Goal: Task Accomplishment & Management: Complete application form

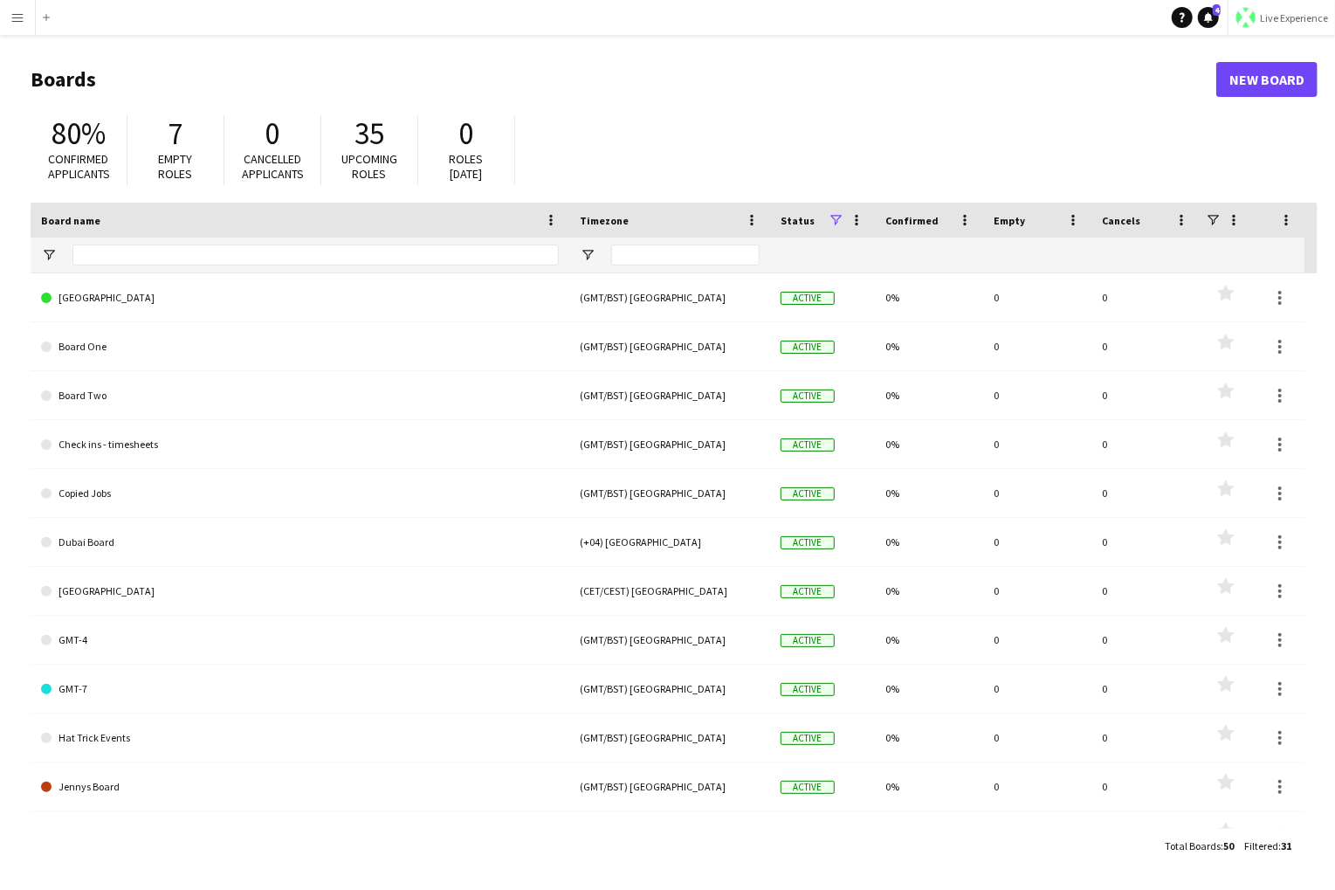
click at [1072, 17] on span "Live Experience" at bounding box center [1294, 17] width 68 height 13
click at [1072, 108] on span "Walls Productions" at bounding box center [1276, 115] width 93 height 16
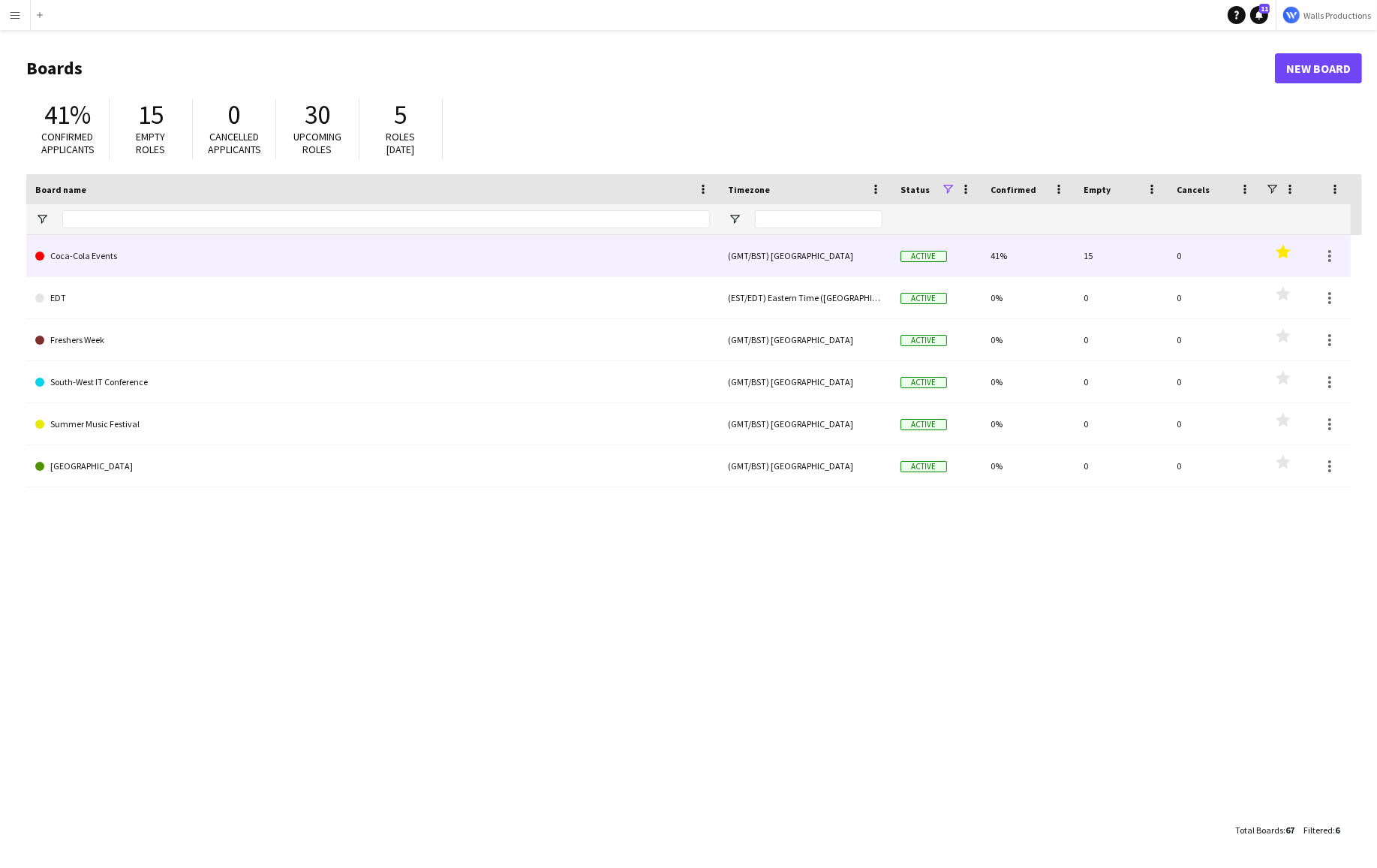
click at [80, 258] on link "Coca-Cola Events" at bounding box center [372, 255] width 675 height 42
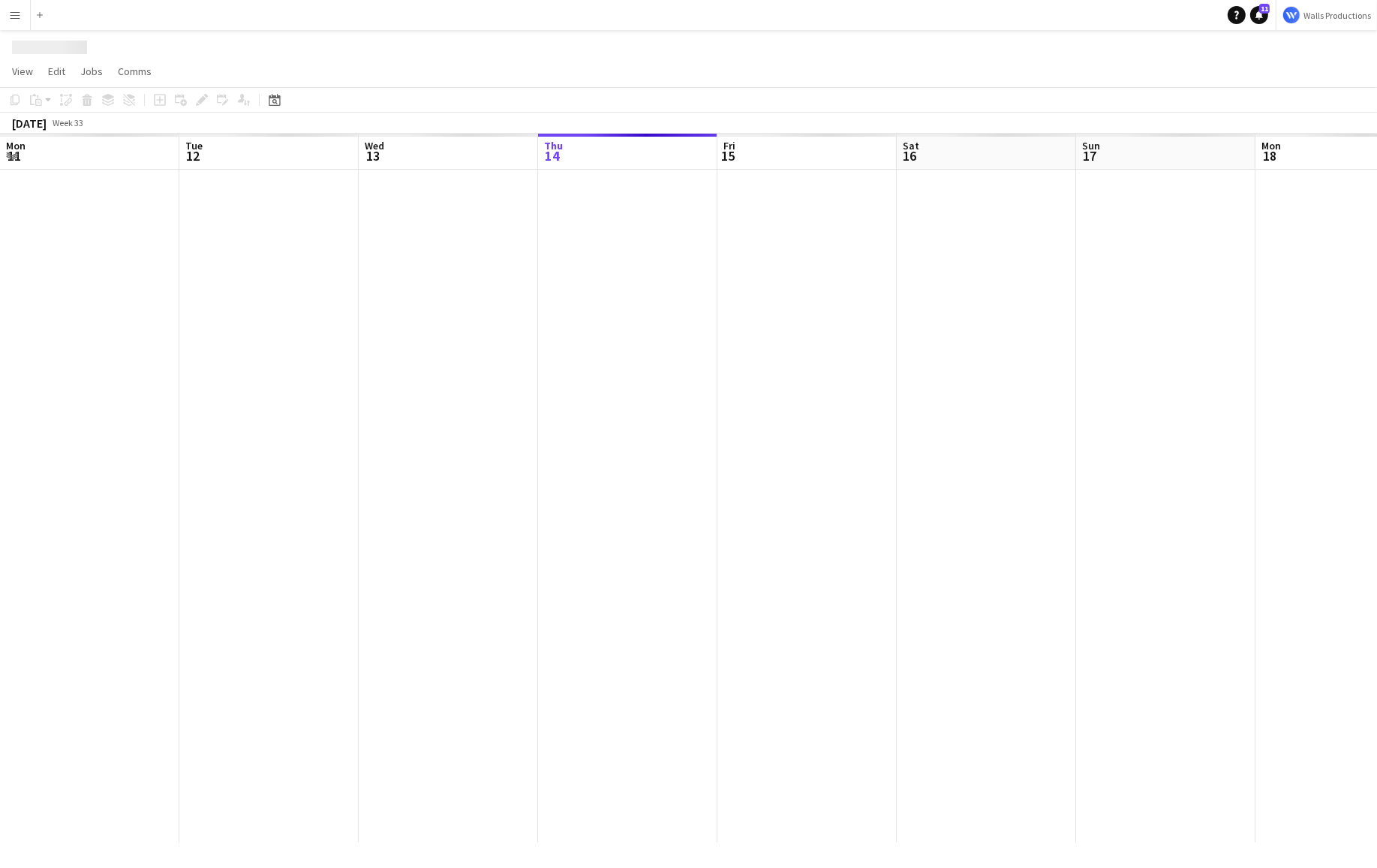
scroll to position [0, 358]
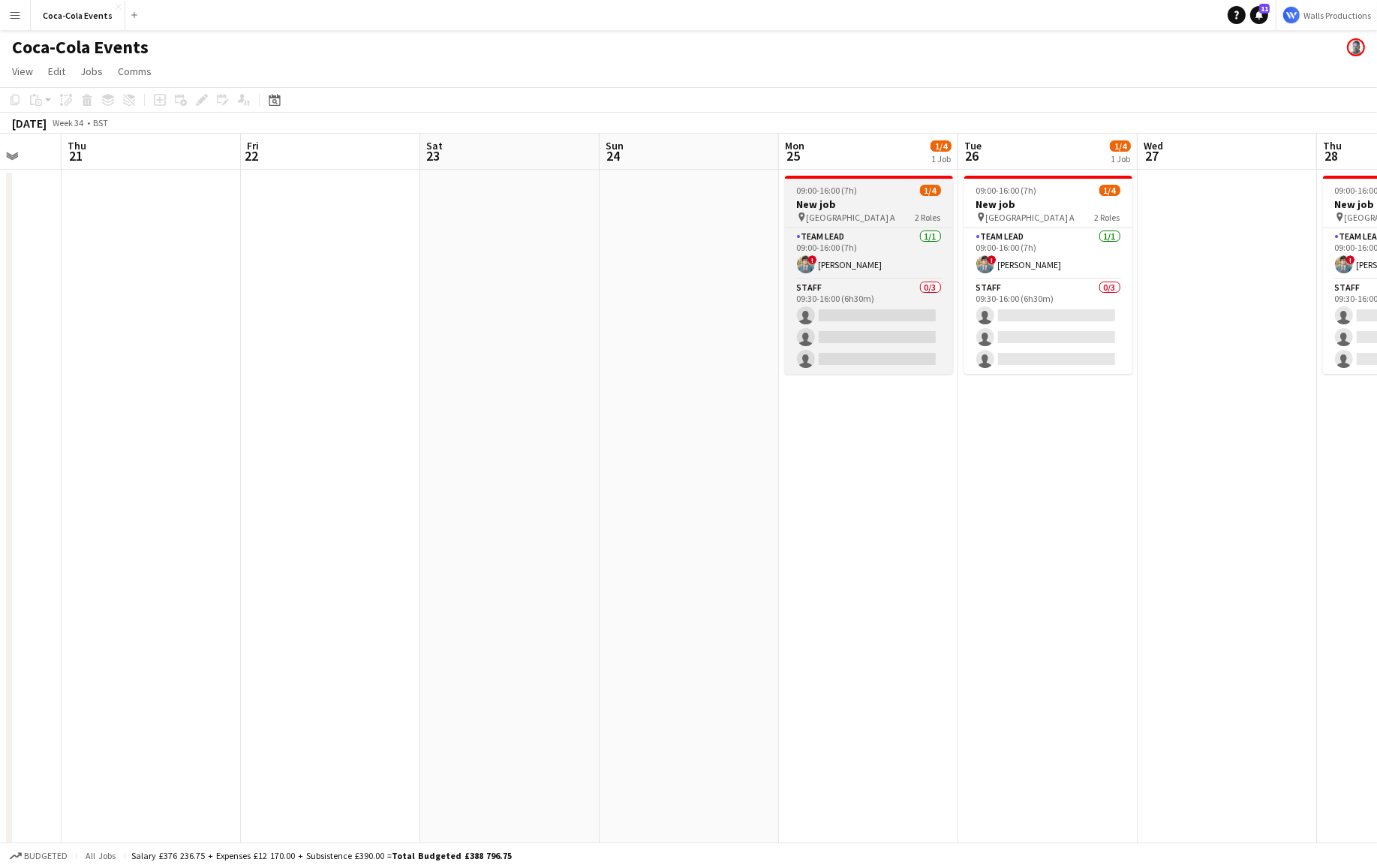
click at [877, 191] on div "09:00-16:00 (7h) 1/4" at bounding box center [869, 190] width 168 height 11
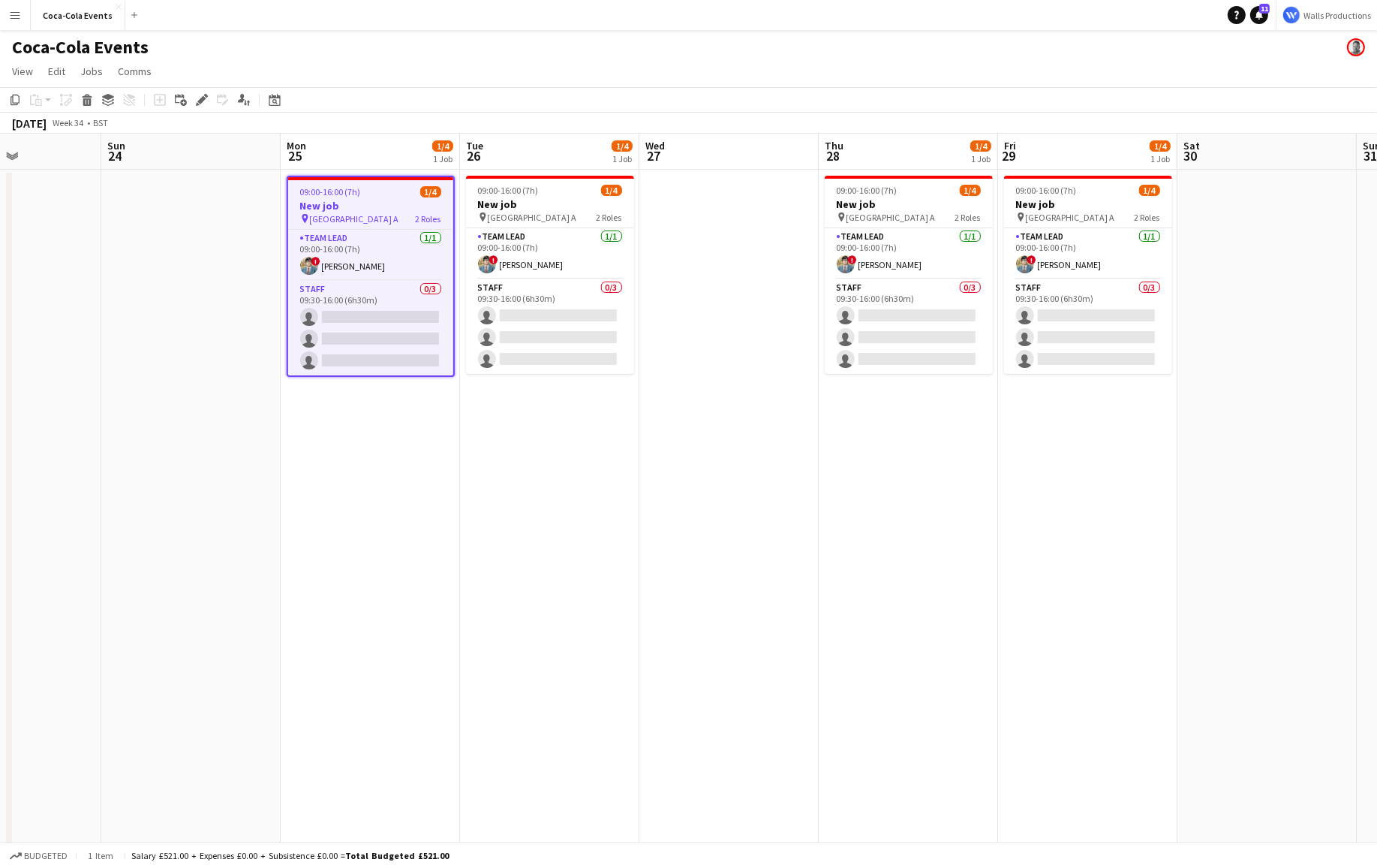
scroll to position [0, 536]
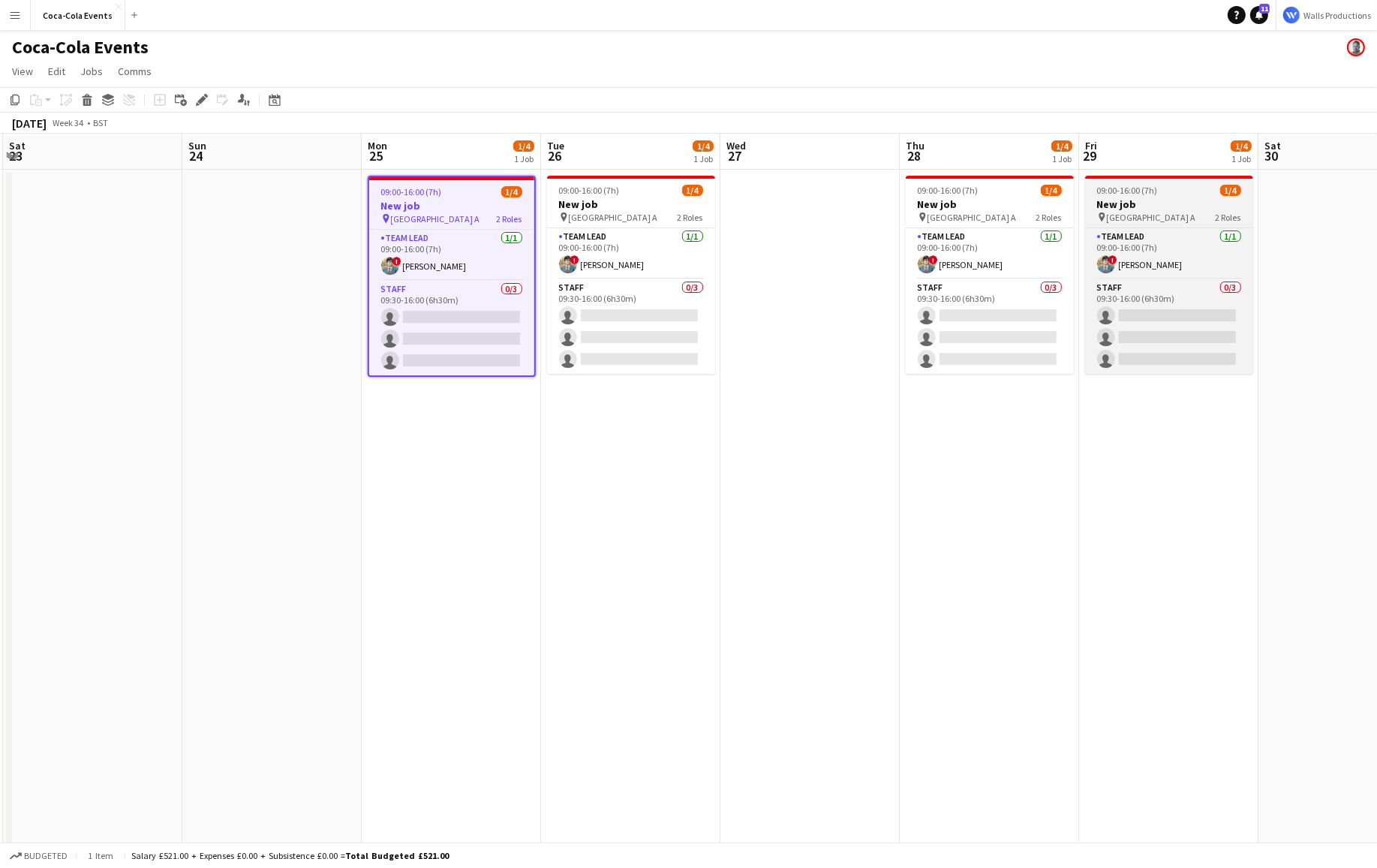
click at [1105, 199] on h3 "New job" at bounding box center [1170, 205] width 168 height 14
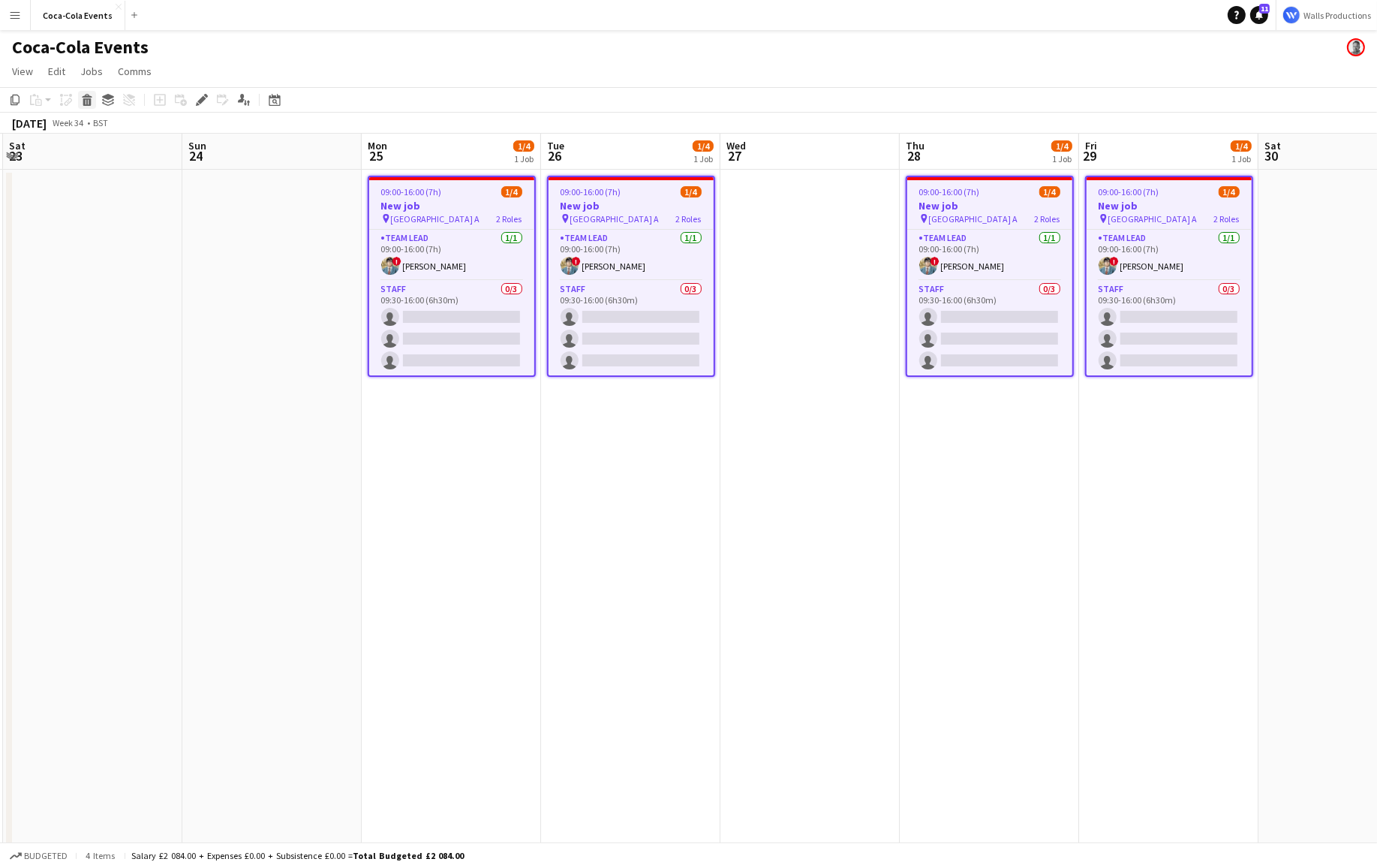
click at [88, 98] on icon at bounding box center [86, 95] width 9 height 3
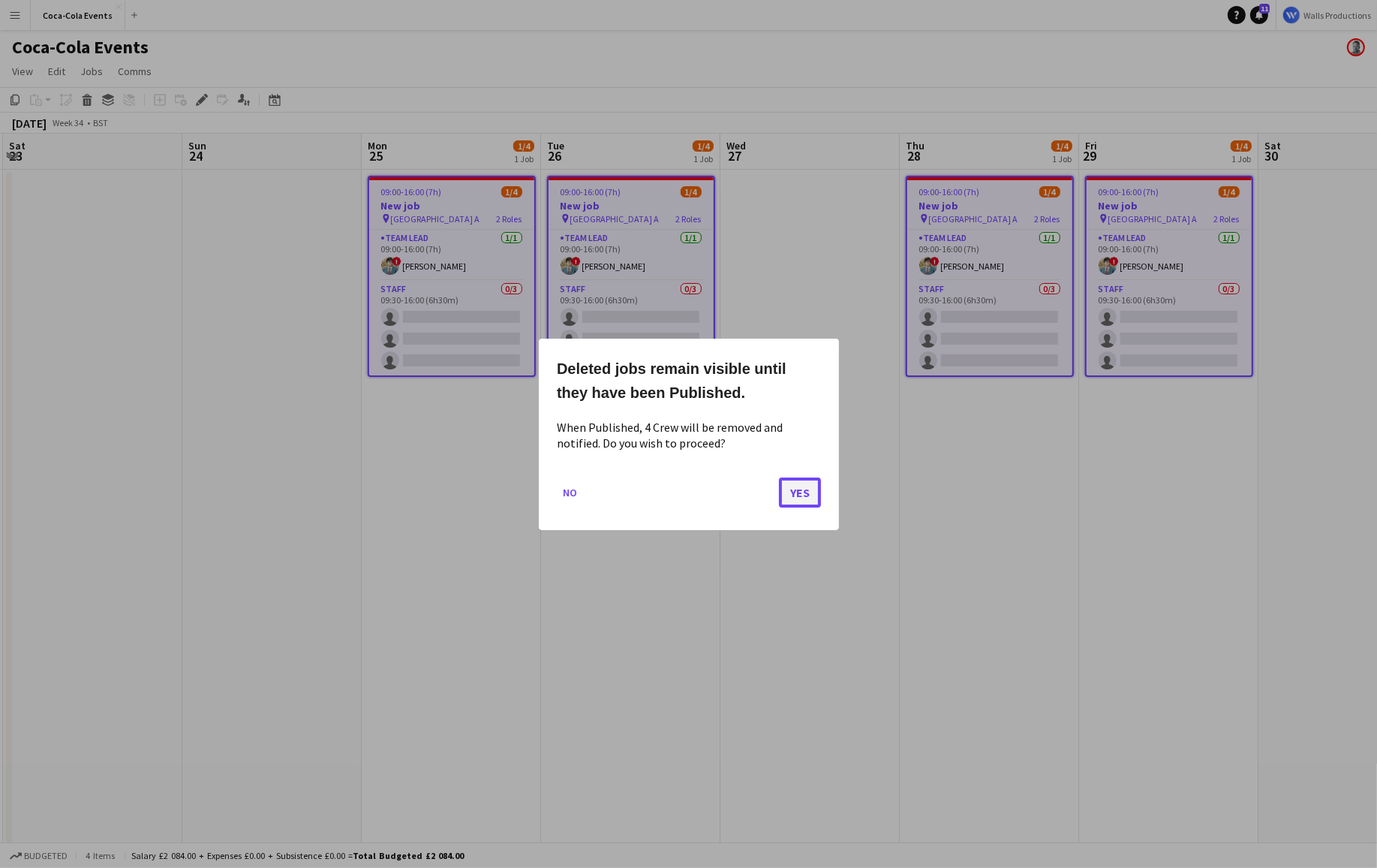
click at [800, 492] on button "Yes" at bounding box center [799, 492] width 42 height 30
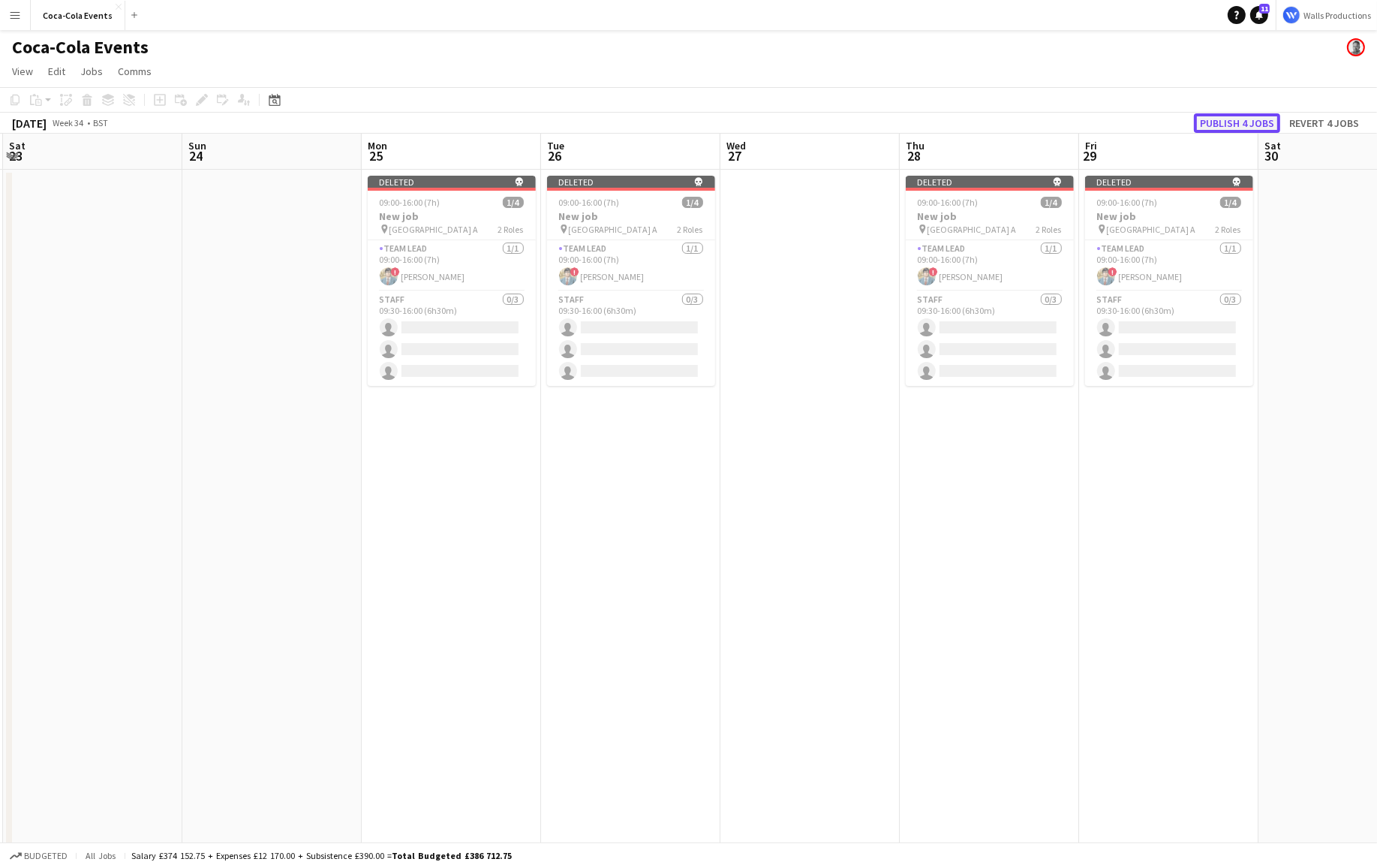
click at [1147, 123] on button "Publish 4 jobs" at bounding box center [1237, 123] width 86 height 20
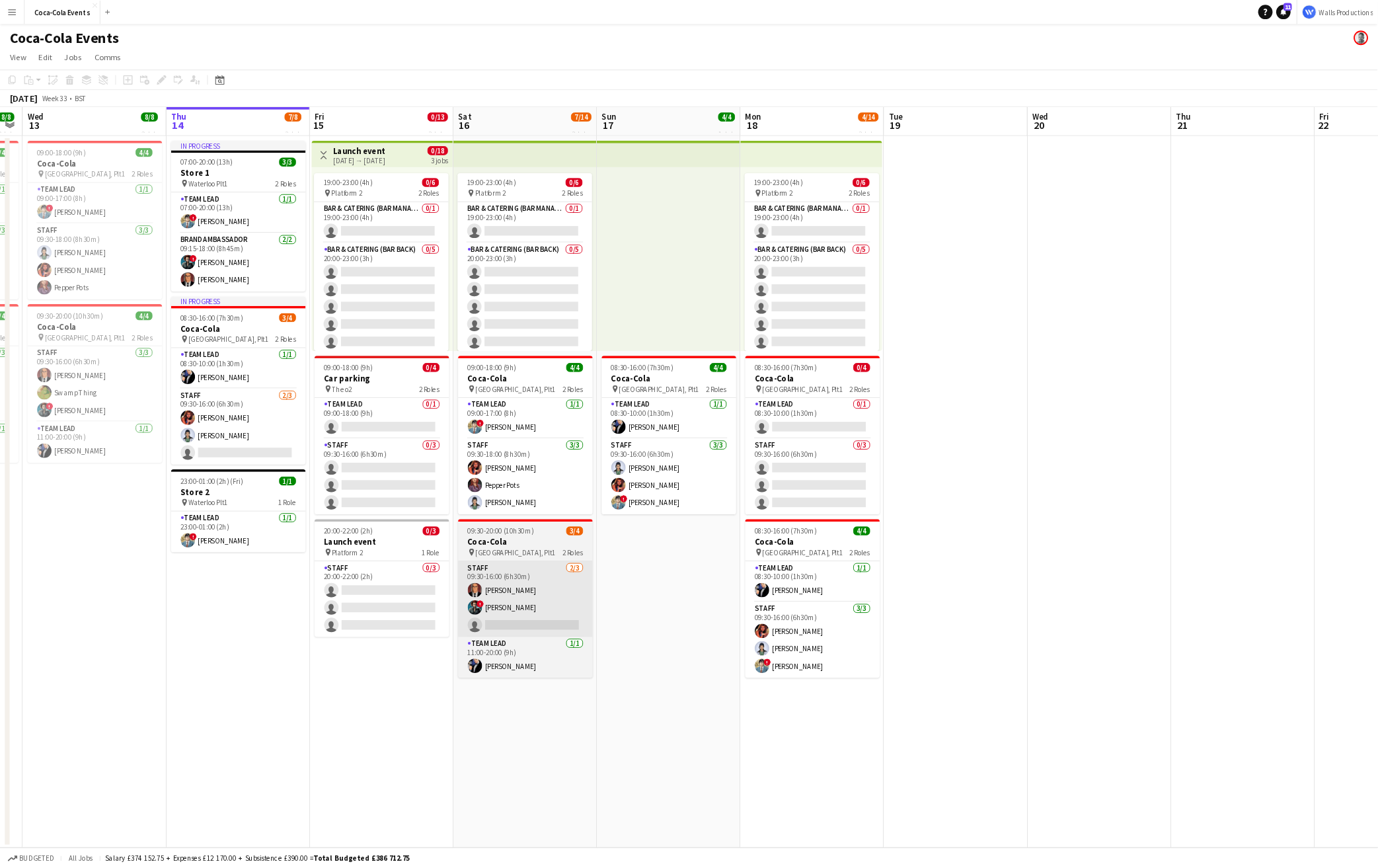
scroll to position [0, 291]
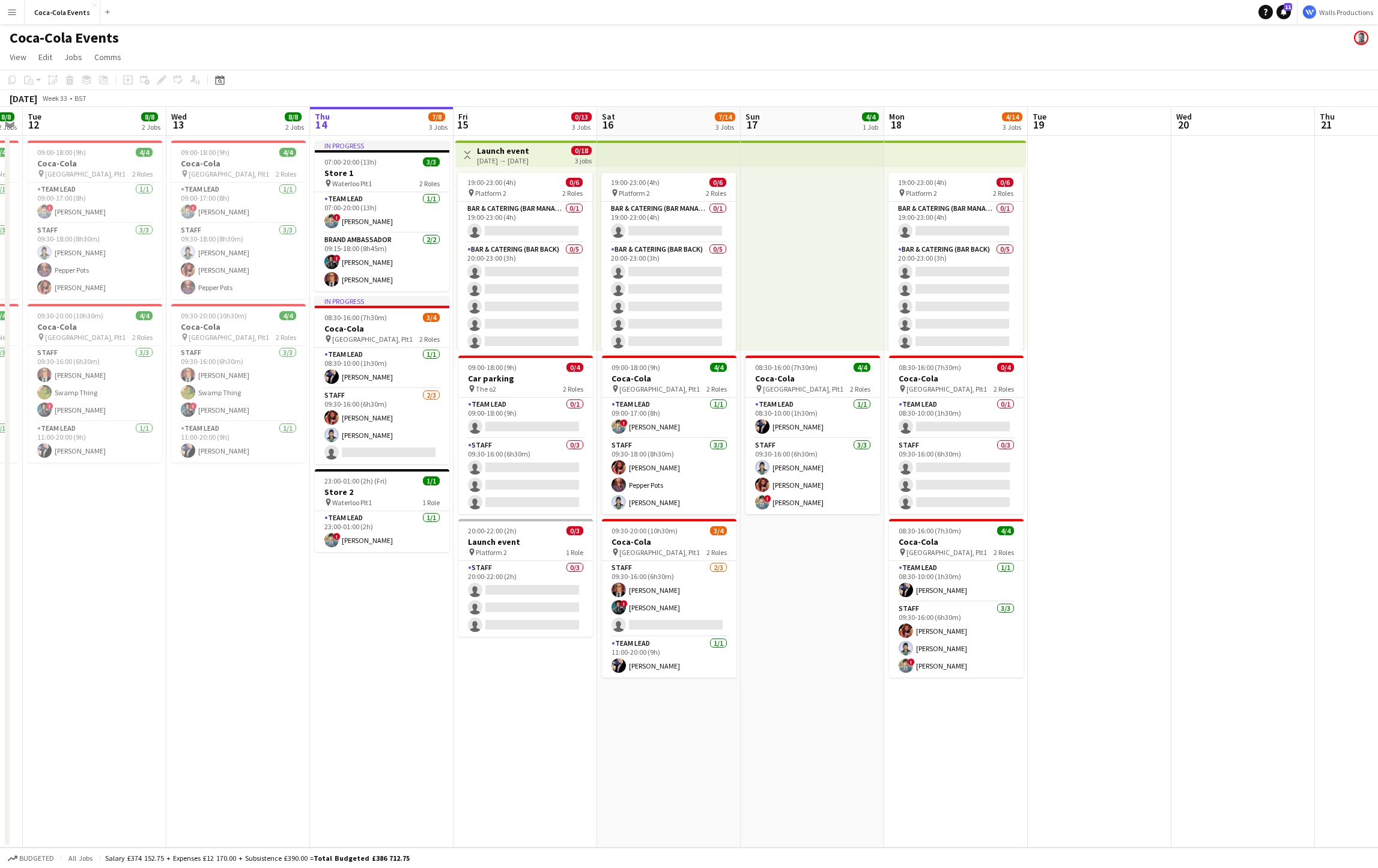
click at [329, 581] on app-date-cell "In progress 07:00-20:00 (13h) 3/3 Store 1 pin Waterloo Plt1 2 Roles Team Lead 1…" at bounding box center [382, 491] width 144 height 712
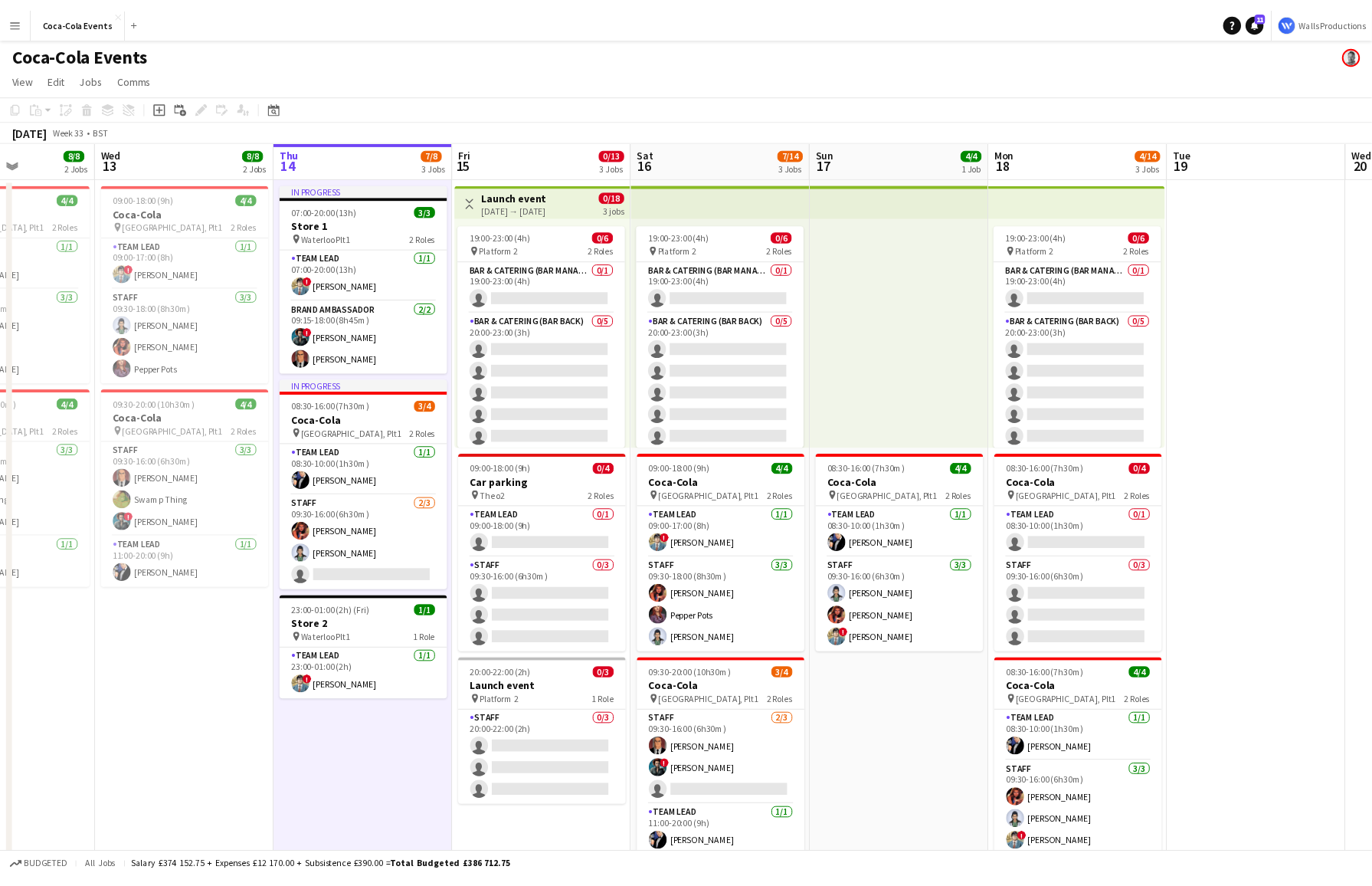
scroll to position [0, 450]
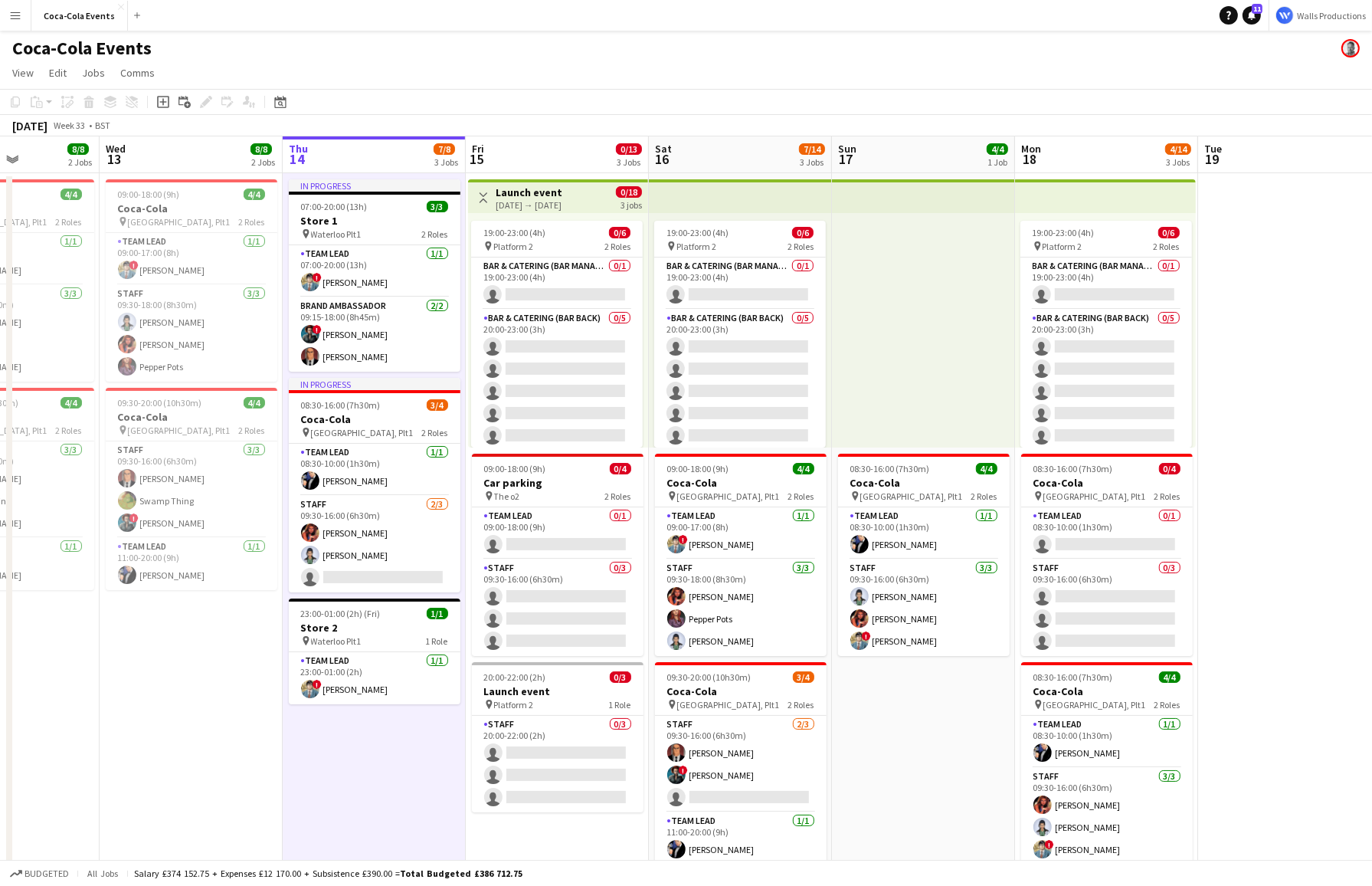
click at [17, 19] on app-icon "Menu" at bounding box center [15, 15] width 12 height 12
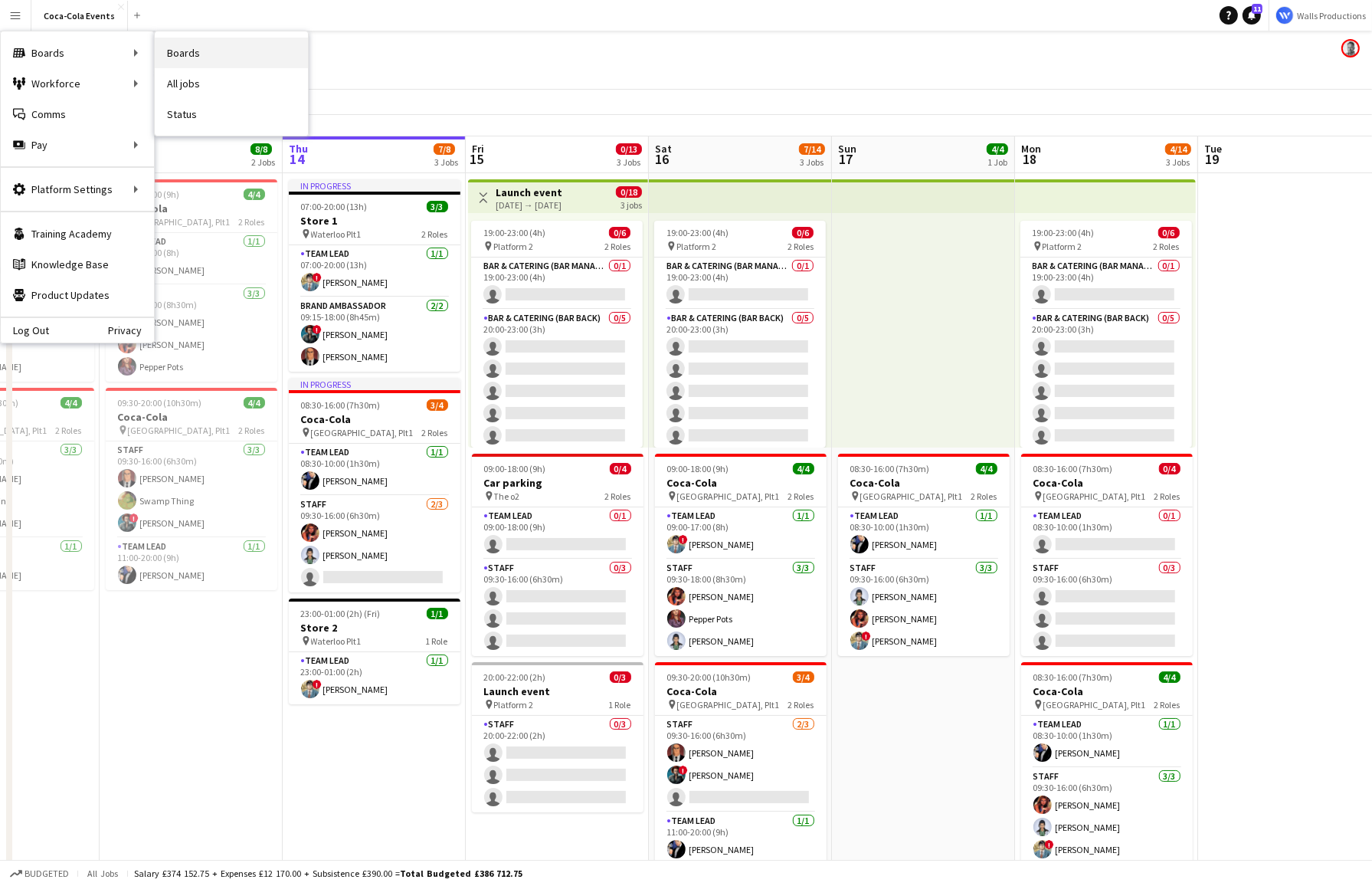
click at [202, 51] on link "Boards" at bounding box center [231, 53] width 154 height 31
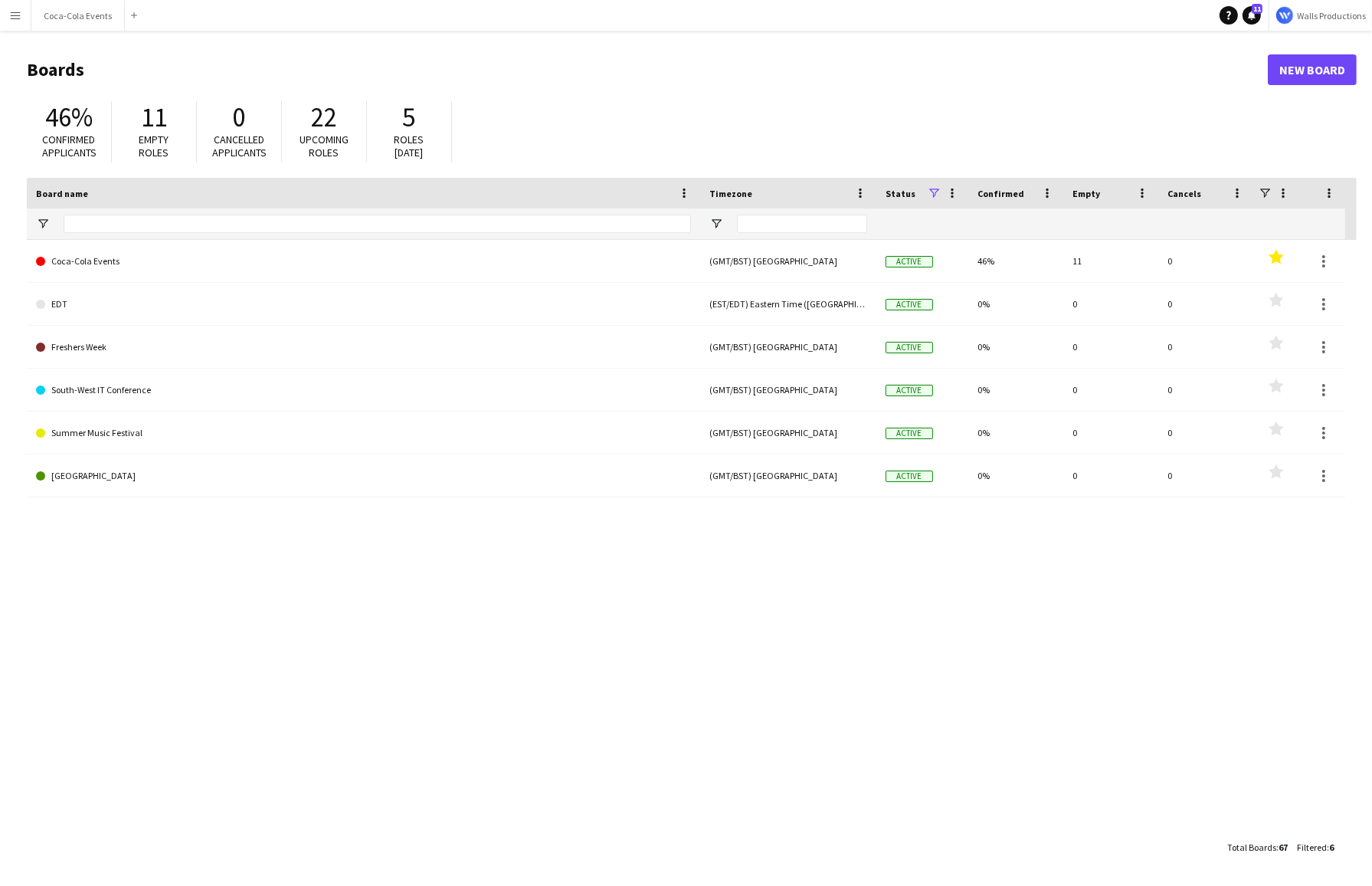
click at [18, 18] on app-icon "Menu" at bounding box center [15, 15] width 12 height 12
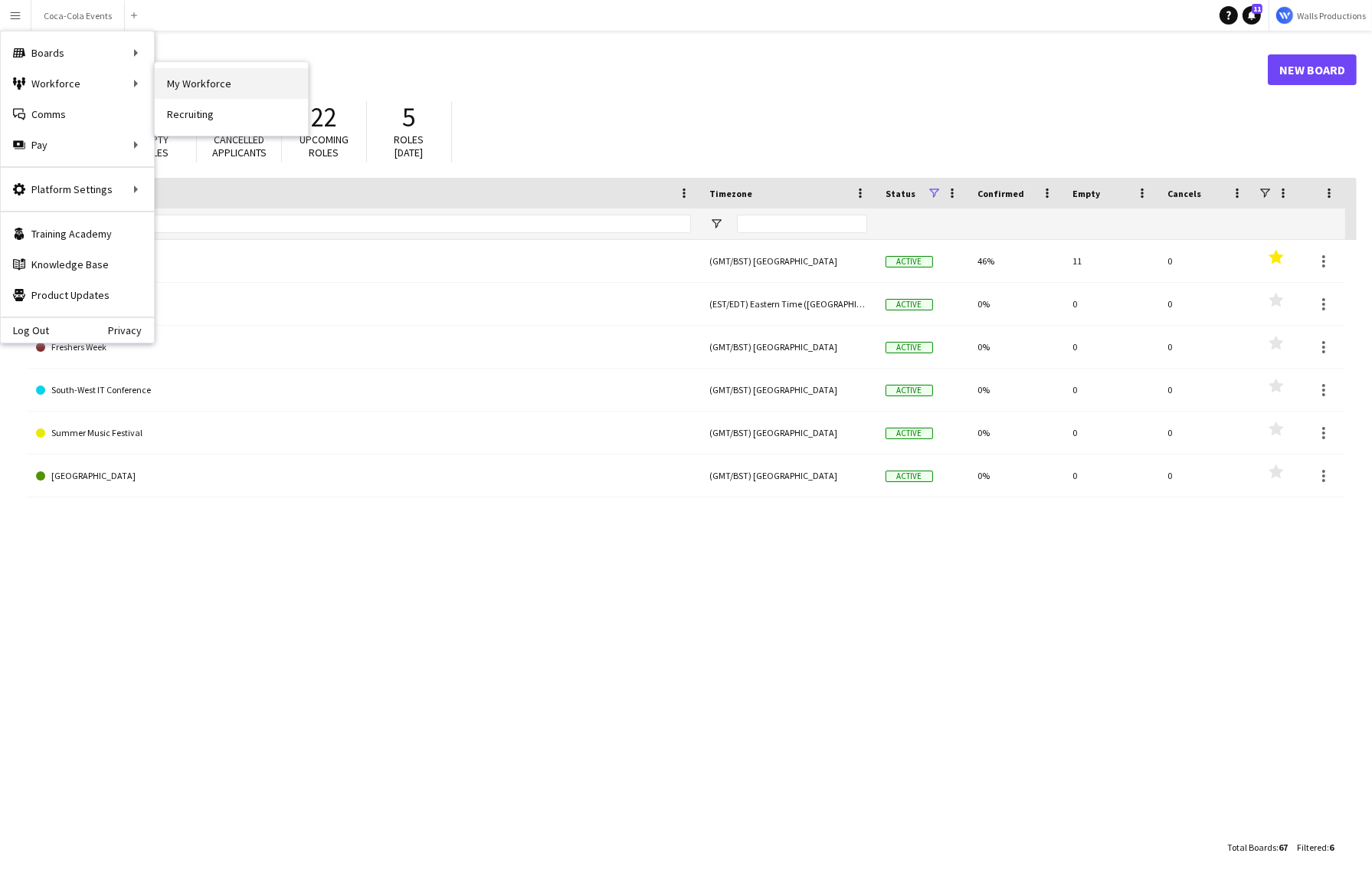
click at [204, 76] on link "My Workforce" at bounding box center [231, 83] width 154 height 31
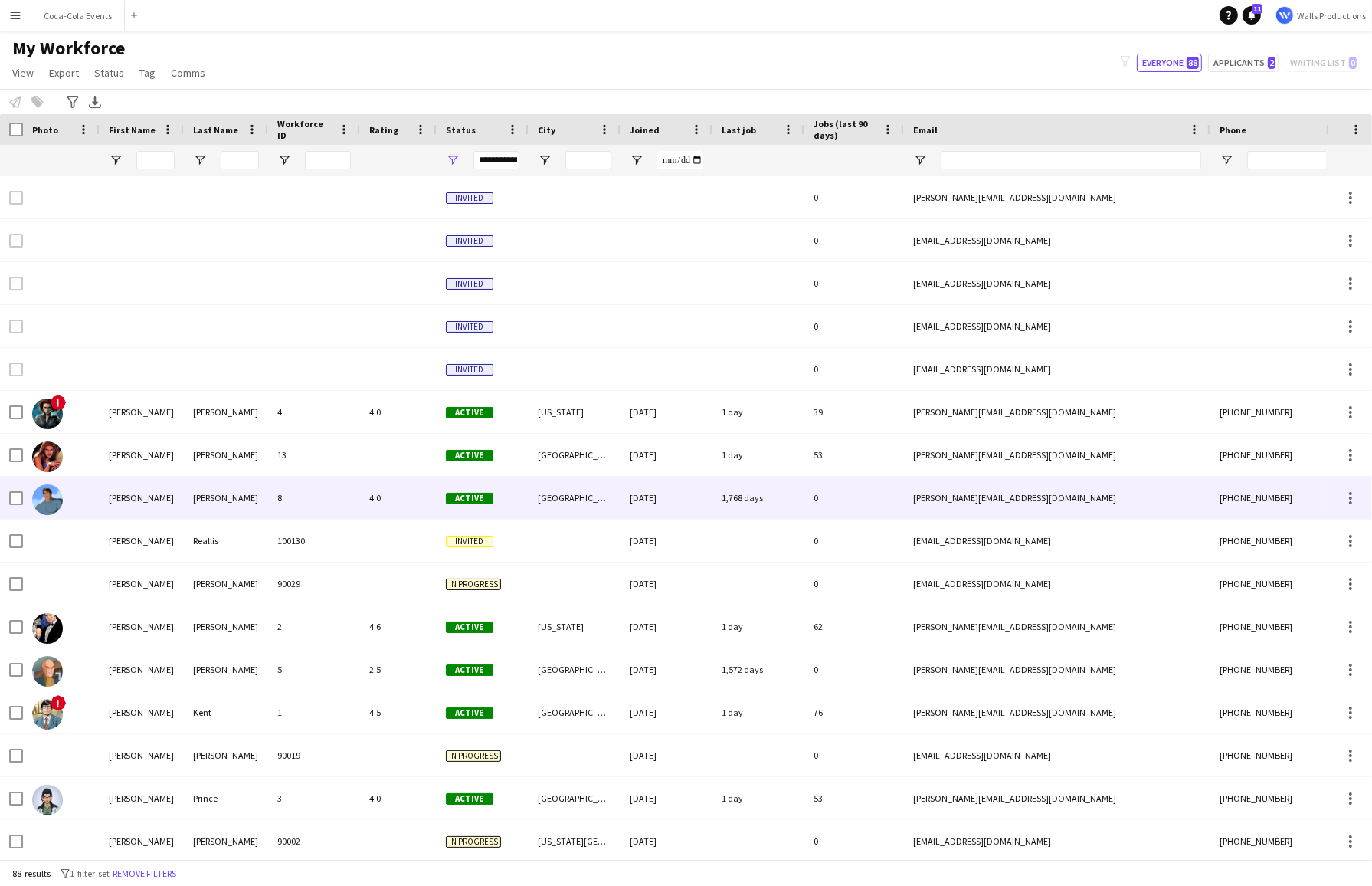
click at [172, 503] on div "Benjamin" at bounding box center [142, 497] width 84 height 42
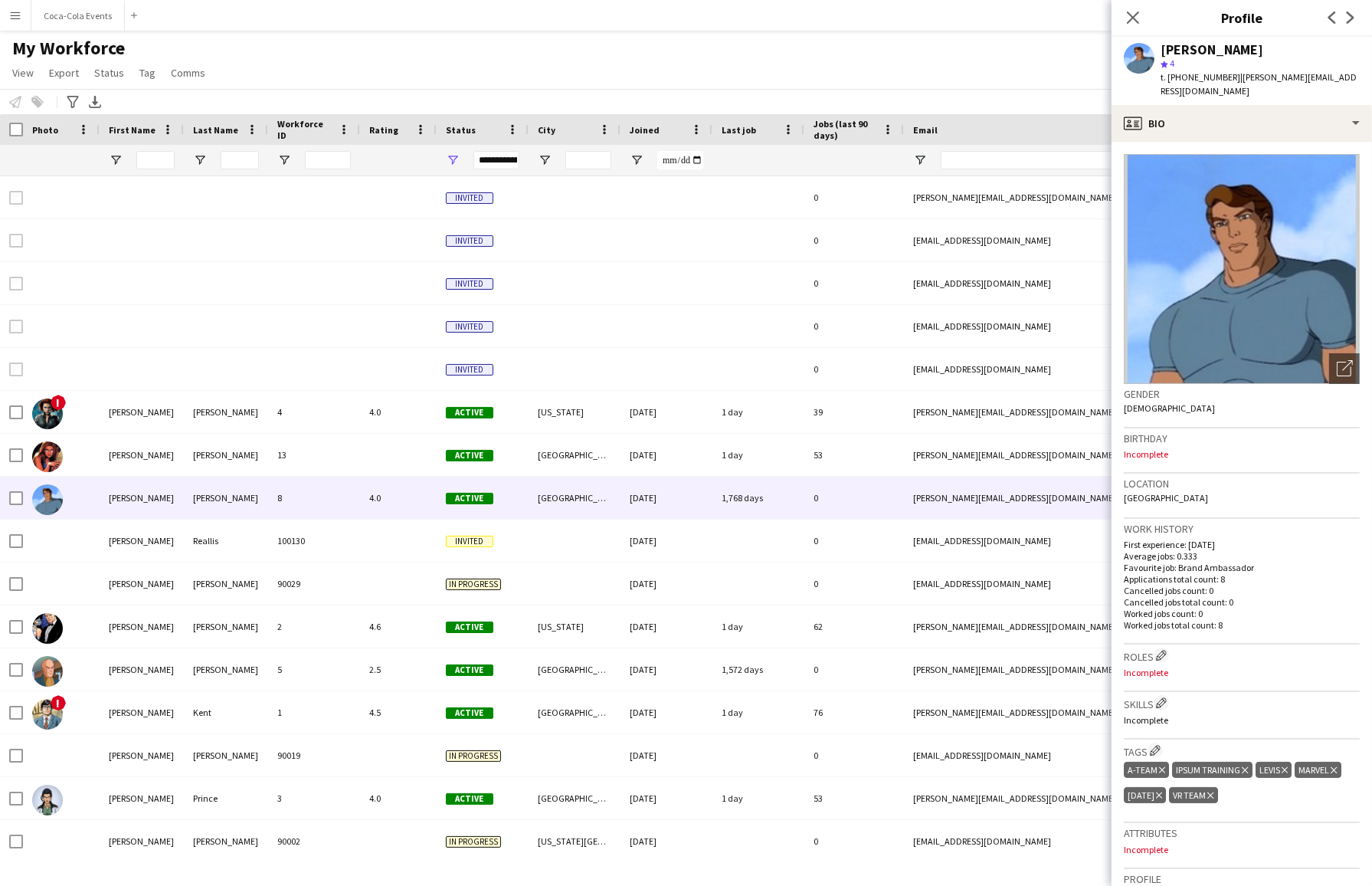
click at [22, 21] on button "Menu" at bounding box center [15, 15] width 31 height 31
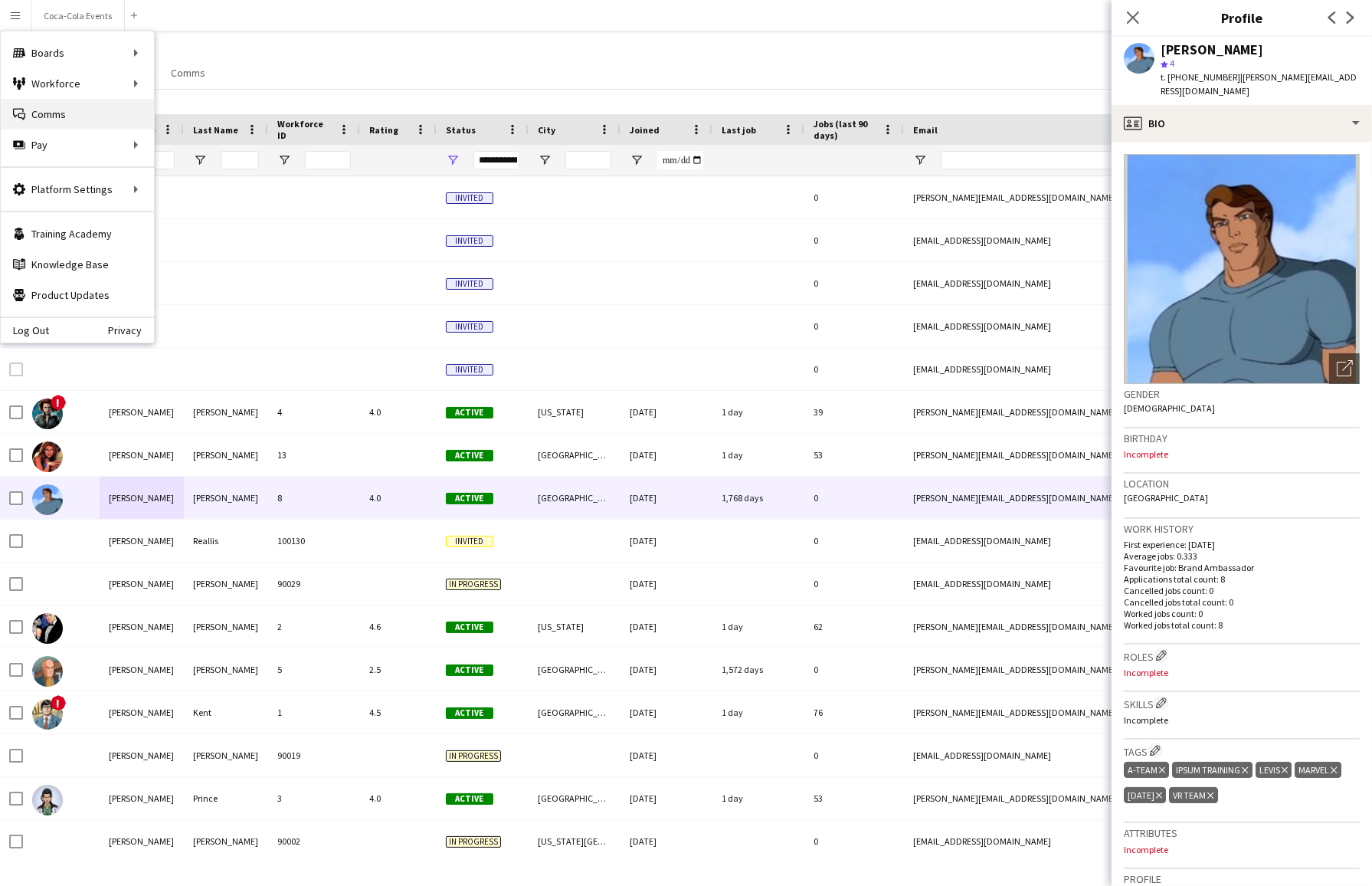
click at [80, 118] on link "Comms Comms" at bounding box center [77, 114] width 154 height 31
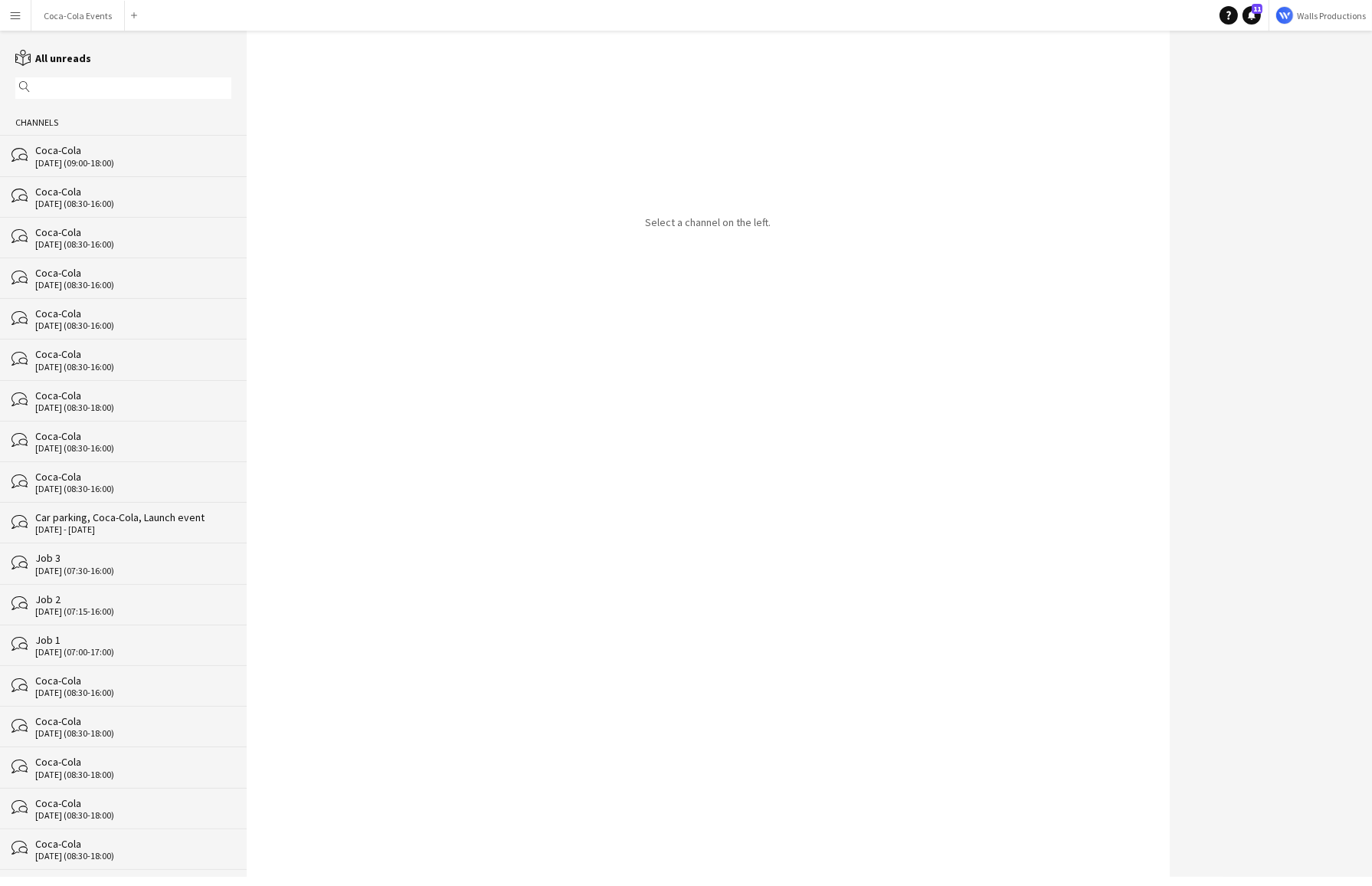
click at [61, 151] on div "Coca-Cola" at bounding box center [133, 150] width 197 height 14
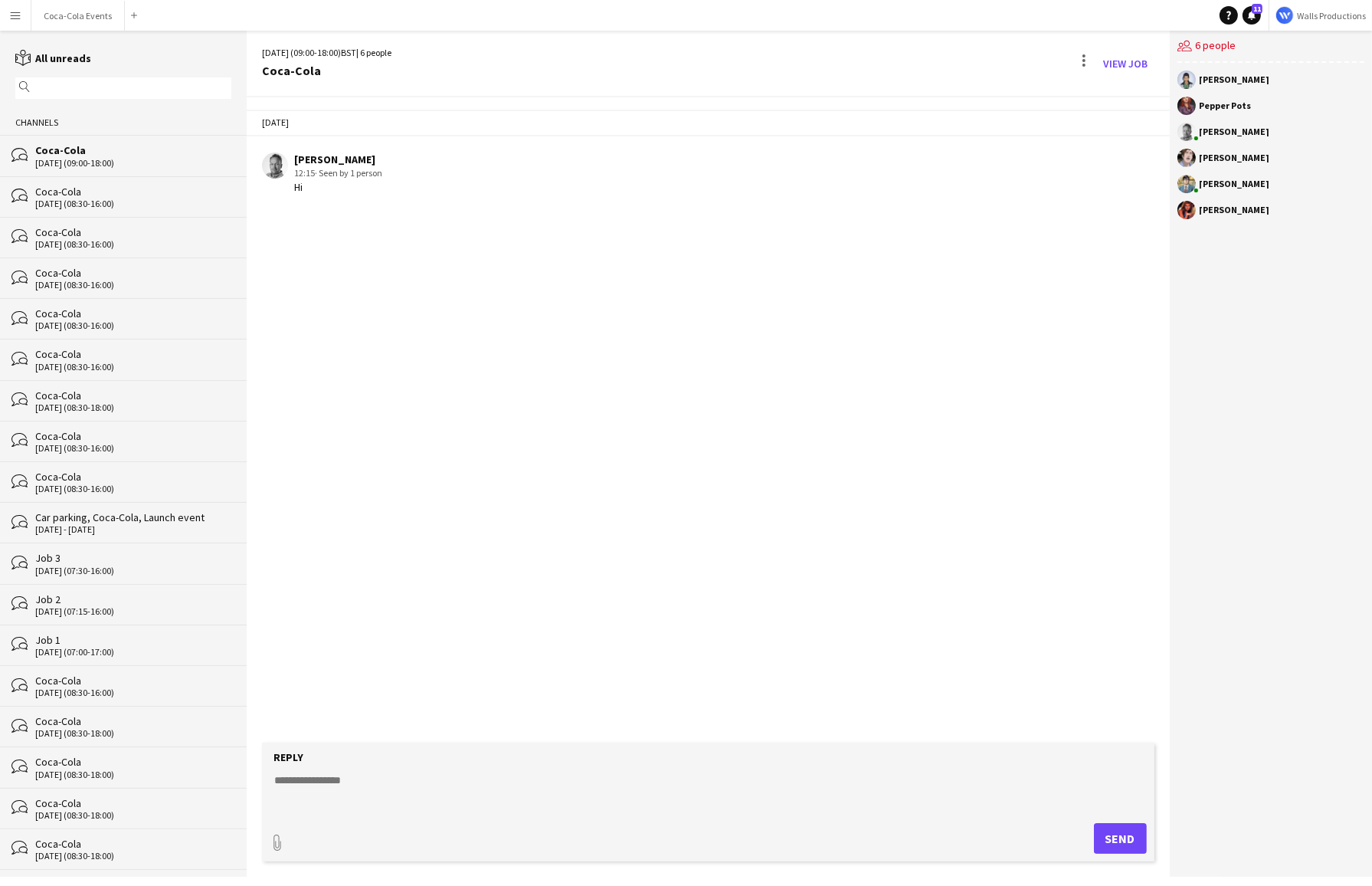
click at [18, 18] on app-icon "Menu" at bounding box center [15, 15] width 12 height 12
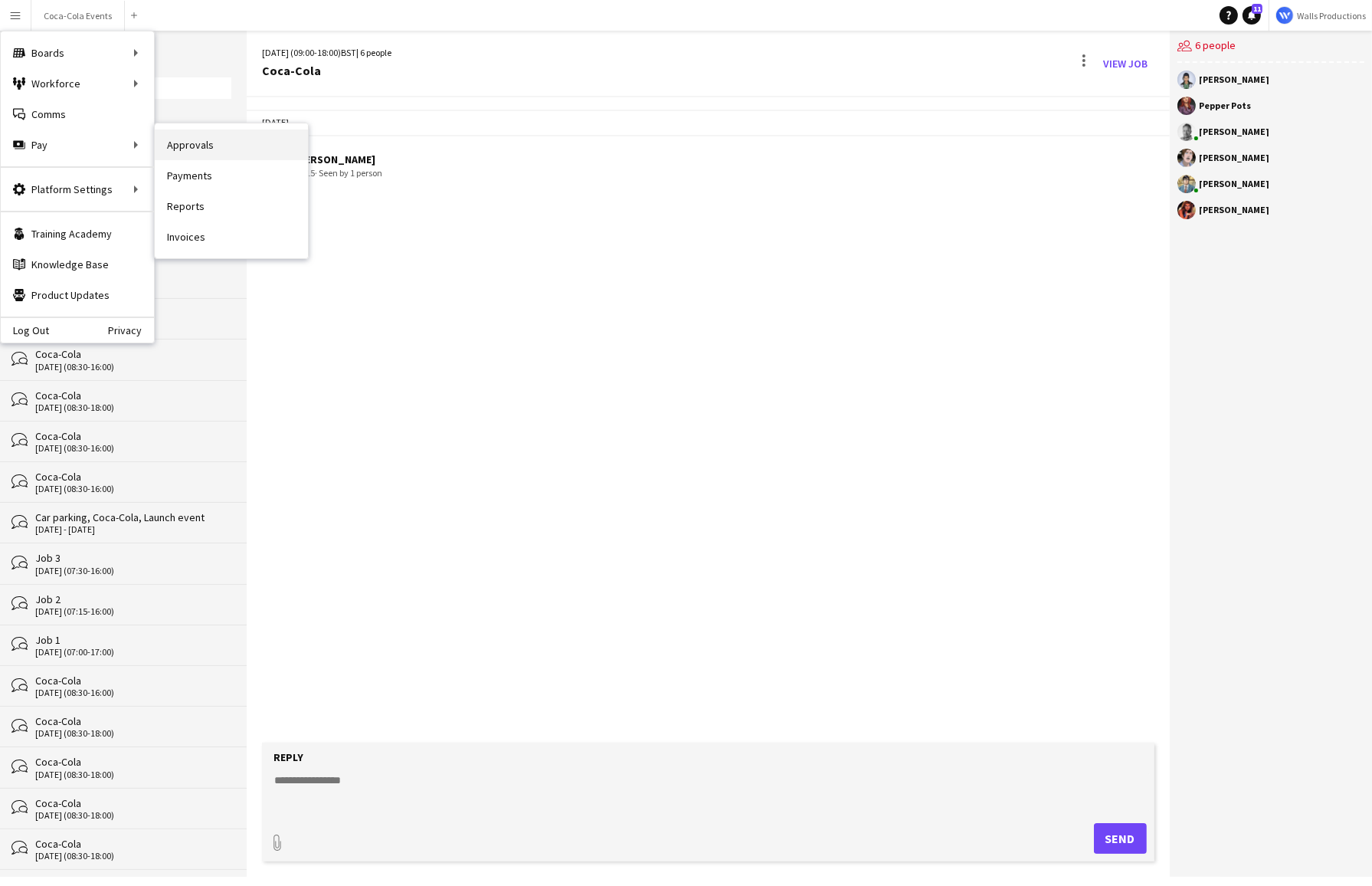
click at [188, 144] on link "Approvals" at bounding box center [231, 145] width 154 height 31
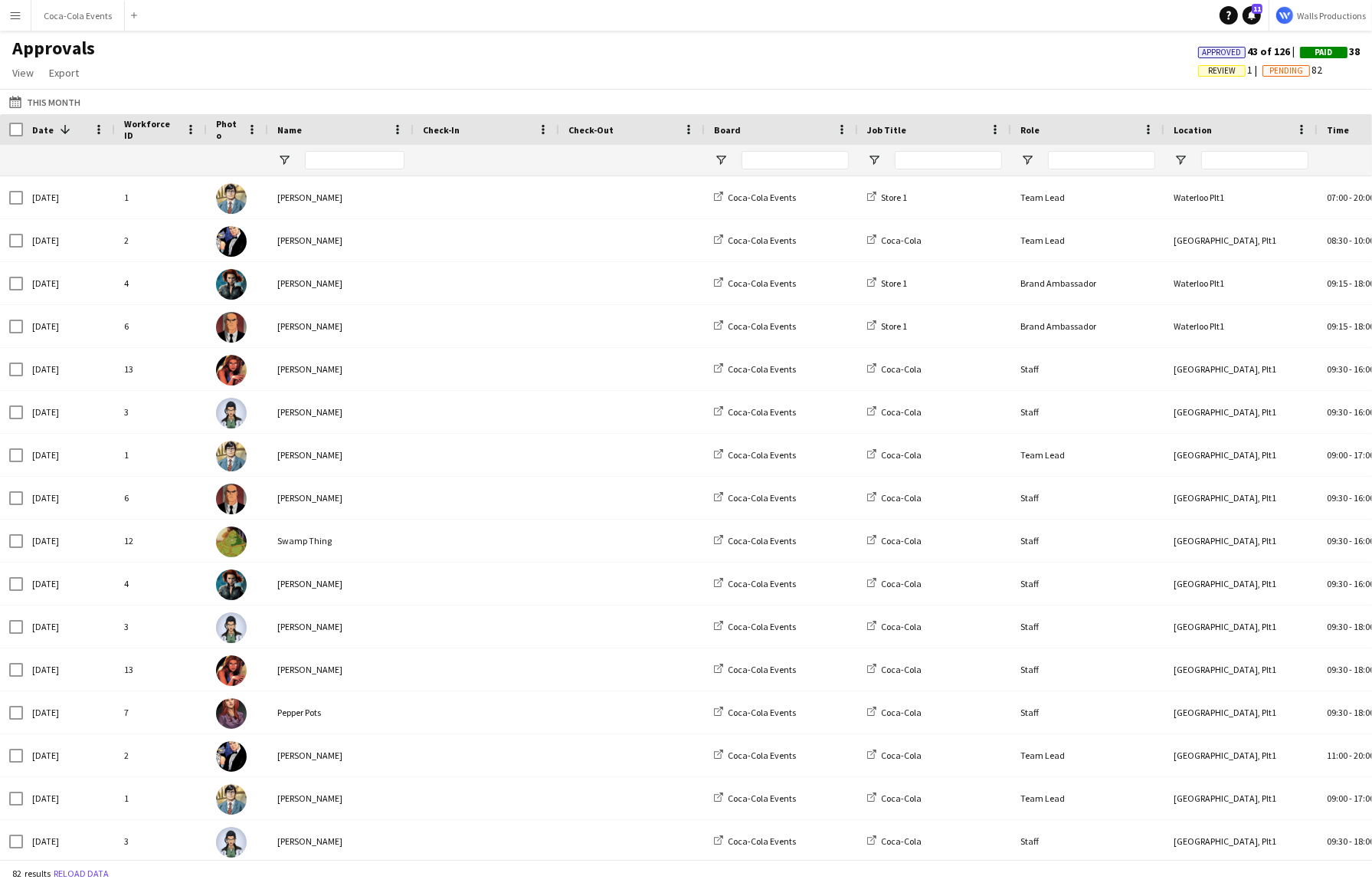
click at [12, 22] on button "Menu" at bounding box center [15, 15] width 31 height 31
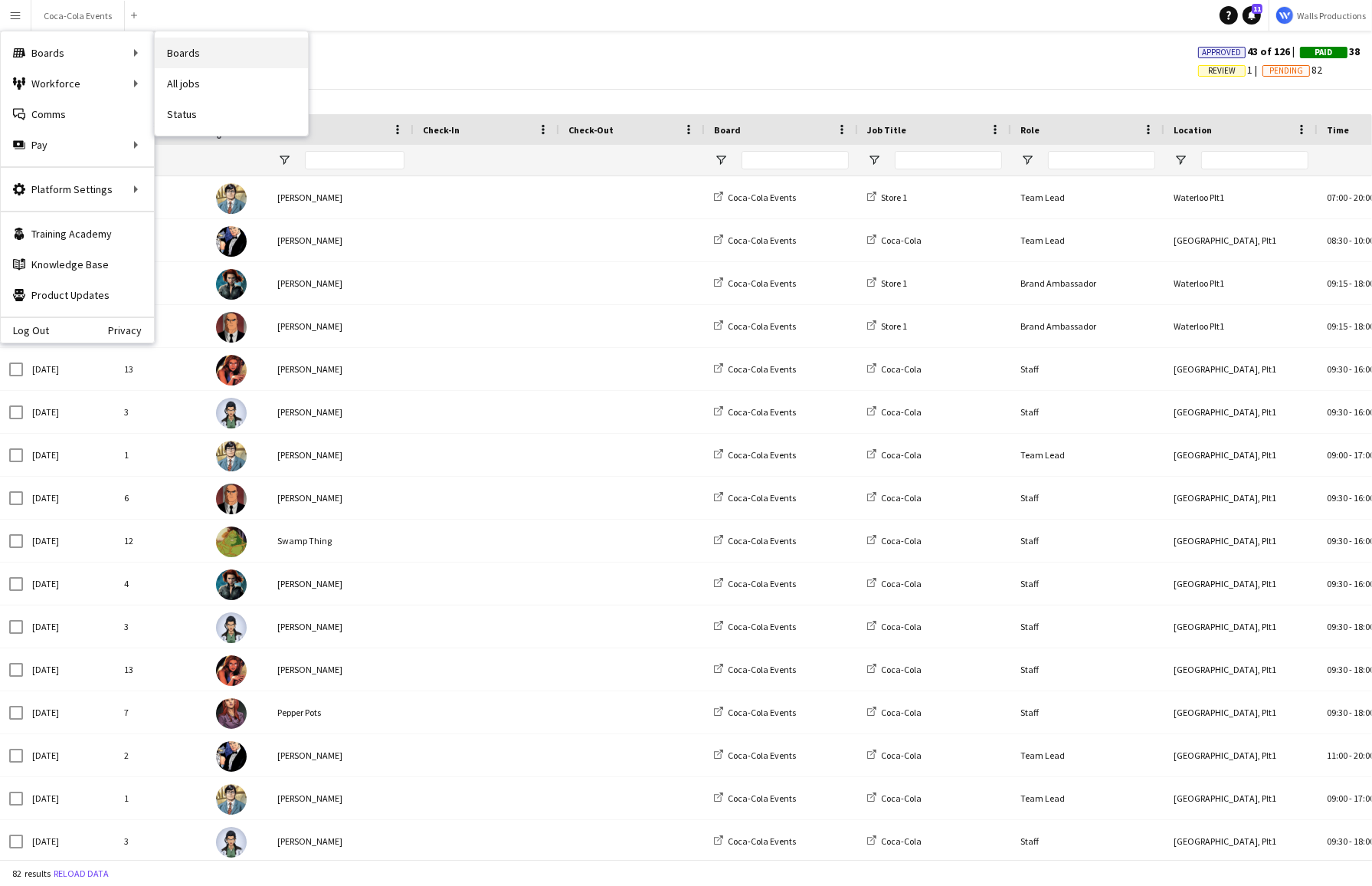
click at [189, 54] on link "Boards" at bounding box center [231, 53] width 154 height 31
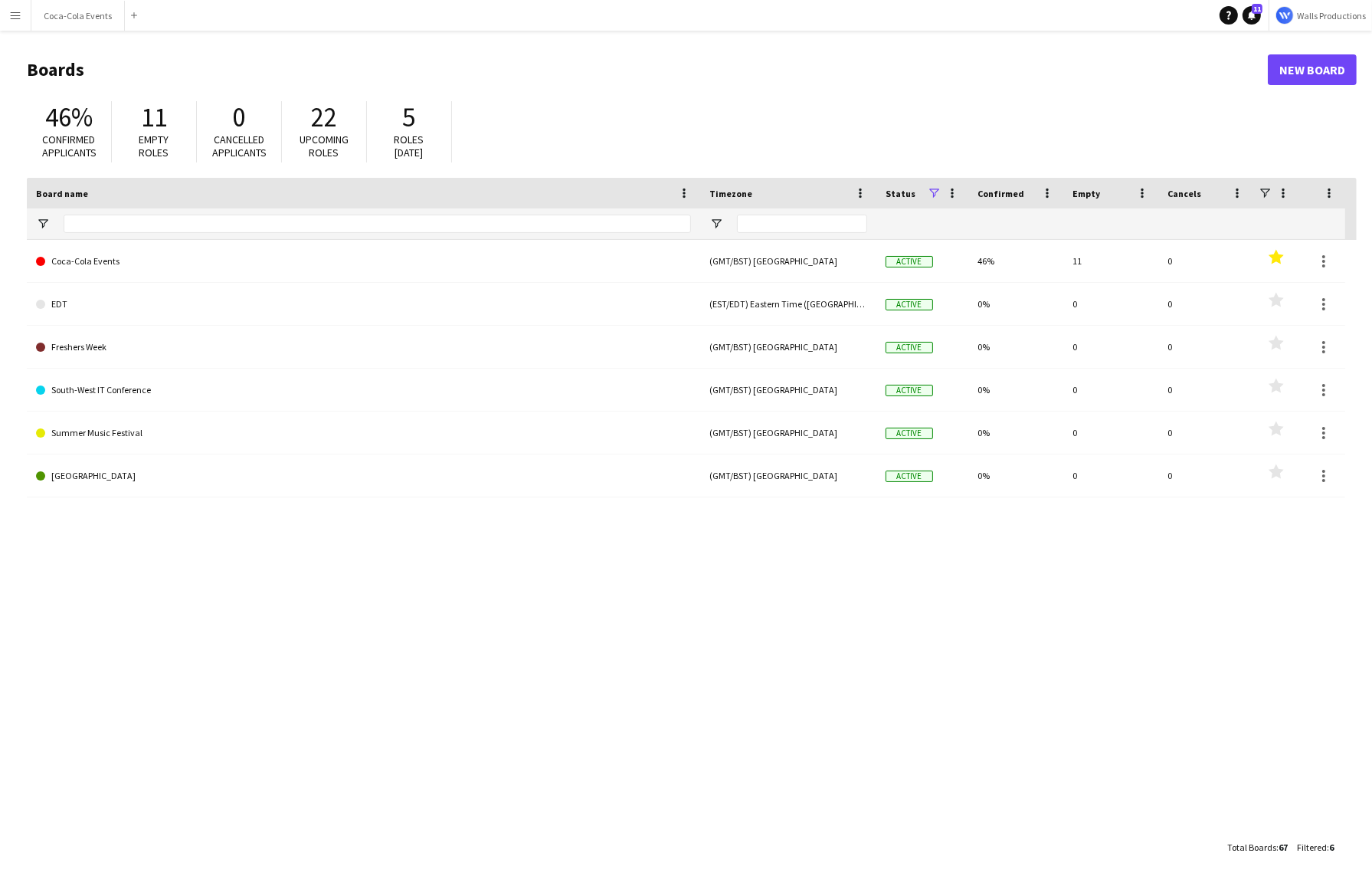
click at [15, 16] on app-icon "Menu" at bounding box center [15, 15] width 12 height 12
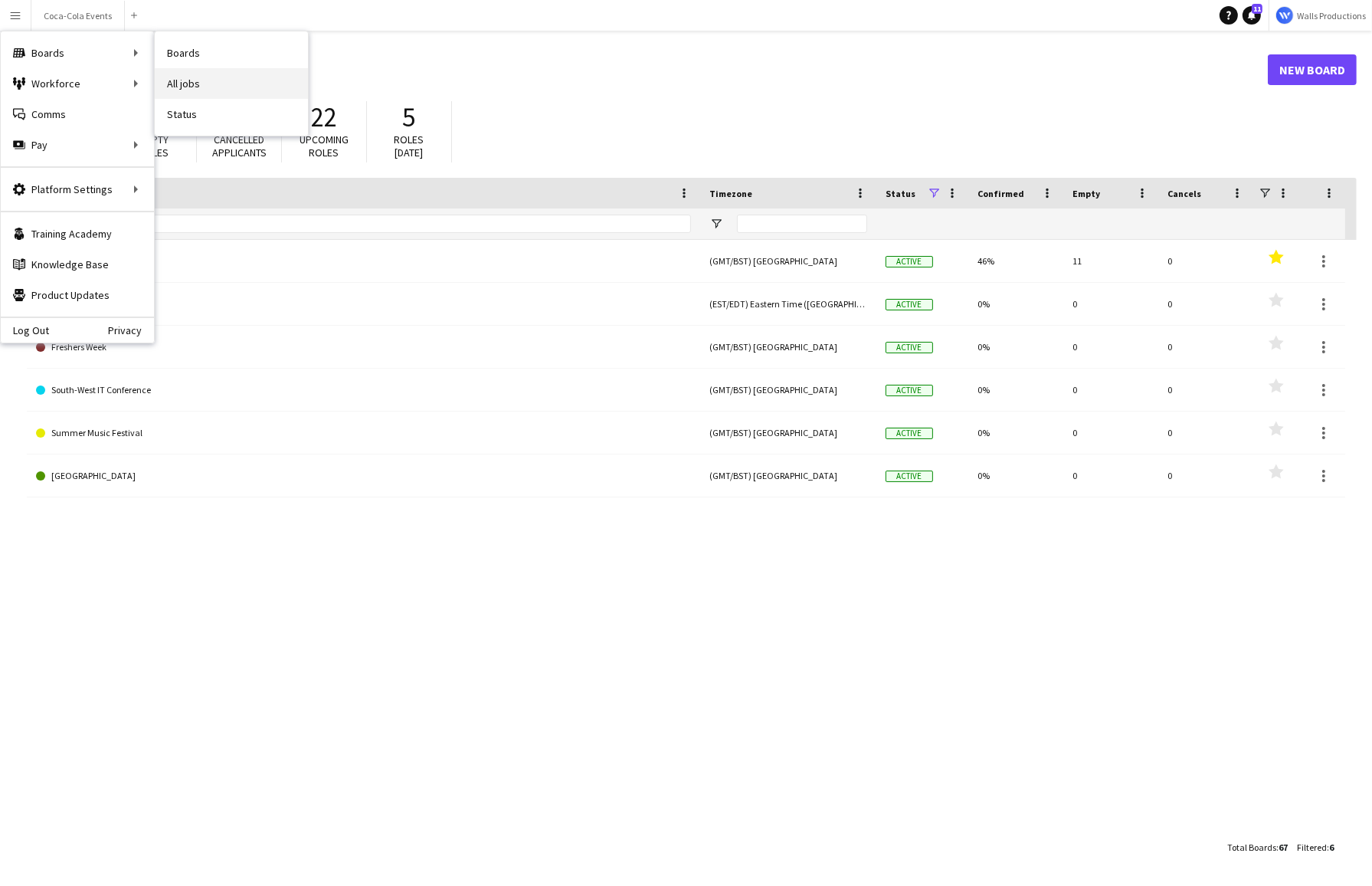
click at [197, 85] on link "All jobs" at bounding box center [231, 83] width 154 height 31
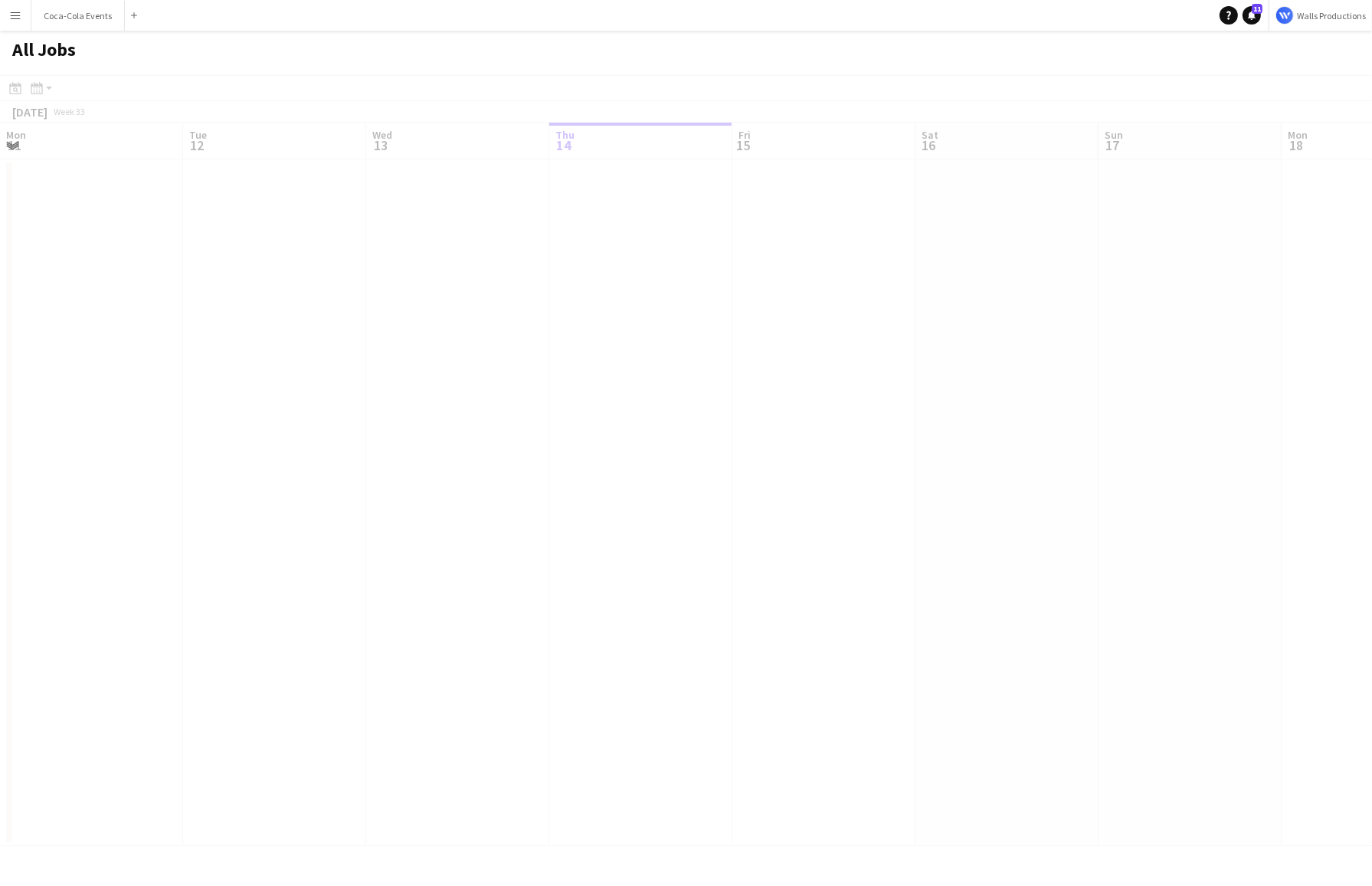
scroll to position [0, 366]
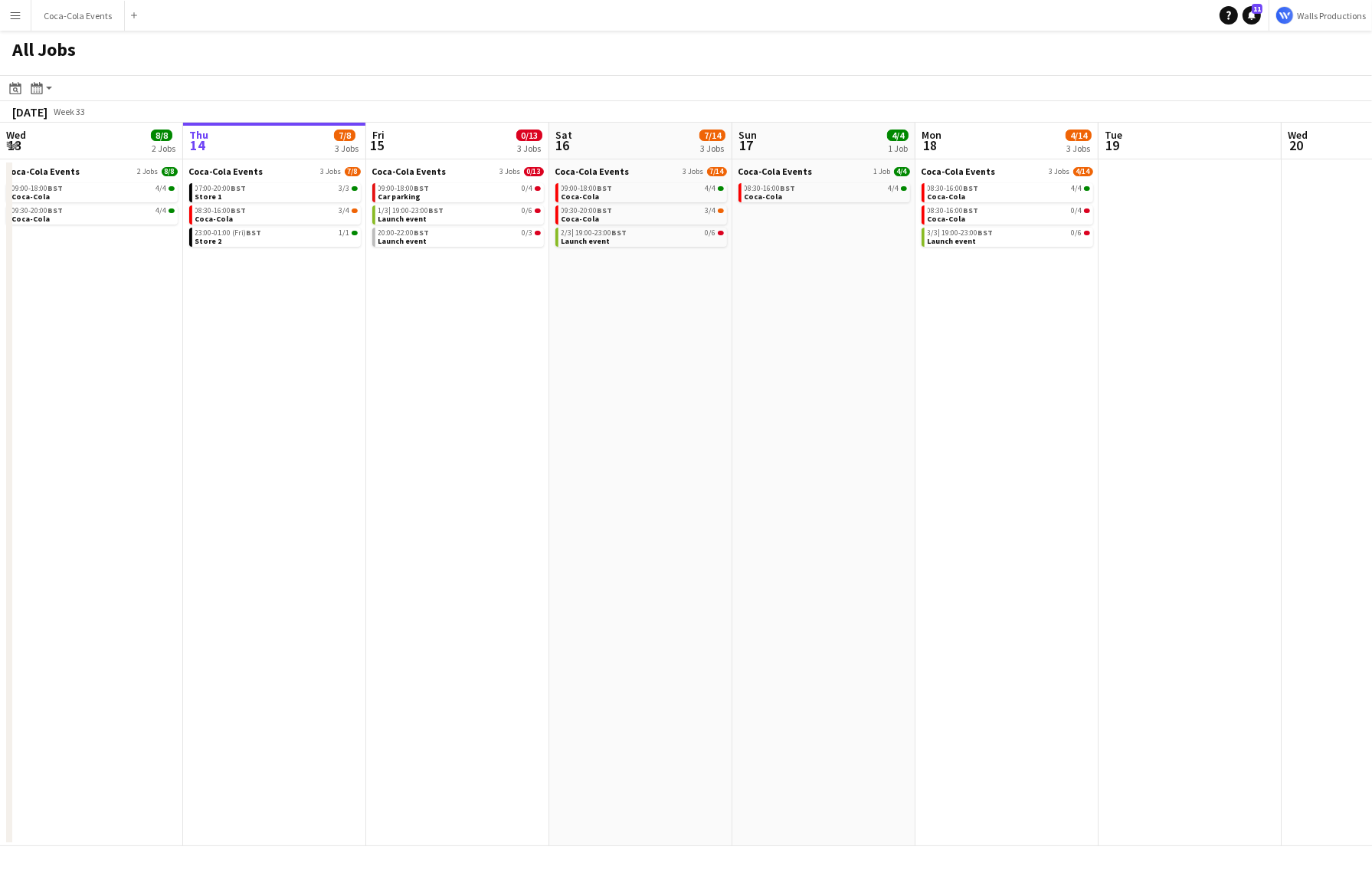
click at [15, 25] on button "Menu" at bounding box center [15, 15] width 31 height 31
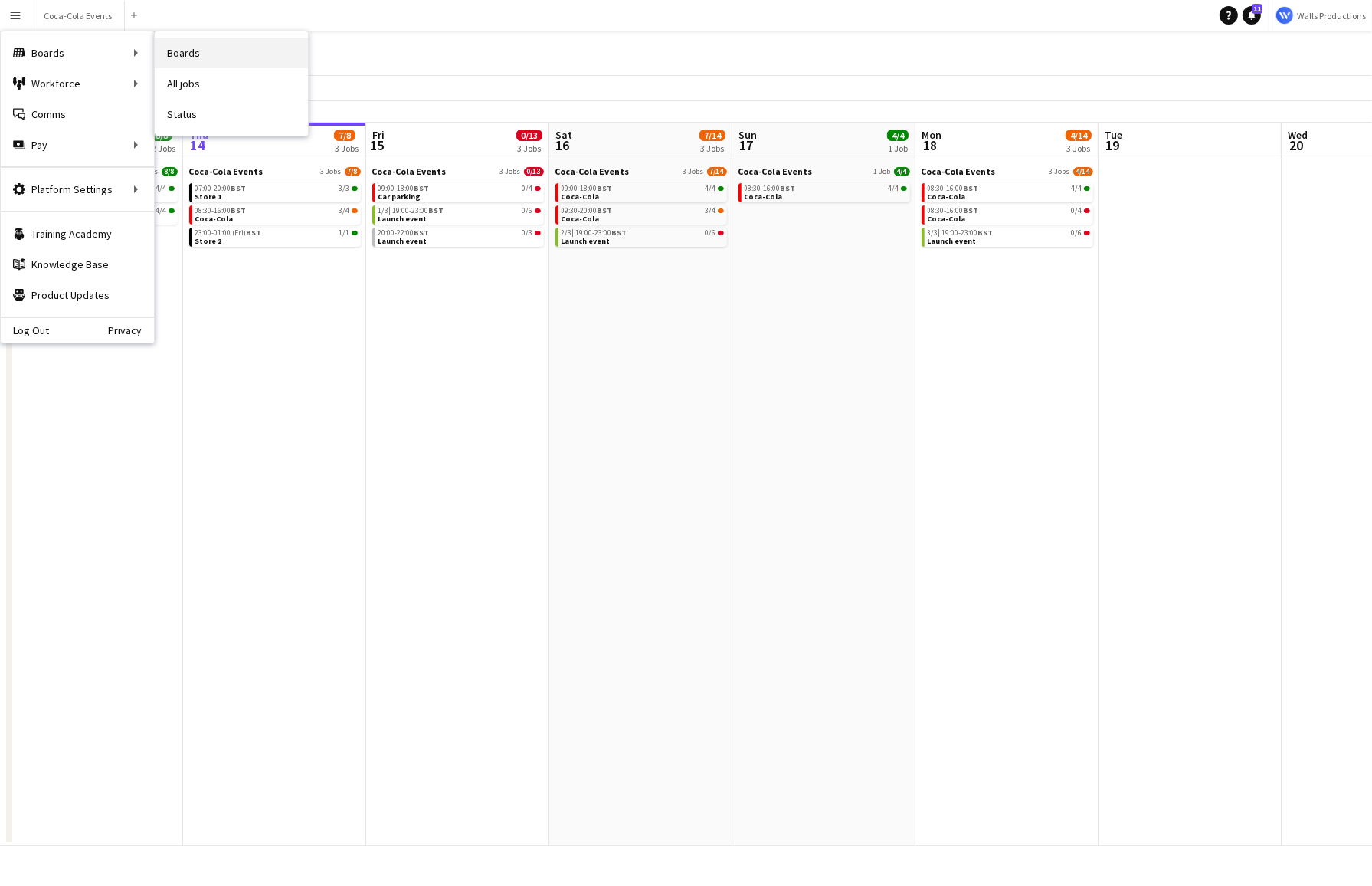
click at [202, 55] on link "Boards" at bounding box center [231, 53] width 154 height 31
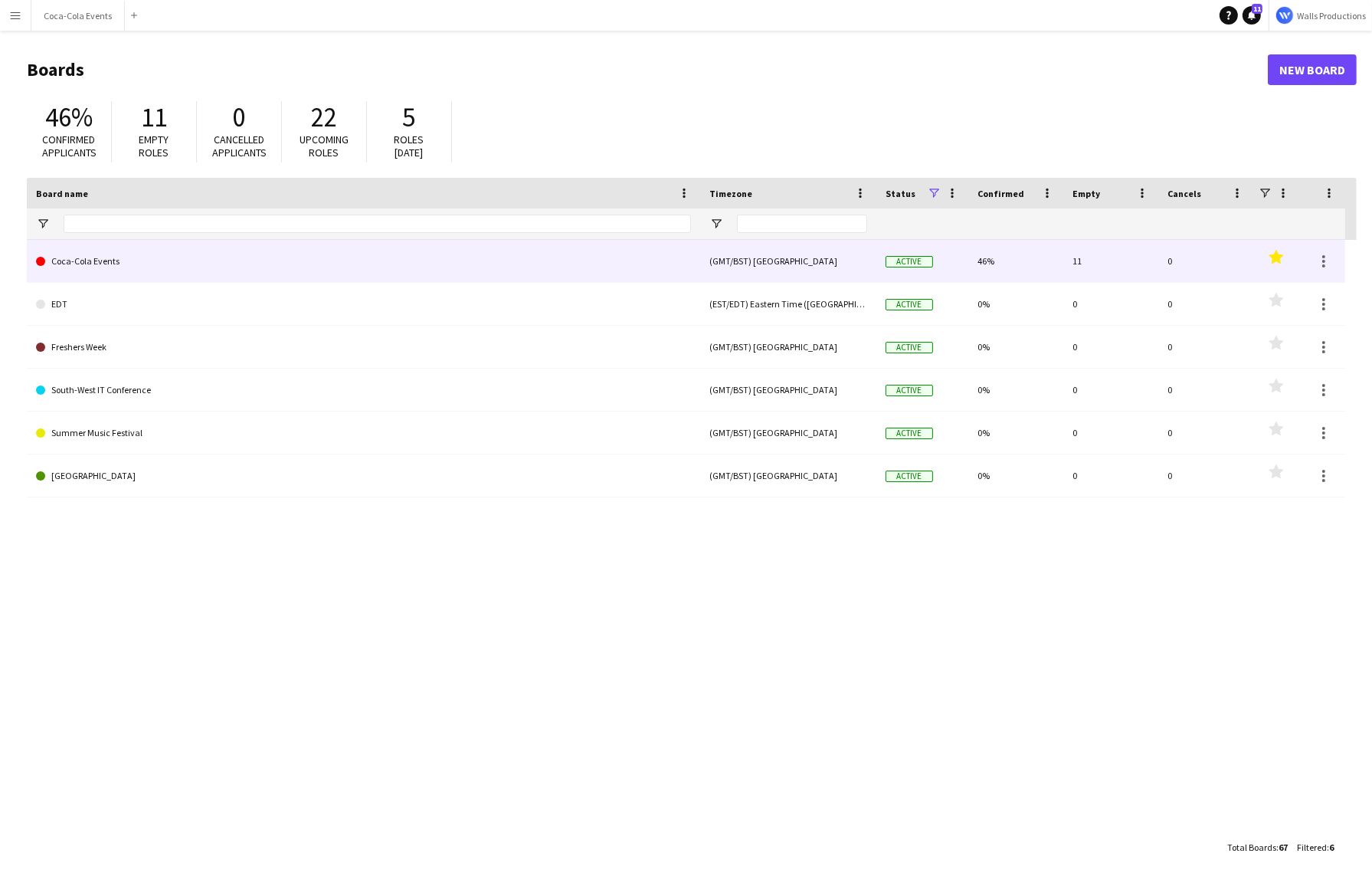
click at [98, 265] on link "Coca-Cola Events" at bounding box center [363, 261] width 655 height 43
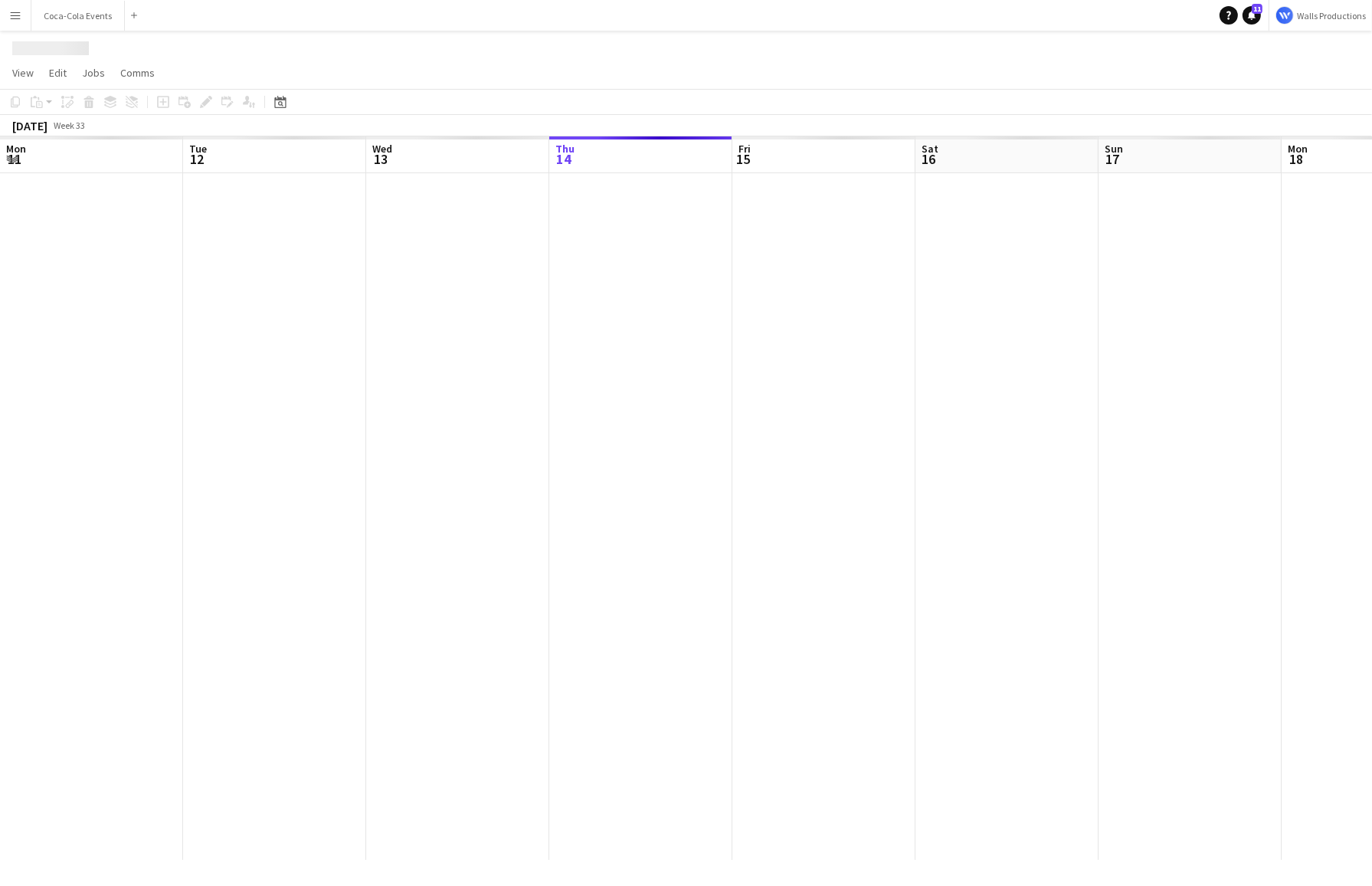
scroll to position [0, 366]
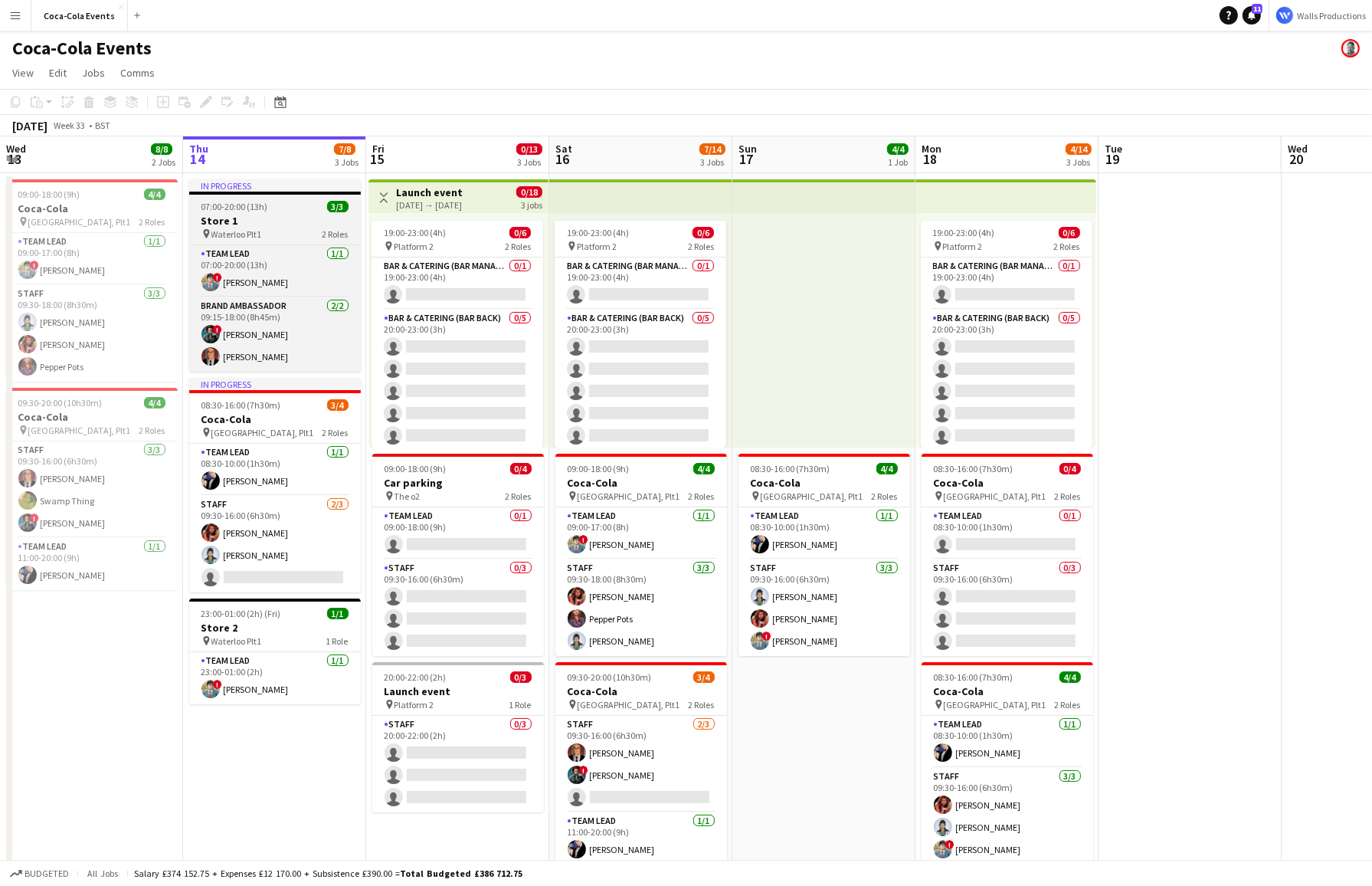
click at [251, 215] on h3 "Store 1" at bounding box center [275, 221] width 172 height 14
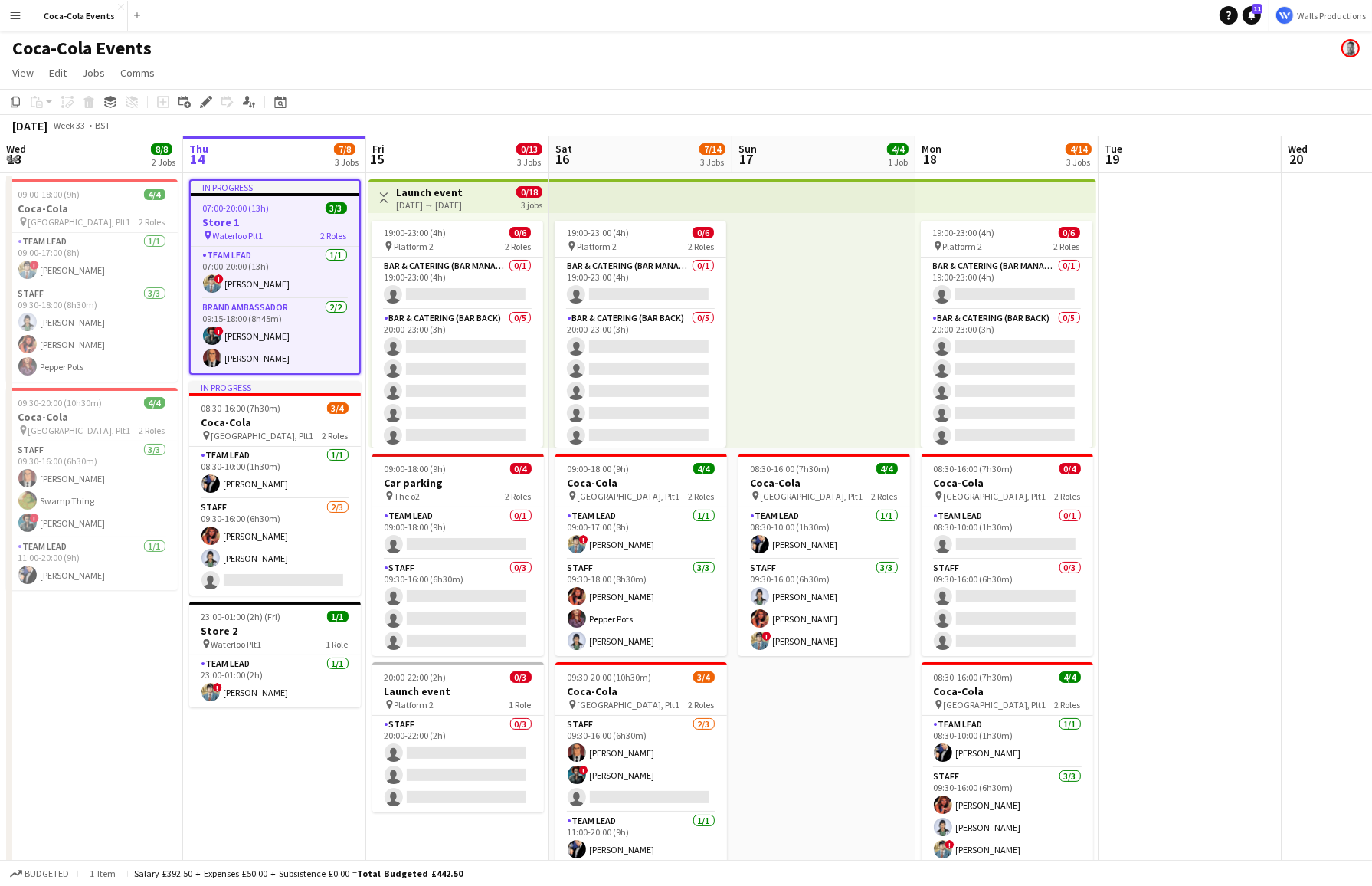
click at [450, 200] on div "15-08-2025 → 18-08-2025" at bounding box center [429, 204] width 67 height 11
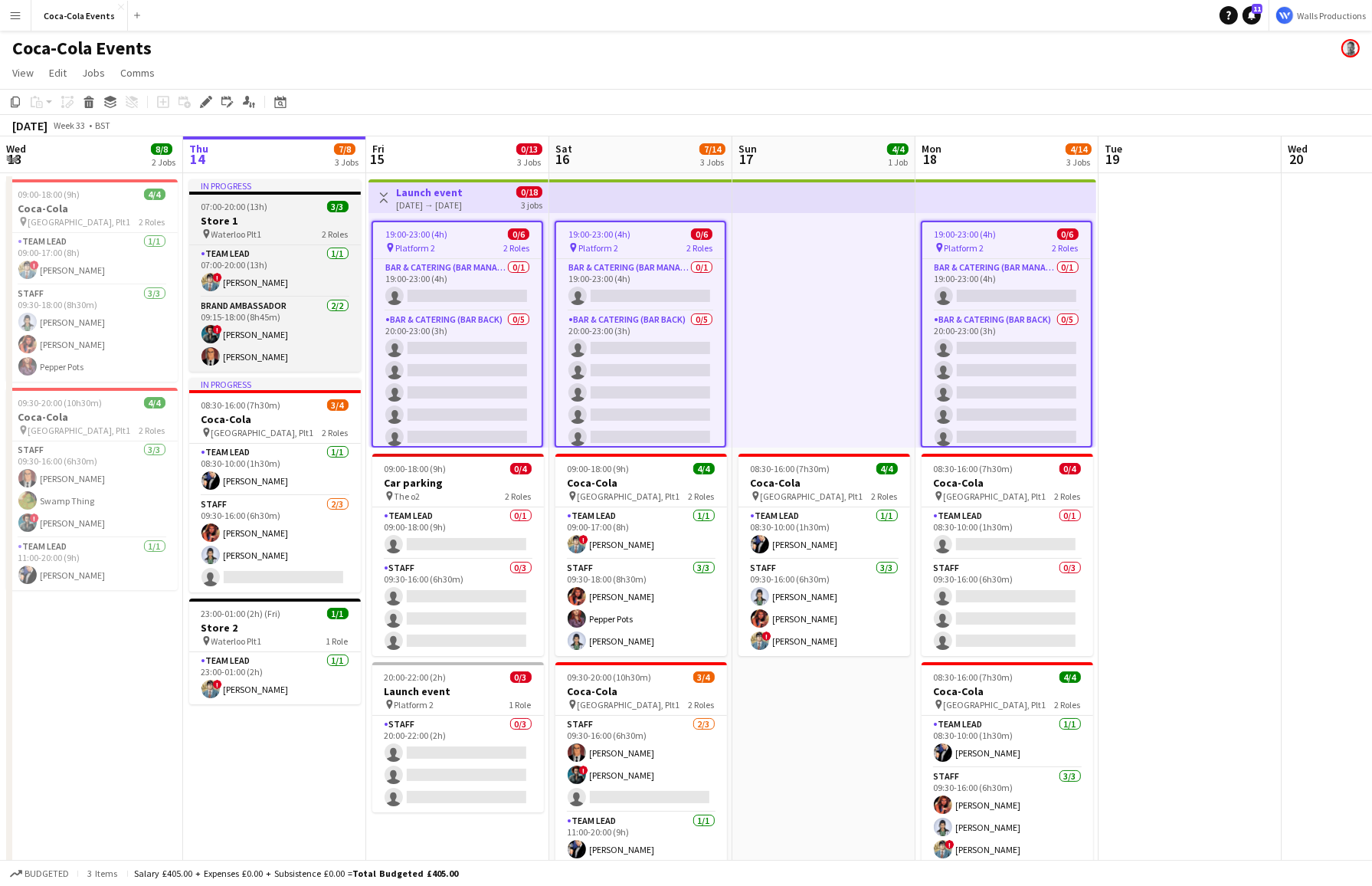
click at [271, 220] on h3 "Store 1" at bounding box center [275, 221] width 172 height 14
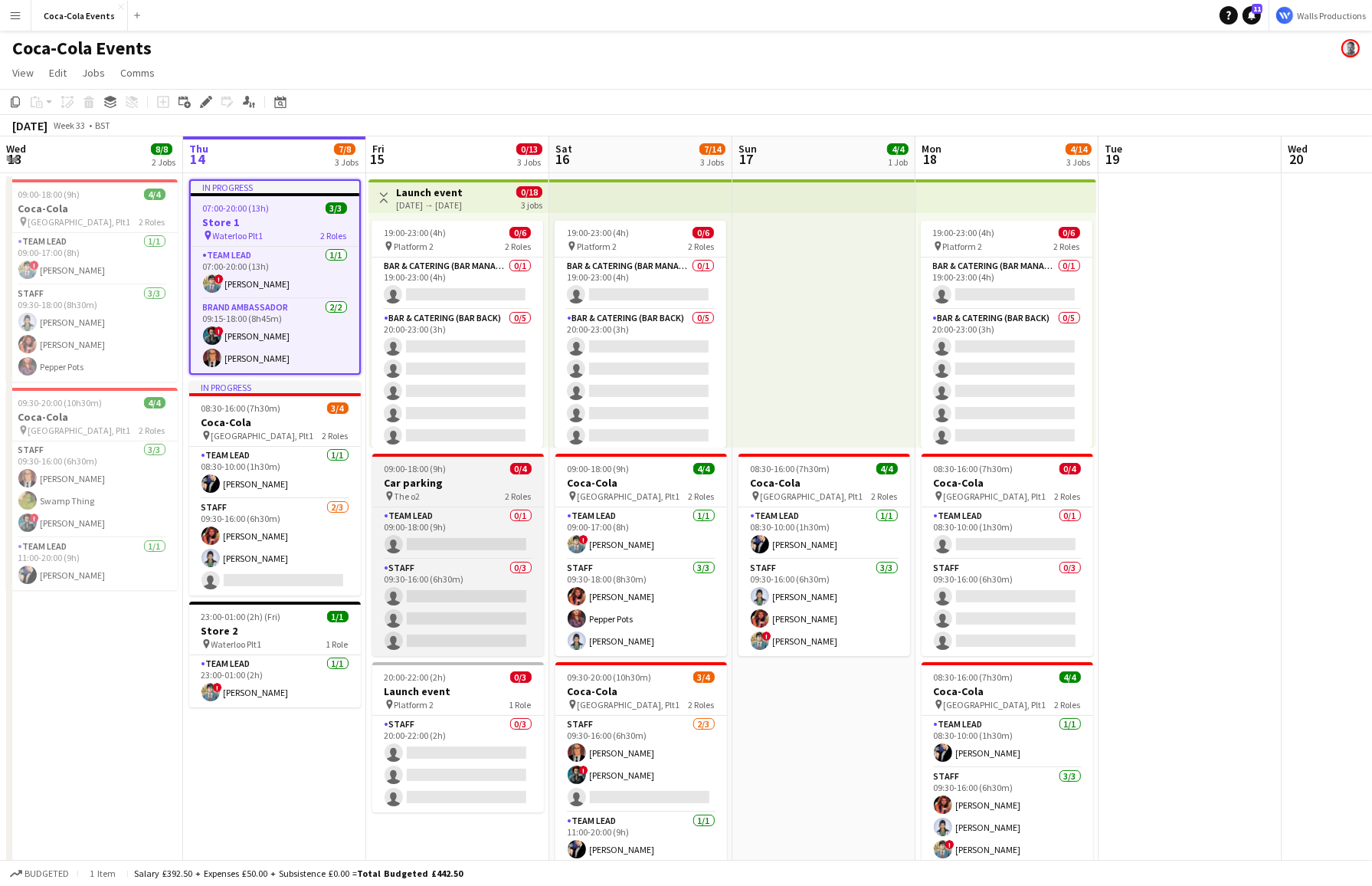
click at [499, 466] on div "09:00-18:00 (9h) 0/4" at bounding box center [458, 468] width 172 height 11
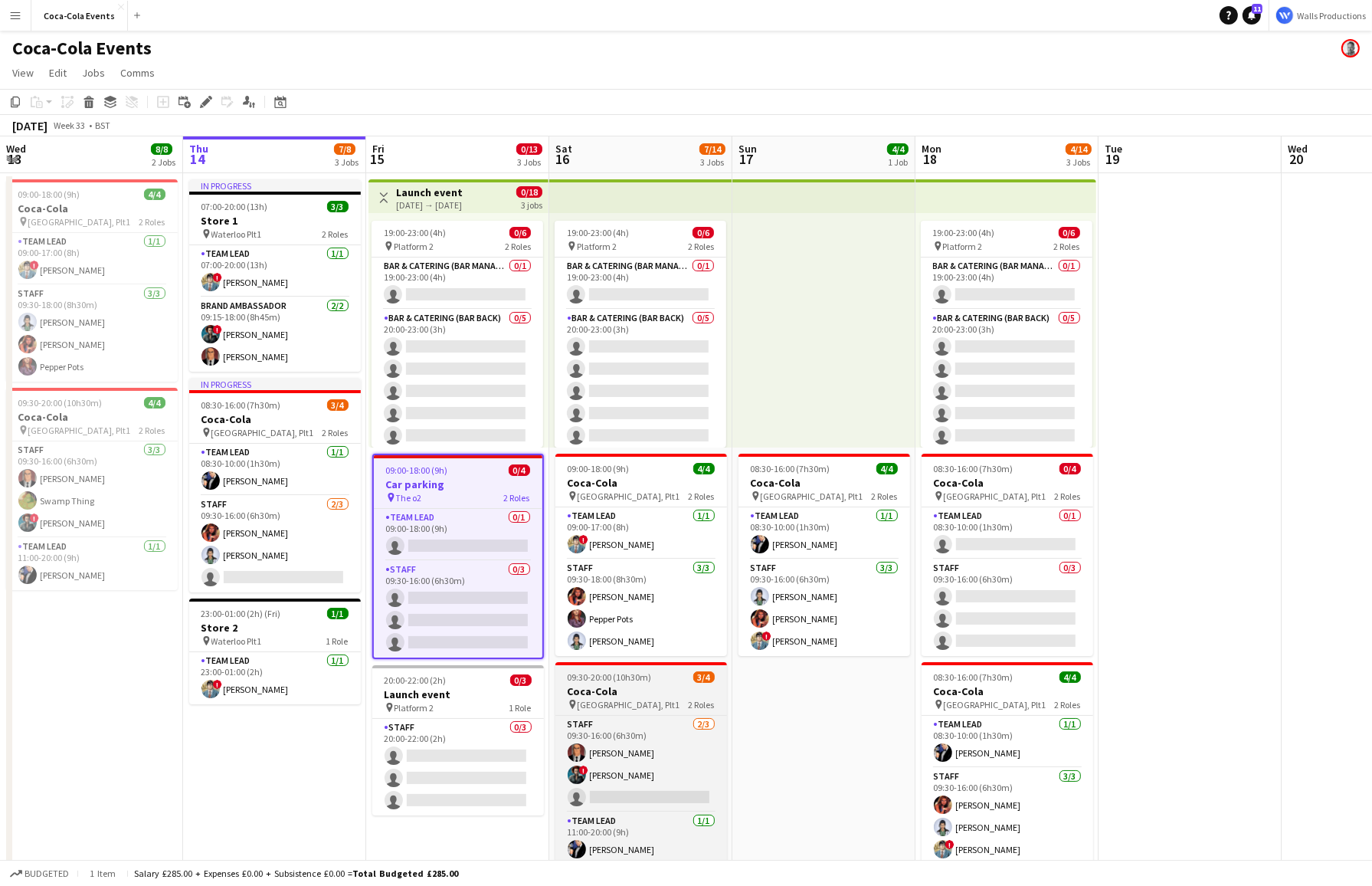
click at [664, 692] on h3 "Coca-Cola" at bounding box center [641, 691] width 172 height 14
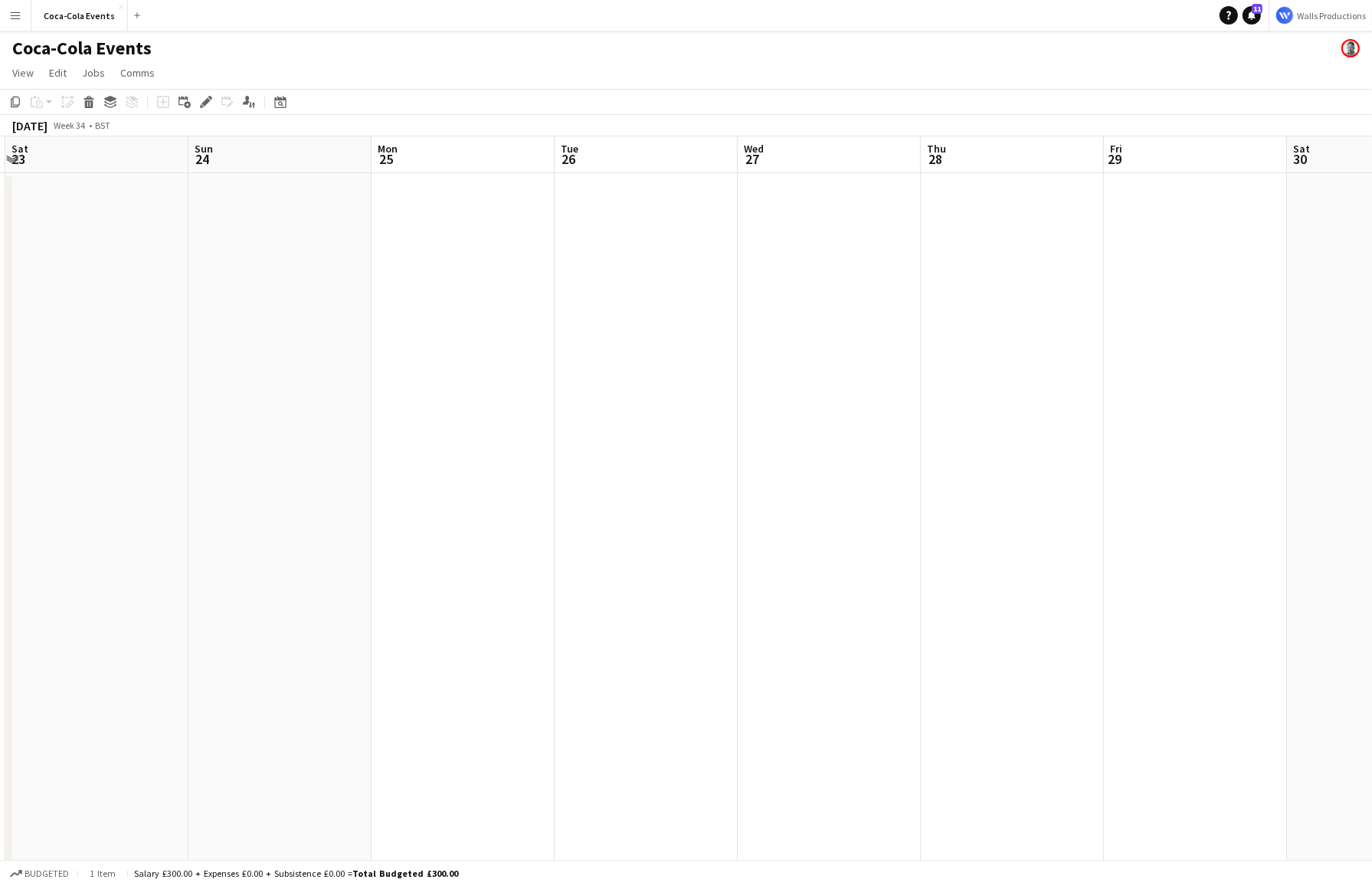
scroll to position [0, 586]
click at [233, 370] on app-date-cell at bounding box center [238, 534] width 183 height 724
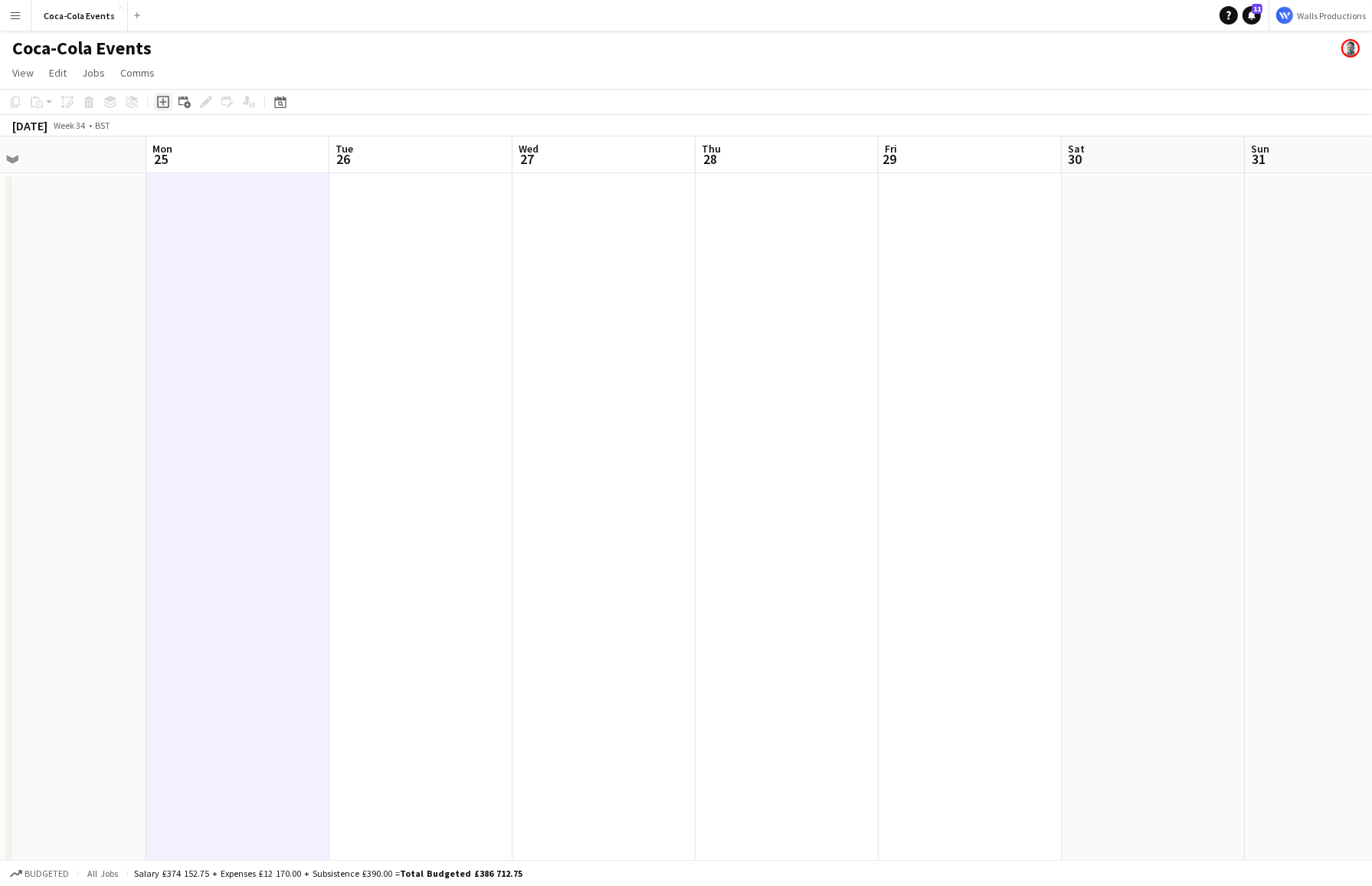
click at [165, 99] on icon "Add job" at bounding box center [163, 102] width 12 height 12
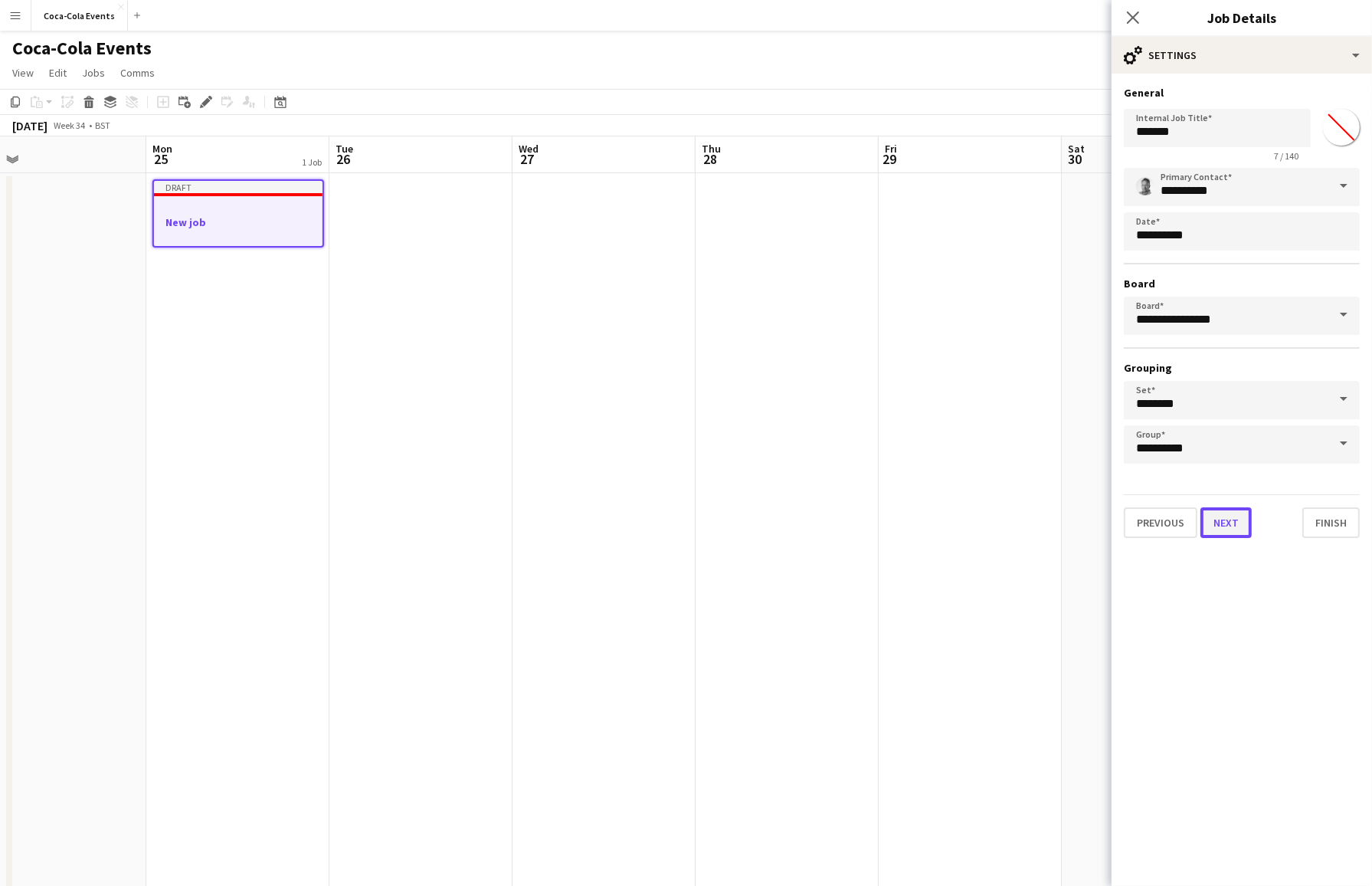
click at [1170, 515] on button "Next" at bounding box center [1226, 522] width 52 height 31
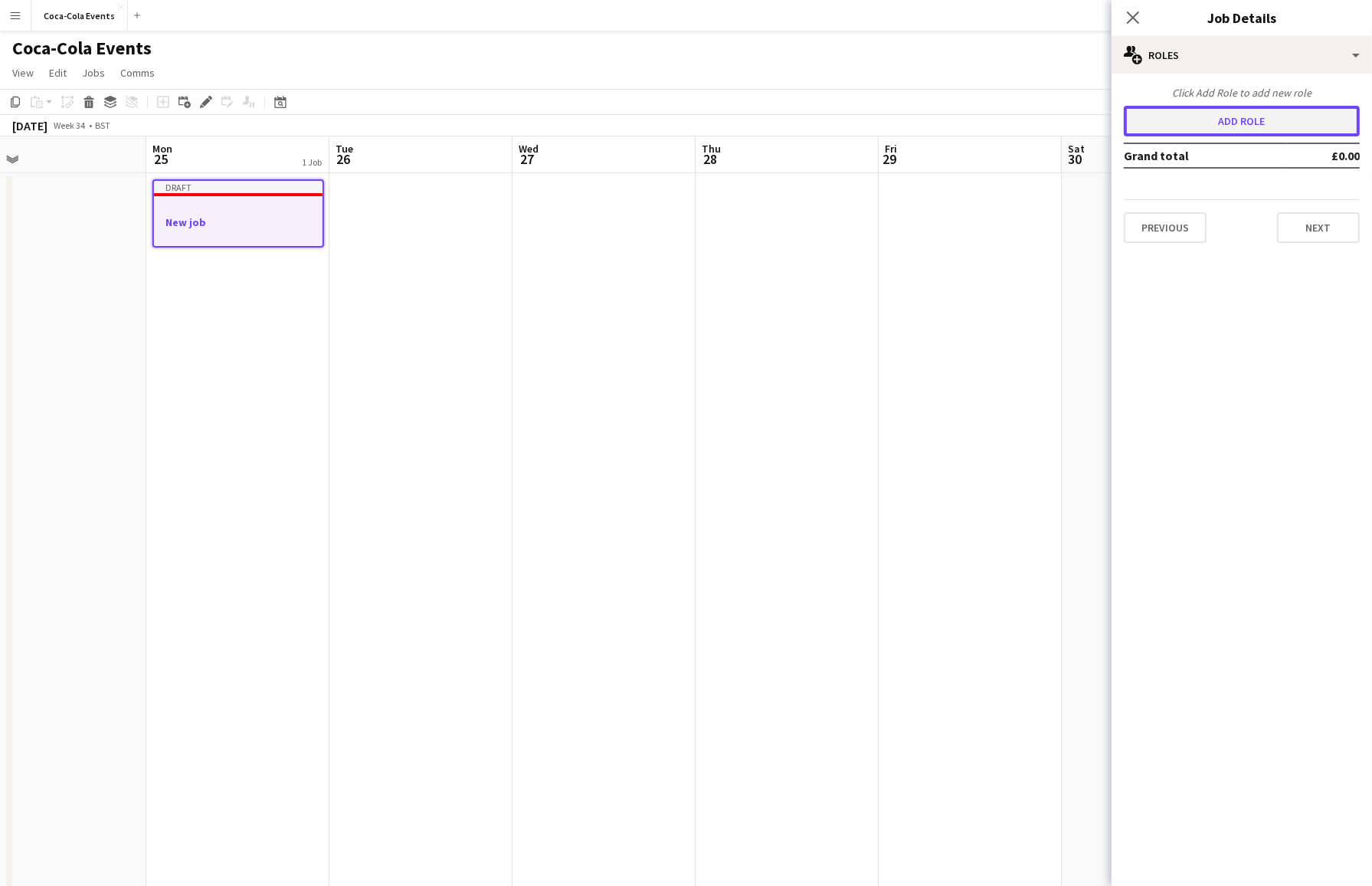
click at [1170, 132] on button "Add role" at bounding box center [1241, 121] width 236 height 31
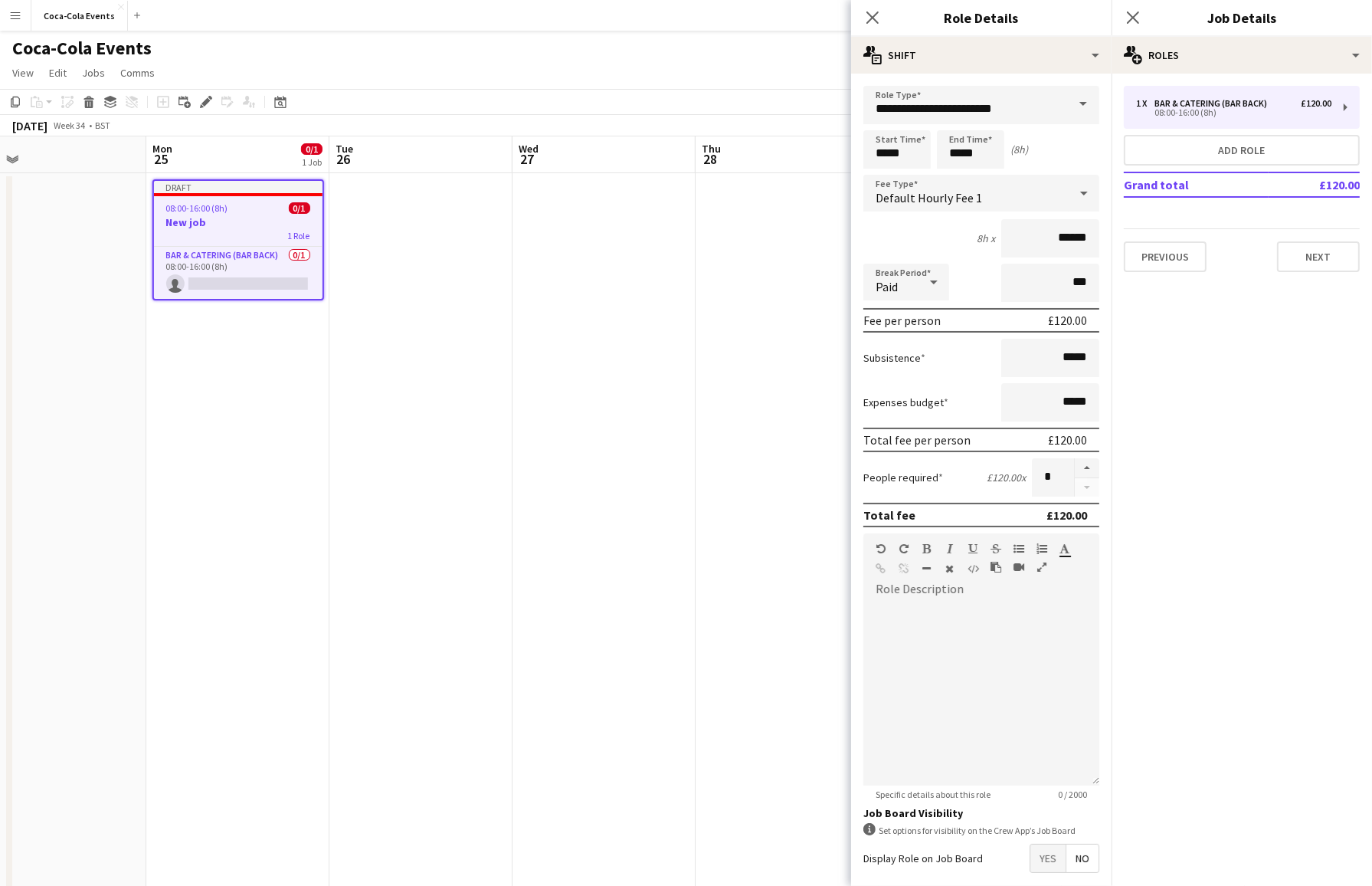
click at [1084, 102] on span at bounding box center [1083, 104] width 32 height 37
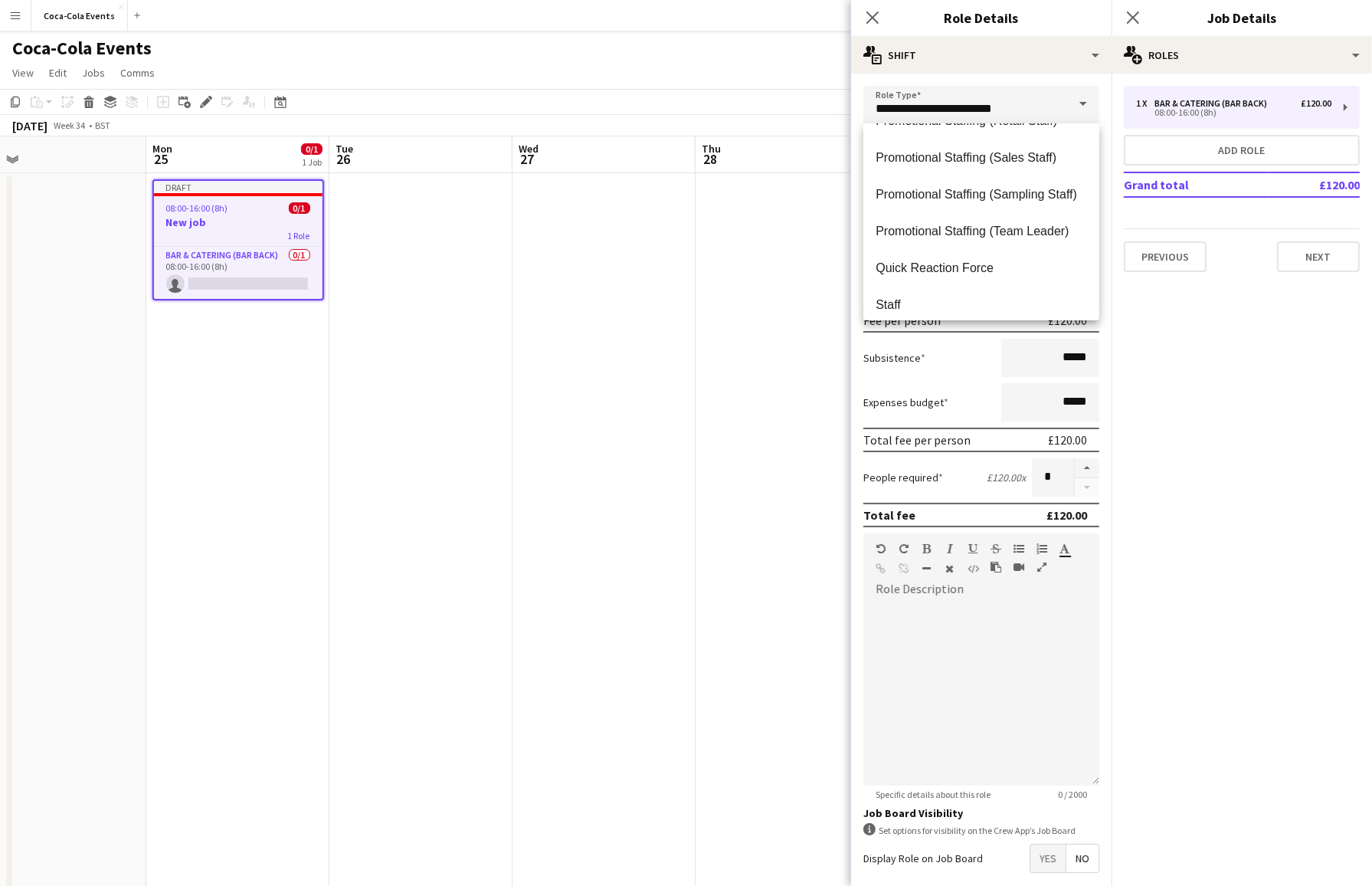
scroll to position [662, 0]
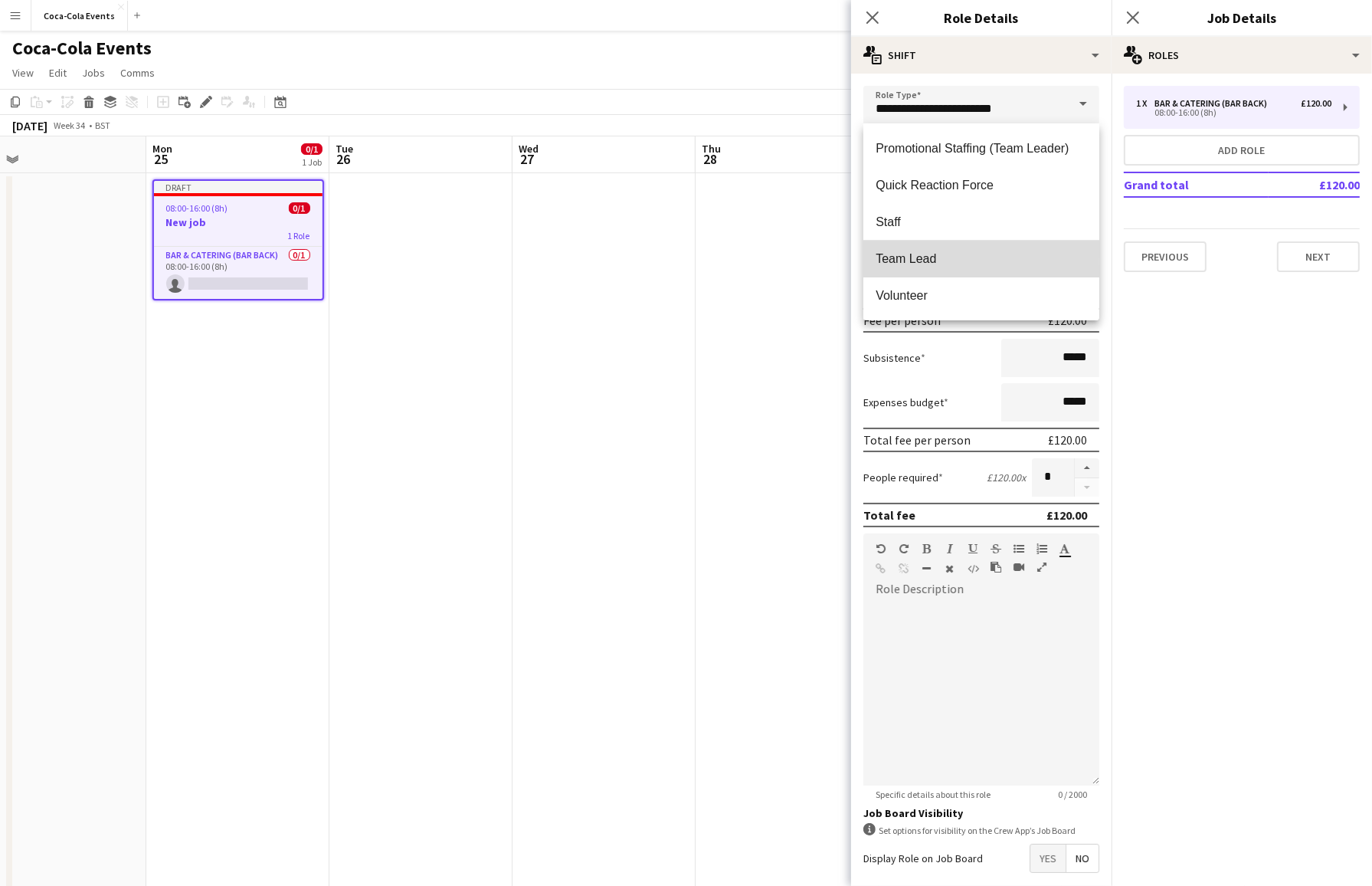
click at [925, 260] on span "Team Lead" at bounding box center [981, 258] width 211 height 15
type input "*********"
type input "******"
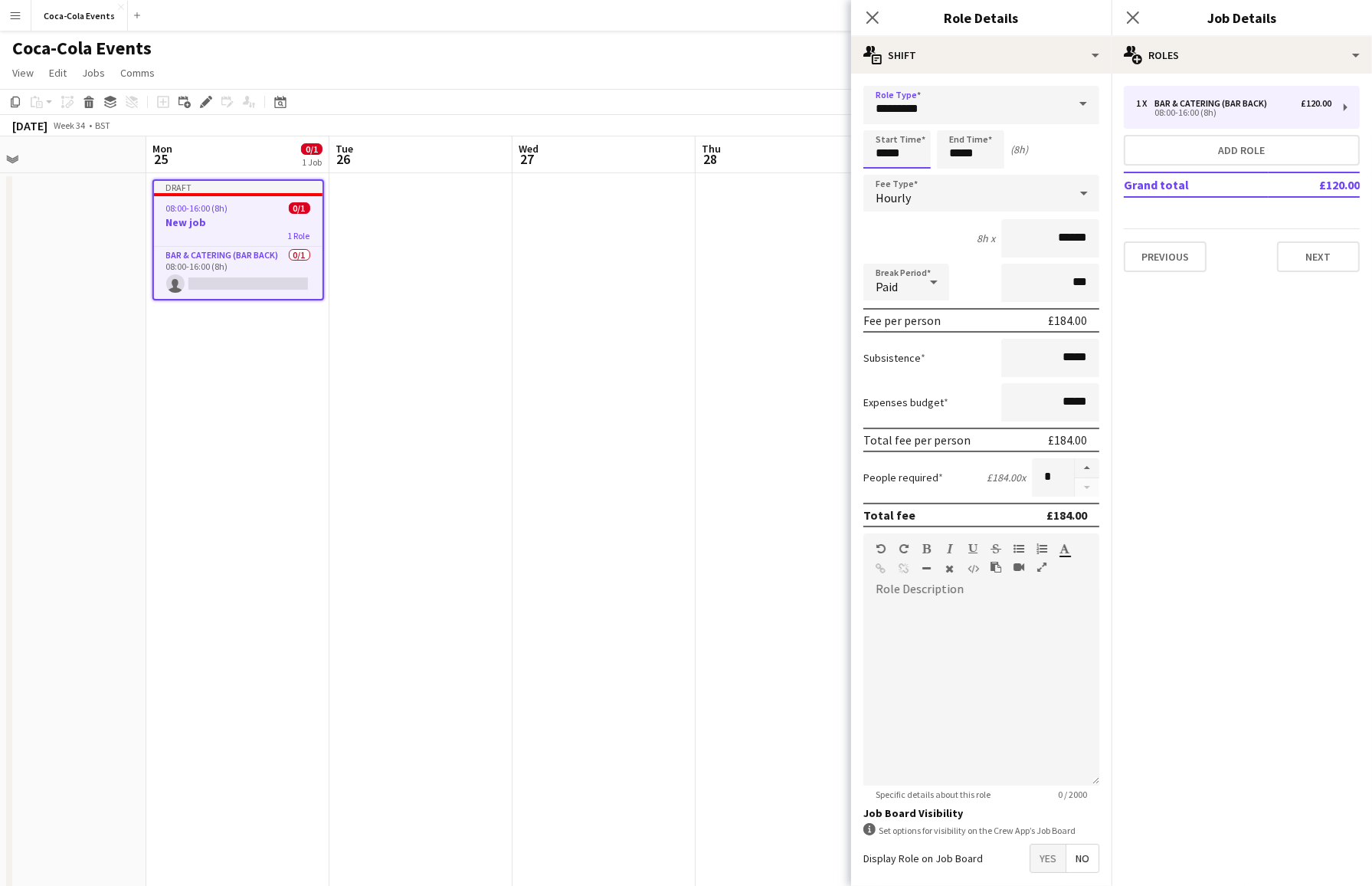
click at [877, 154] on input "*****" at bounding box center [897, 149] width 68 height 39
type input "*****"
click at [885, 118] on div at bounding box center [882, 122] width 31 height 15
click at [981, 155] on input "*****" at bounding box center [970, 149] width 68 height 39
click at [911, 196] on div "Hourly" at bounding box center [966, 193] width 205 height 37
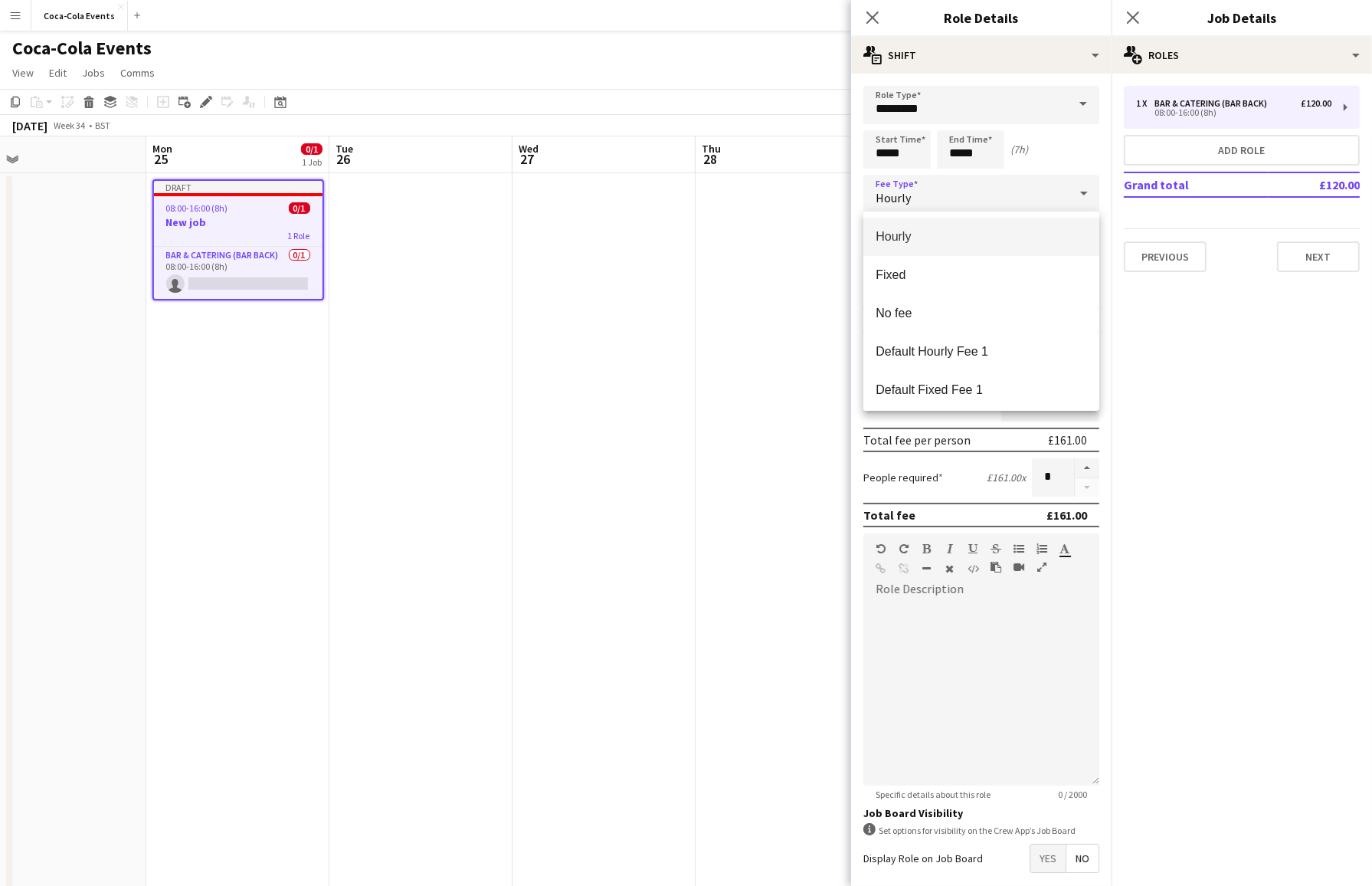
click at [1133, 319] on div at bounding box center [686, 443] width 1372 height 886
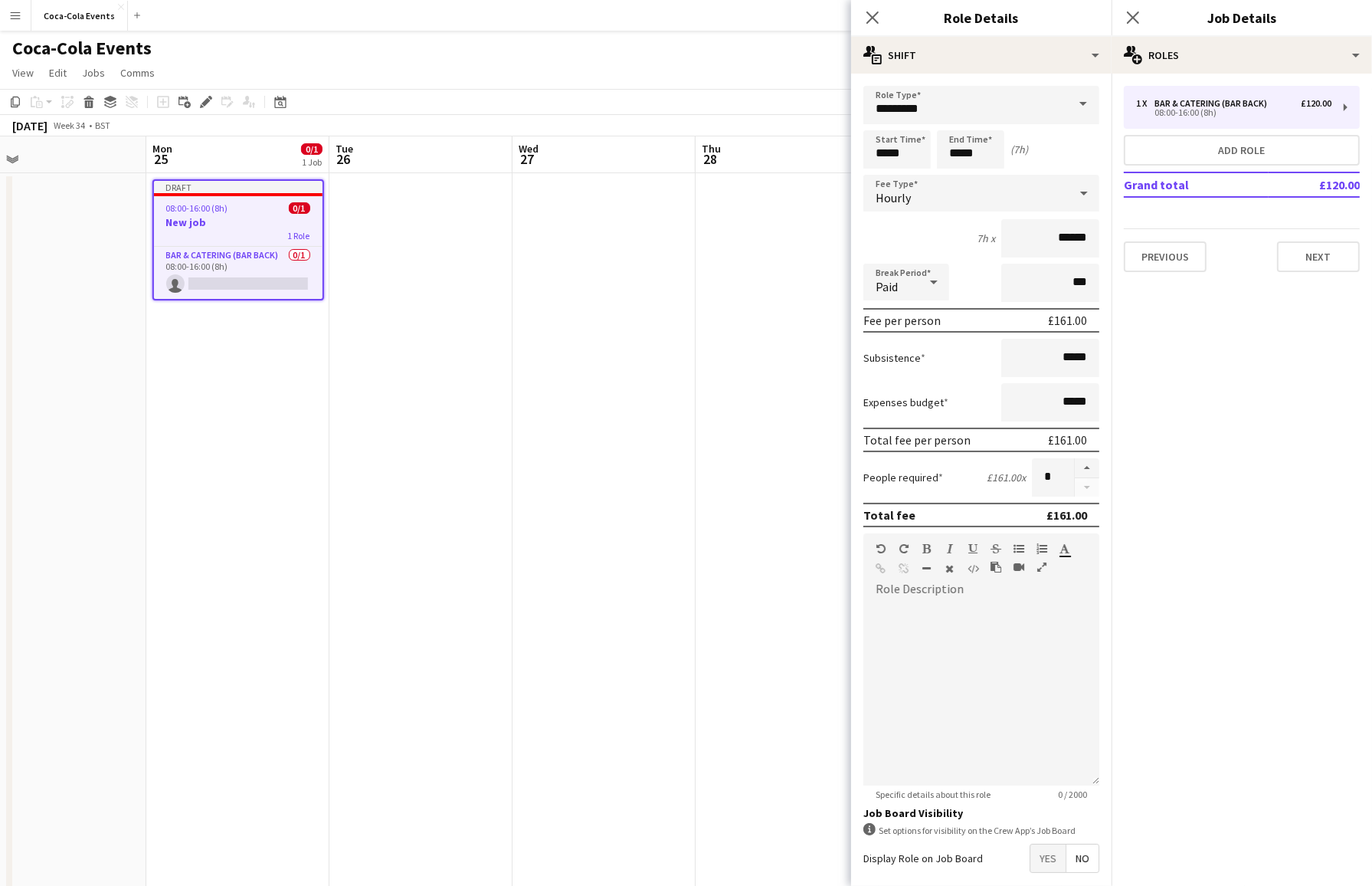
click at [911, 289] on div "Paid" at bounding box center [890, 282] width 55 height 37
click at [975, 373] on div at bounding box center [686, 443] width 1372 height 886
drag, startPoint x: 1054, startPoint y: 479, endPoint x: 1037, endPoint y: 480, distance: 17.0
click at [1037, 480] on input "*" at bounding box center [1053, 477] width 42 height 39
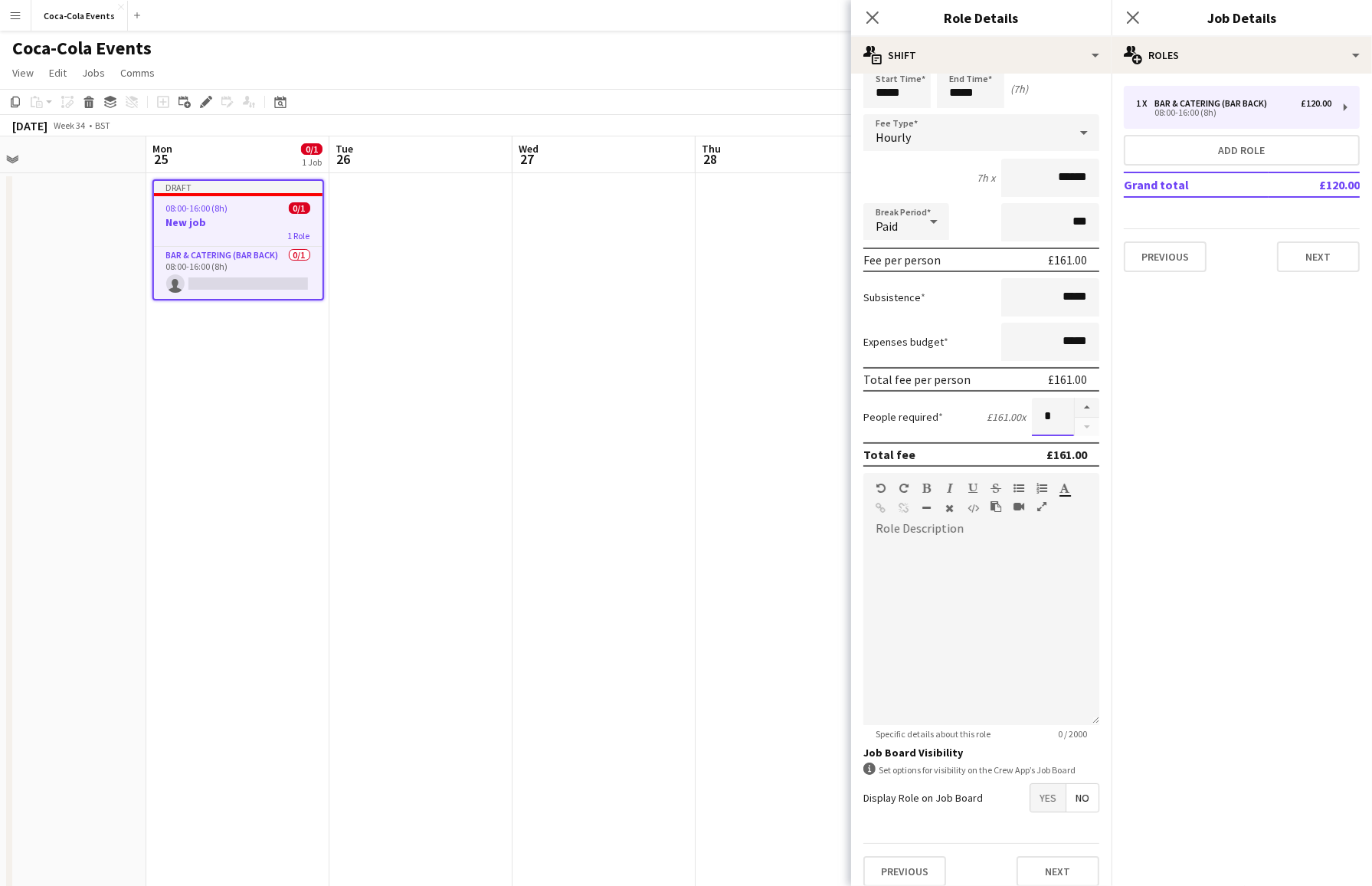
scroll to position [73, 0]
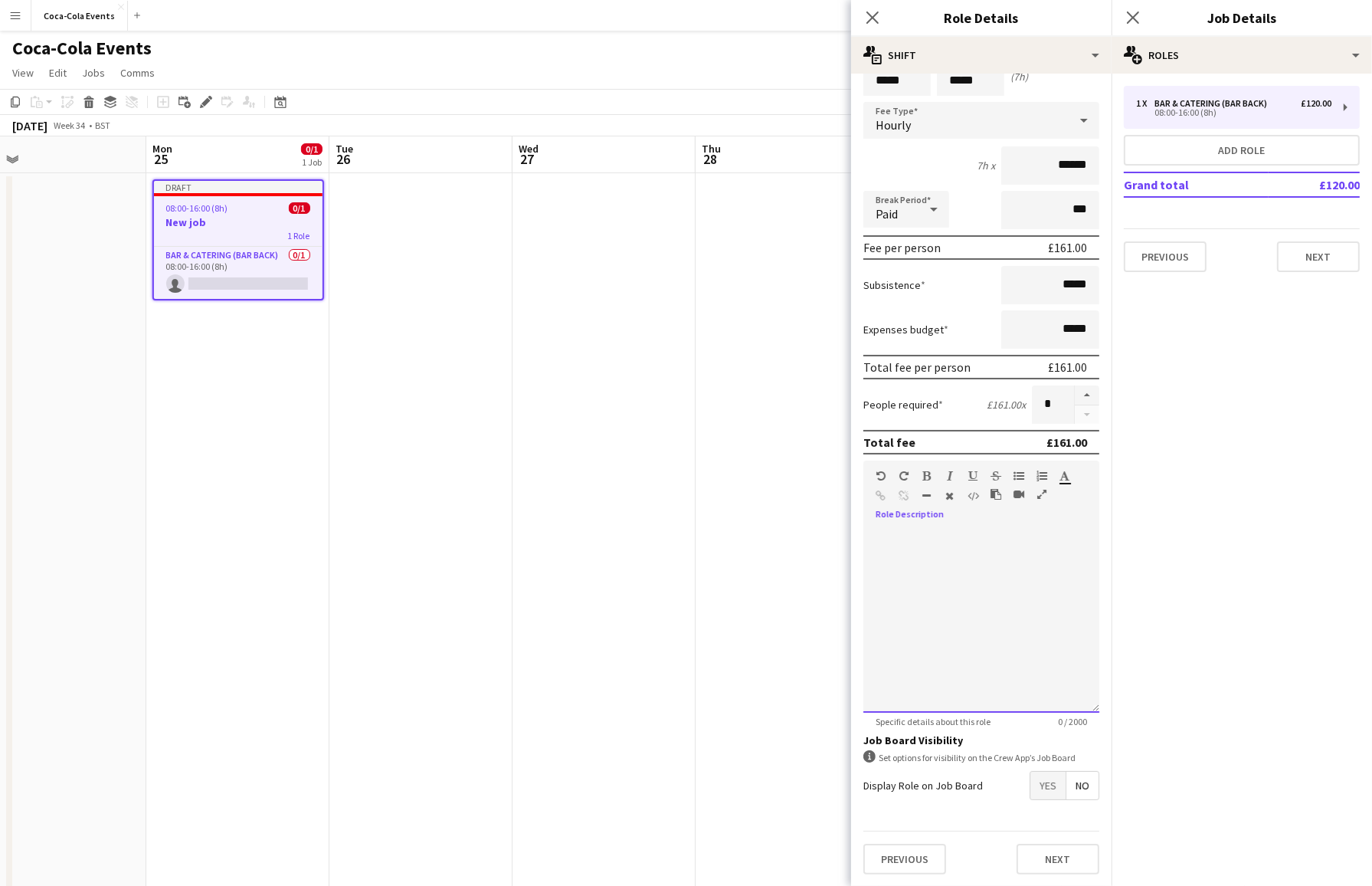
click at [976, 535] on div at bounding box center [981, 621] width 236 height 184
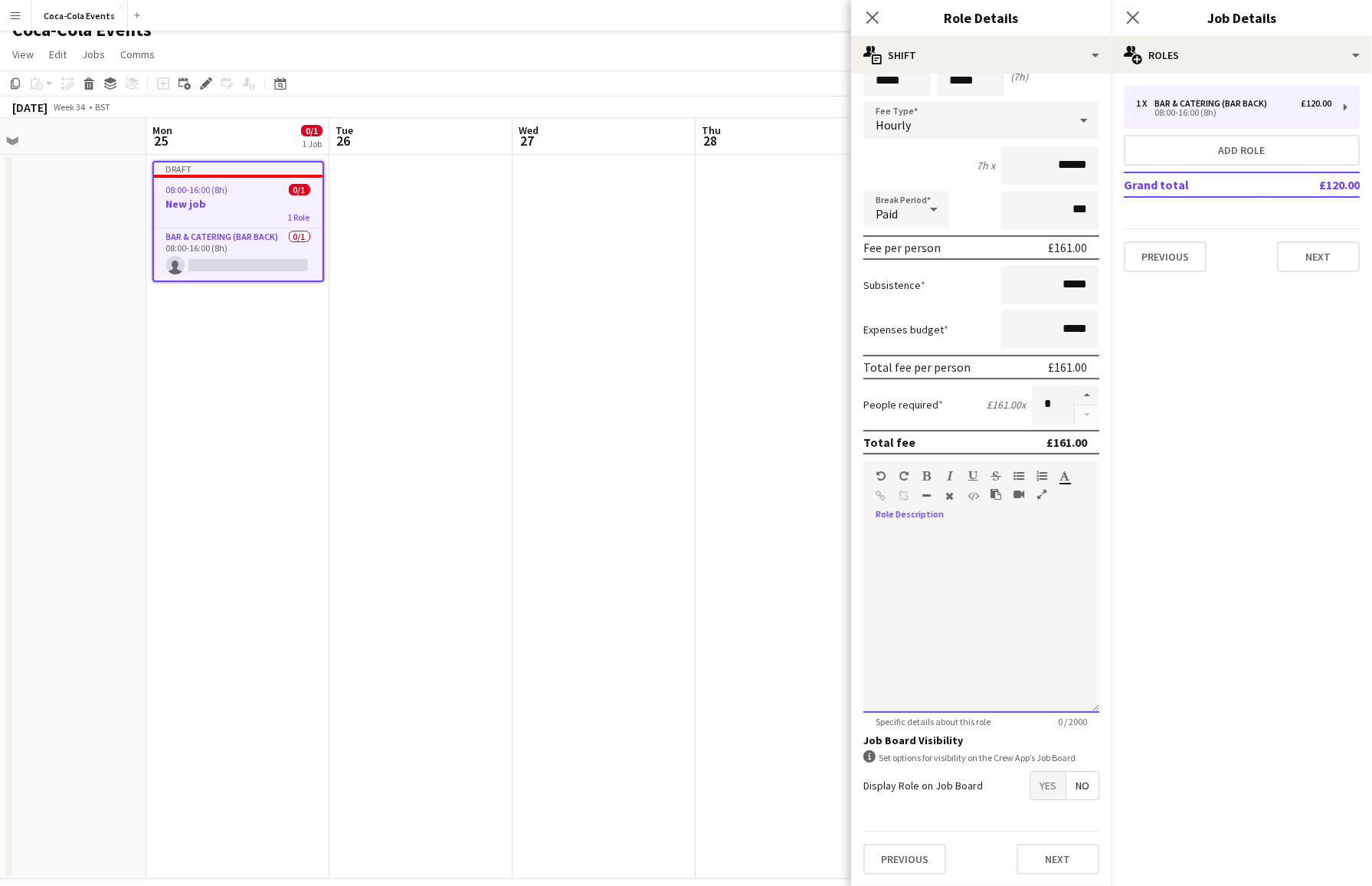
scroll to position [19, 0]
click at [1049, 780] on span "Yes" at bounding box center [1048, 784] width 35 height 27
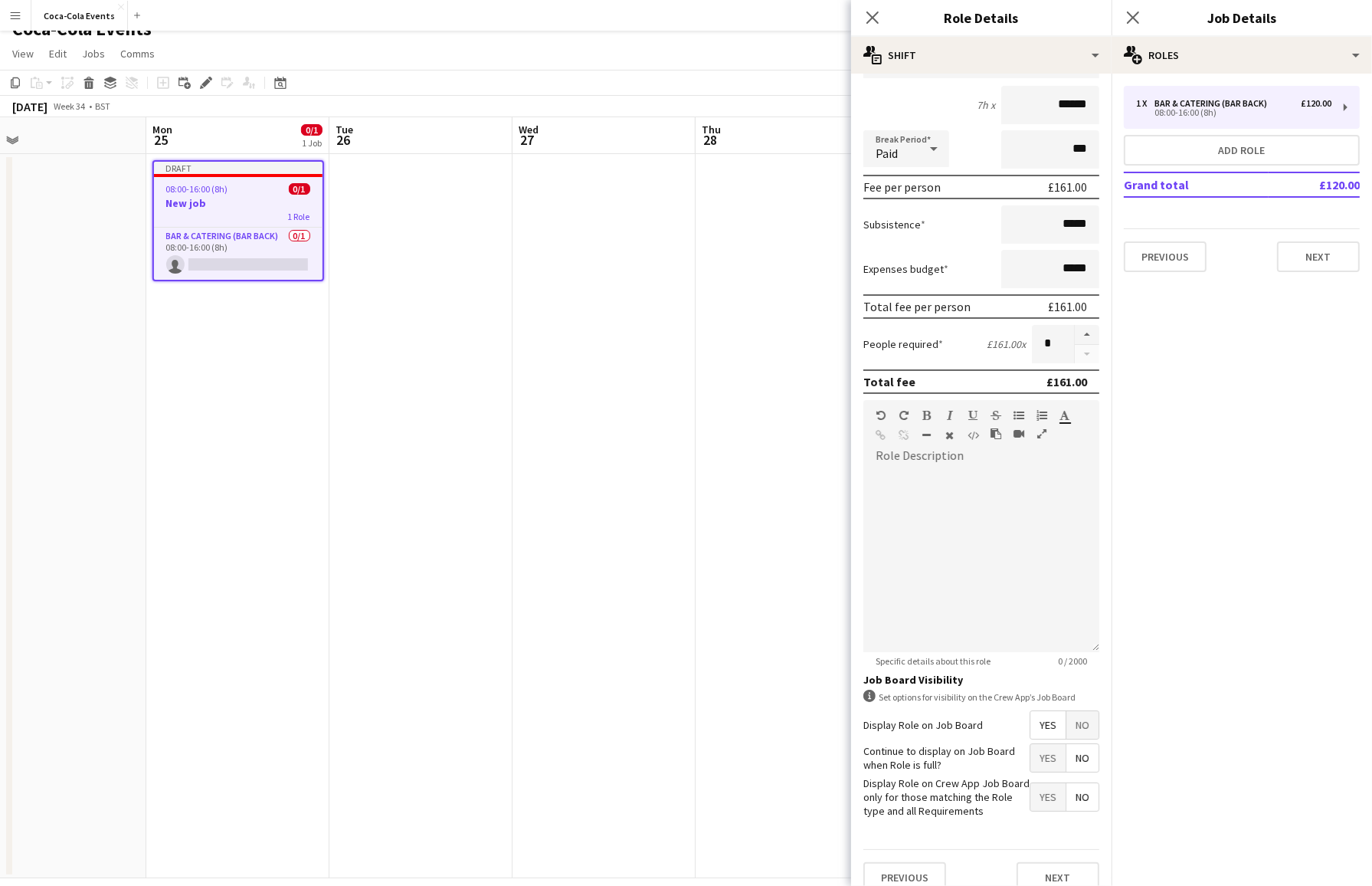
scroll to position [151, 0]
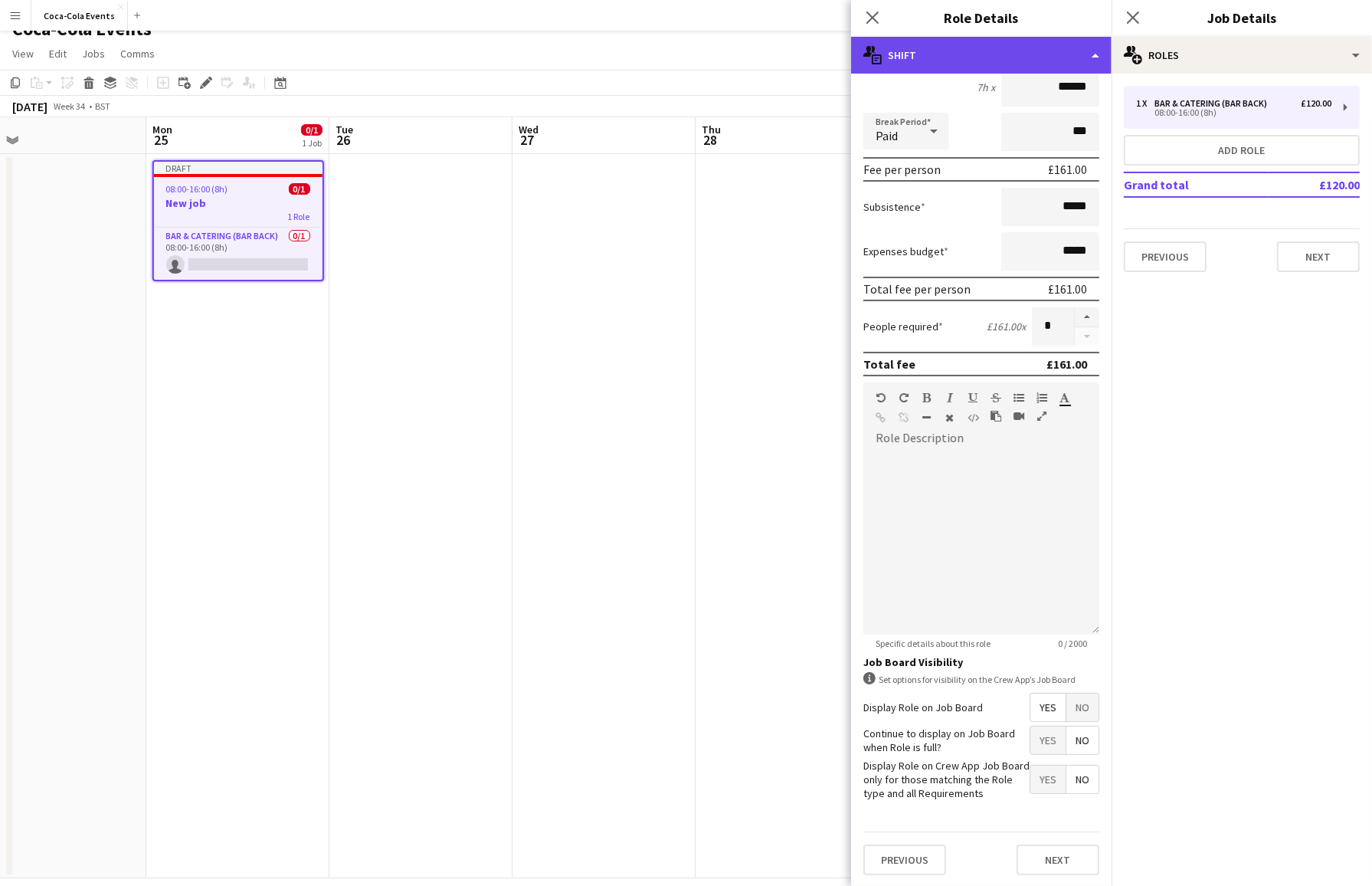
click at [932, 53] on div "multiple-actions-text Shift" at bounding box center [981, 55] width 261 height 37
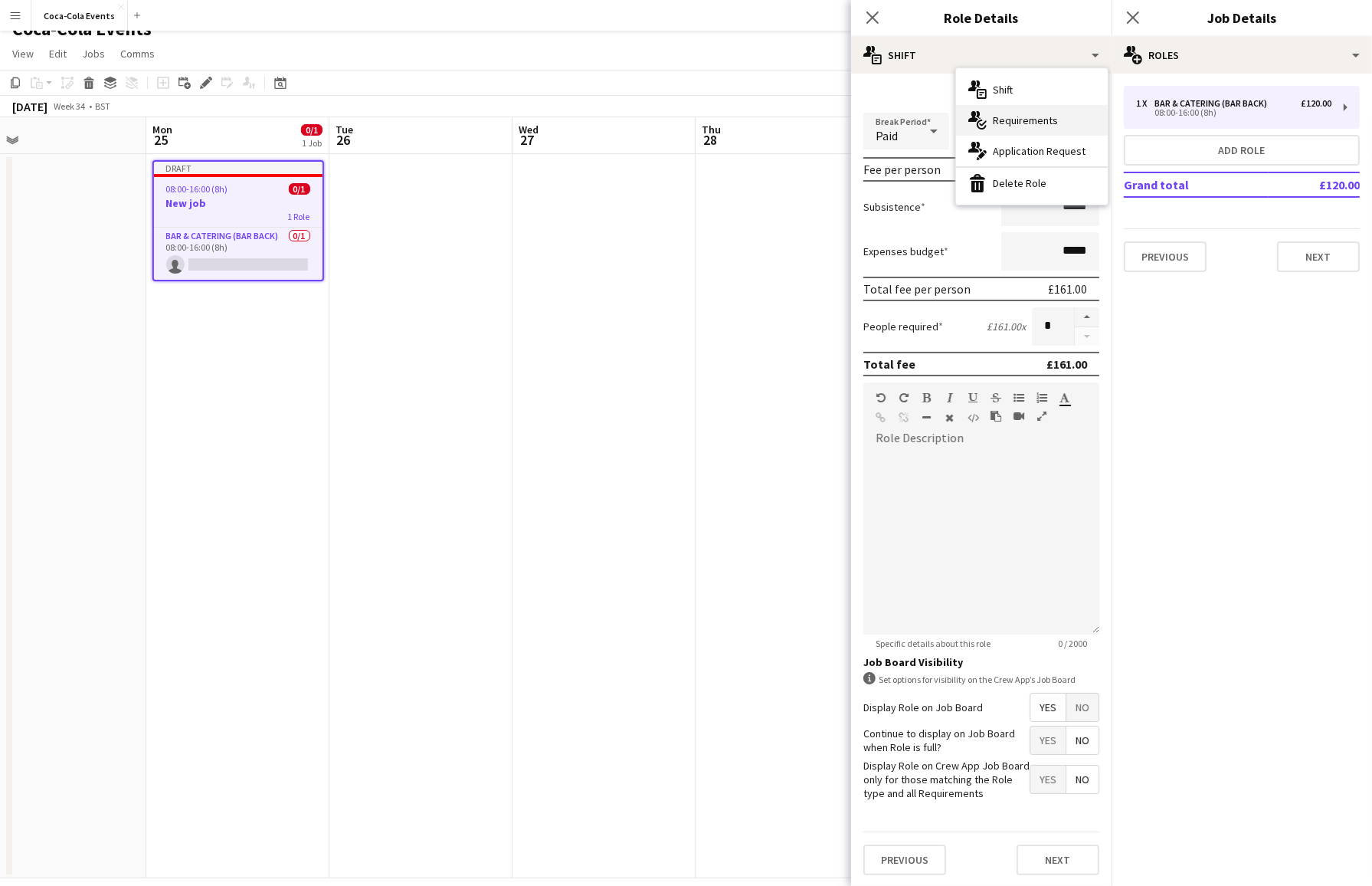
click at [1026, 124] on div "multiple-actions-check-2 Requirements" at bounding box center [1032, 120] width 152 height 31
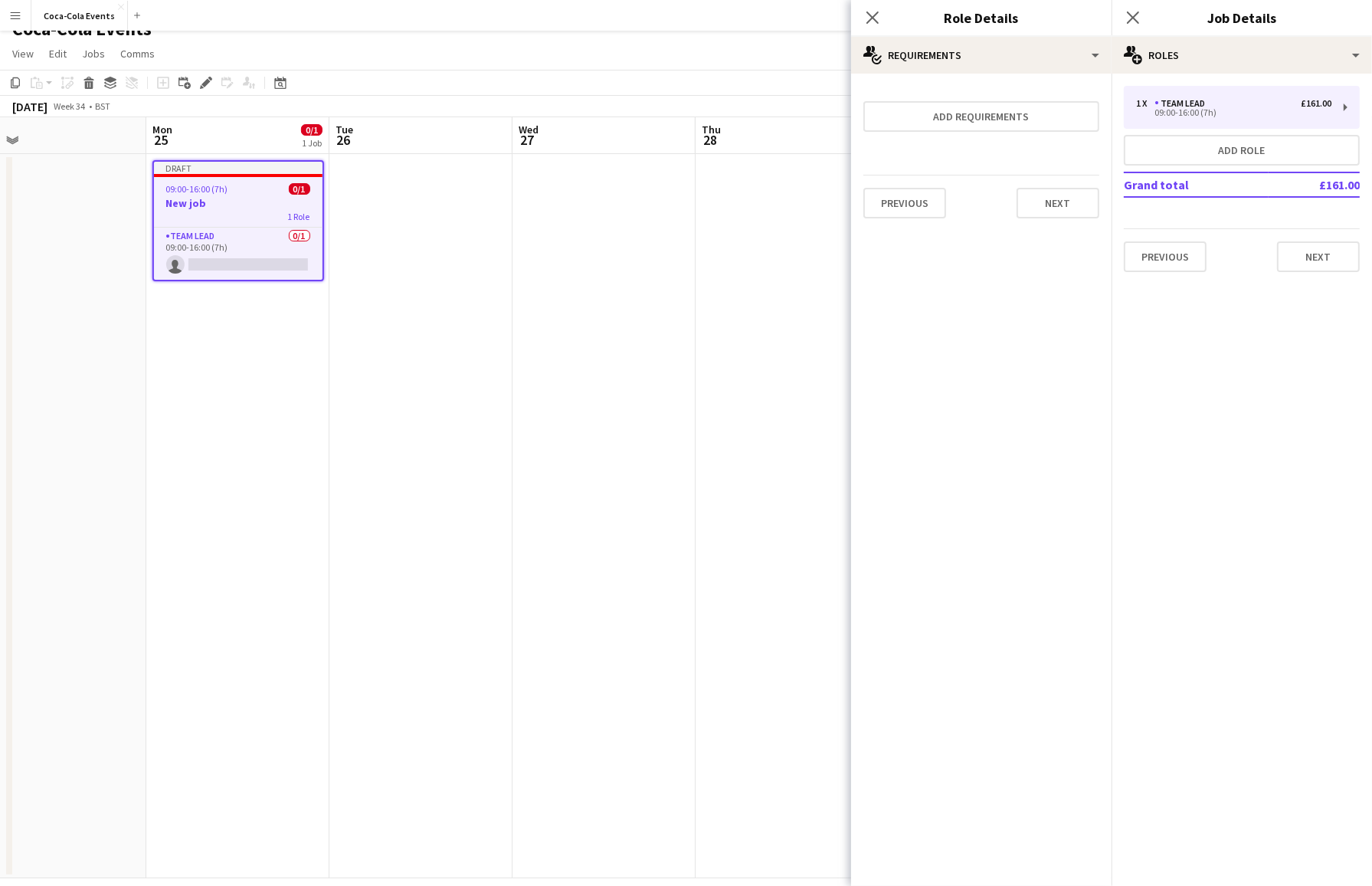
scroll to position [0, 0]
click at [984, 119] on button "Add requirements" at bounding box center [981, 116] width 236 height 31
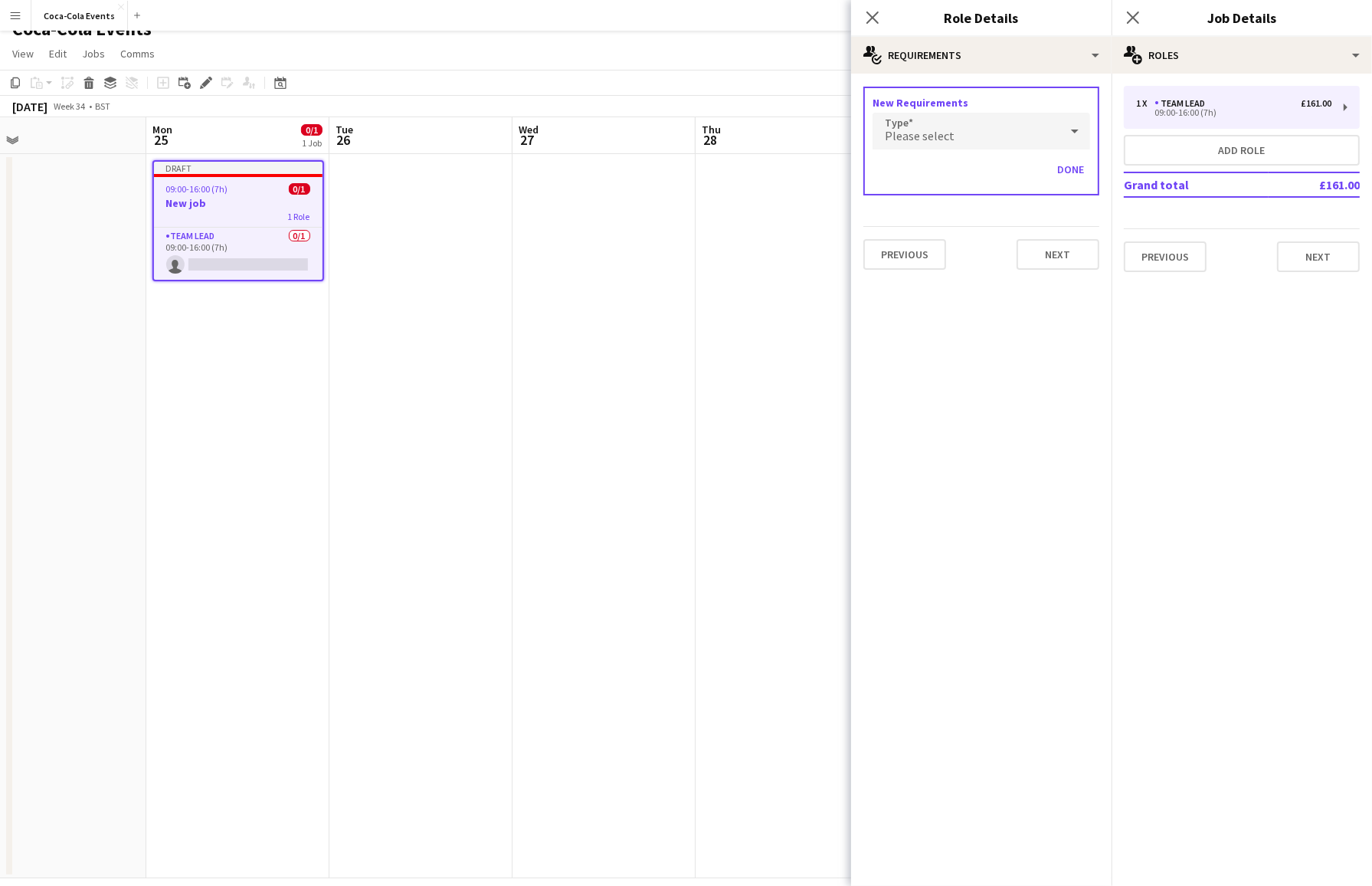
click at [981, 139] on div "Please select" at bounding box center [966, 131] width 187 height 37
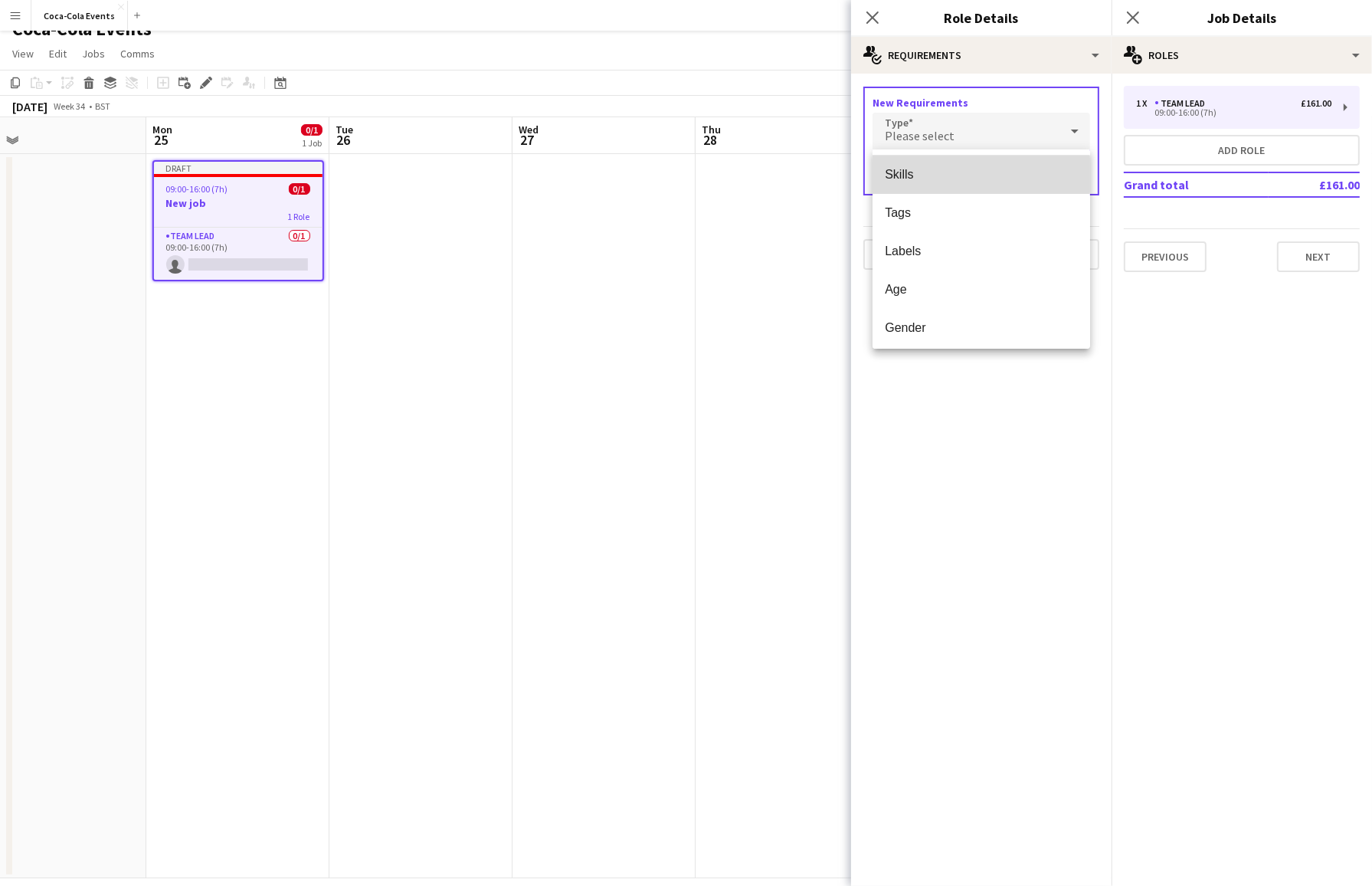
click at [904, 175] on span "Skills" at bounding box center [982, 174] width 193 height 15
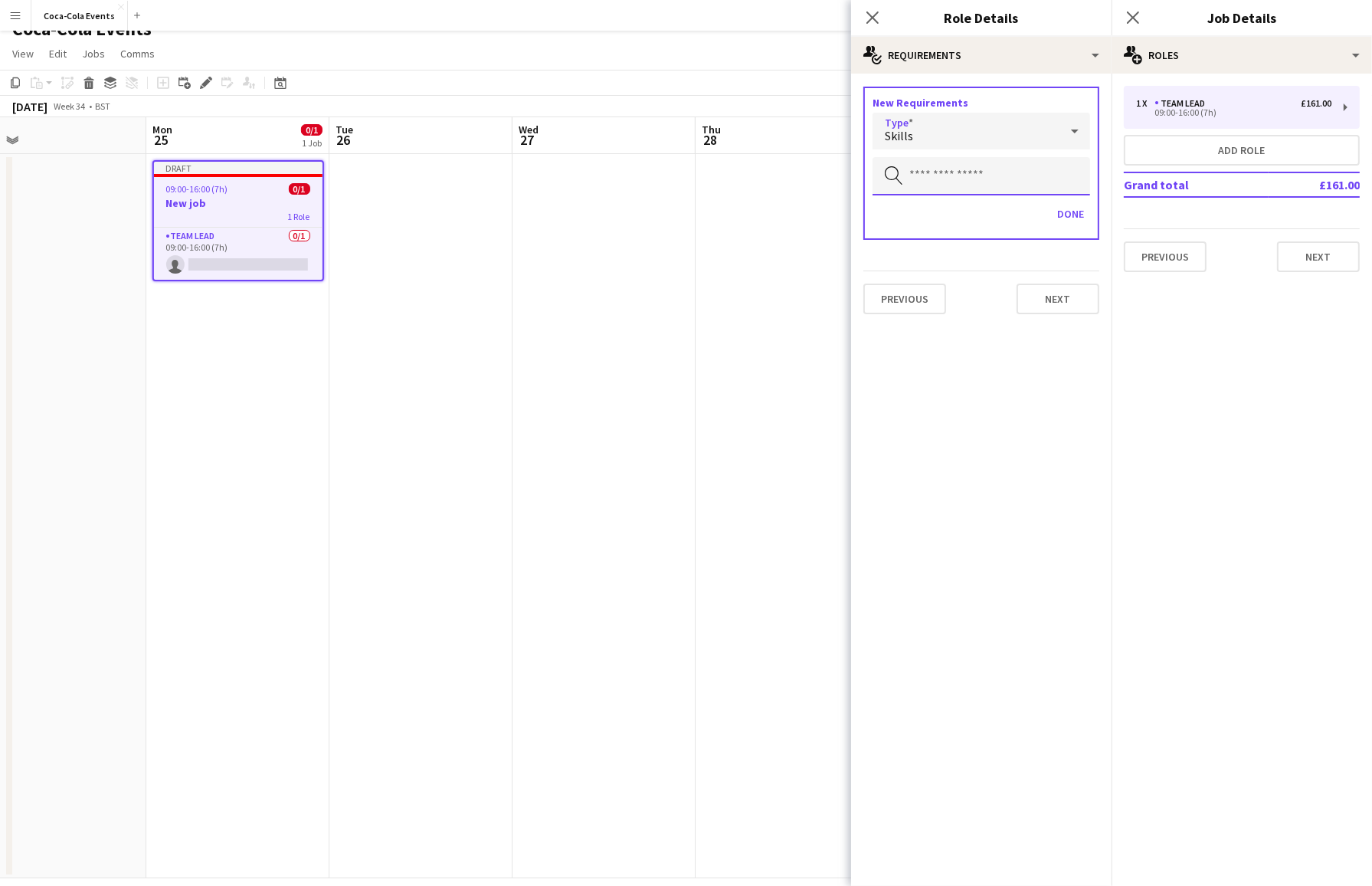
click at [932, 176] on input "text" at bounding box center [982, 176] width 218 height 39
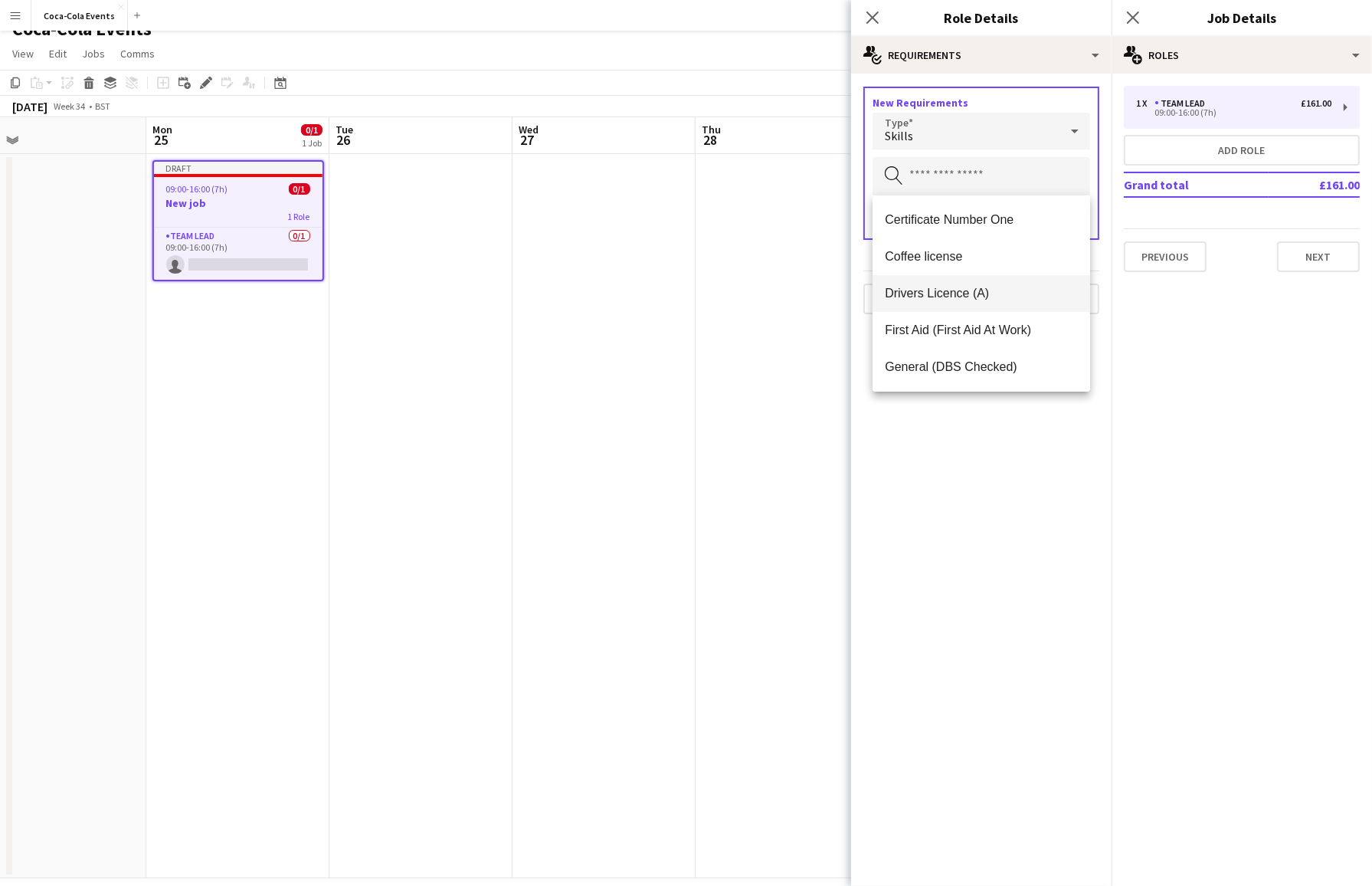
click at [972, 292] on span "Drivers Licence (A)" at bounding box center [982, 293] width 193 height 15
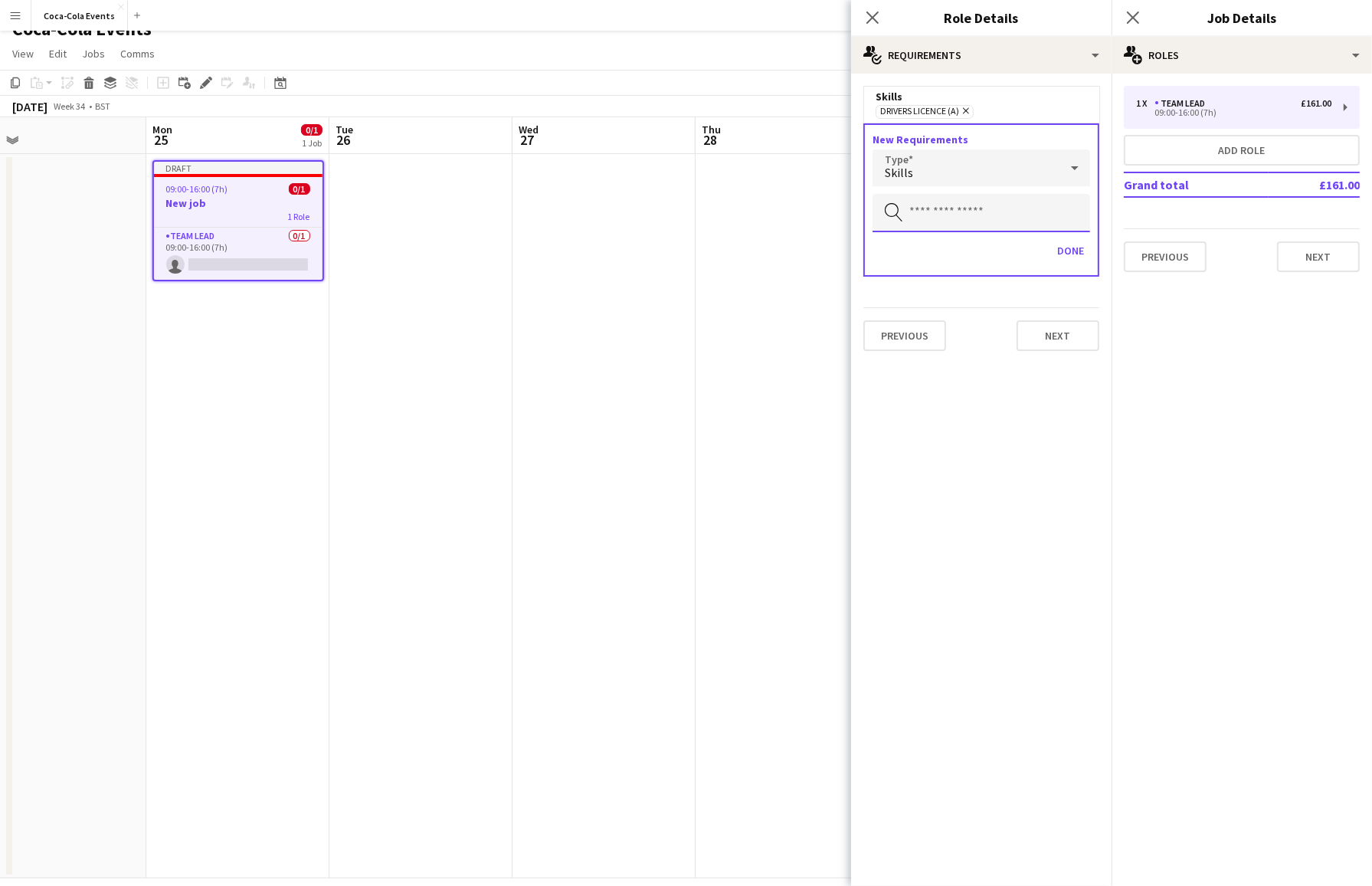
click at [962, 213] on input "text" at bounding box center [982, 213] width 218 height 39
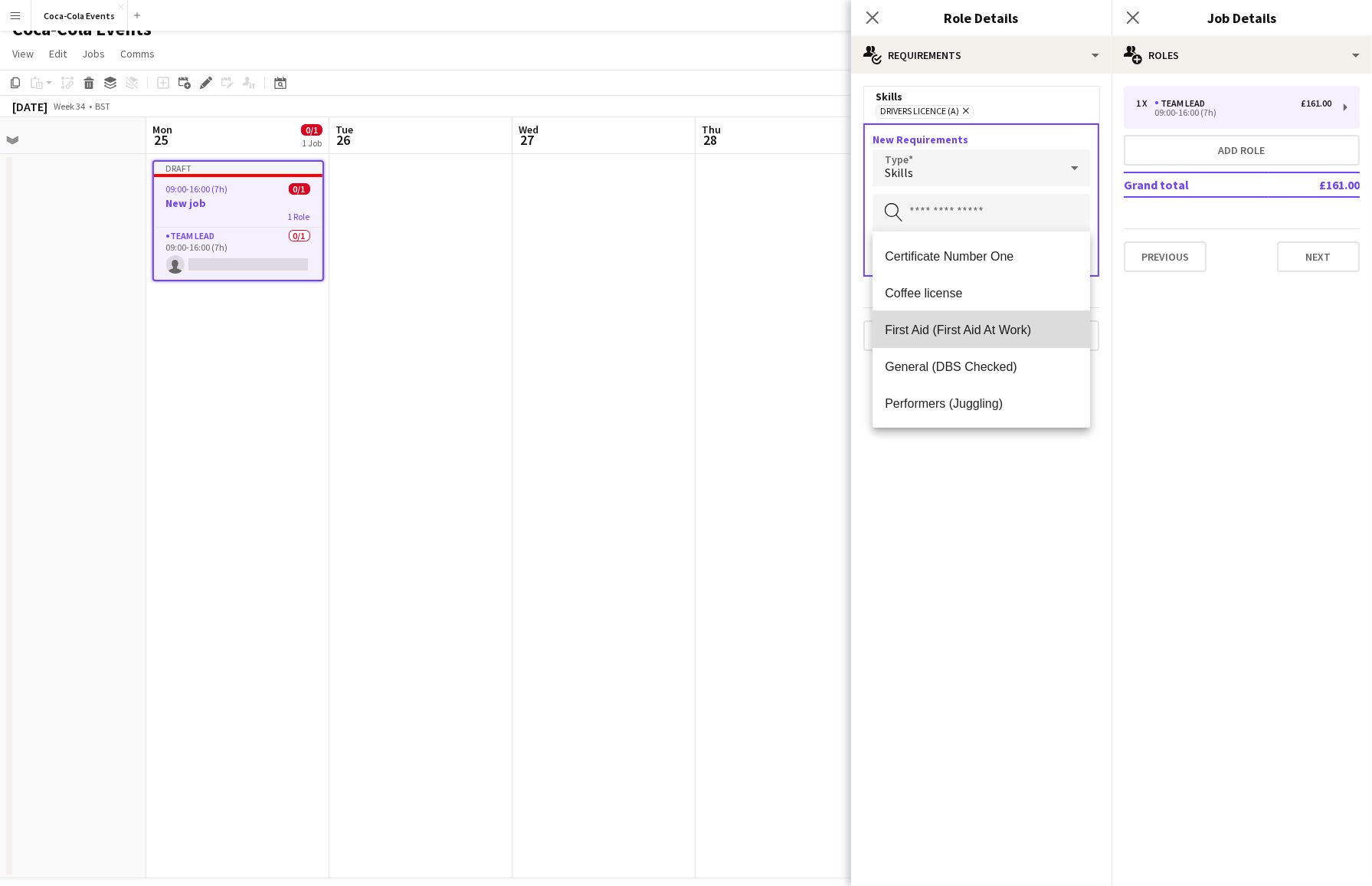
click at [916, 336] on span "First Aid (First Aid At Work)" at bounding box center [982, 330] width 193 height 15
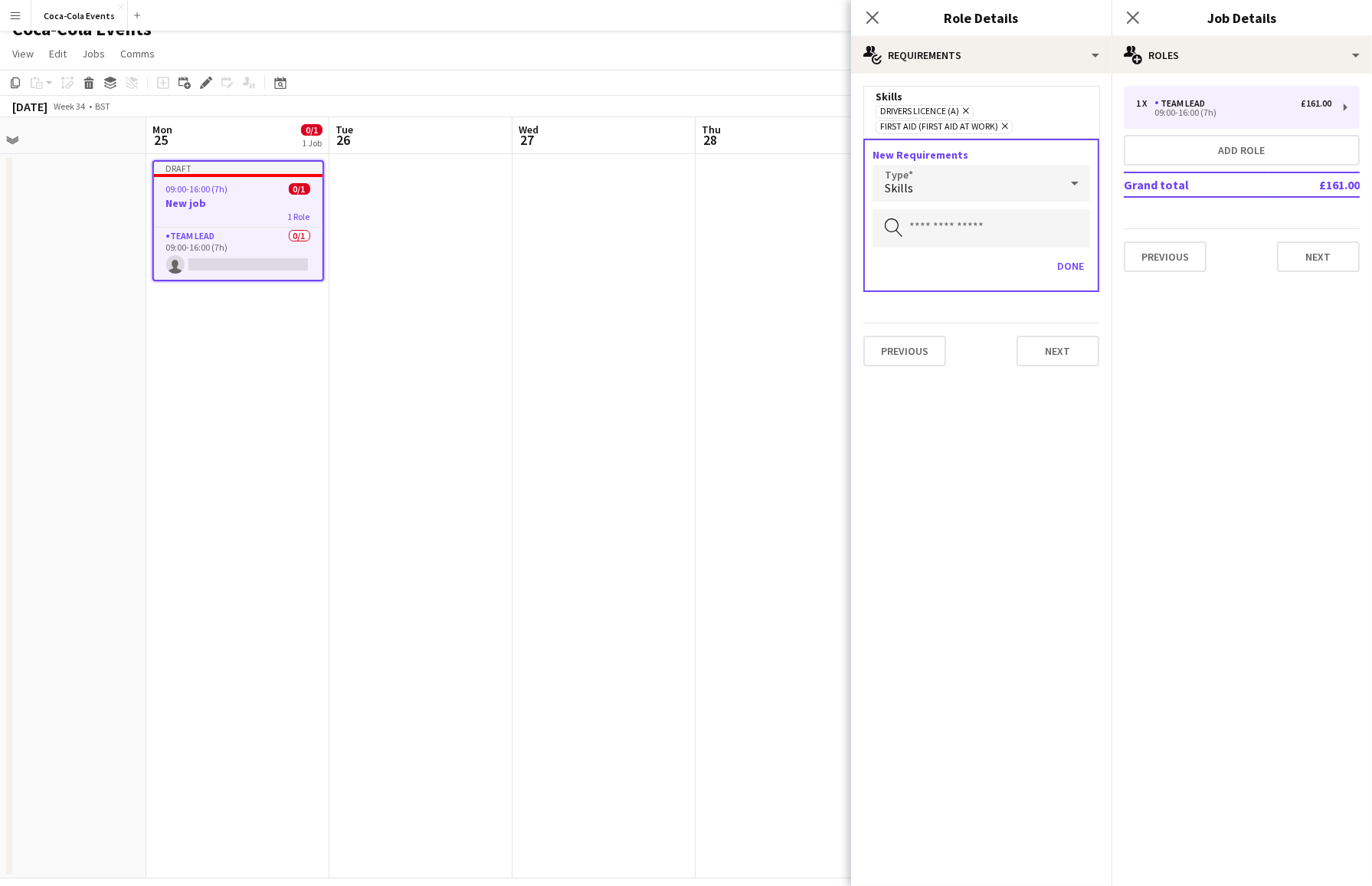
click at [929, 187] on div "Skills" at bounding box center [966, 183] width 187 height 37
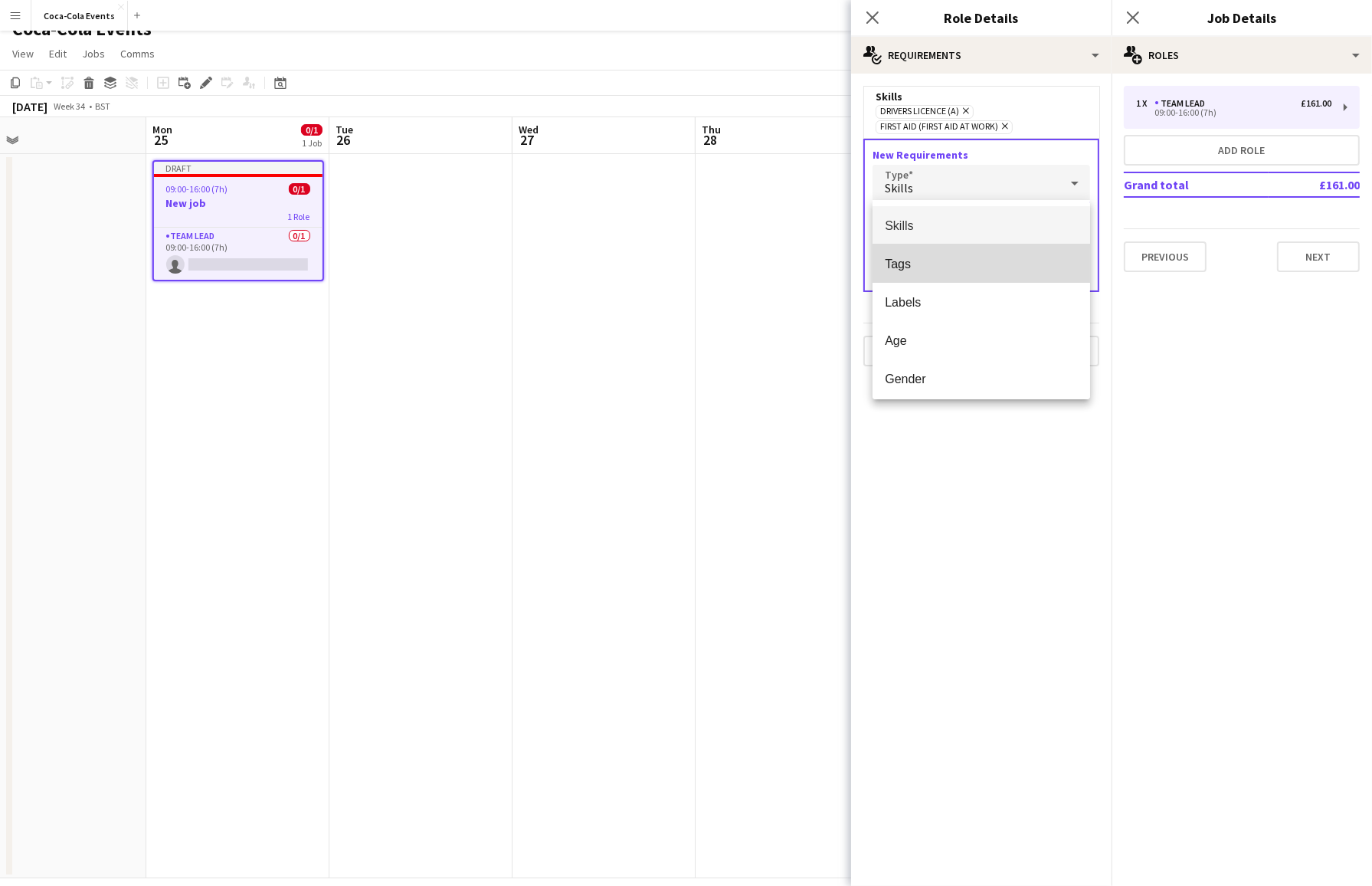
click at [918, 264] on span "Tags" at bounding box center [982, 264] width 193 height 15
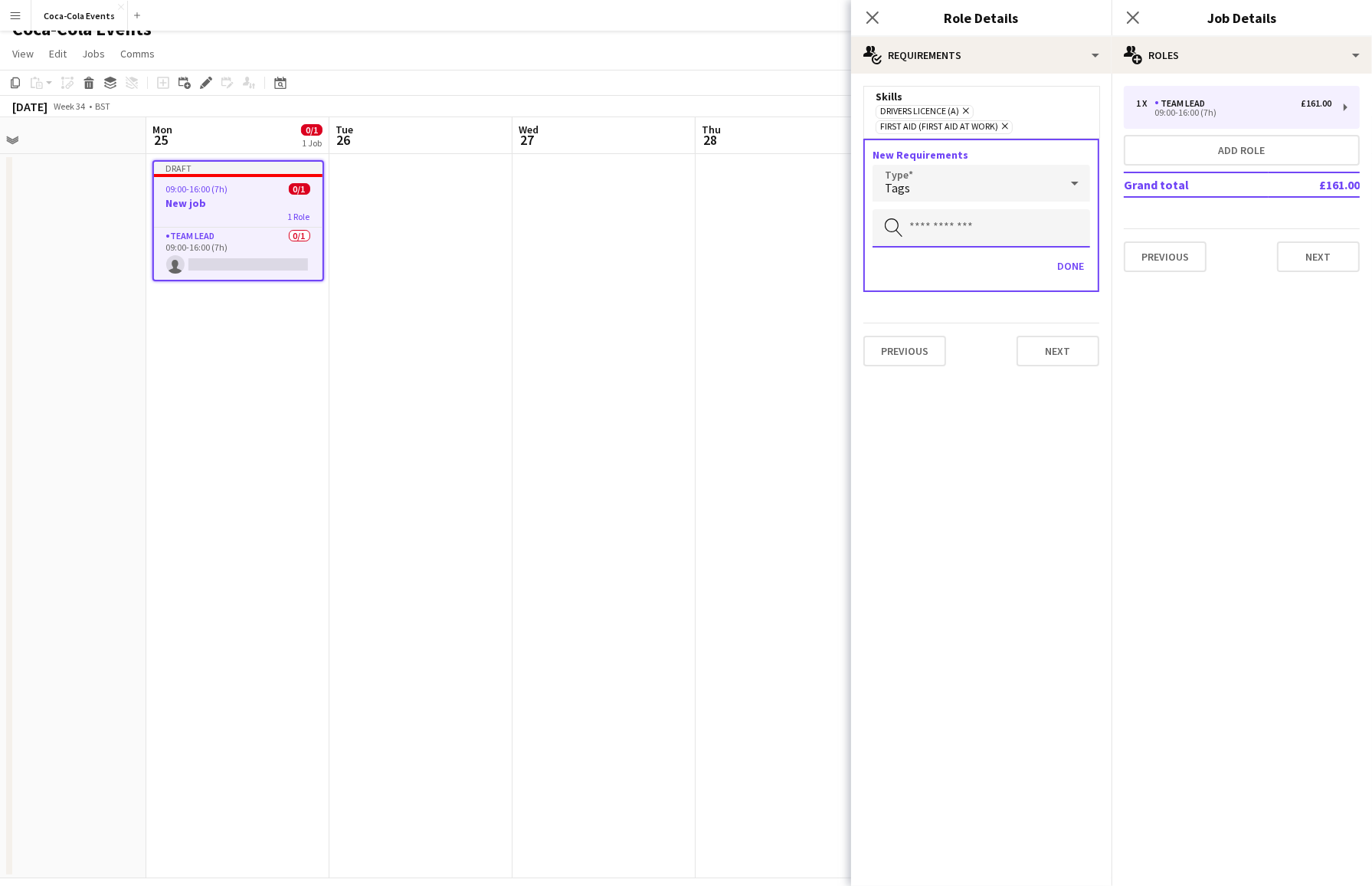
click at [923, 232] on input "text" at bounding box center [982, 228] width 218 height 39
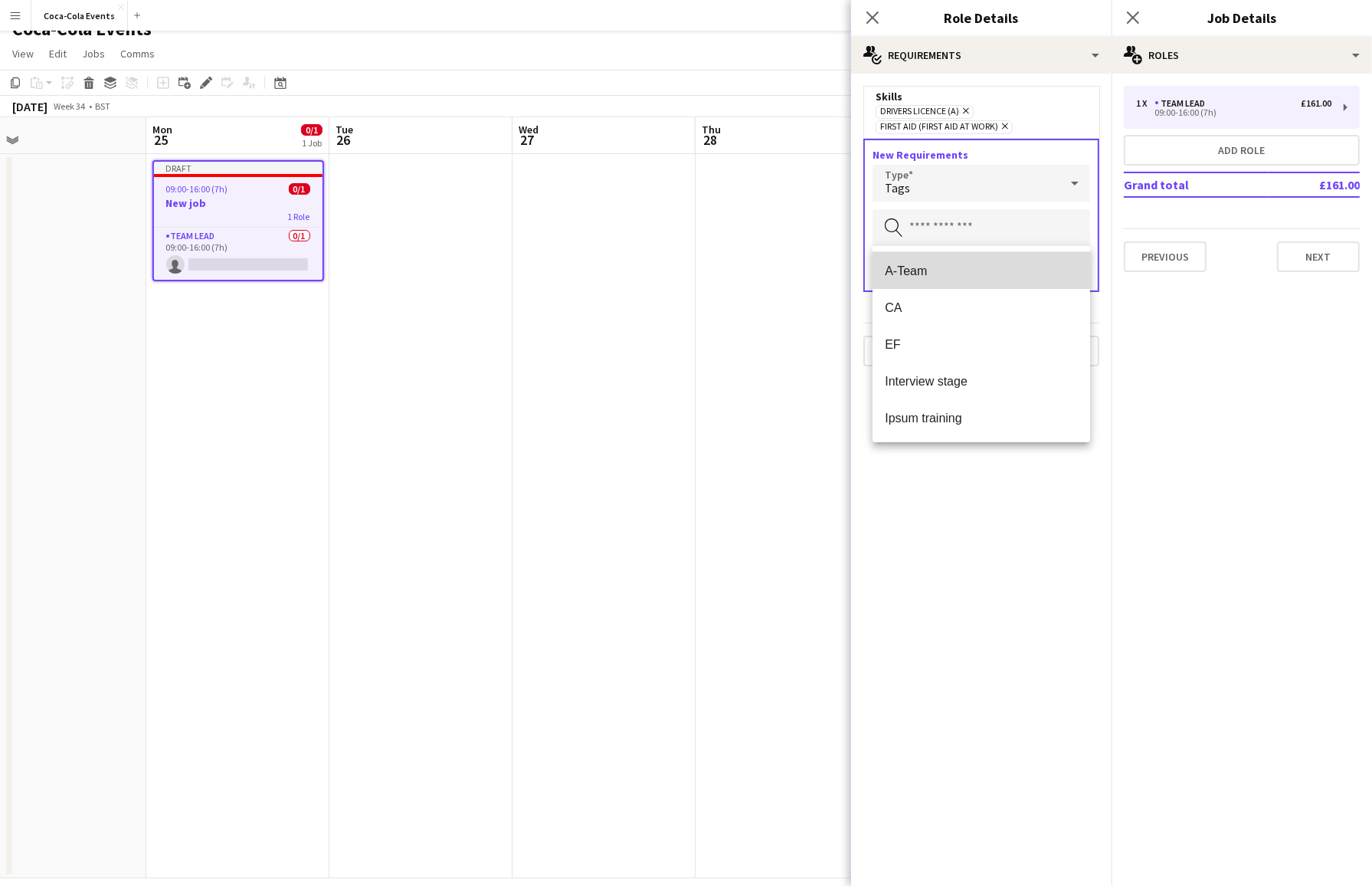
click at [916, 271] on span "A-Team" at bounding box center [982, 270] width 193 height 15
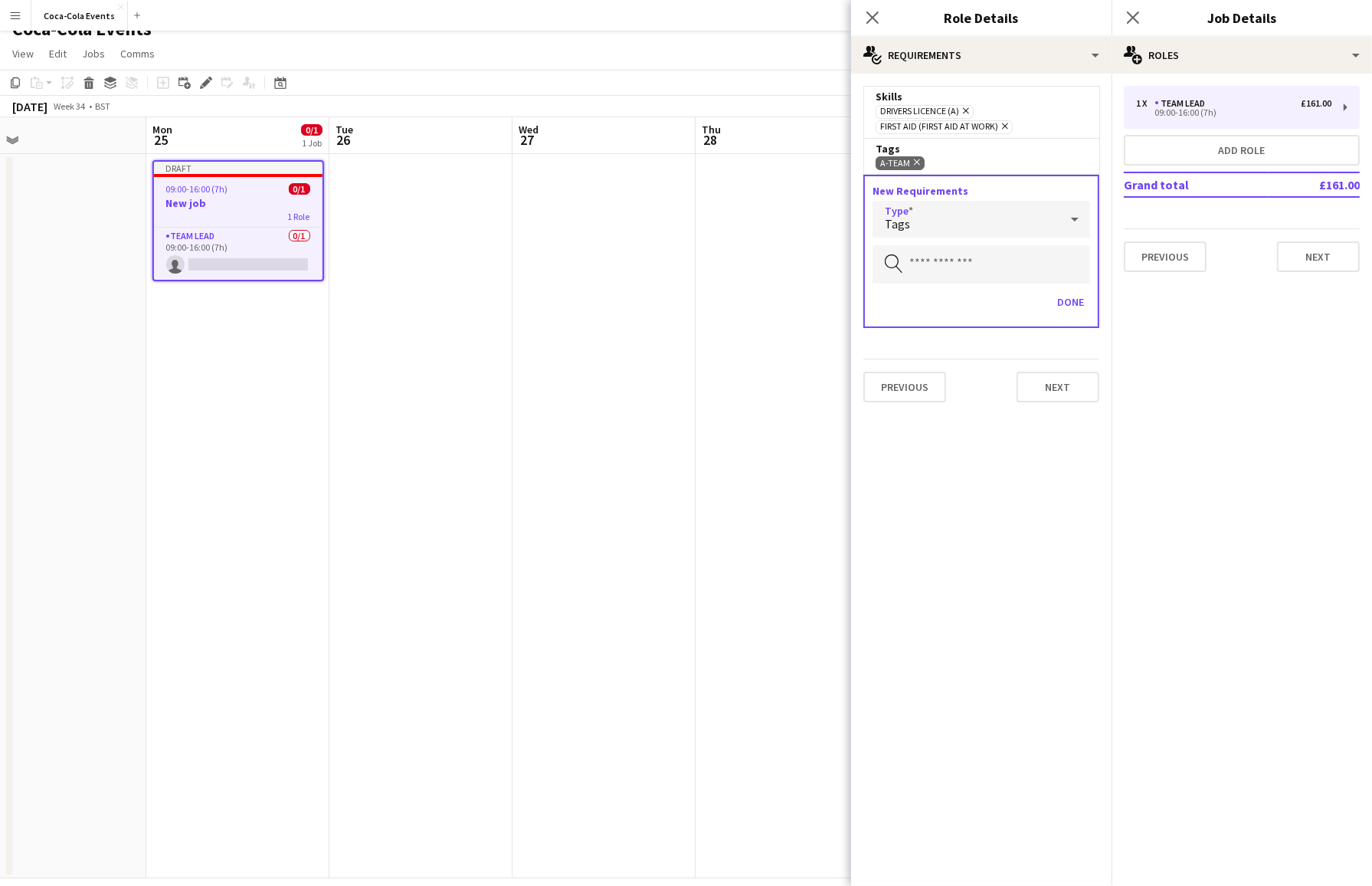
click at [935, 216] on div "Tags" at bounding box center [966, 219] width 187 height 37
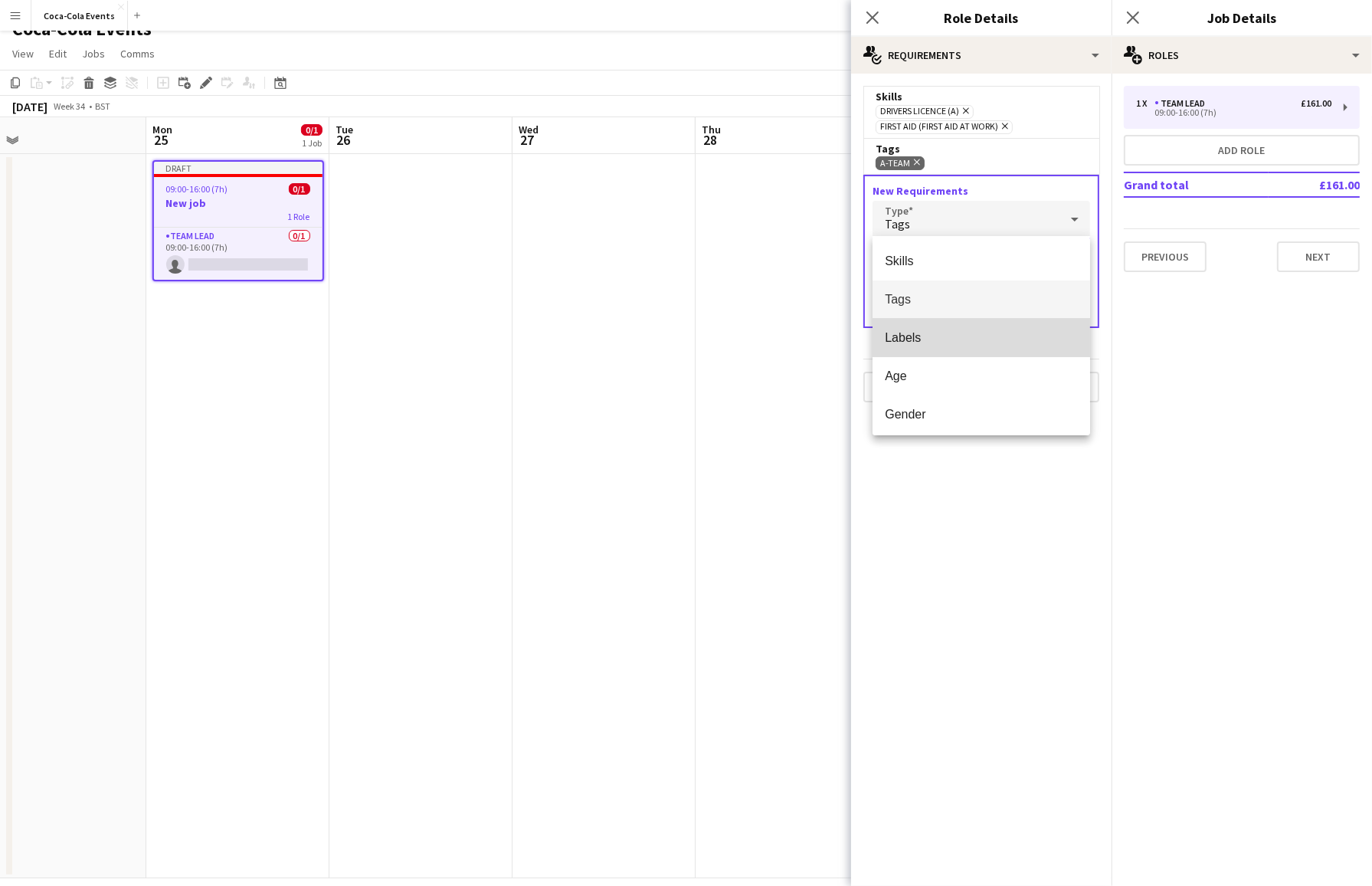
click at [916, 339] on span "Labels" at bounding box center [982, 337] width 193 height 15
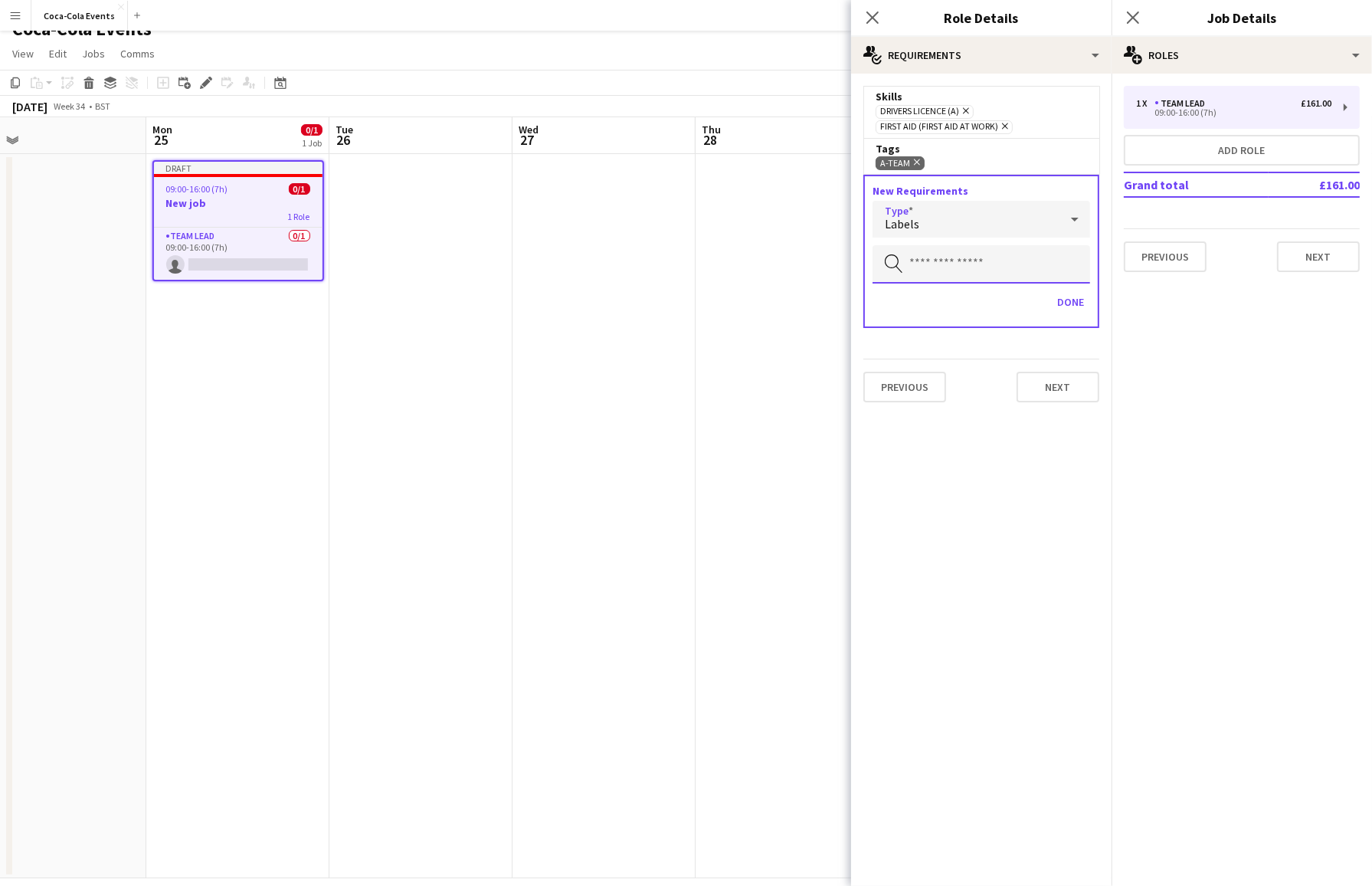
click at [933, 257] on input "text" at bounding box center [982, 264] width 218 height 39
type input "***"
click at [1004, 468] on mat-expansion-panel "medal-empty Requirements Skills Drivers Licence (A) Remove First Aid (First Aid…" at bounding box center [981, 480] width 261 height 812
drag, startPoint x: 1073, startPoint y: 304, endPoint x: 1007, endPoint y: 304, distance: 66.0
click at [1007, 304] on div "Done" at bounding box center [982, 308] width 218 height 37
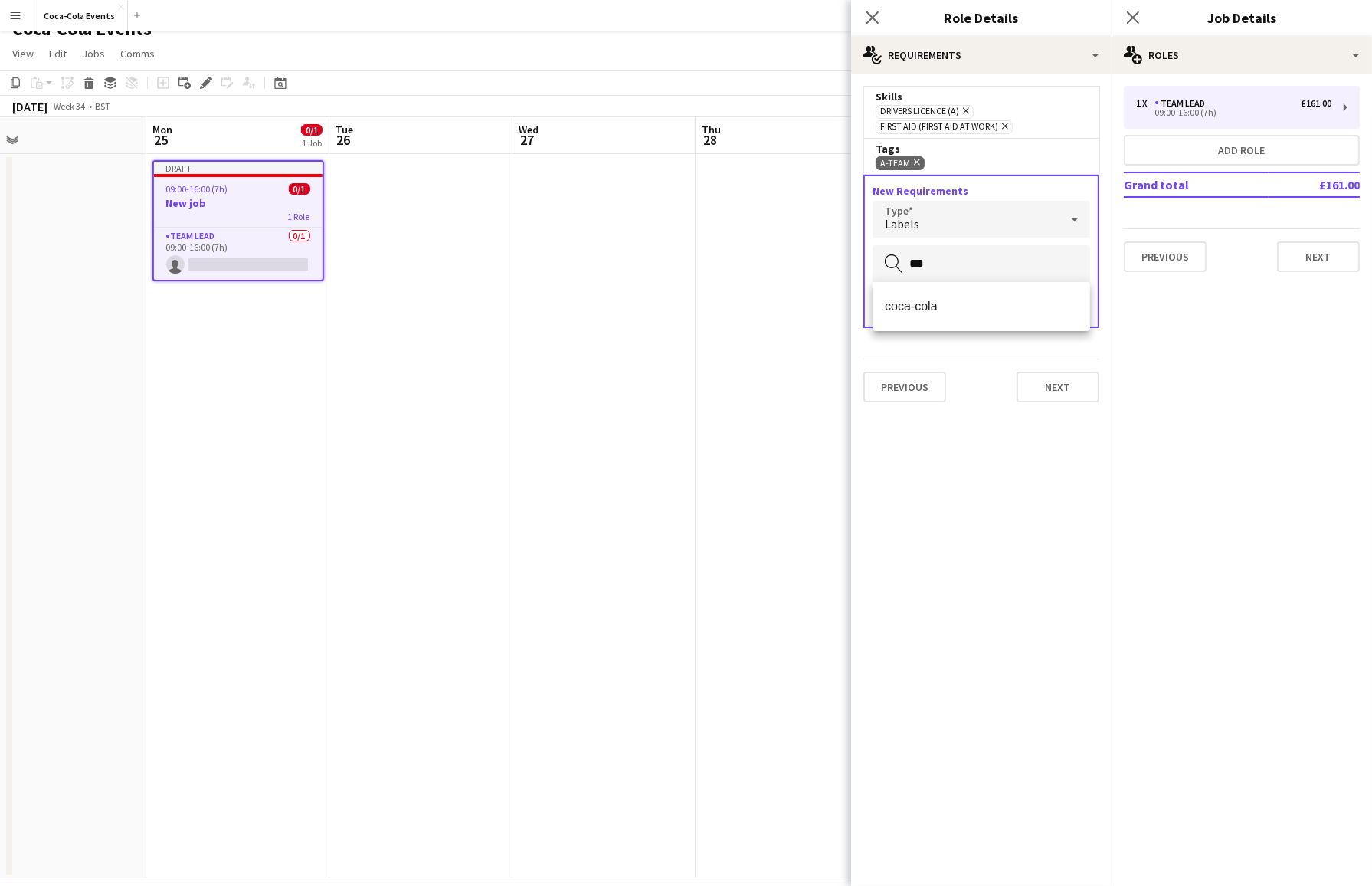
click at [956, 264] on input "***" at bounding box center [982, 264] width 218 height 39
click at [924, 306] on span "coca-cola" at bounding box center [982, 306] width 193 height 15
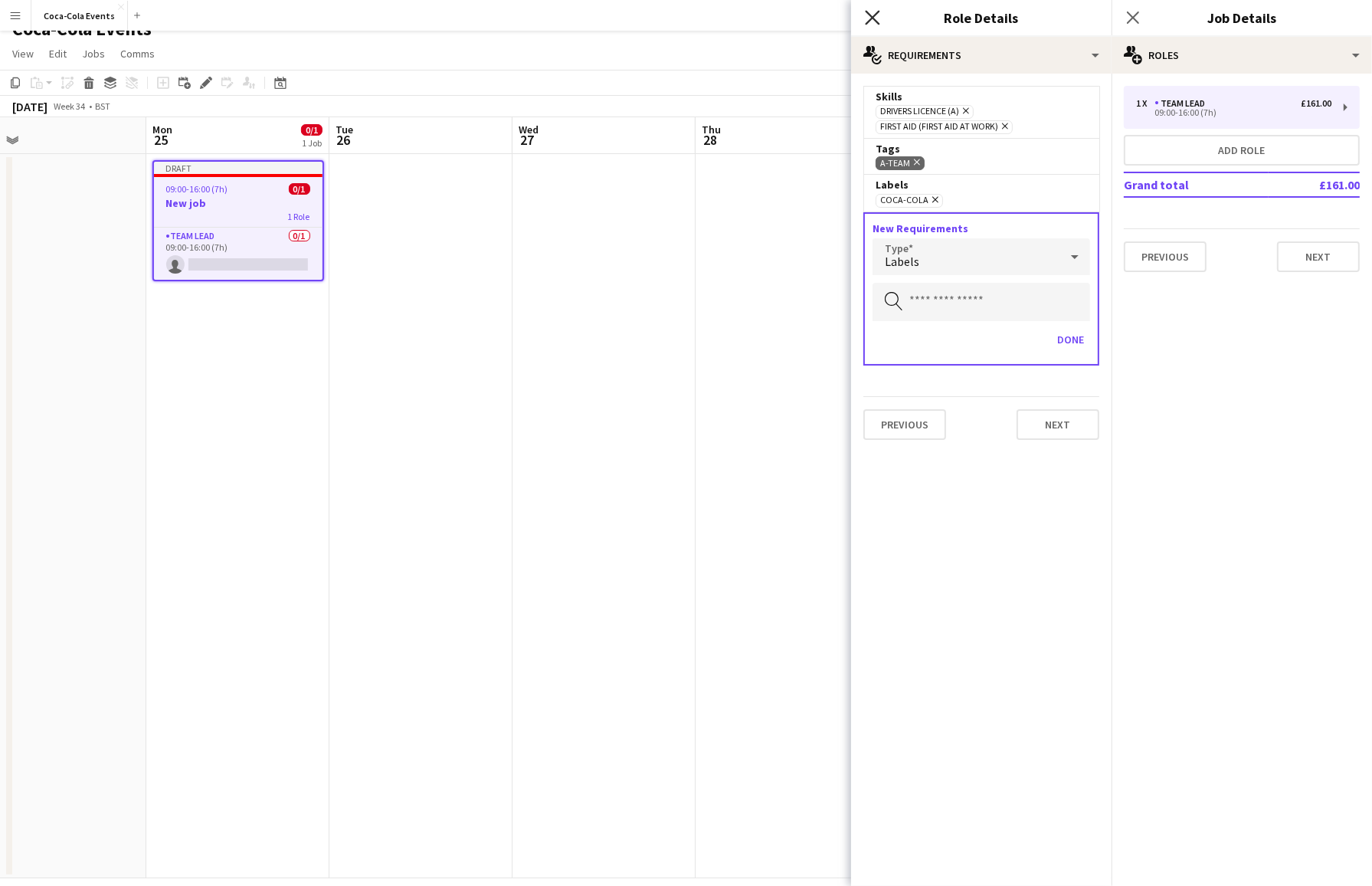
click at [870, 17] on icon at bounding box center [872, 17] width 15 height 15
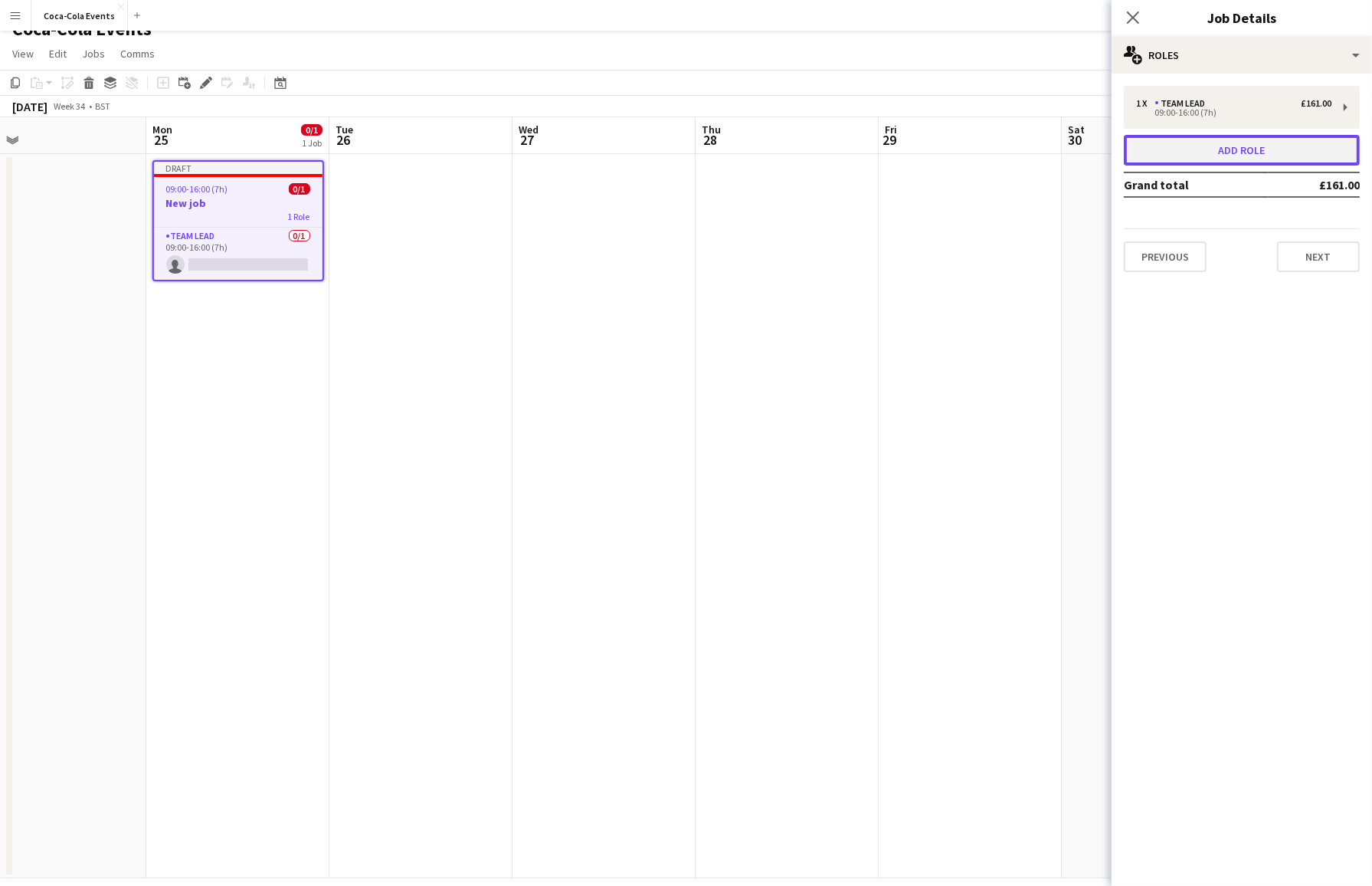
click at [1170, 148] on button "Add role" at bounding box center [1241, 150] width 236 height 31
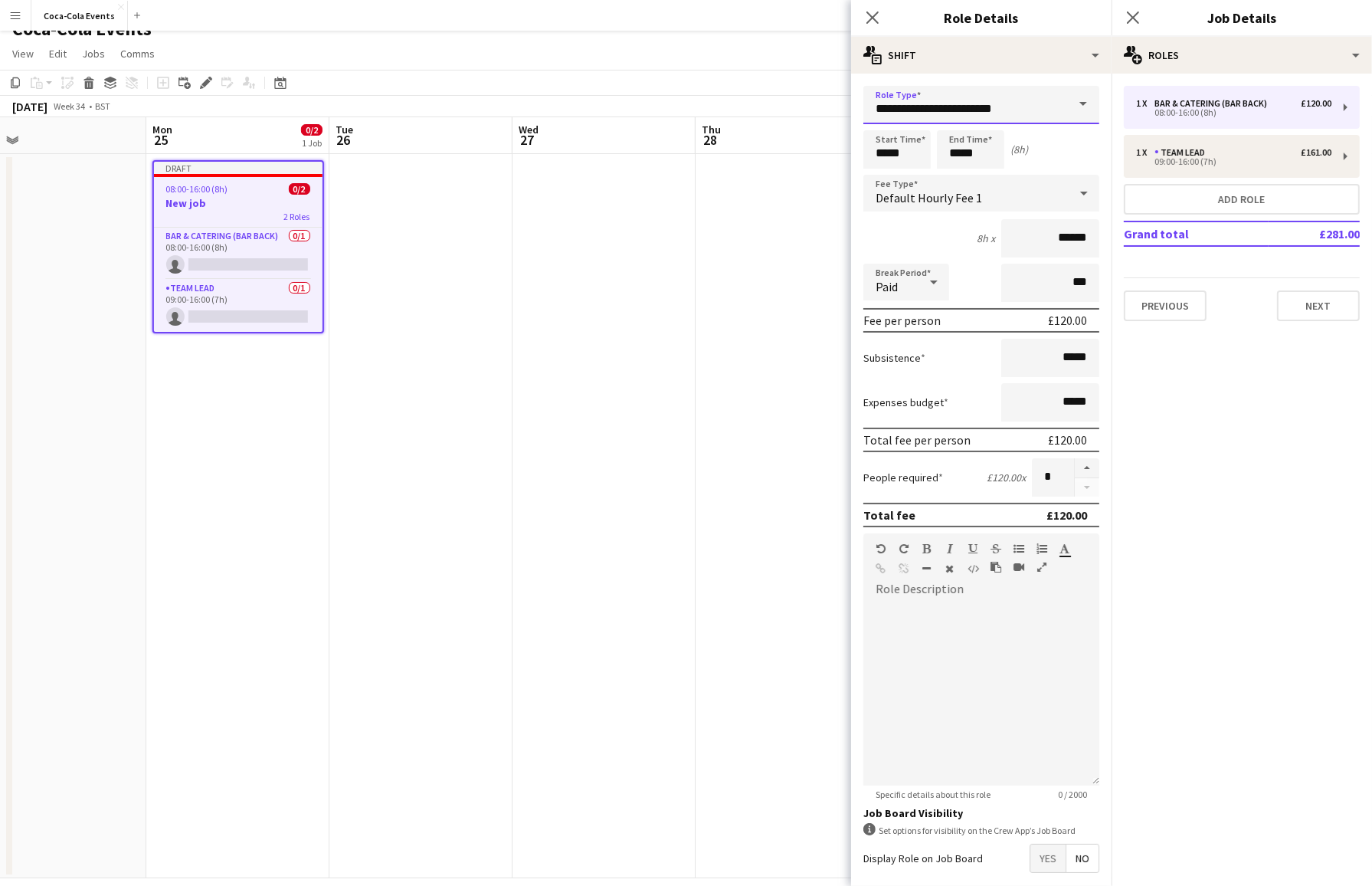
click at [1055, 105] on input "**********" at bounding box center [981, 105] width 236 height 39
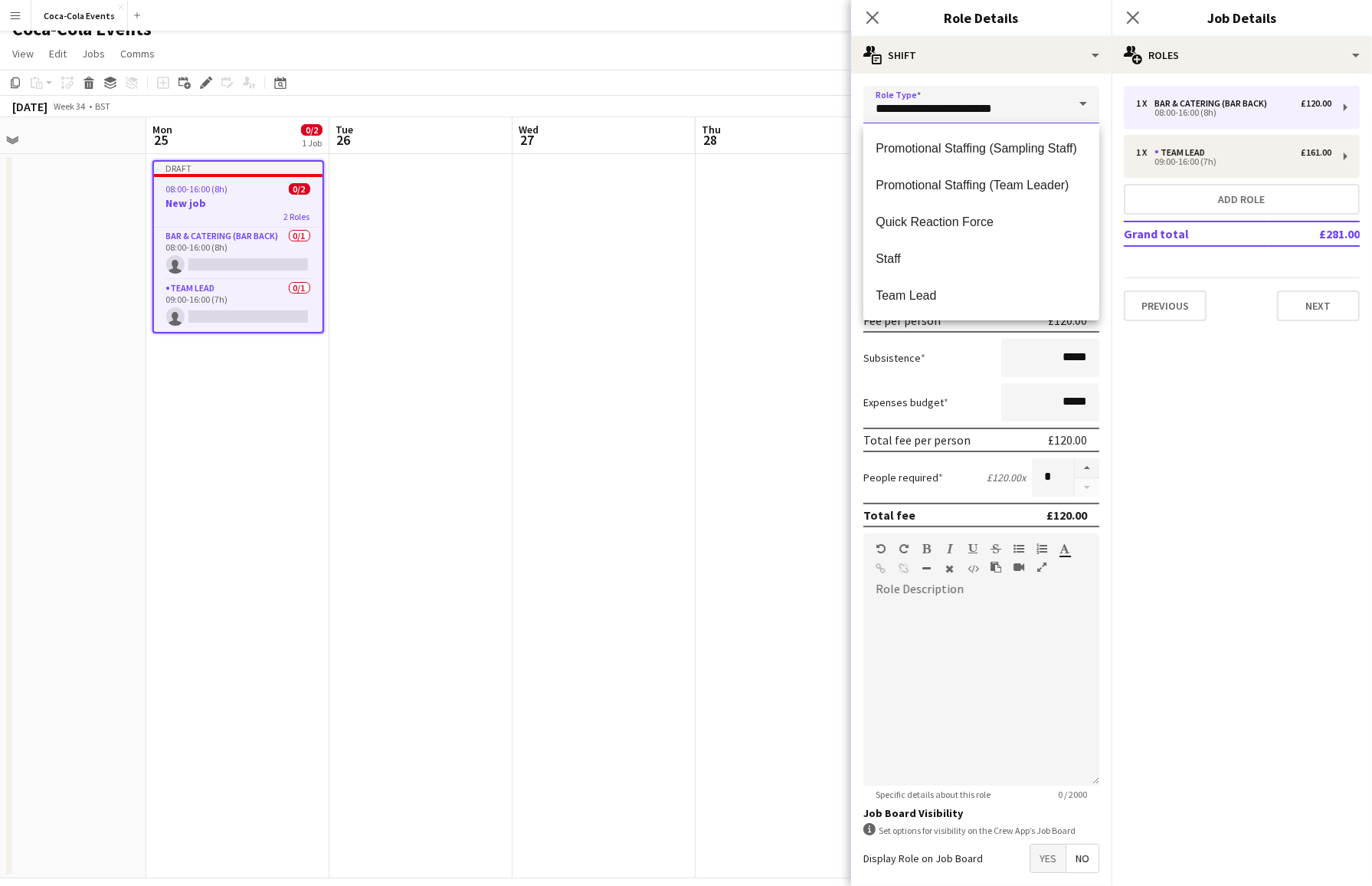
scroll to position [629, 0]
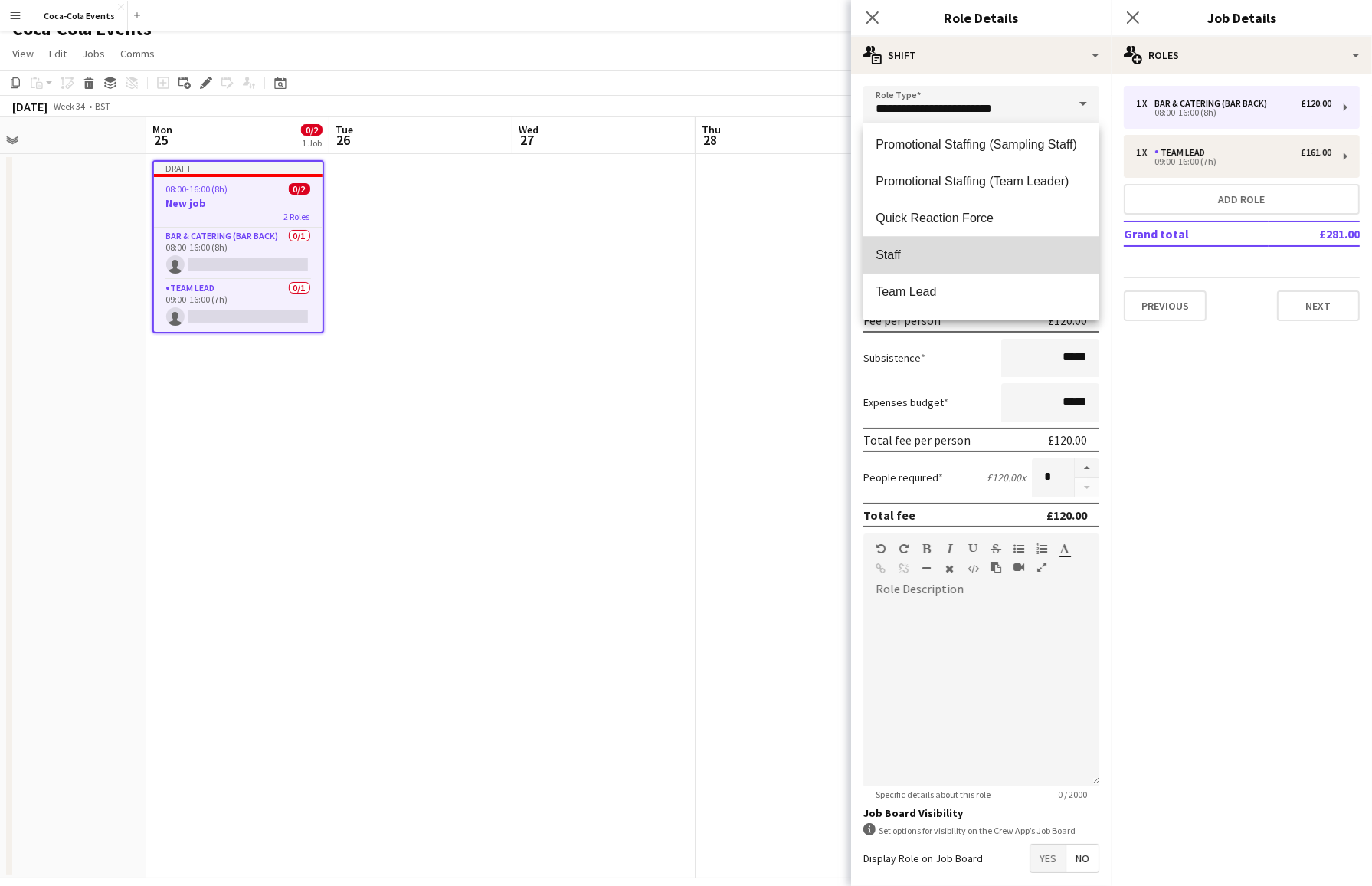
click at [959, 258] on span "Staff" at bounding box center [981, 254] width 211 height 15
type input "*****"
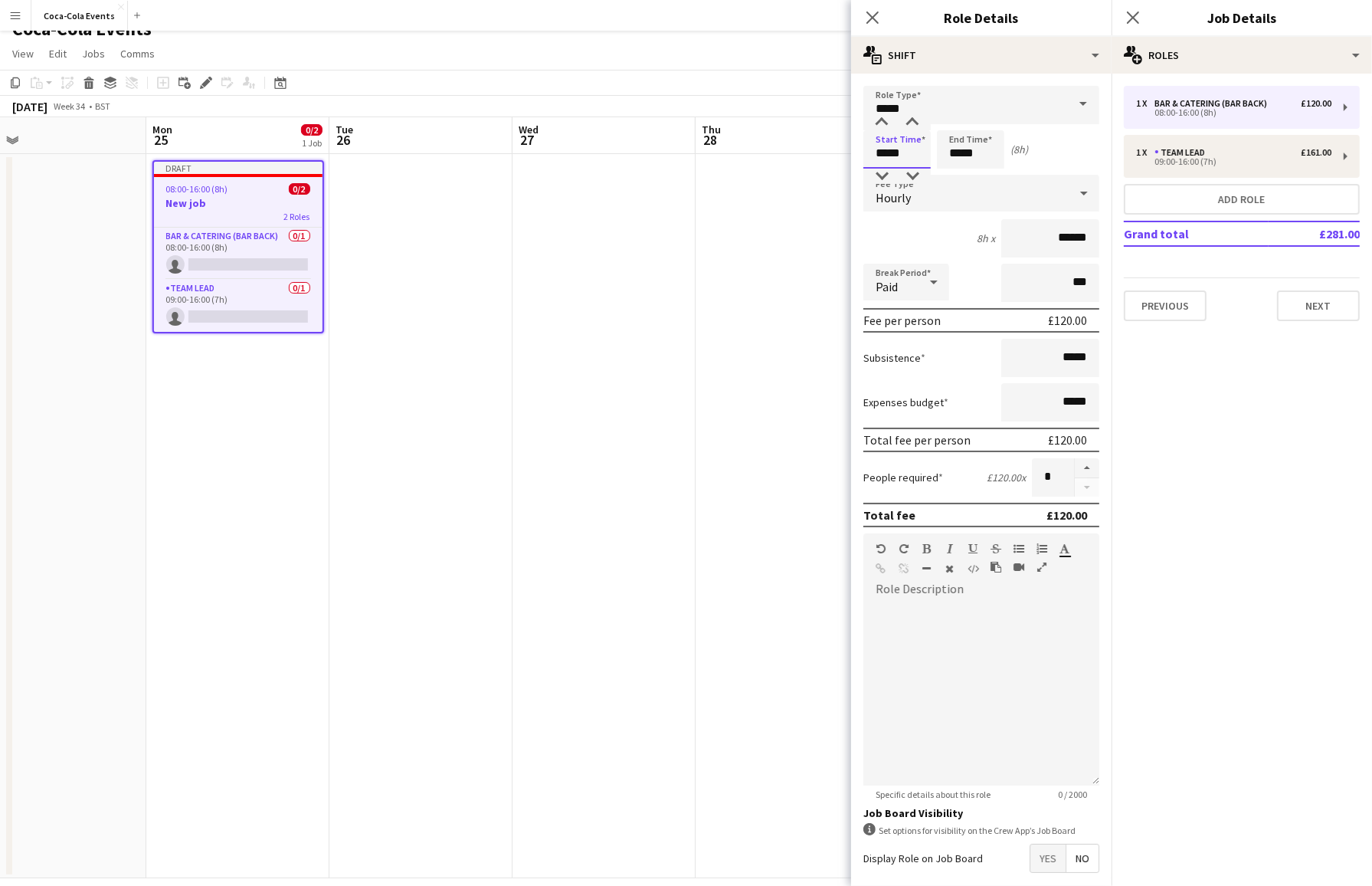
click at [882, 144] on input "*****" at bounding box center [897, 149] width 68 height 39
click at [884, 124] on div at bounding box center [882, 122] width 31 height 15
type input "*****"
click at [884, 124] on div at bounding box center [882, 122] width 31 height 15
click at [993, 153] on input "*****" at bounding box center [970, 149] width 68 height 39
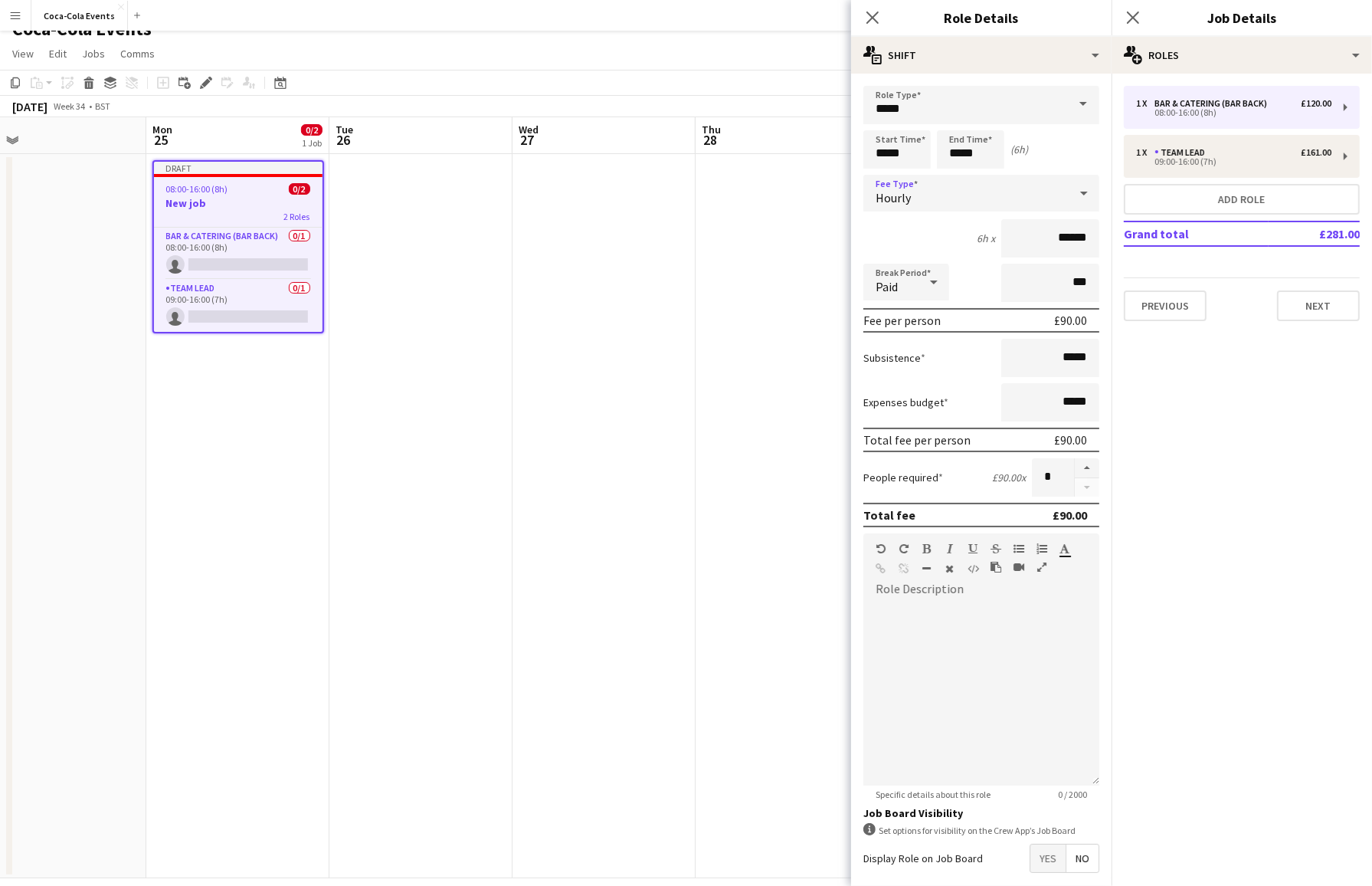
click at [925, 194] on div "Hourly" at bounding box center [966, 193] width 205 height 37
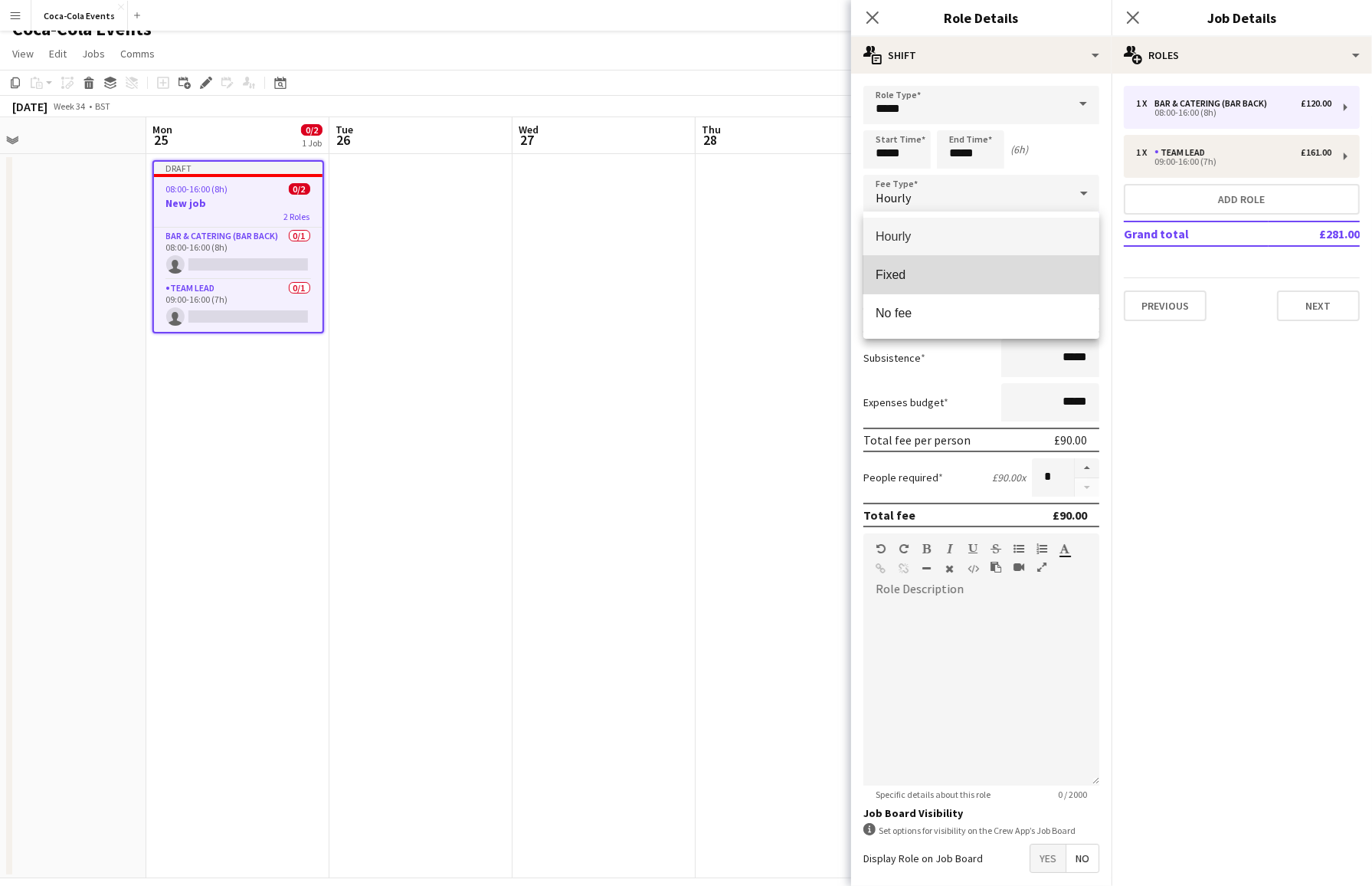
click at [929, 276] on span "Fixed" at bounding box center [981, 275] width 211 height 15
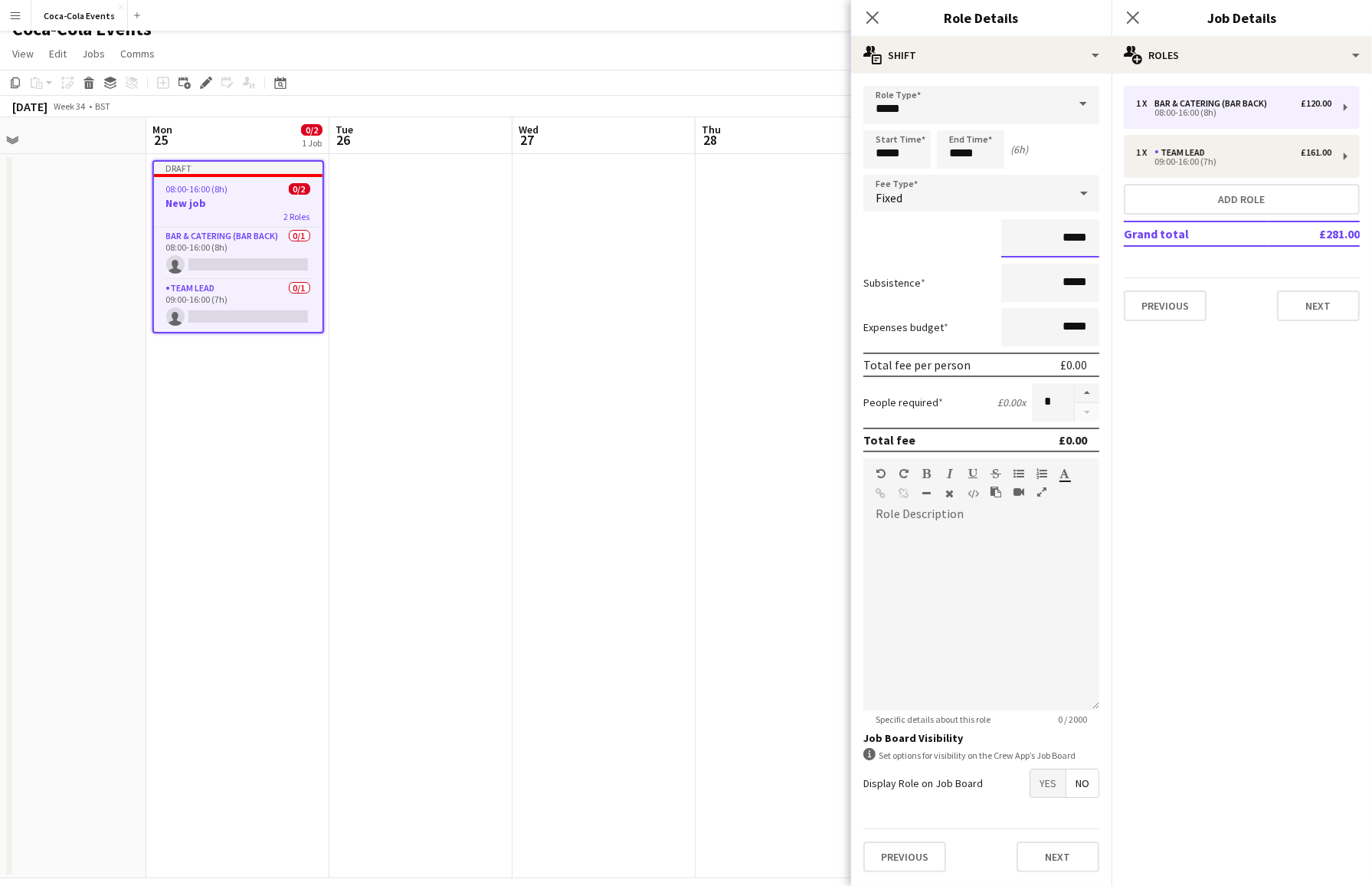
click at [1067, 239] on input "*****" at bounding box center [1050, 239] width 98 height 39
type input "*******"
drag, startPoint x: 1054, startPoint y: 407, endPoint x: 1030, endPoint y: 407, distance: 24.0
click at [1030, 407] on div "People required £120.00 x *" at bounding box center [981, 403] width 236 height 39
click at [1090, 395] on button "button" at bounding box center [1087, 393] width 25 height 20
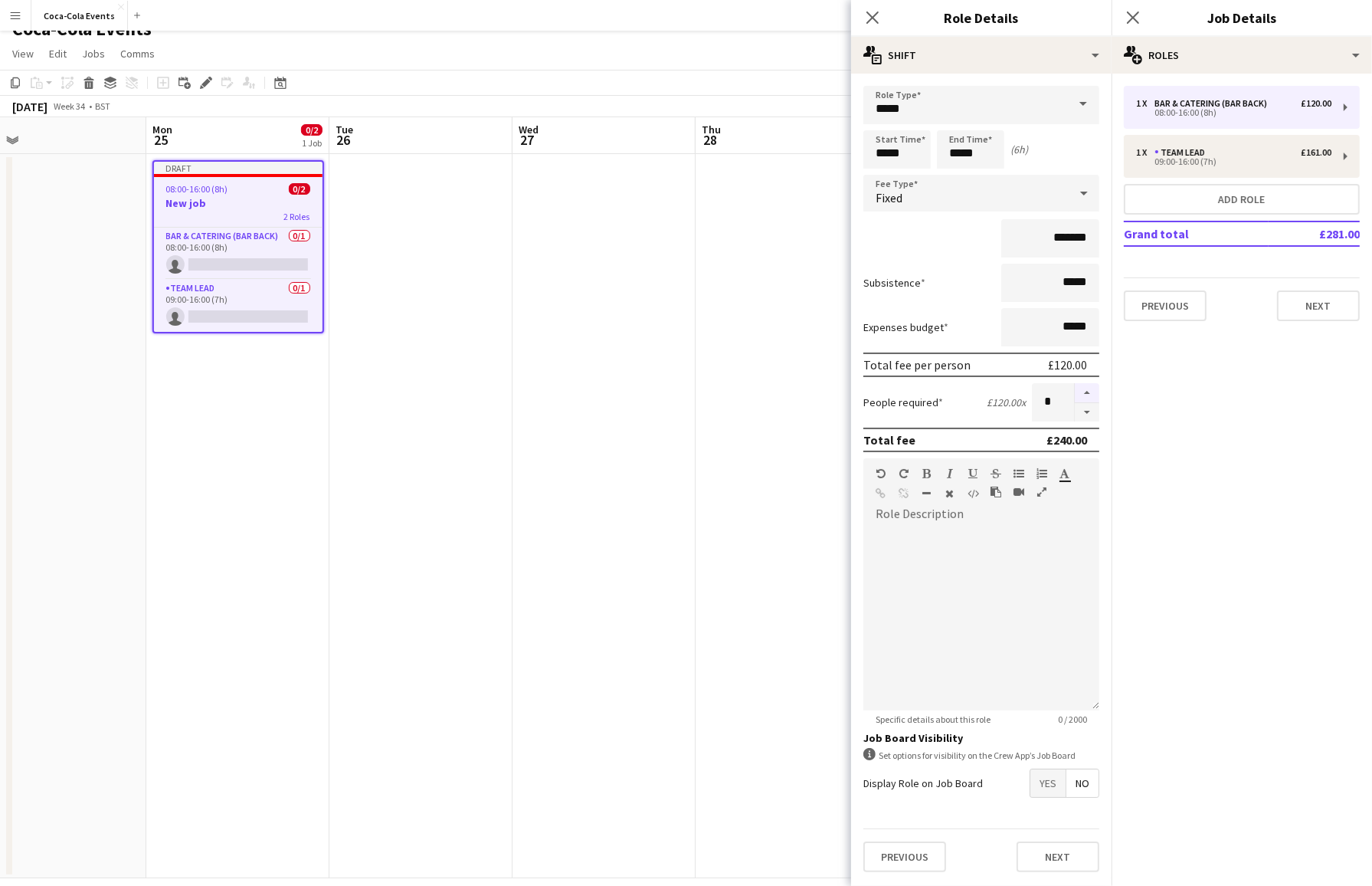
click at [1090, 395] on button "button" at bounding box center [1087, 393] width 25 height 20
type input "*"
drag, startPoint x: 1091, startPoint y: 442, endPoint x: 1042, endPoint y: 445, distance: 49.1
click at [1042, 445] on div "Total fee £360.00" at bounding box center [981, 439] width 236 height 25
click at [875, 18] on icon "Close pop-in" at bounding box center [872, 17] width 15 height 15
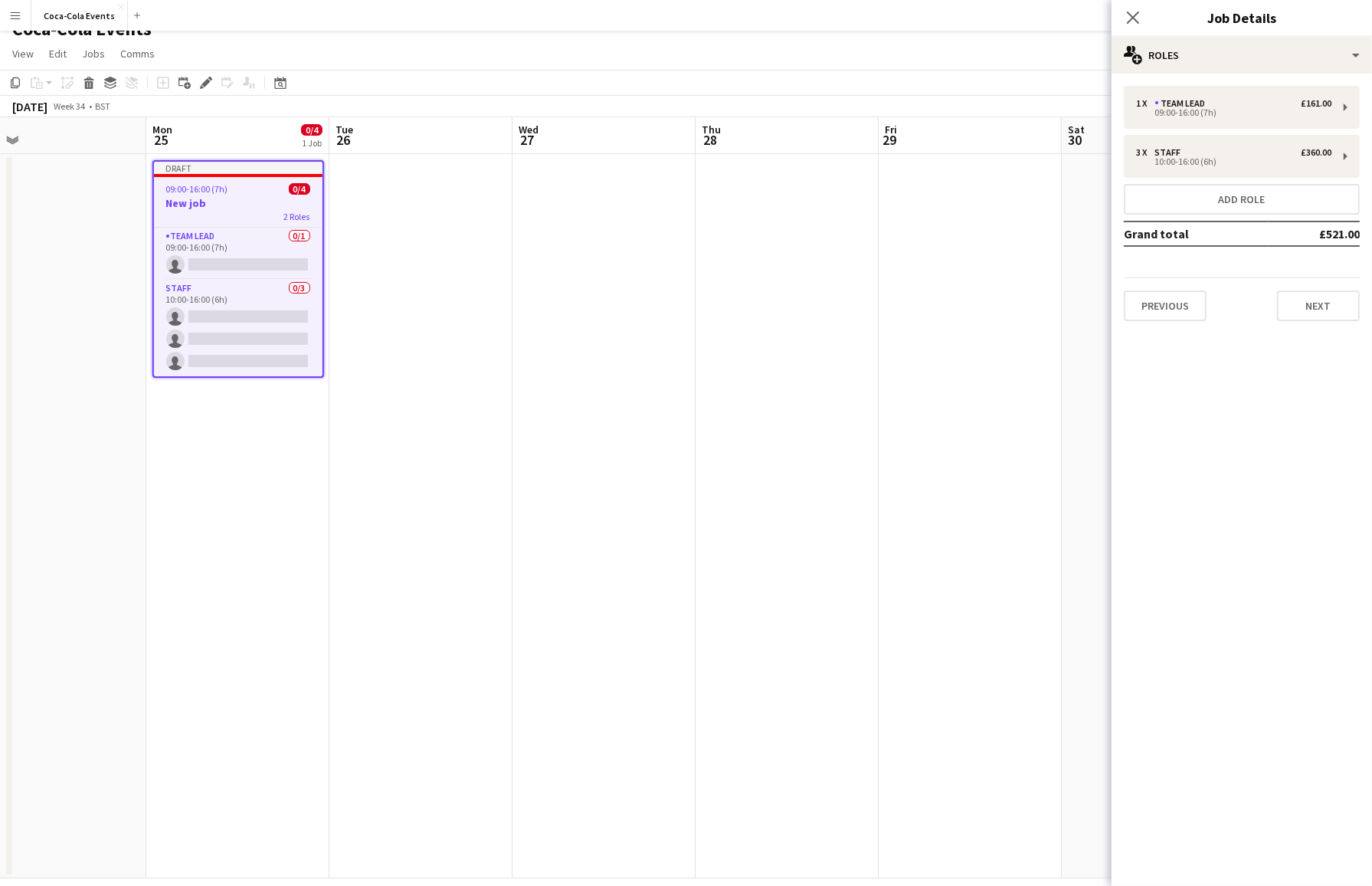
drag, startPoint x: 1313, startPoint y: 233, endPoint x: 1357, endPoint y: 233, distance: 44.0
click at [1170, 233] on td "£521.00" at bounding box center [1314, 233] width 91 height 25
click at [1170, 405] on mat-expansion-panel "pencil3 General details 1 x Team Lead £161.00 09:00-16:00 (7h) 3 x Staff £360.0…" at bounding box center [1241, 480] width 261 height 812
click at [1170, 309] on button "Next" at bounding box center [1318, 305] width 82 height 31
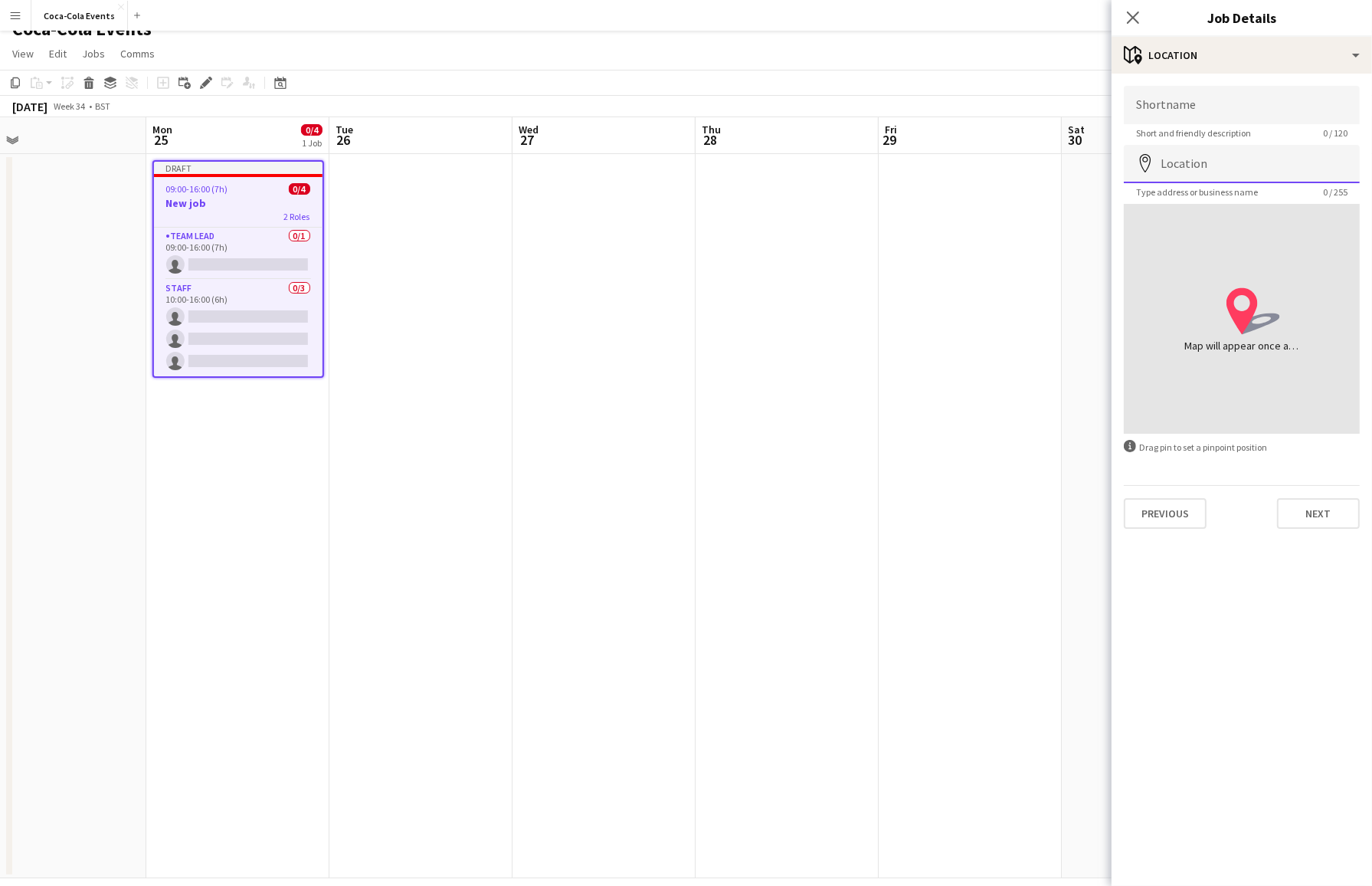
click at [1170, 161] on input "Location" at bounding box center [1241, 164] width 236 height 39
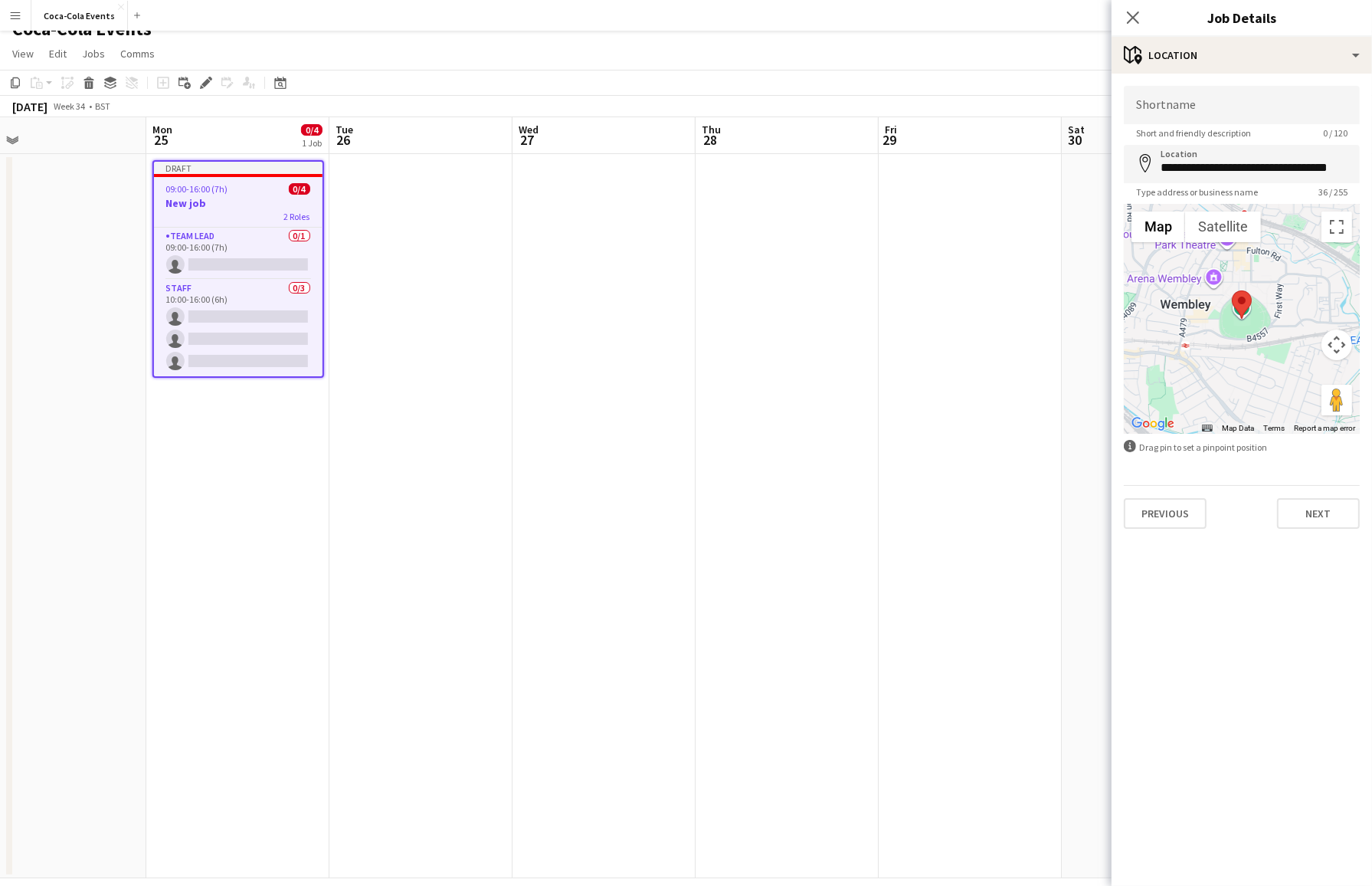
click at [1170, 353] on div at bounding box center [1241, 318] width 236 height 230
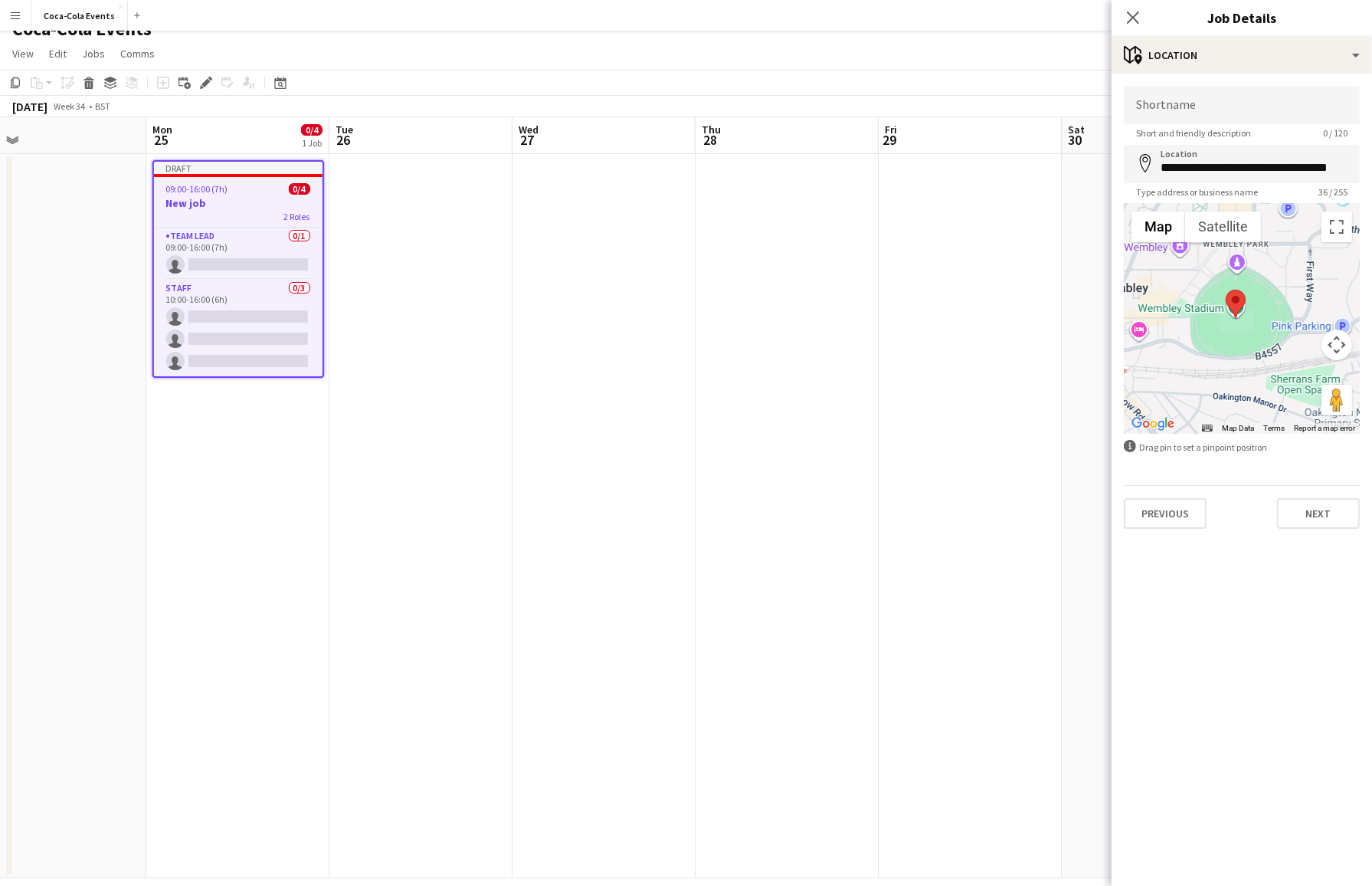
drag, startPoint x: 1255, startPoint y: 311, endPoint x: 1234, endPoint y: 347, distance: 41.7
click at [1170, 347] on div at bounding box center [1241, 318] width 236 height 230
drag, startPoint x: 1233, startPoint y: 305, endPoint x: 1203, endPoint y: 331, distance: 39.7
click at [1170, 316] on area at bounding box center [1194, 316] width 0 height 0
type input "**********"
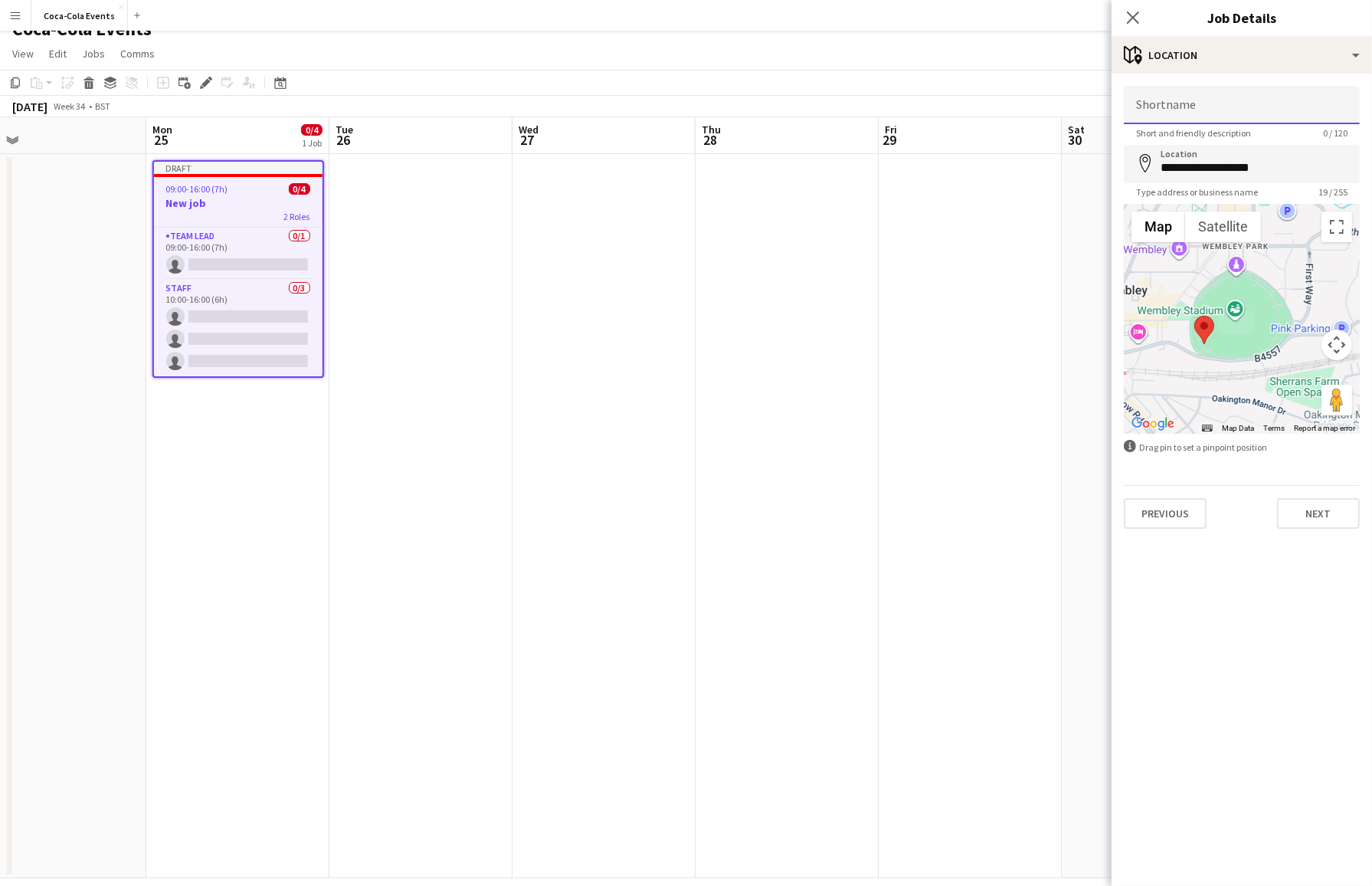
click at [1170, 107] on input "Shortname" at bounding box center [1241, 105] width 236 height 39
type input "**********"
click at [1170, 511] on button "Next" at bounding box center [1318, 513] width 82 height 31
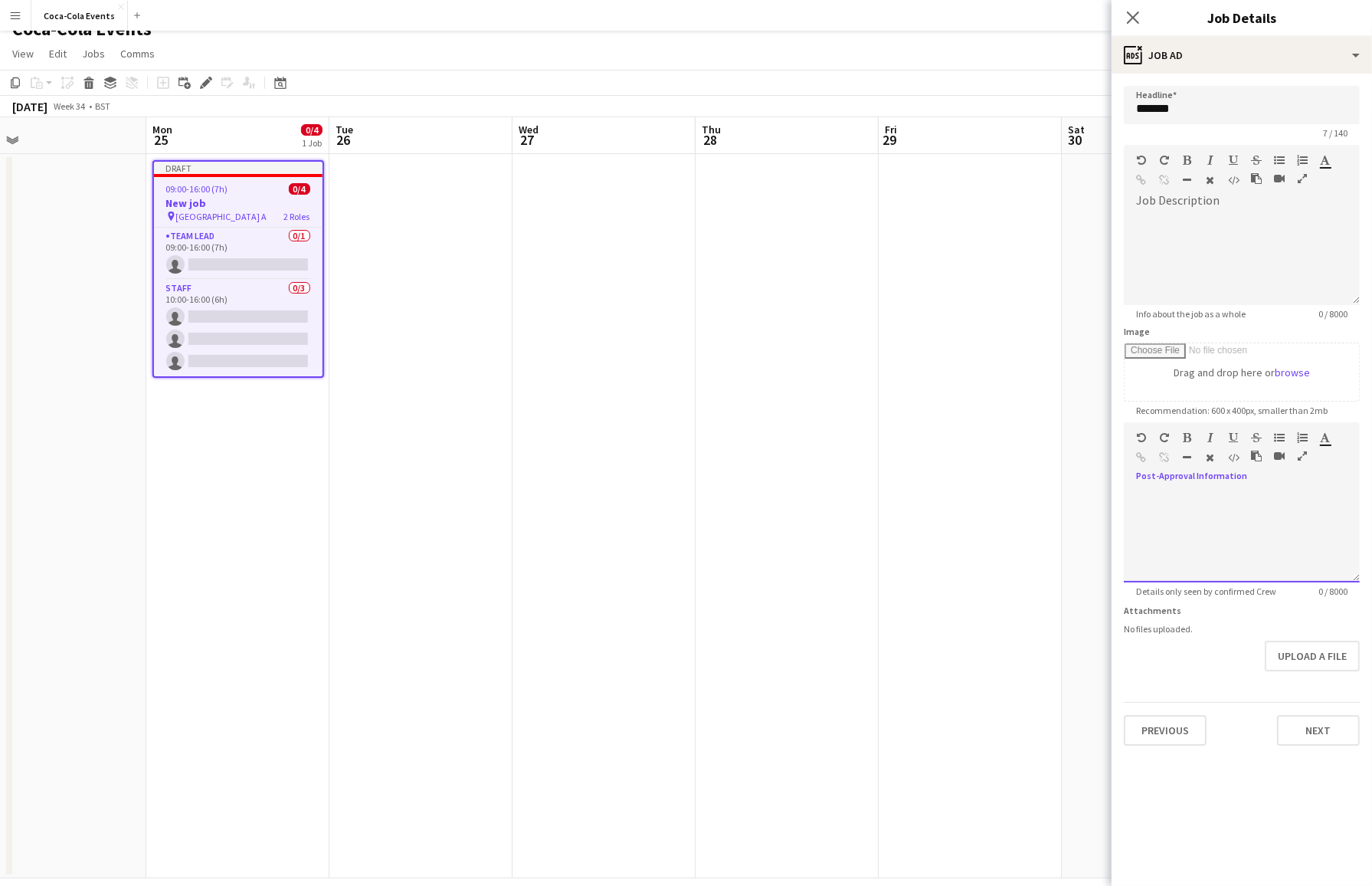
click at [1170, 558] on div at bounding box center [1241, 536] width 236 height 92
click at [1170, 730] on button "Next" at bounding box center [1318, 730] width 82 height 31
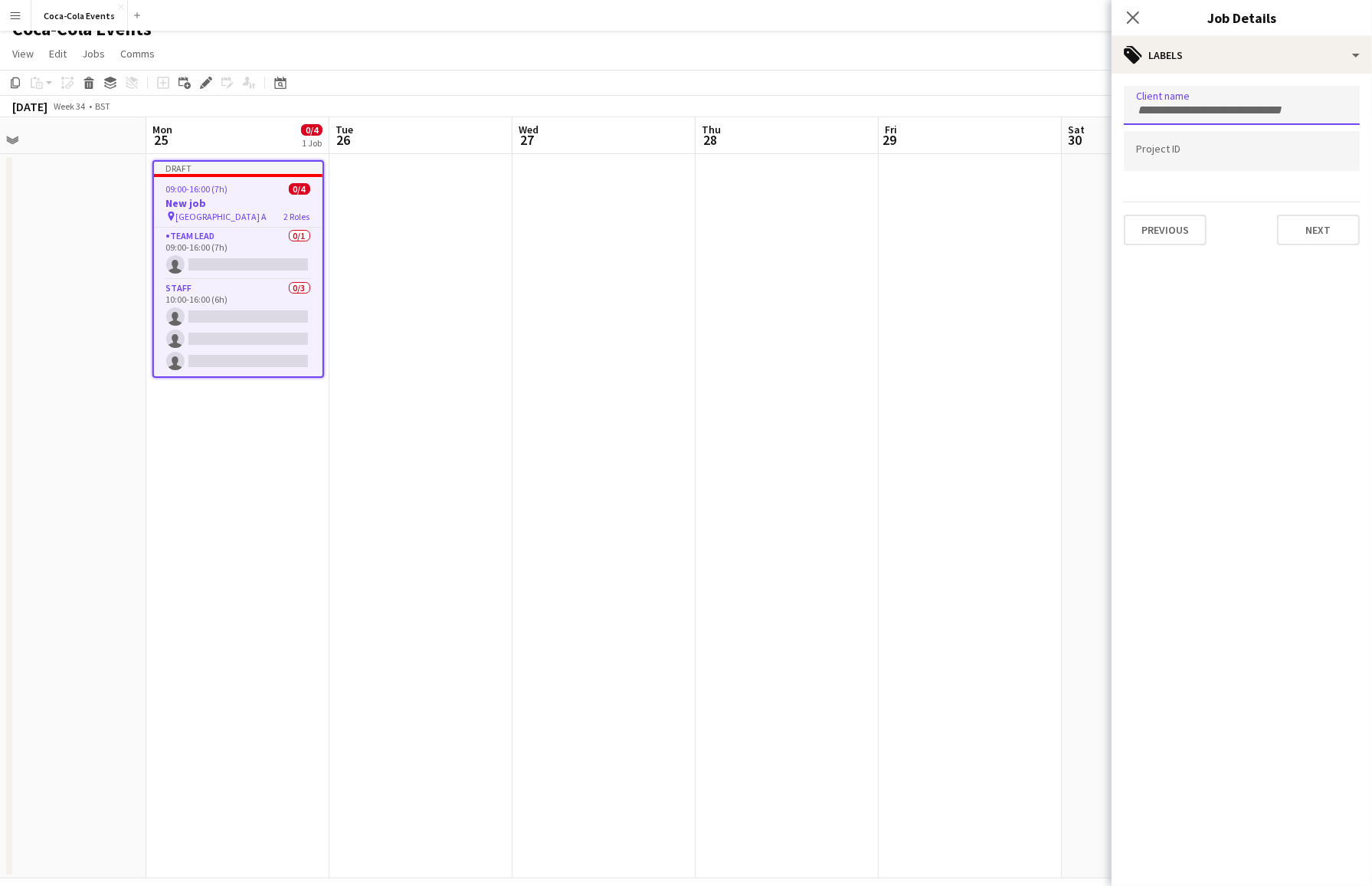
click at [1170, 105] on input "Type to search client labels..." at bounding box center [1241, 111] width 211 height 14
type input "****"
click at [1170, 157] on div "coca-cola" at bounding box center [1241, 153] width 236 height 37
click at [1170, 157] on input "Type to search project ID labels..." at bounding box center [1241, 152] width 211 height 14
type input "***"
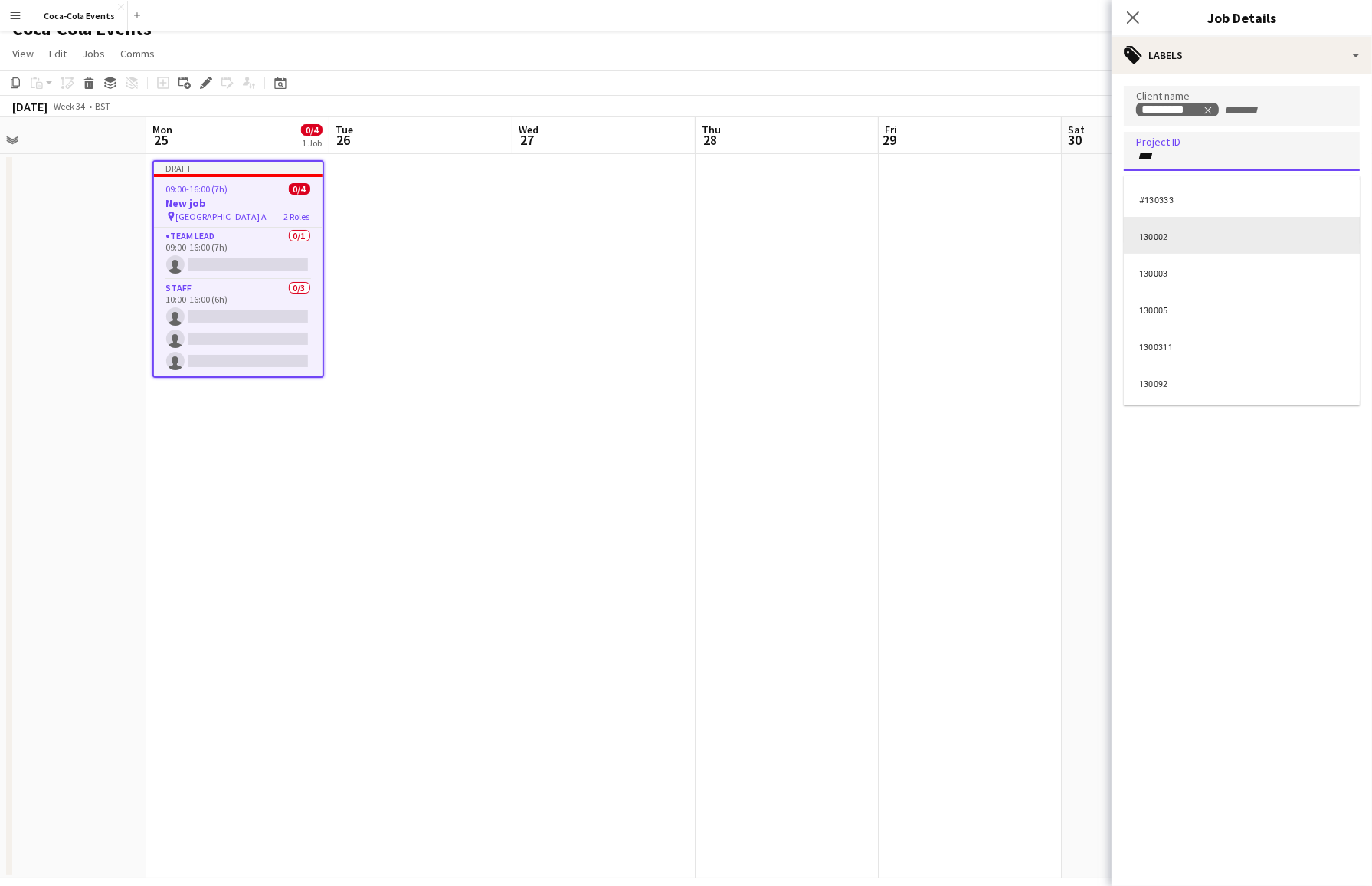
click at [1170, 230] on div "130002" at bounding box center [1241, 235] width 236 height 37
click at [1133, 23] on icon "Close pop-in" at bounding box center [1133, 17] width 15 height 15
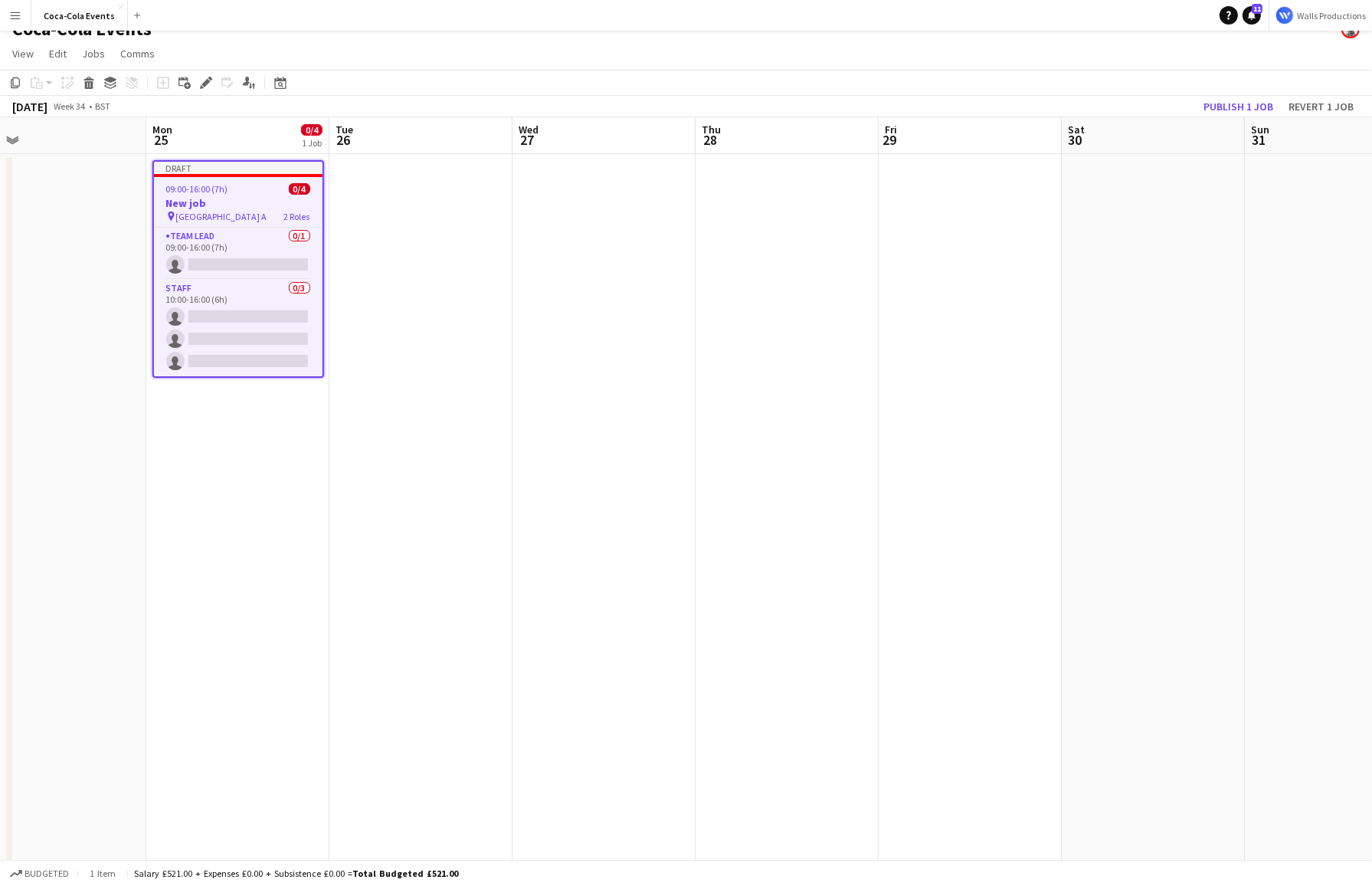
click at [223, 184] on span "09:00-16:00 (7h)" at bounding box center [197, 189] width 62 height 11
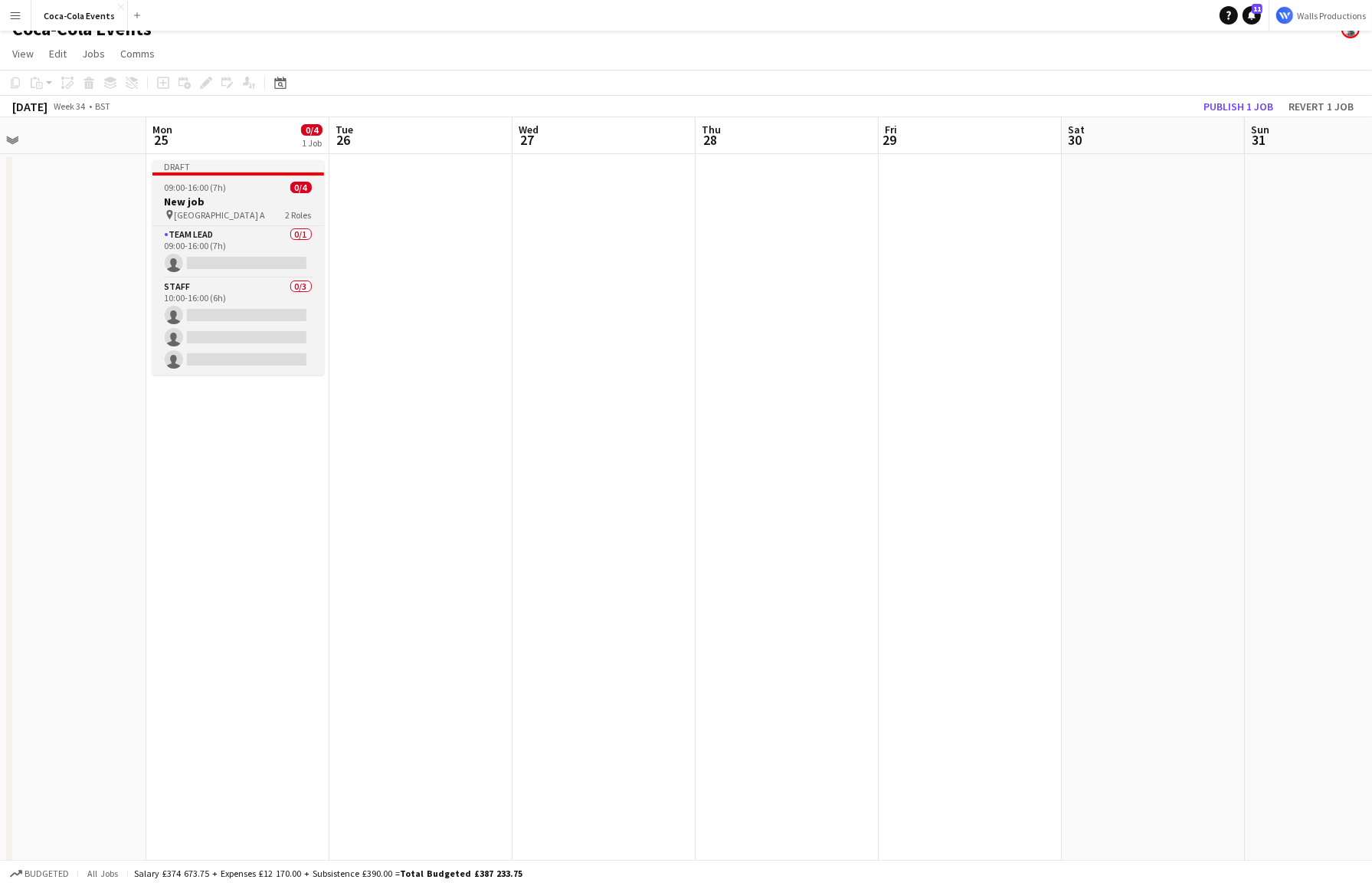
click at [223, 184] on span "09:00-16:00 (7h)" at bounding box center [196, 187] width 62 height 11
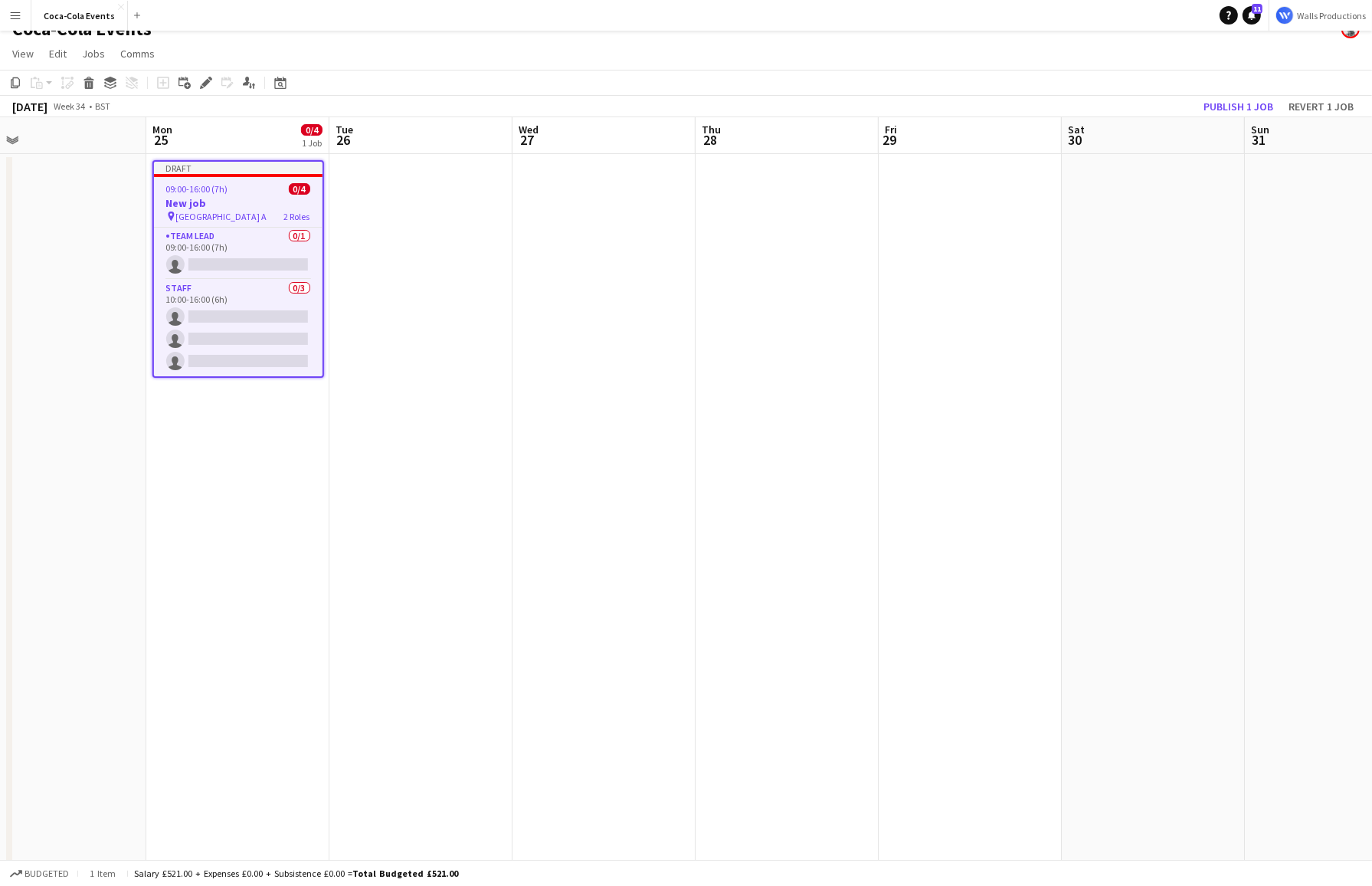
click at [370, 230] on app-date-cell at bounding box center [421, 516] width 183 height 724
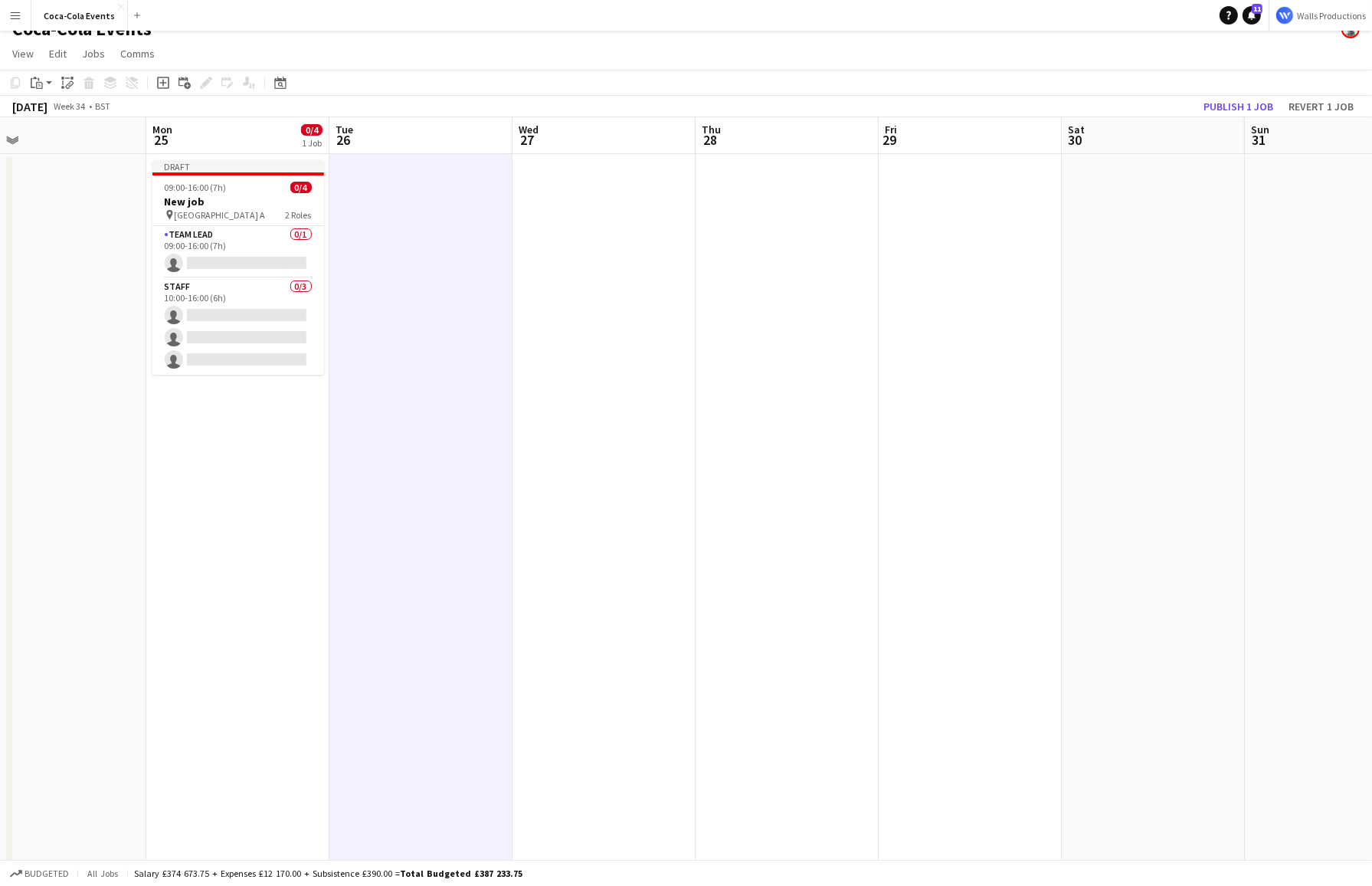
click at [816, 265] on app-date-cell at bounding box center [787, 516] width 183 height 724
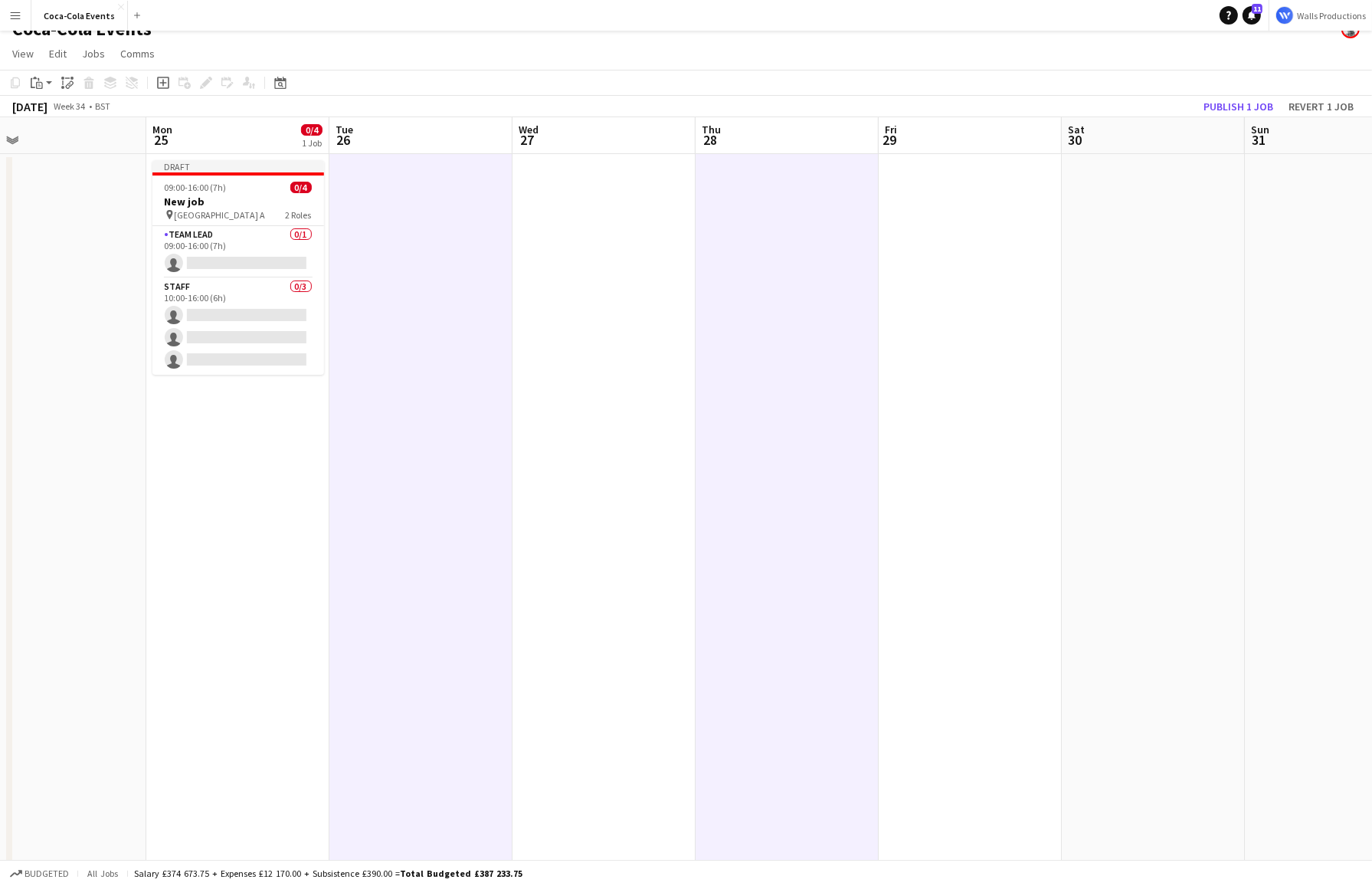
click at [961, 326] on app-date-cell at bounding box center [970, 516] width 183 height 724
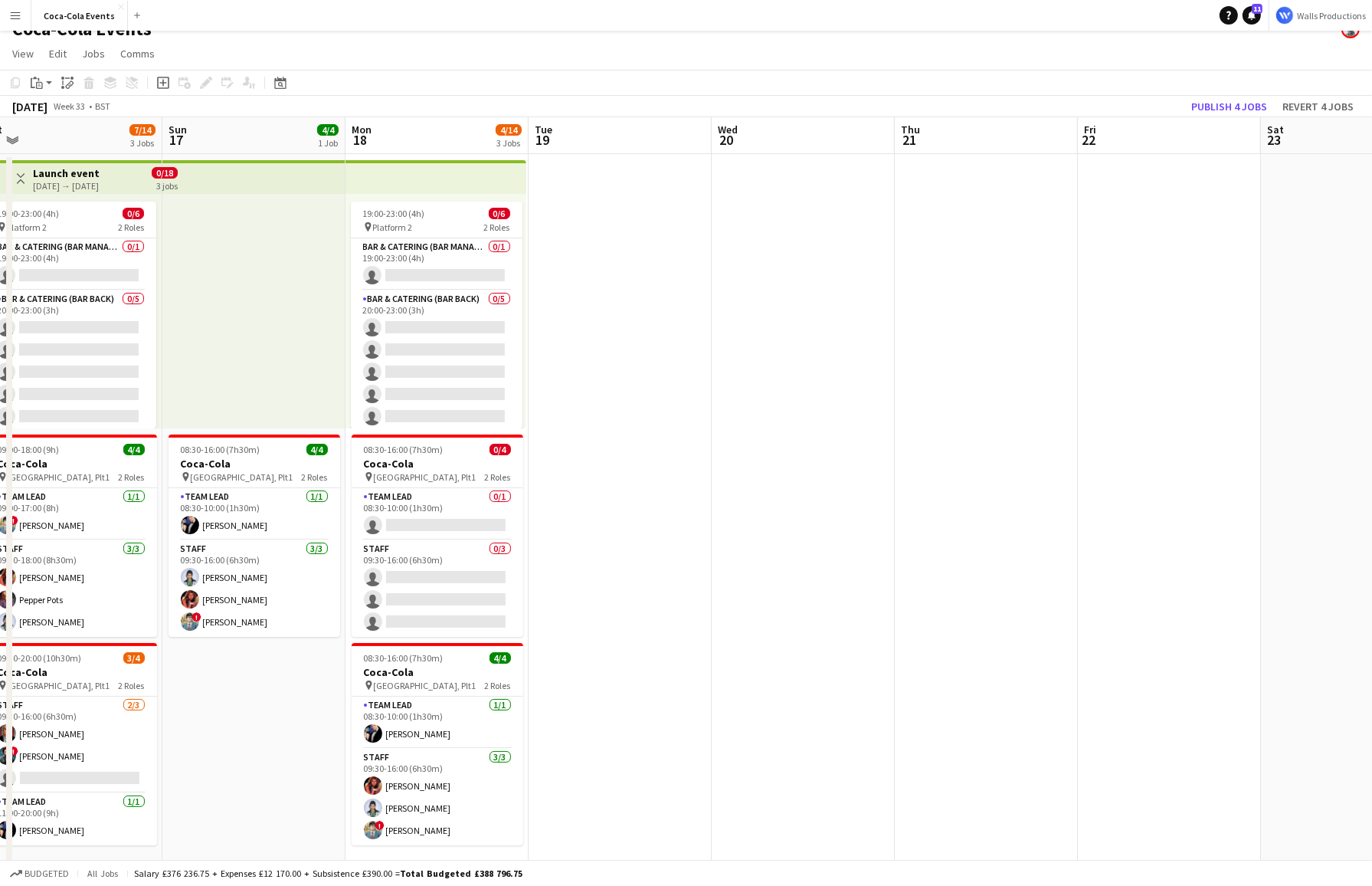
scroll to position [0, 379]
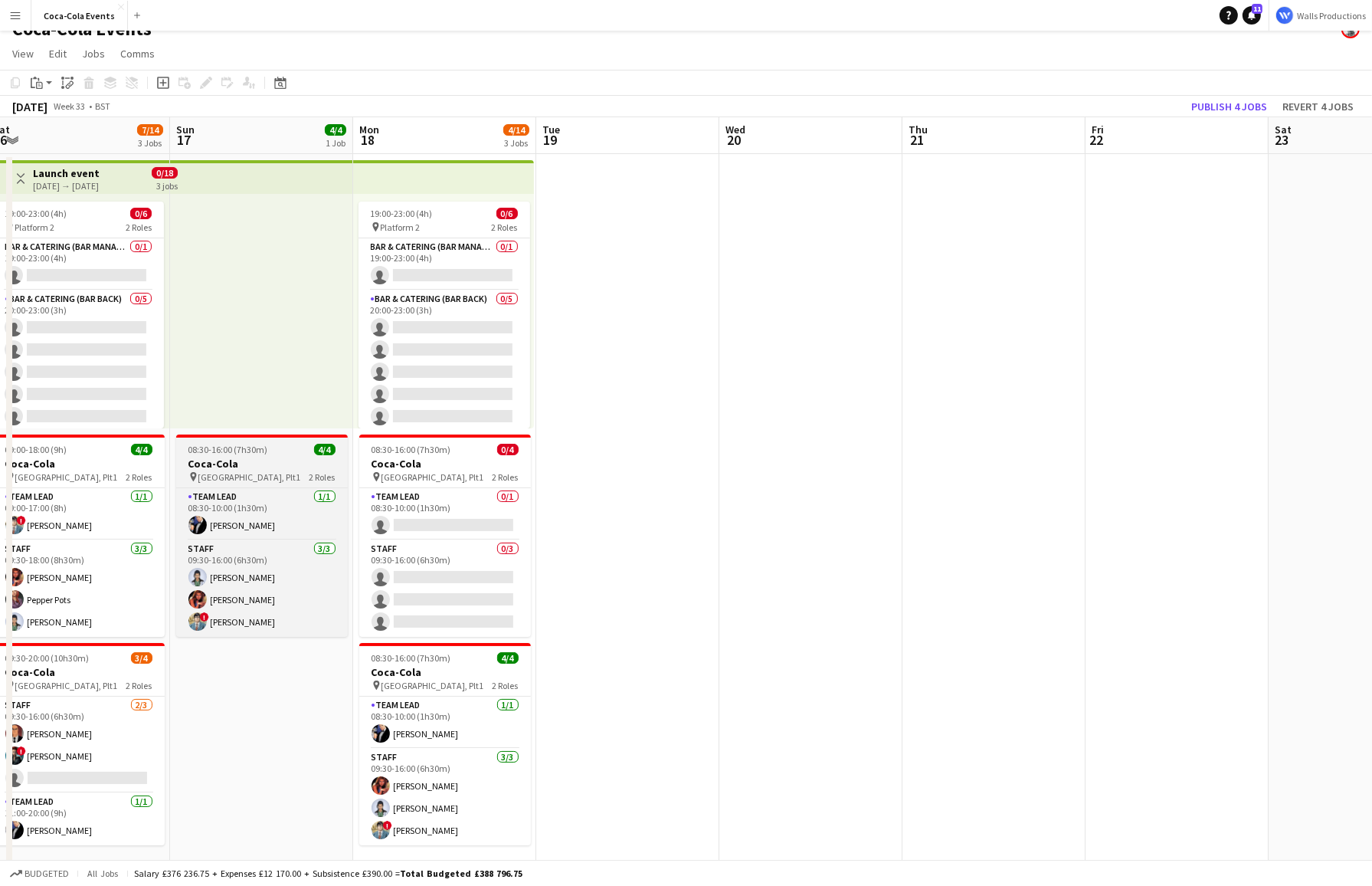
click at [211, 455] on app-job-card "08:30-16:00 (7h30m) 4/4 Coca-Cola pin Waterloo, Plt1 2 Roles Team Lead 1/1 08:3…" at bounding box center [262, 535] width 172 height 203
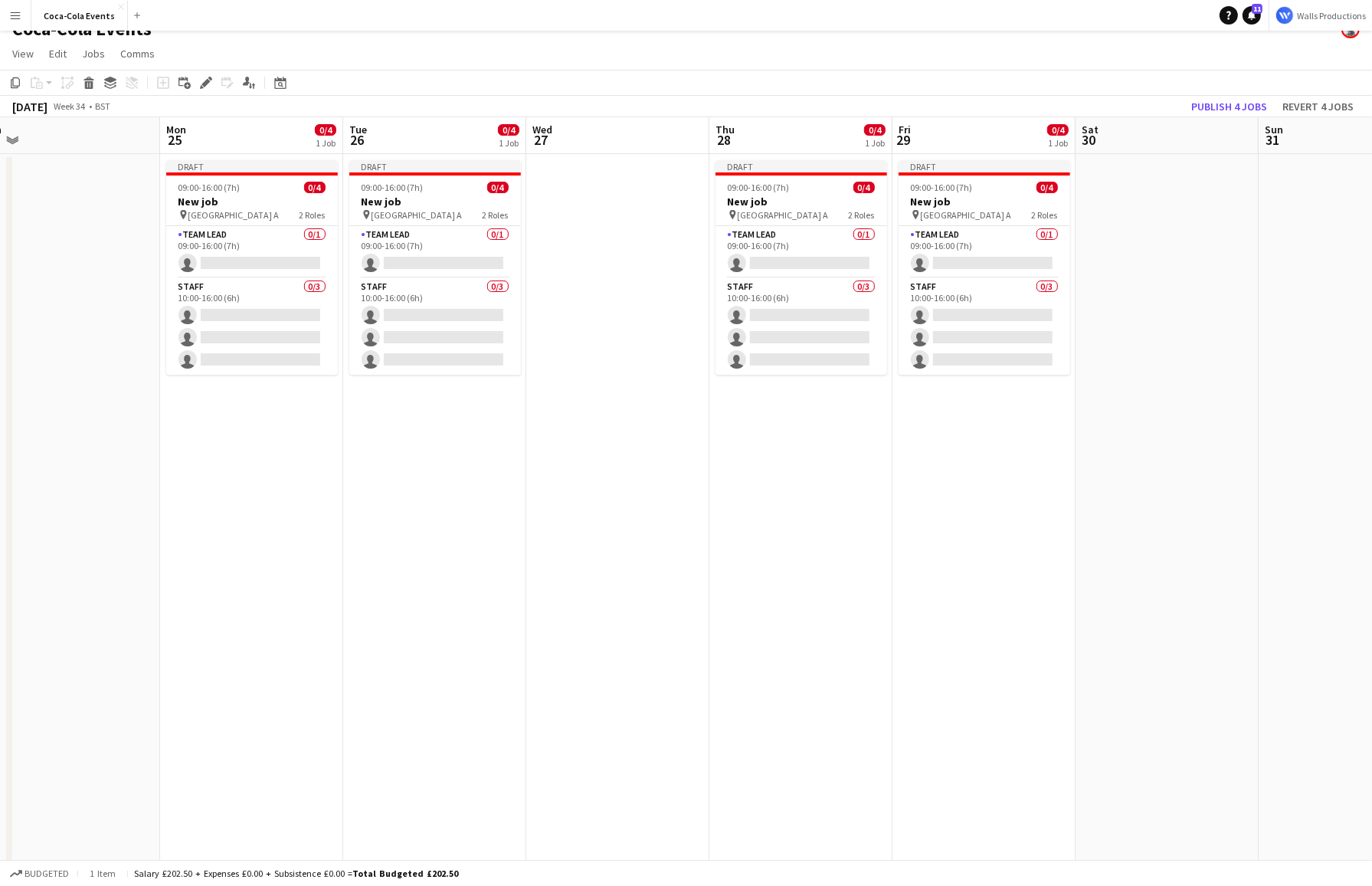
scroll to position [0, 605]
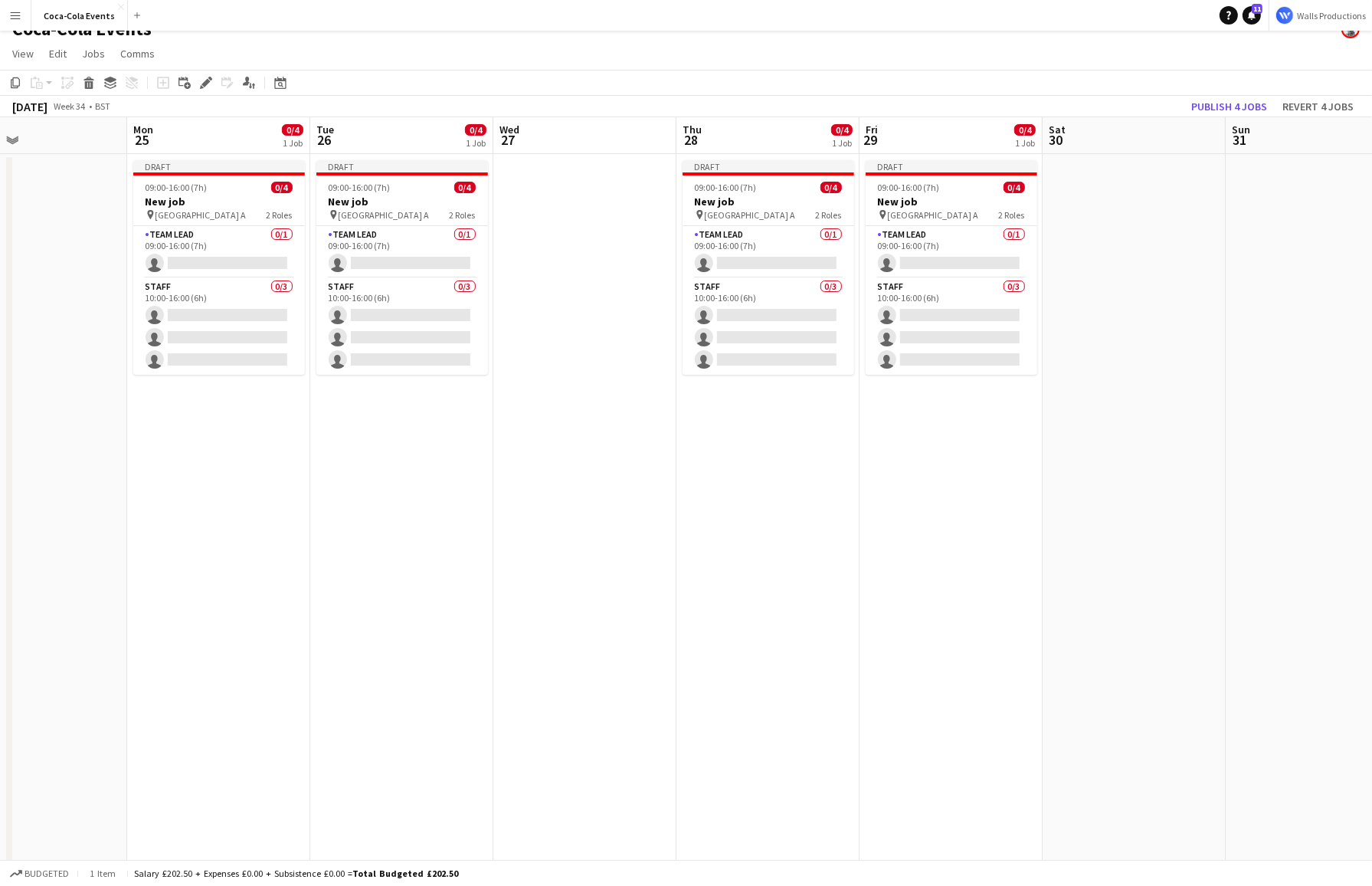
click at [604, 425] on app-date-cell at bounding box center [584, 516] width 183 height 724
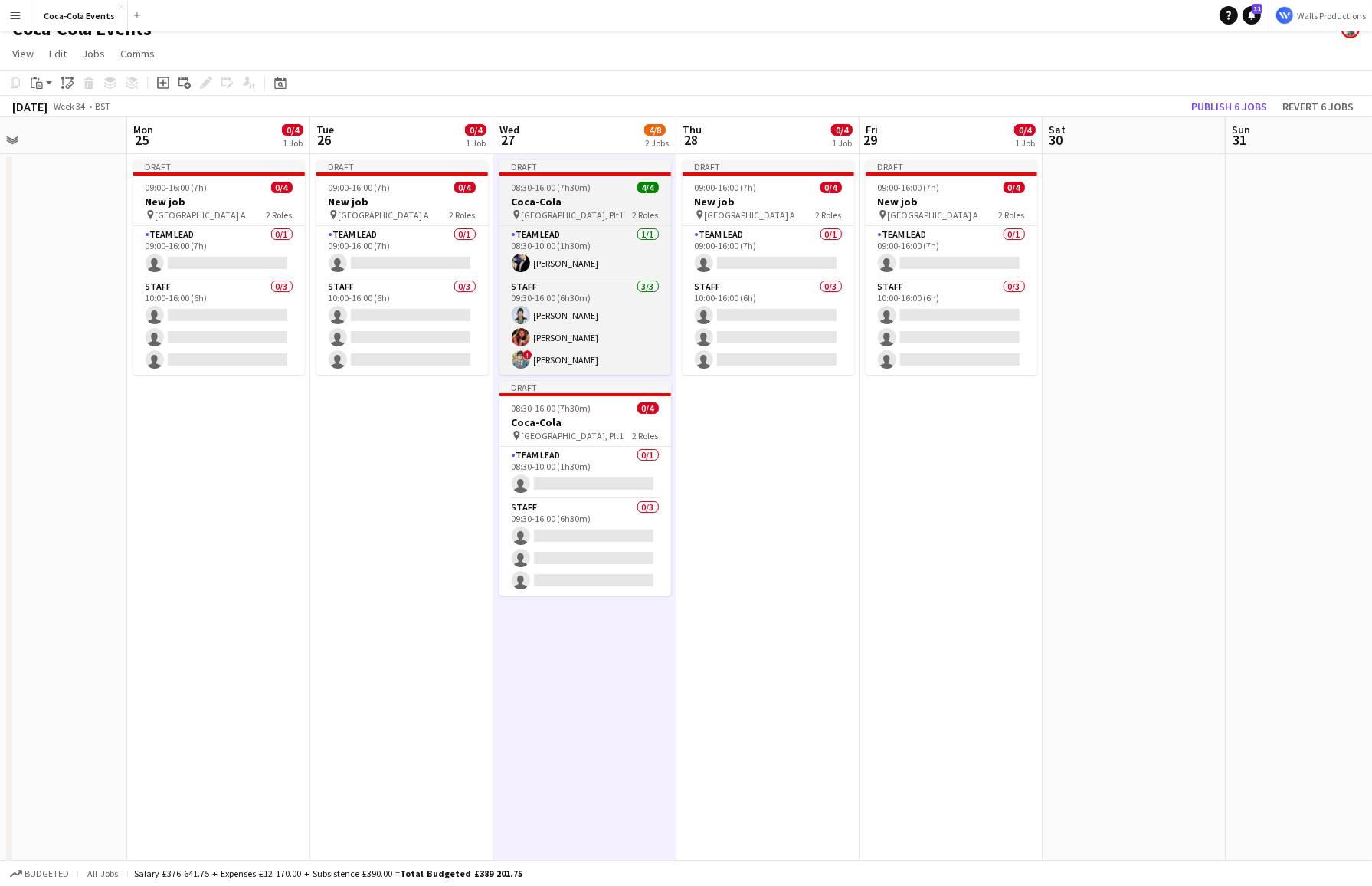
click at [561, 192] on app-job-card "Draft 08:30-16:00 (7h30m) 4/4 Coca-Cola pin Waterloo, Plt1 2 Roles Team Lead 1/…" at bounding box center [585, 268] width 172 height 215
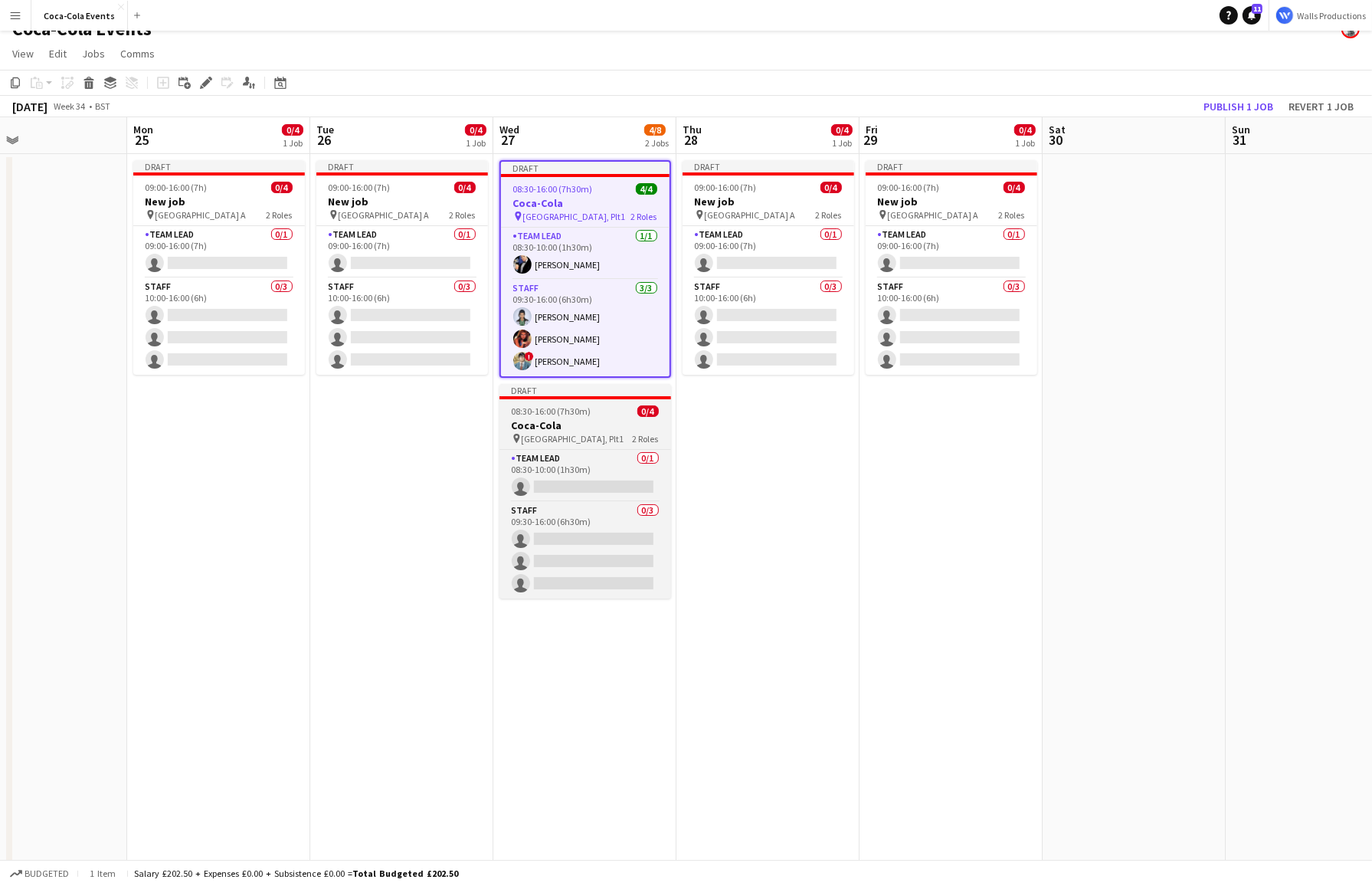
click at [569, 416] on span "08:30-16:00 (7h30m)" at bounding box center [551, 411] width 80 height 11
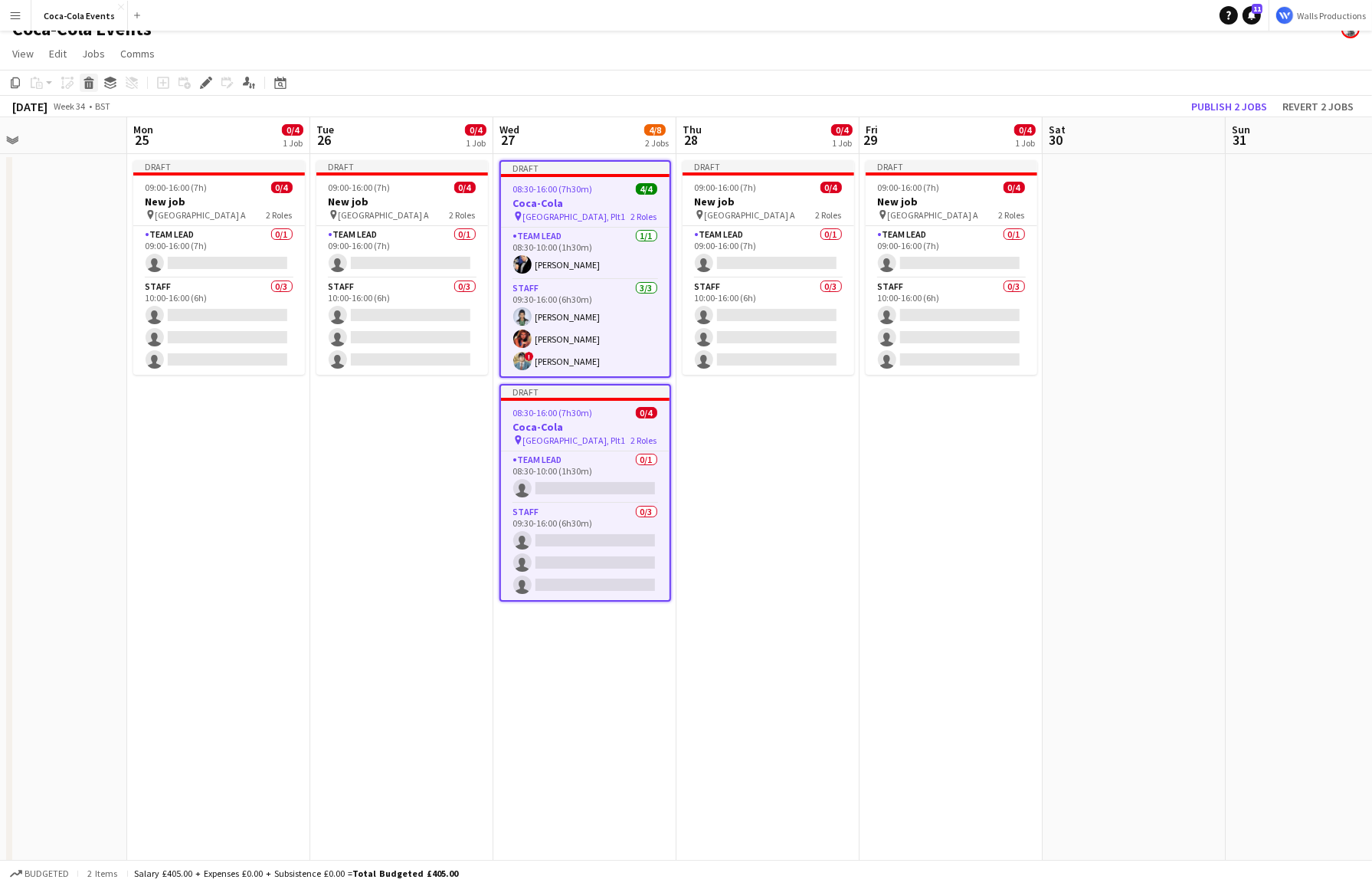
click at [90, 88] on icon at bounding box center [89, 85] width 9 height 8
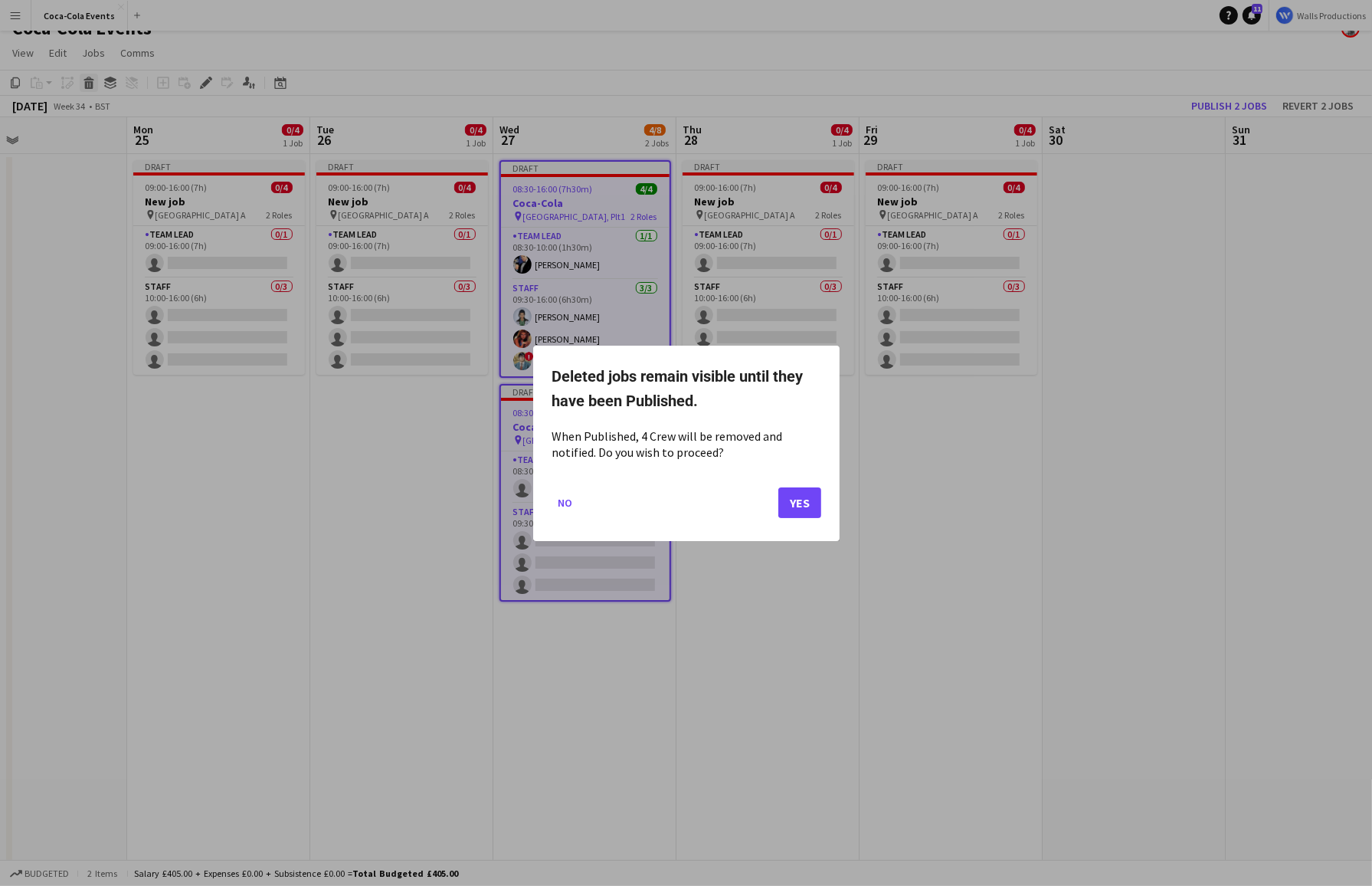
scroll to position [0, 0]
click at [806, 503] on button "Yes" at bounding box center [799, 502] width 43 height 31
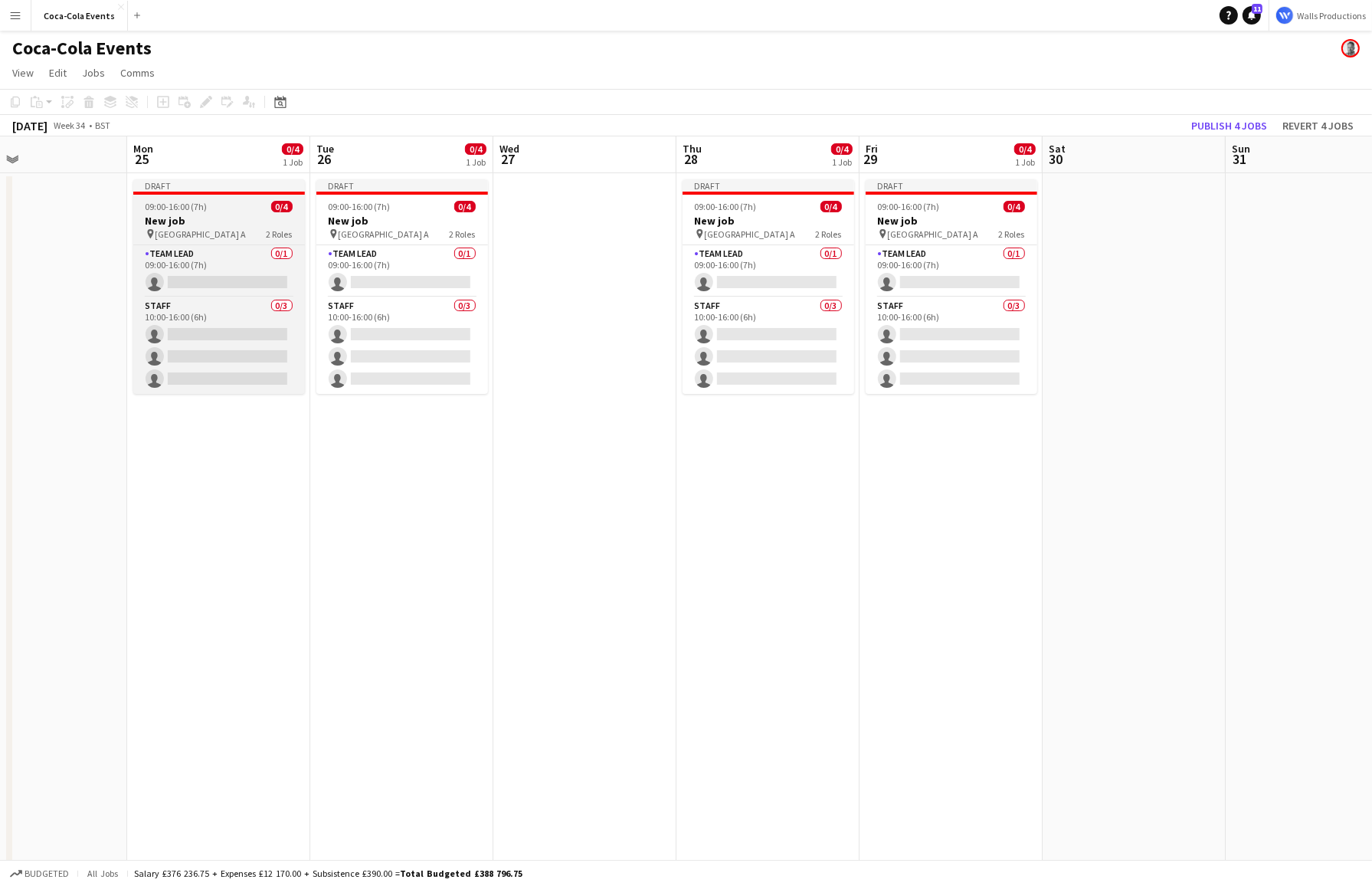
click at [233, 228] on div "pin Wembley Gate A 2 Roles" at bounding box center [219, 233] width 172 height 12
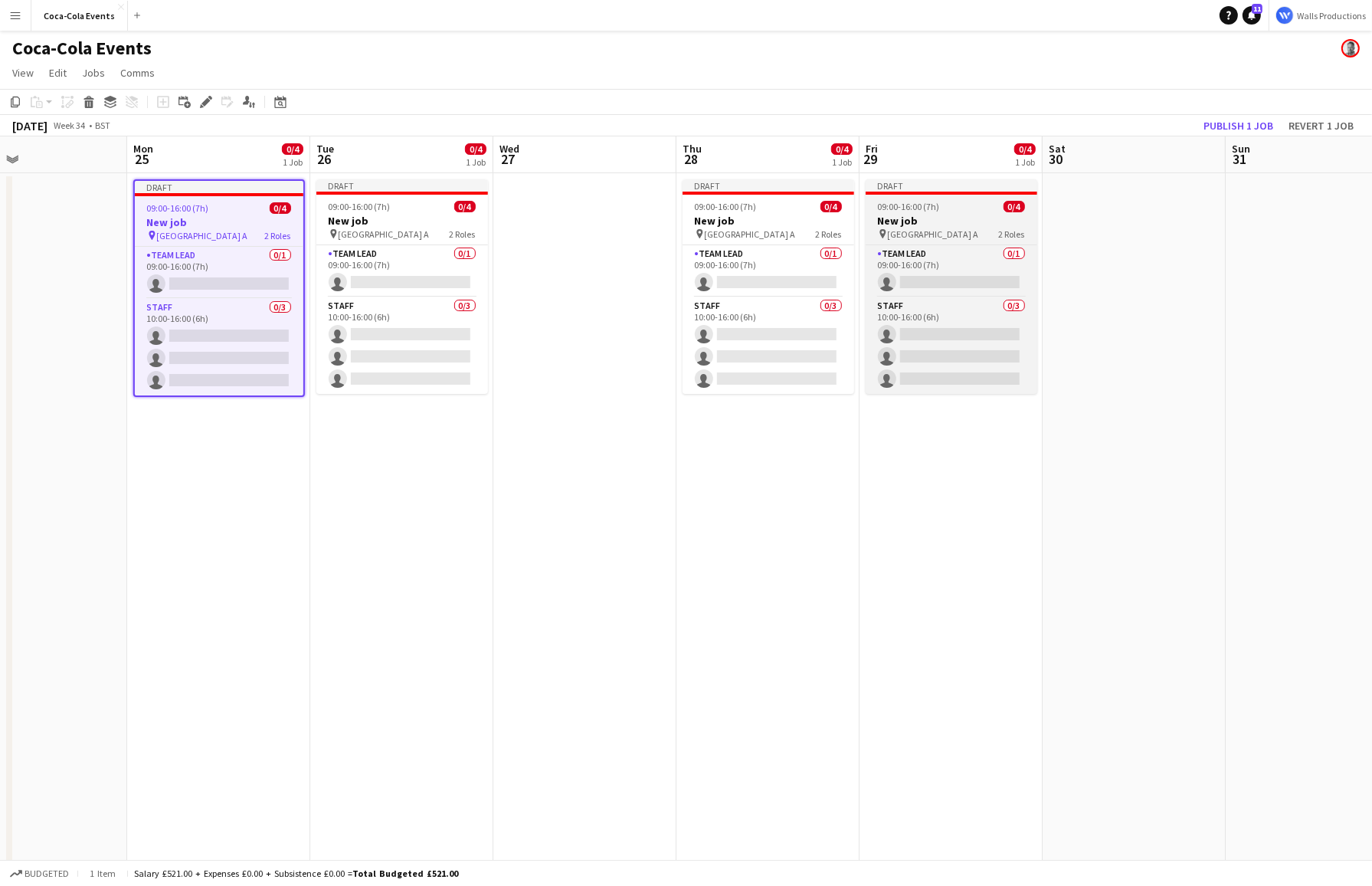
click at [934, 225] on h3 "New job" at bounding box center [952, 221] width 172 height 14
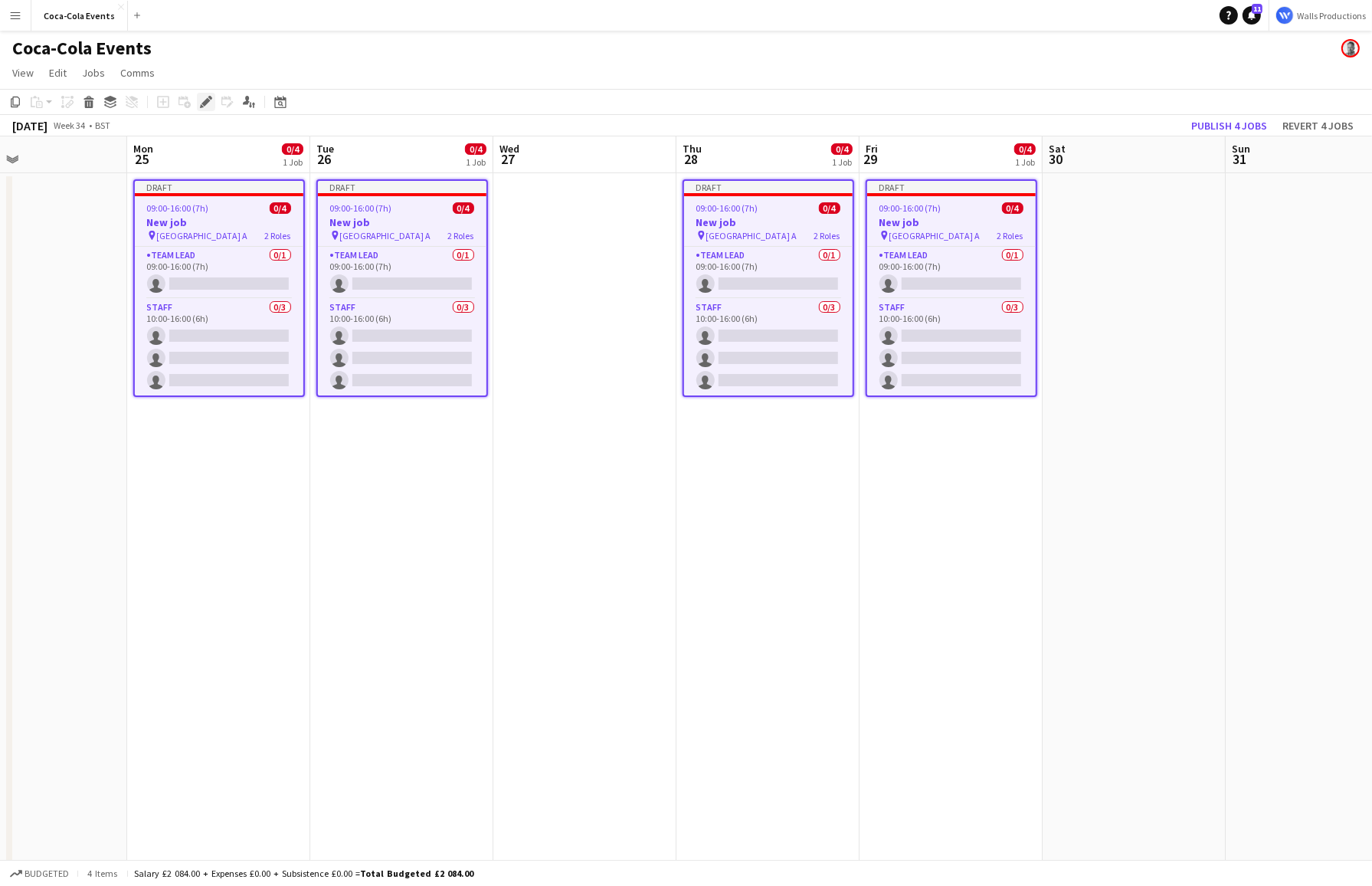
click at [200, 98] on icon "Edit" at bounding box center [206, 102] width 12 height 12
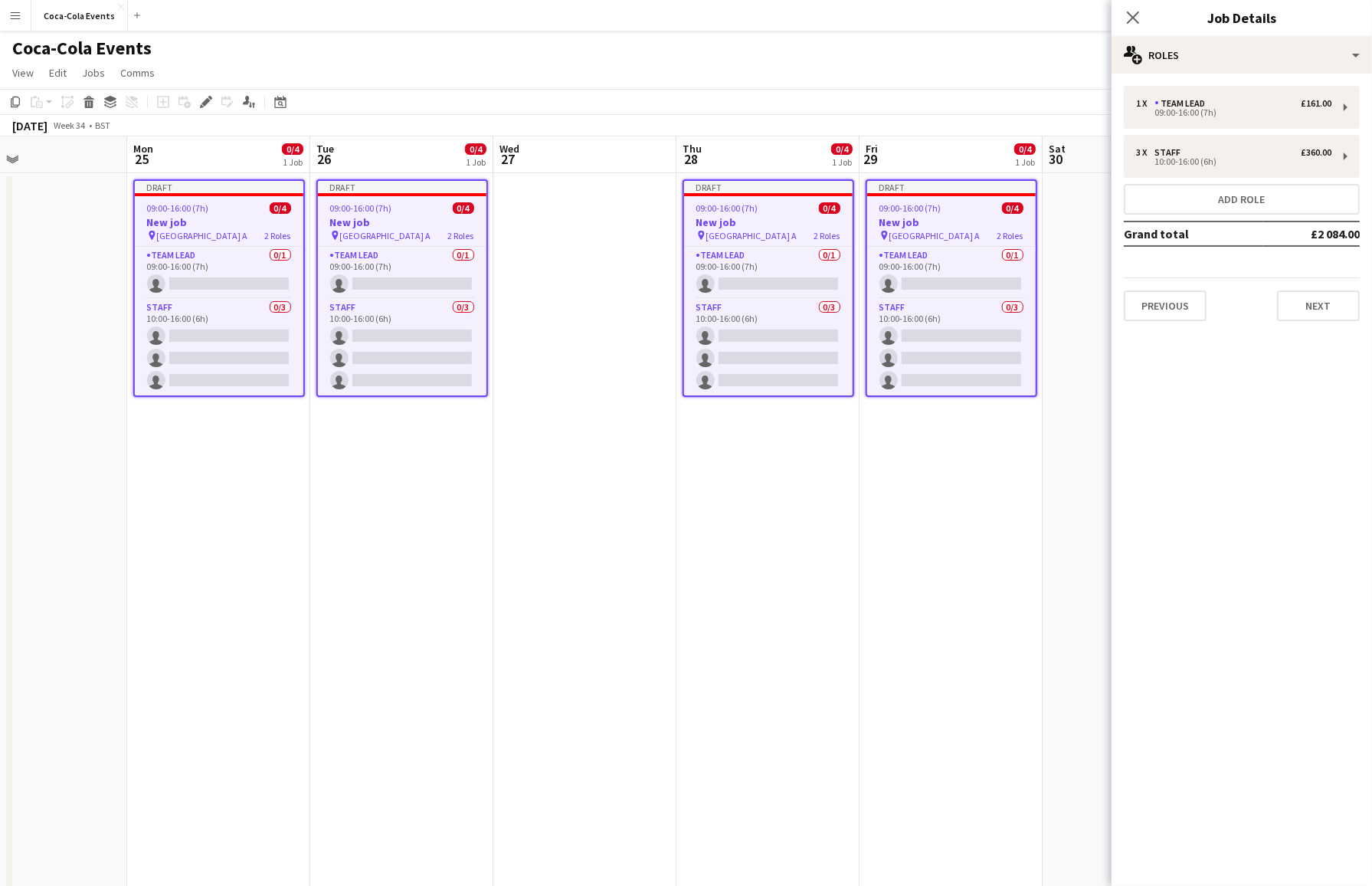
scroll to position [0, 653]
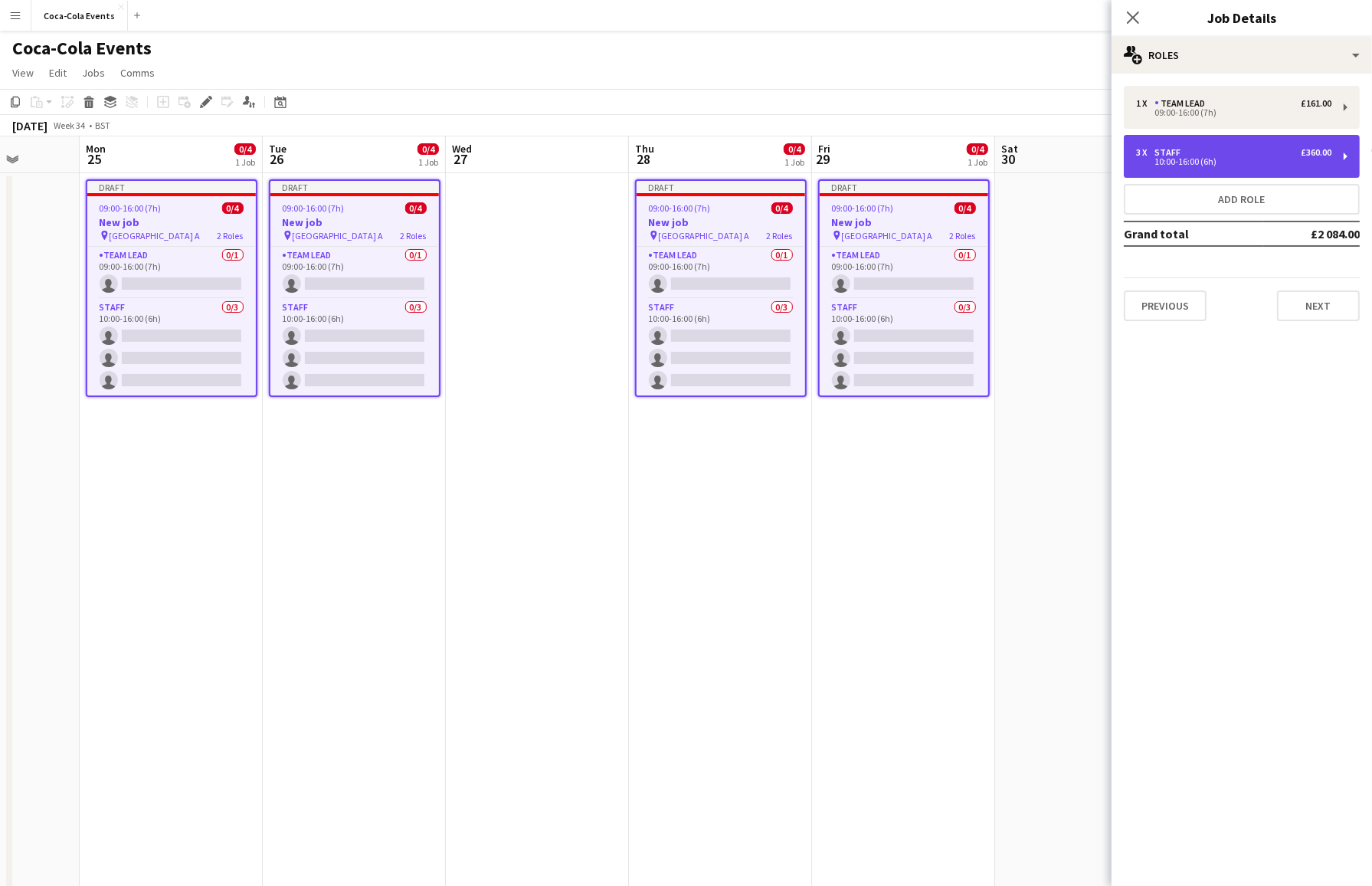
click at [1170, 155] on div "3 x Staff £360.00" at bounding box center [1233, 153] width 196 height 11
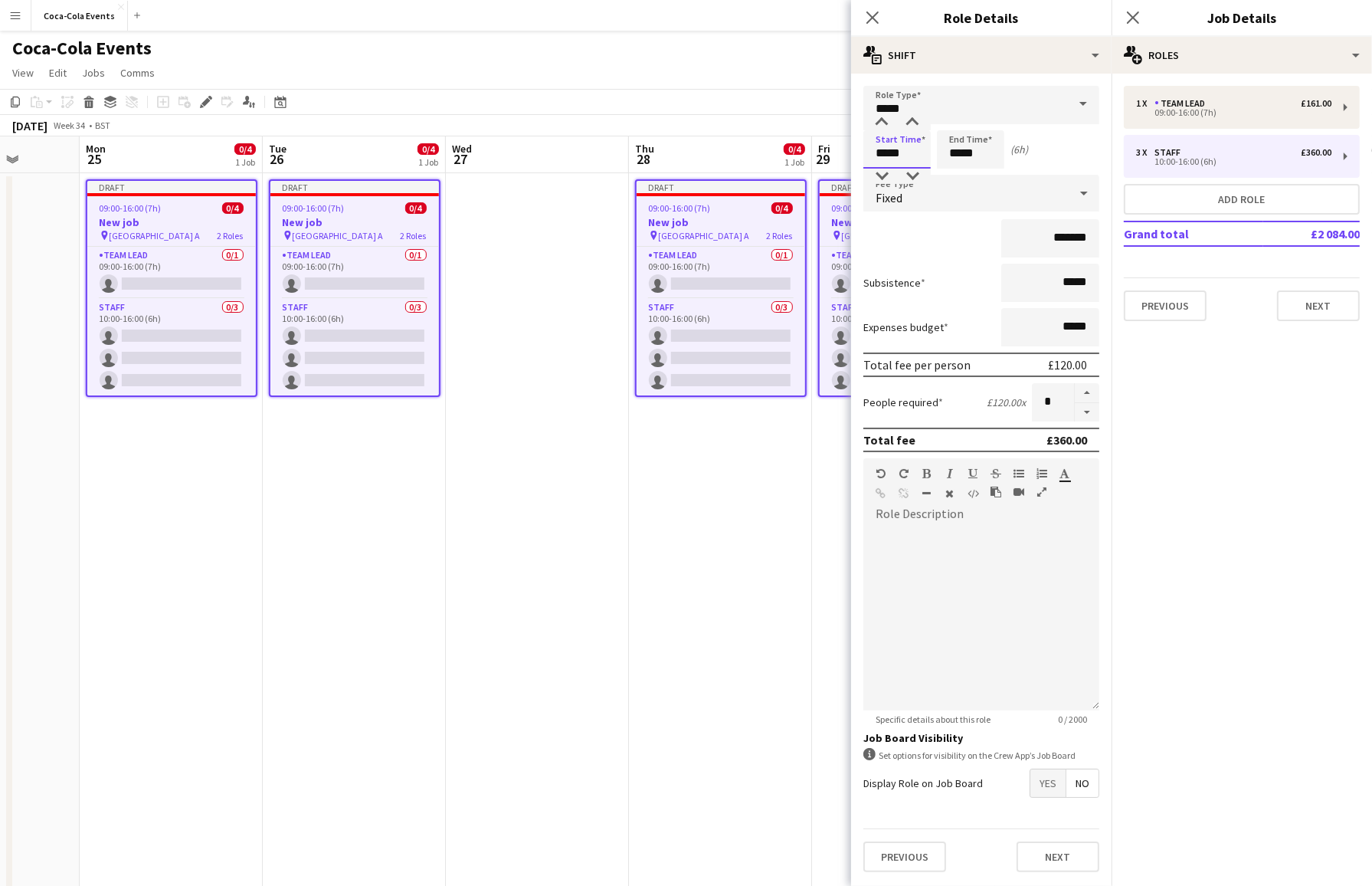
click at [877, 151] on input "*****" at bounding box center [897, 149] width 68 height 39
click at [886, 178] on div at bounding box center [882, 175] width 31 height 15
click at [915, 124] on div at bounding box center [912, 122] width 31 height 15
type input "*****"
click at [915, 124] on div at bounding box center [912, 122] width 31 height 15
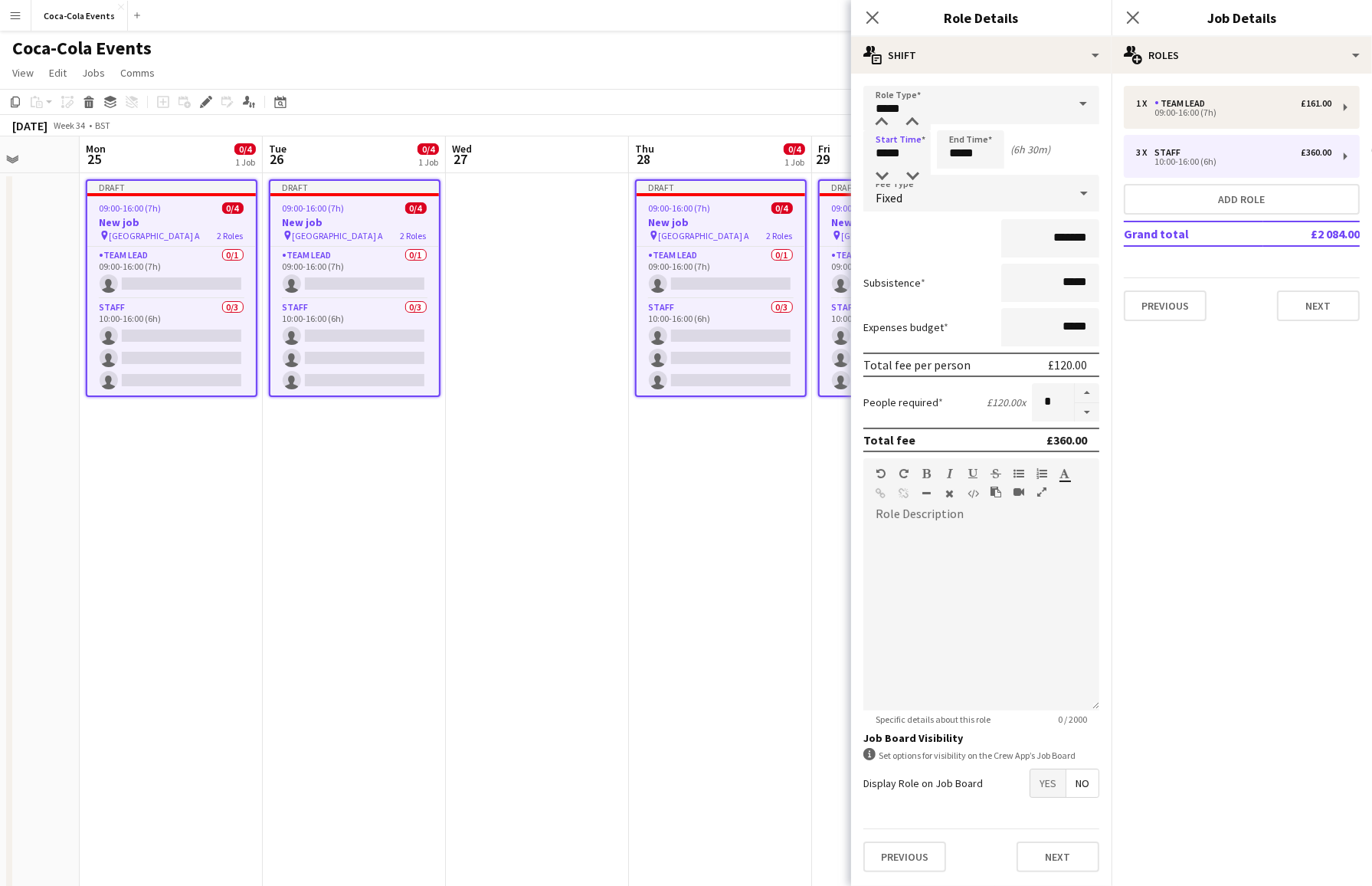
click at [483, 445] on app-date-cell at bounding box center [537, 534] width 183 height 724
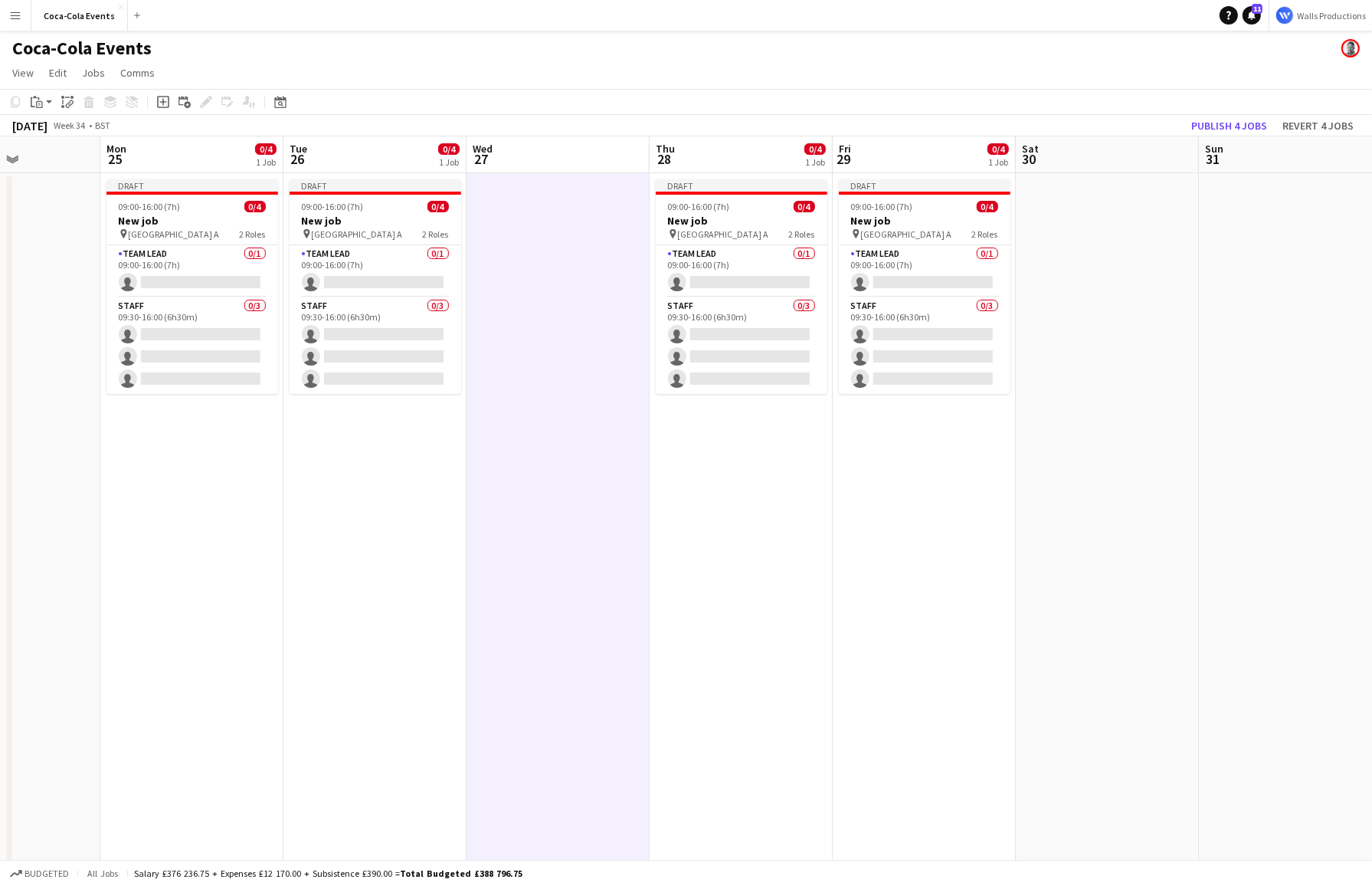
scroll to position [0, 620]
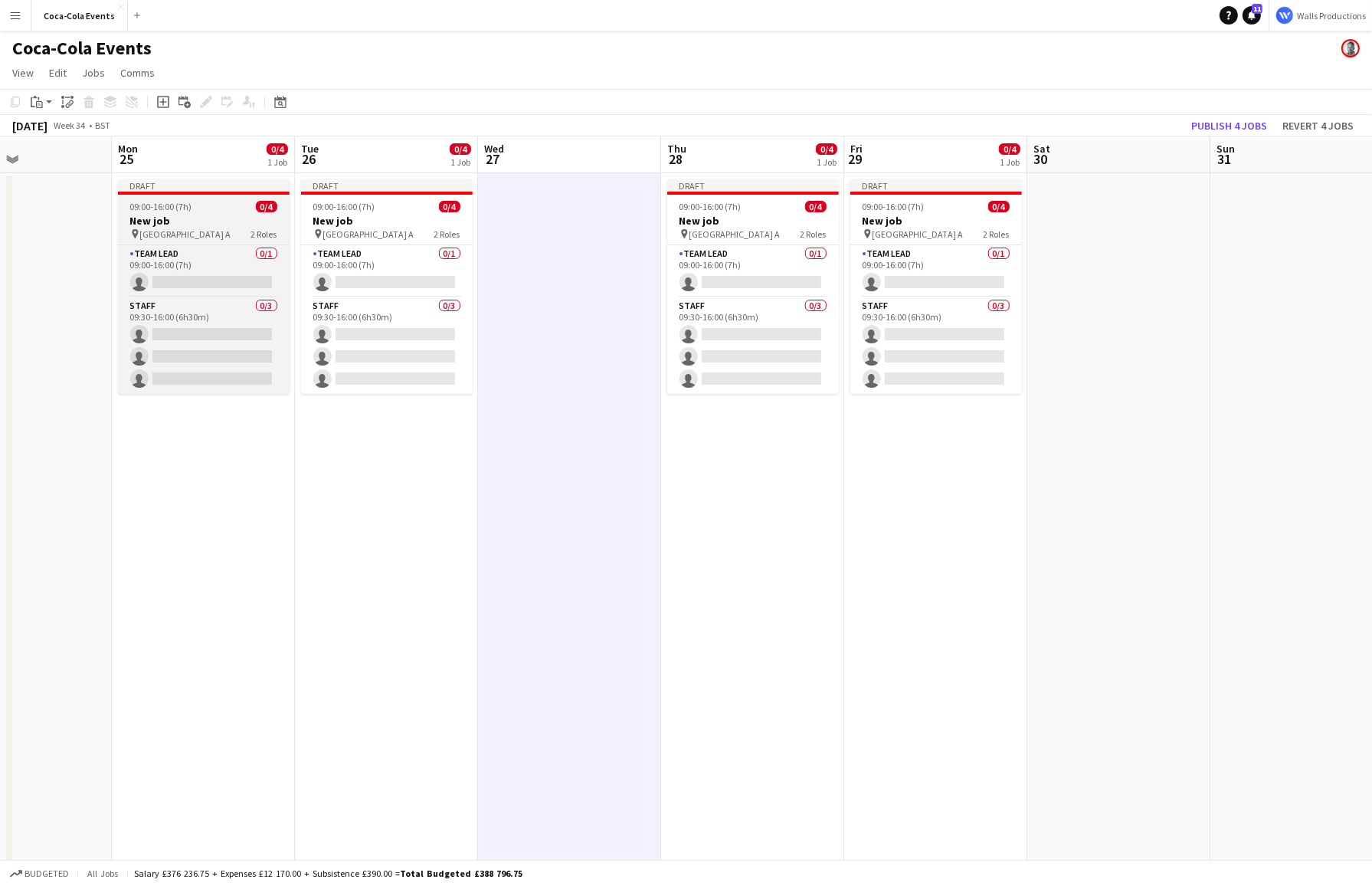
click at [167, 215] on h3 "New job" at bounding box center [204, 221] width 172 height 14
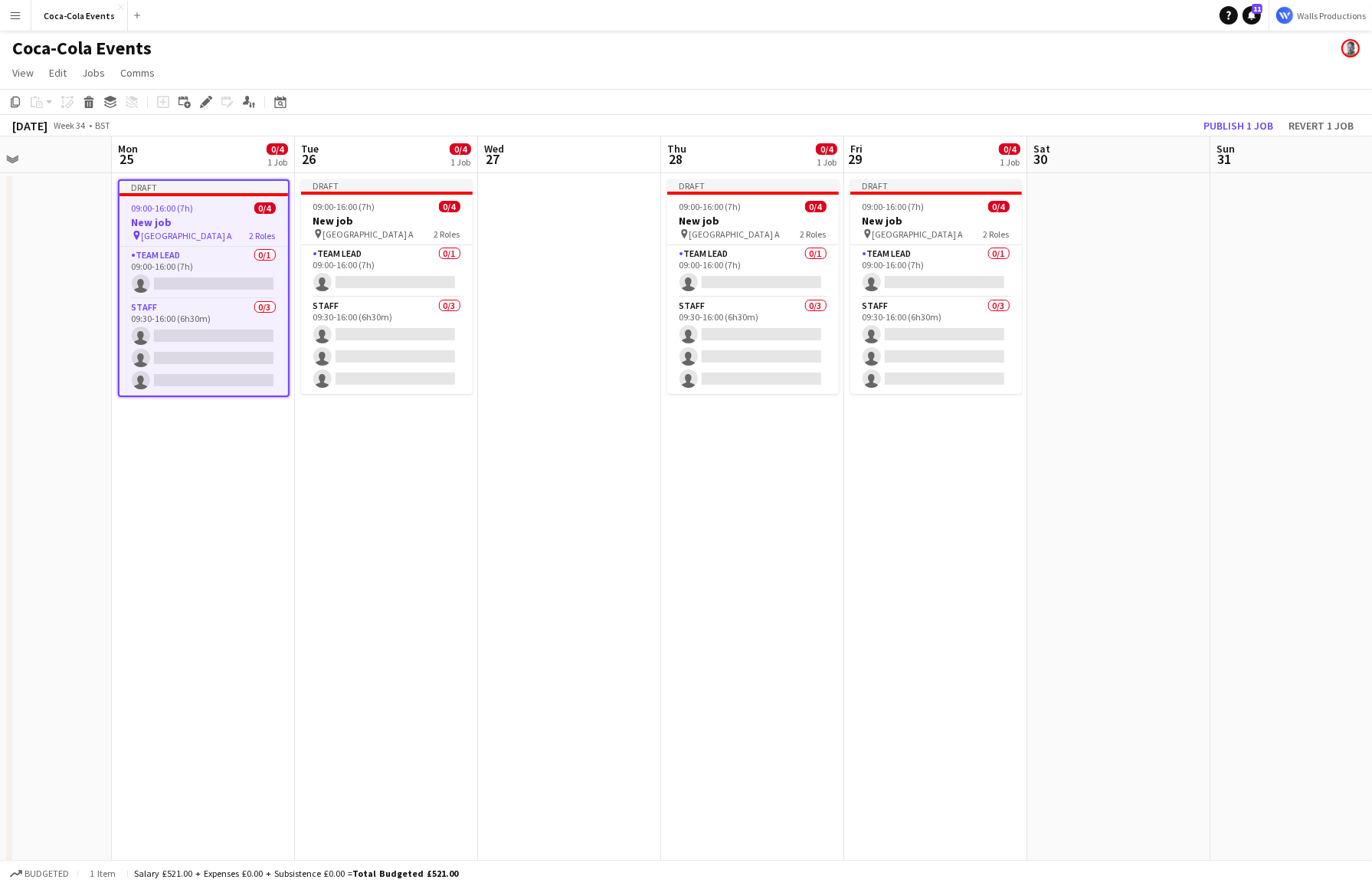
click at [221, 516] on app-date-cell "Draft 09:00-16:00 (7h) 0/4 New job pin Wembley Gate A 2 Roles Team Lead 0/1 09:…" at bounding box center [204, 534] width 183 height 724
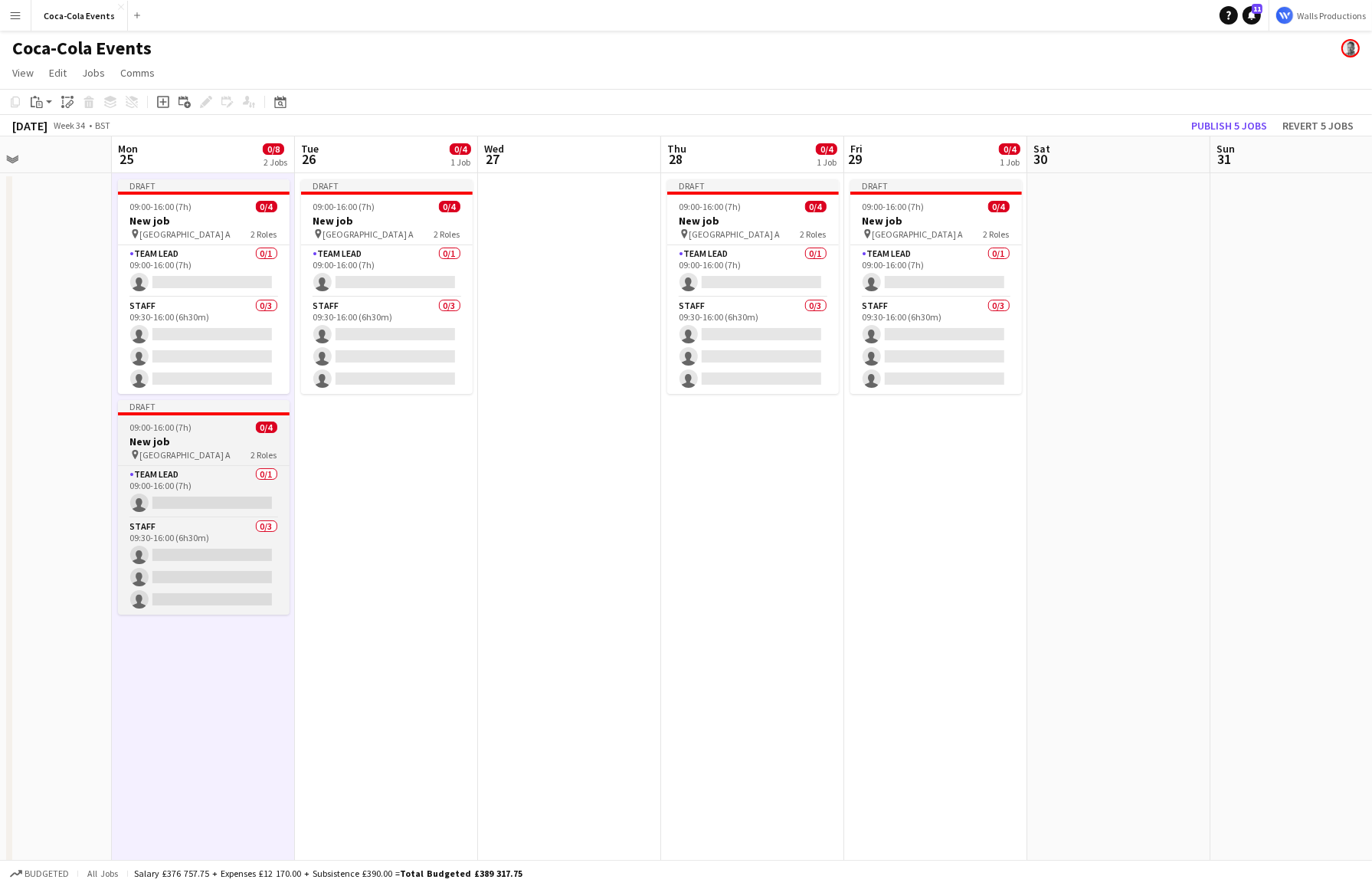
click at [182, 432] on span "09:00-16:00 (7h)" at bounding box center [161, 426] width 62 height 11
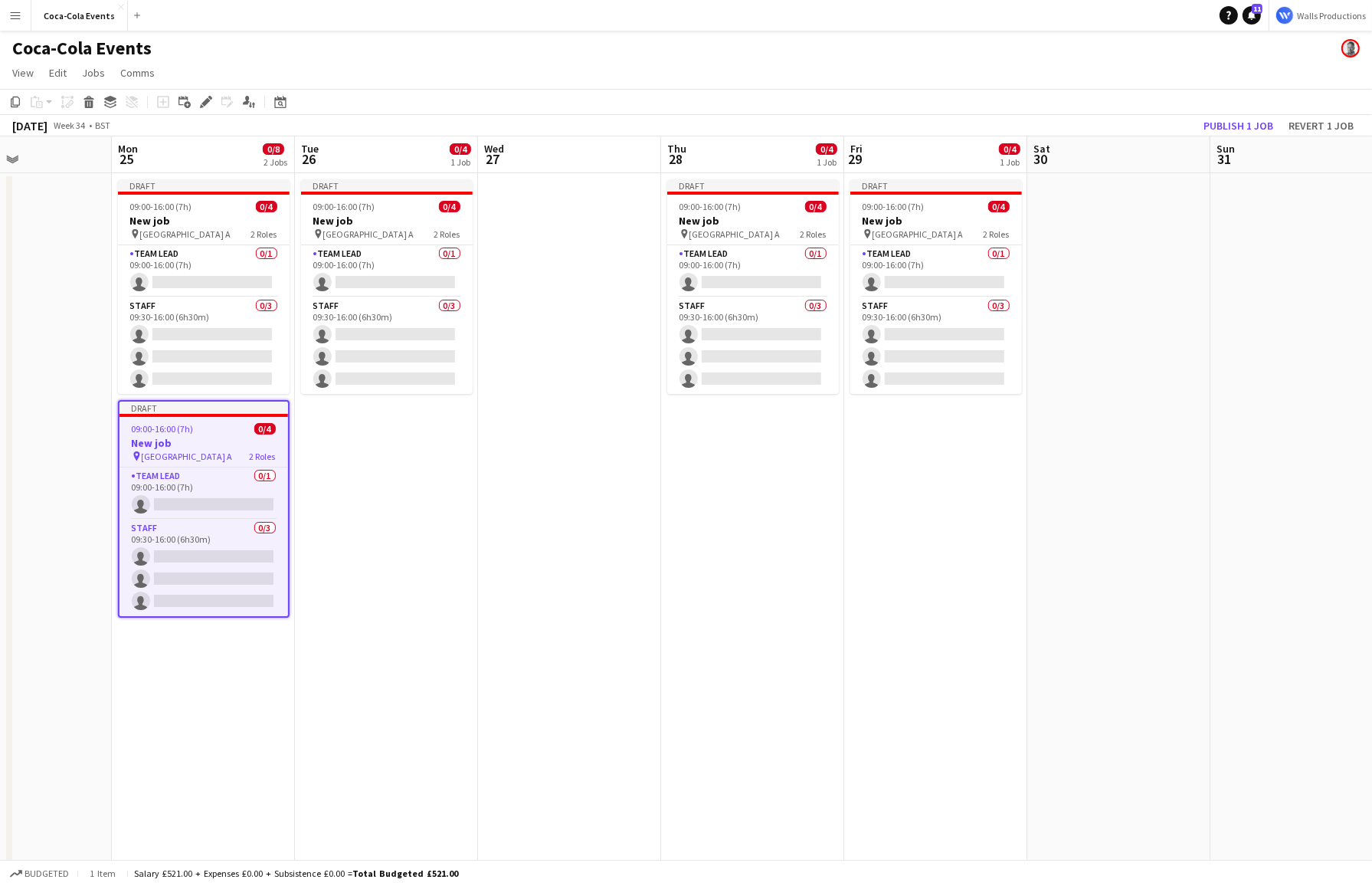
click at [397, 482] on app-date-cell "Draft 09:00-16:00 (7h) 0/4 New job pin Wembley Gate A 2 Roles Team Lead 0/1 09:…" at bounding box center [386, 534] width 183 height 724
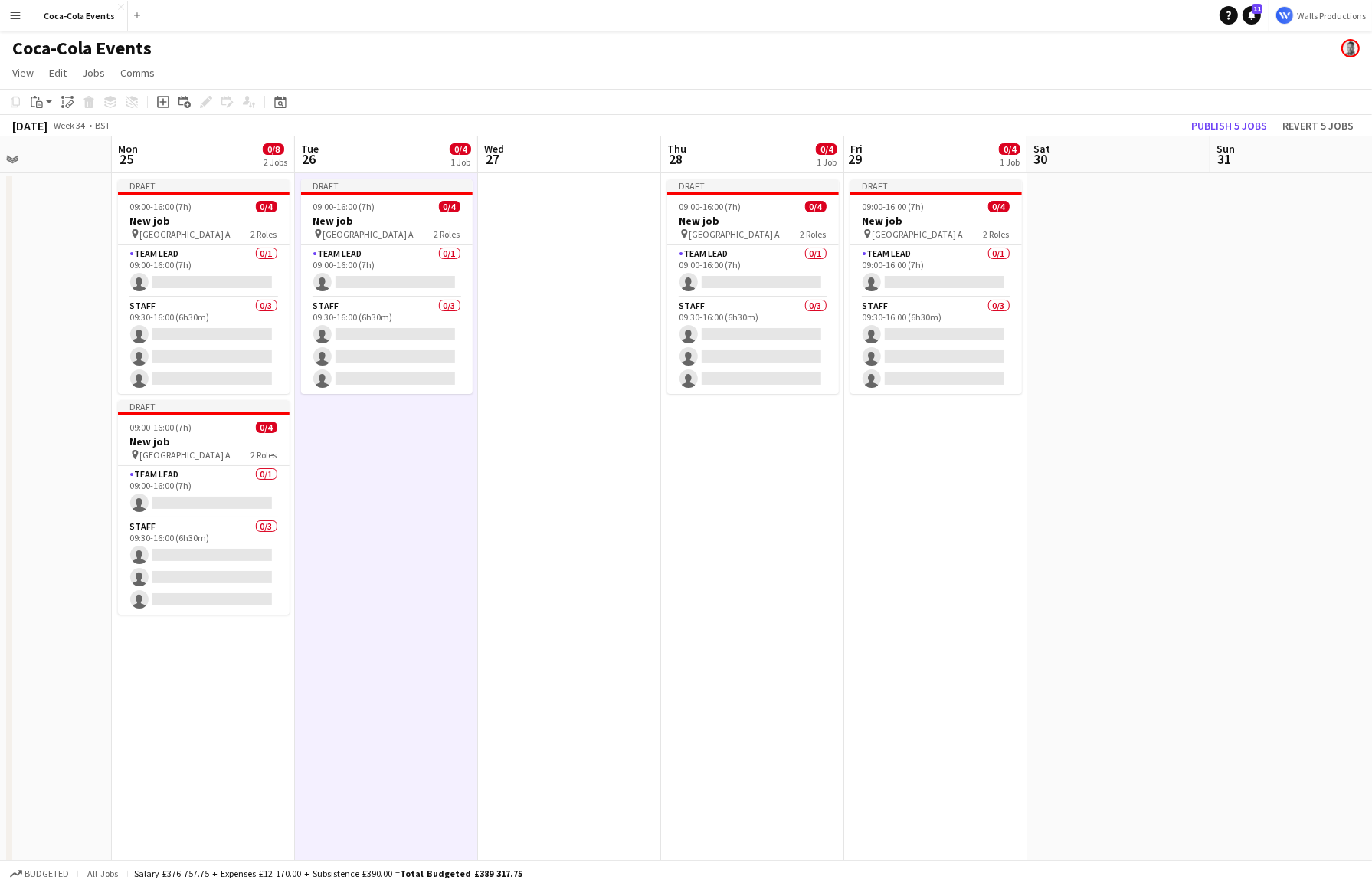
click at [783, 537] on app-date-cell "Draft 09:00-16:00 (7h) 0/4 New job pin Wembley Gate A 2 Roles Team Lead 0/1 09:…" at bounding box center [753, 534] width 183 height 724
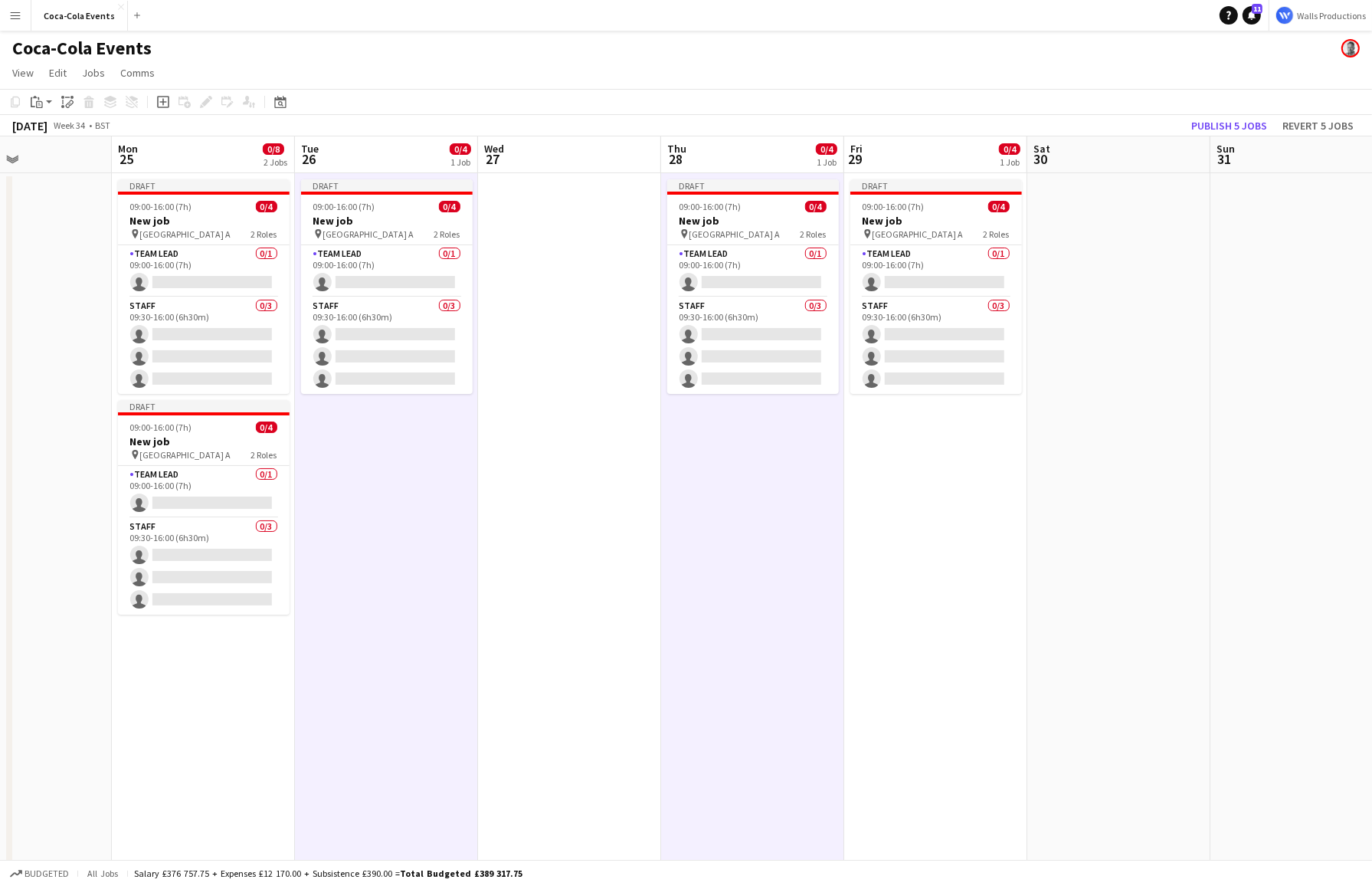
click at [900, 541] on app-date-cell "Draft 09:00-16:00 (7h) 0/4 New job pin Wembley Gate A 2 Roles Team Lead 0/1 09:…" at bounding box center [935, 534] width 183 height 724
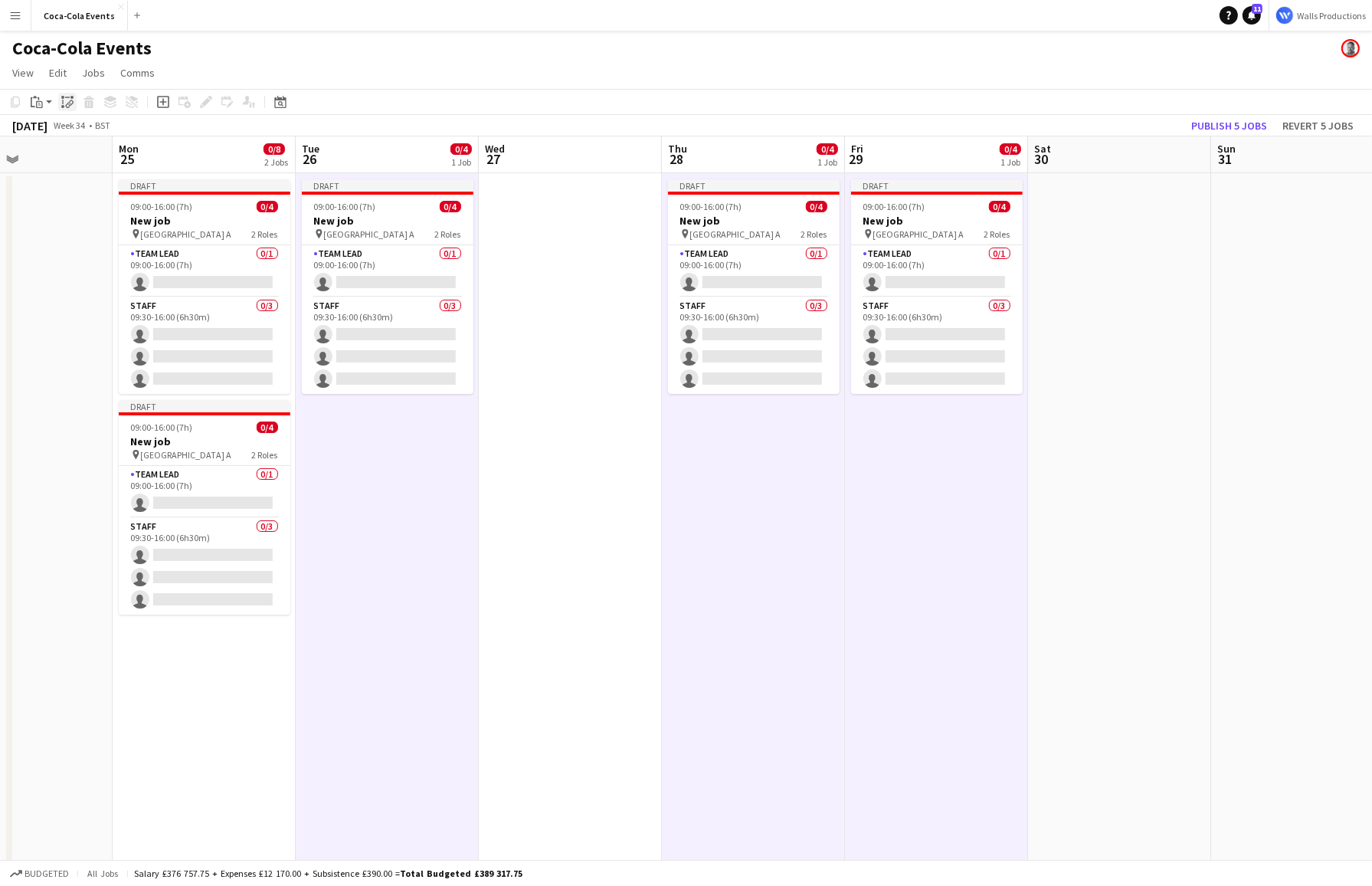
click at [70, 100] on icon at bounding box center [71, 103] width 5 height 6
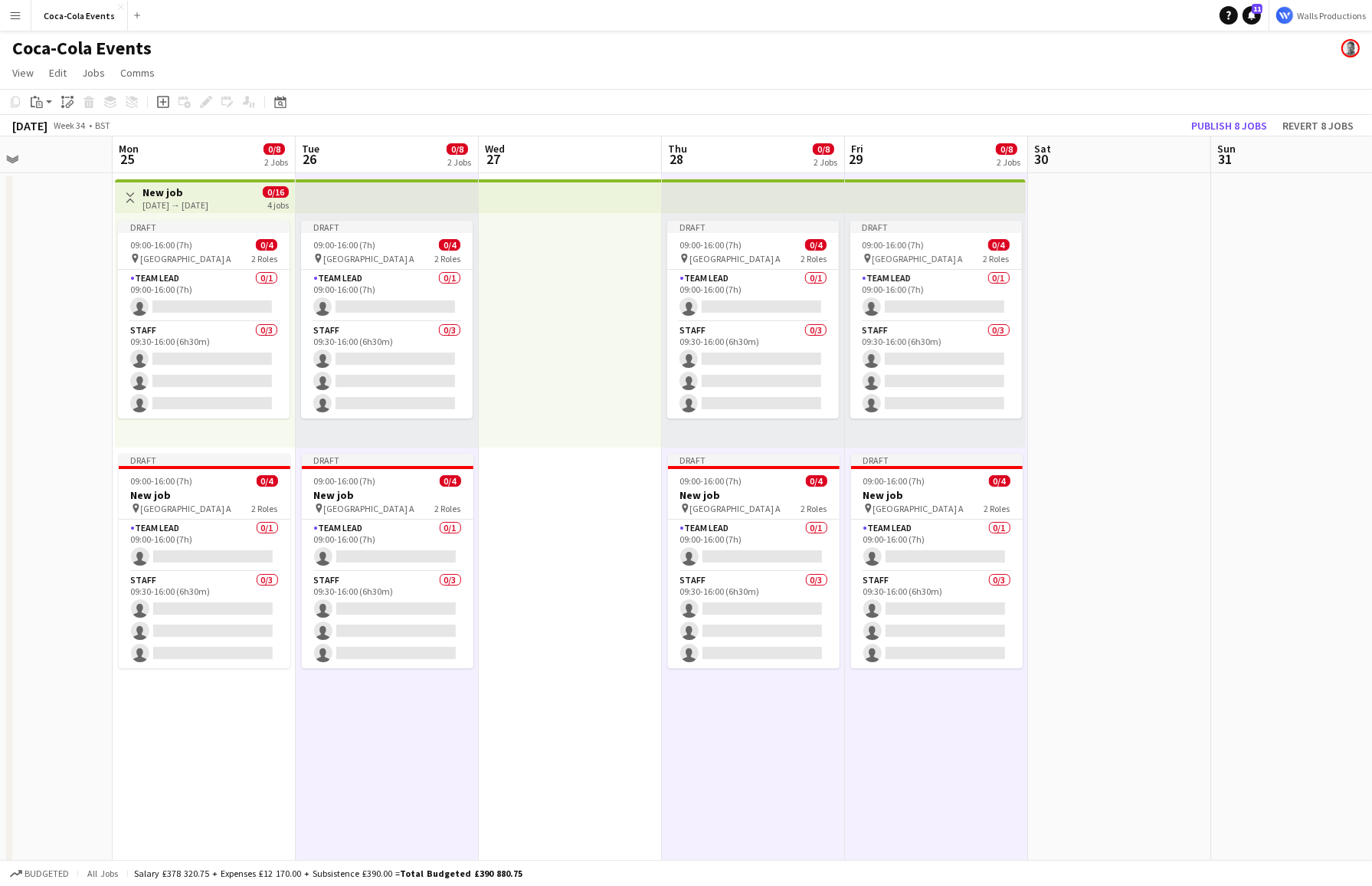
click at [209, 197] on h3 "New job" at bounding box center [175, 192] width 66 height 14
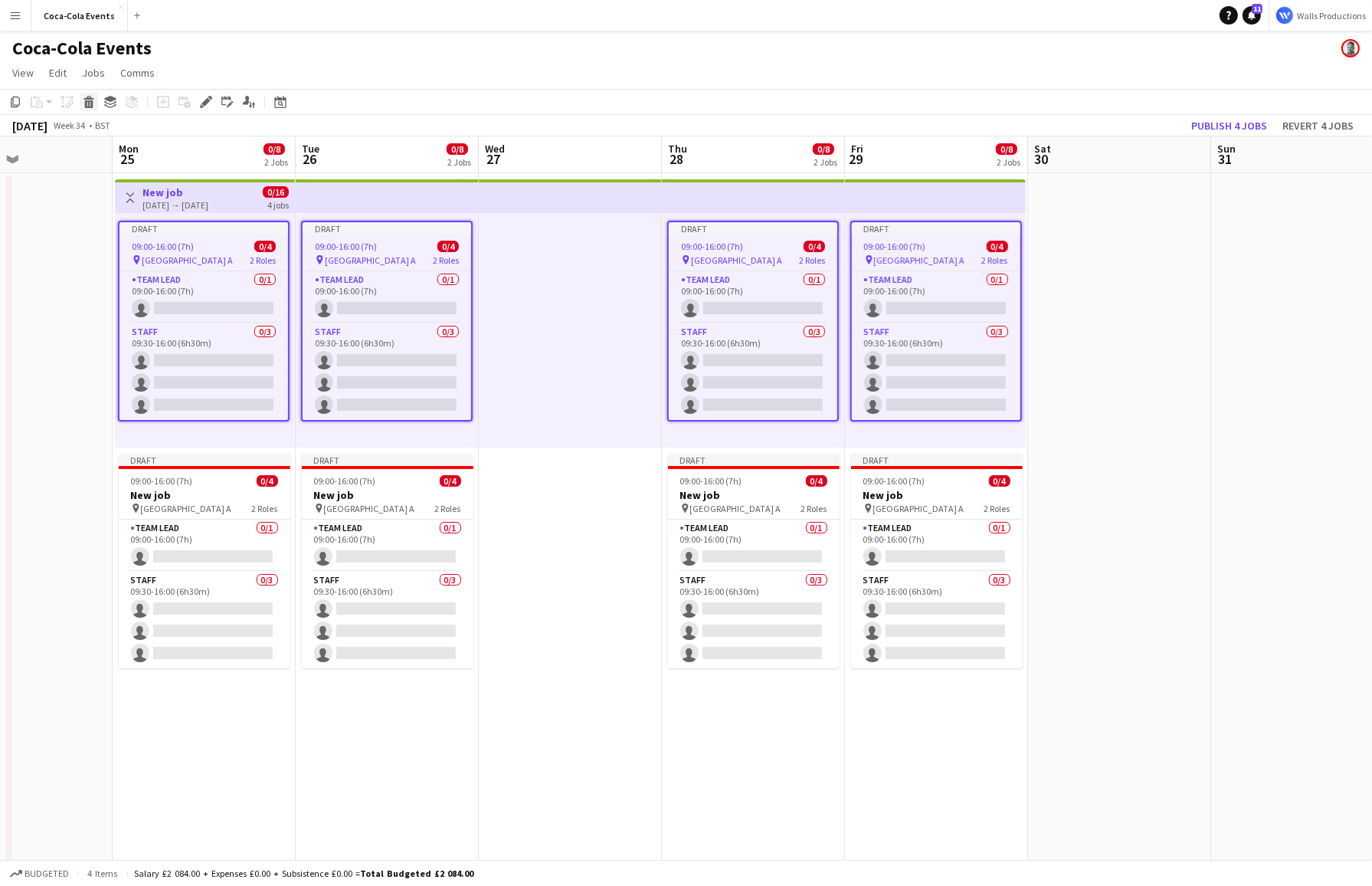
click at [94, 101] on icon "Delete" at bounding box center [89, 102] width 12 height 12
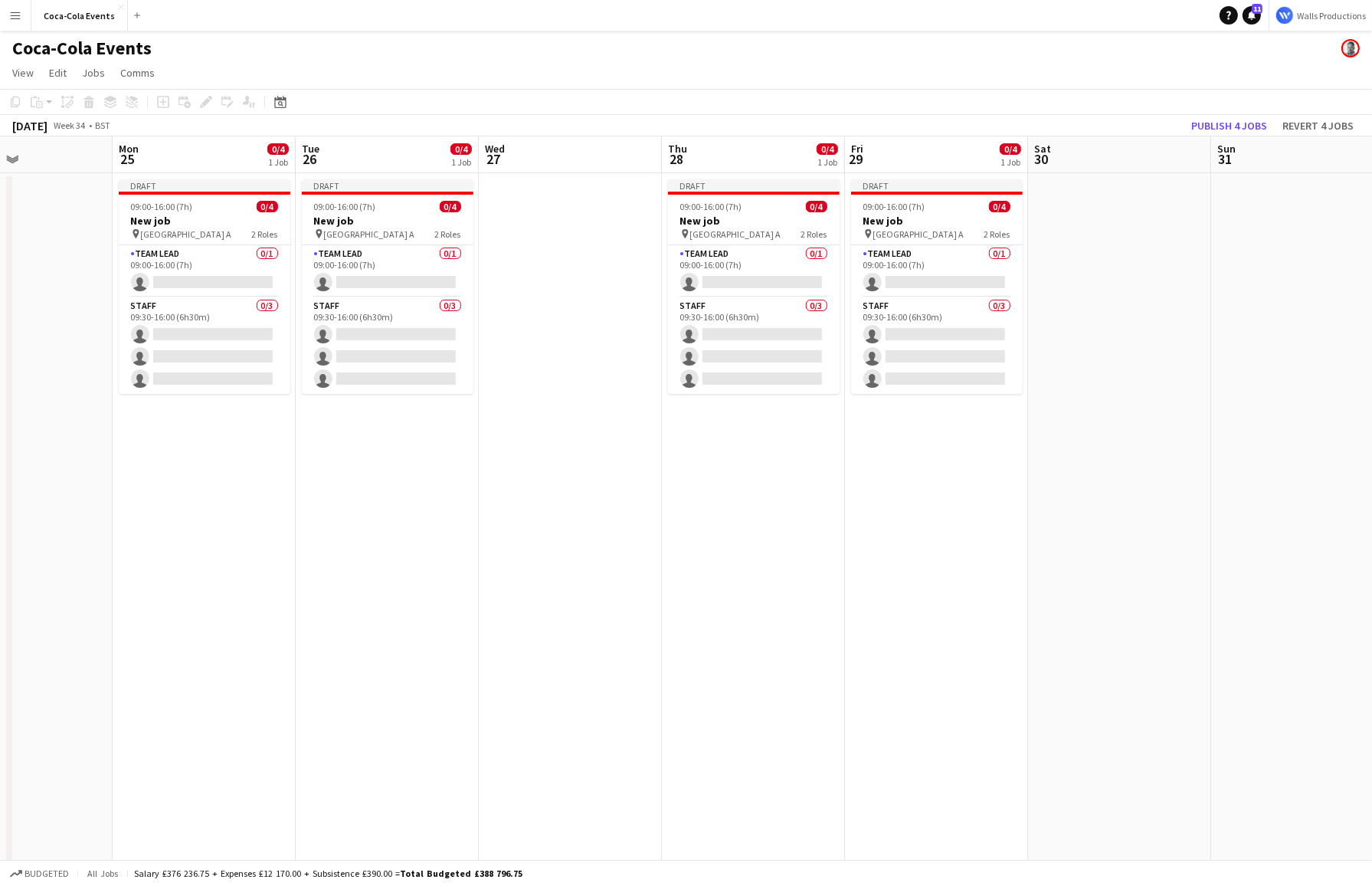
click at [209, 711] on app-date-cell "Draft 09:00-16:00 (7h) 0/4 New job pin Wembley Gate A 2 Roles Team Lead 0/1 09:…" at bounding box center [204, 534] width 183 height 724
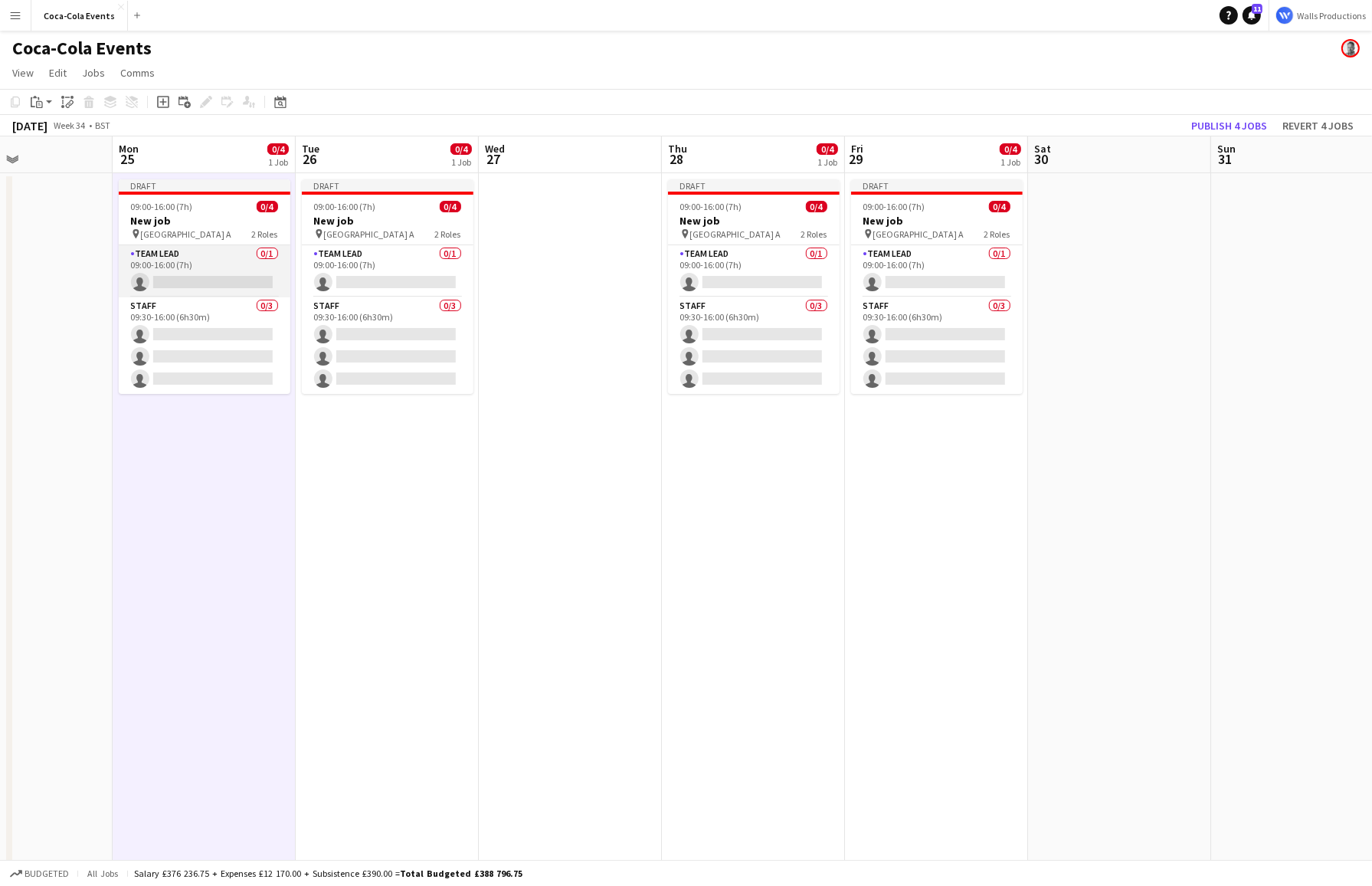
click at [184, 268] on app-card-role "Team Lead 0/1 09:00-16:00 (7h) single-neutral-actions" at bounding box center [204, 270] width 172 height 52
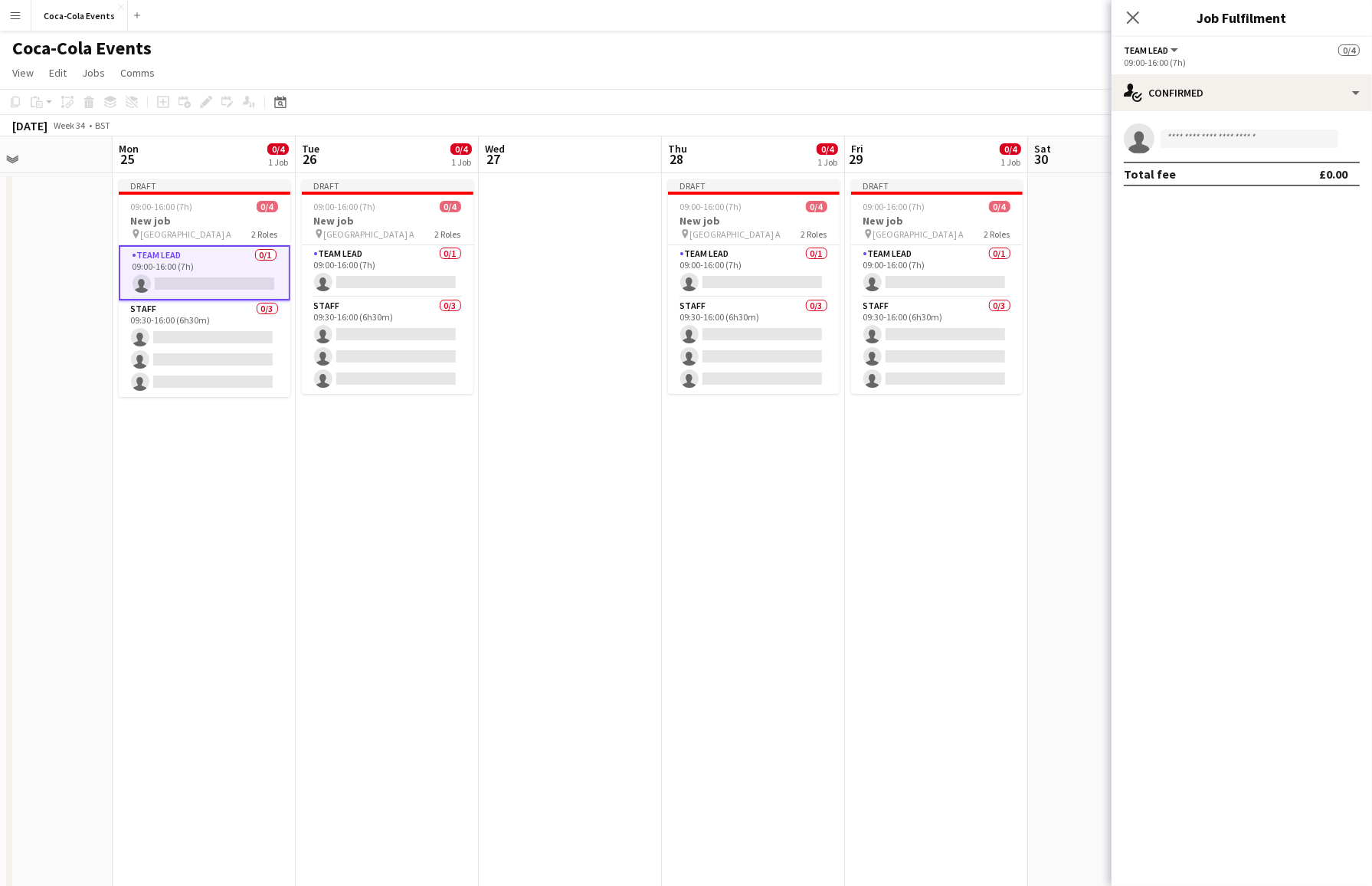
drag, startPoint x: 1291, startPoint y: 20, endPoint x: 1190, endPoint y: 20, distance: 101.0
click at [1170, 20] on h3 "Job Fulfilment" at bounding box center [1241, 18] width 261 height 20
click at [1170, 96] on div "single-neutral-actions-check-2 Confirmed" at bounding box center [1241, 93] width 261 height 37
click at [1170, 158] on div "single-neutral-actions-share-1 Invited" at bounding box center [1292, 157] width 152 height 31
click at [1170, 169] on input "text" at bounding box center [1241, 173] width 236 height 39
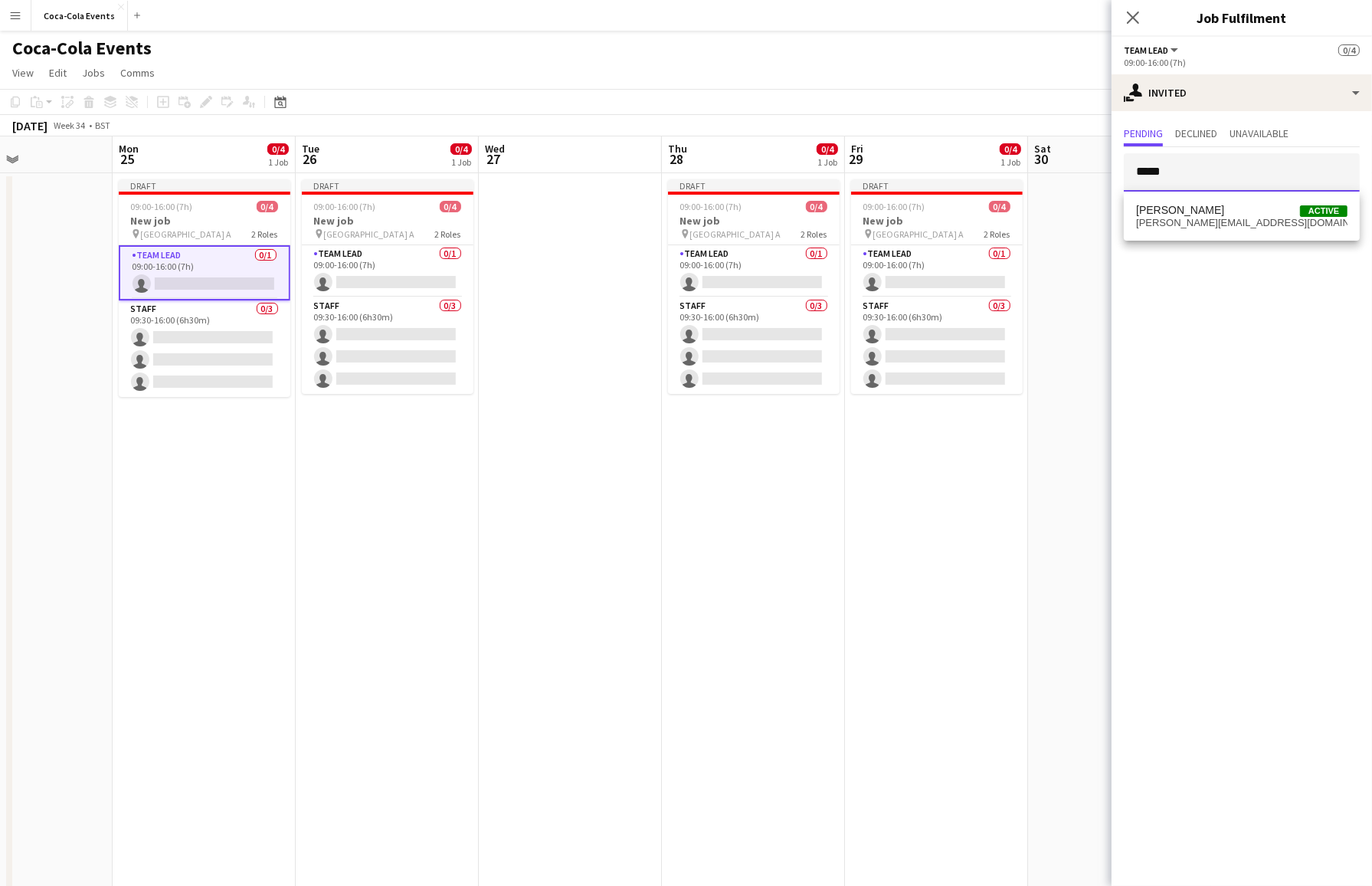
click at [1124, 154] on div at bounding box center [1124, 154] width 0 height 0
type input "*****"
click at [1170, 218] on span "clark+demo-vfetq@liveforce.co" at bounding box center [1241, 223] width 211 height 12
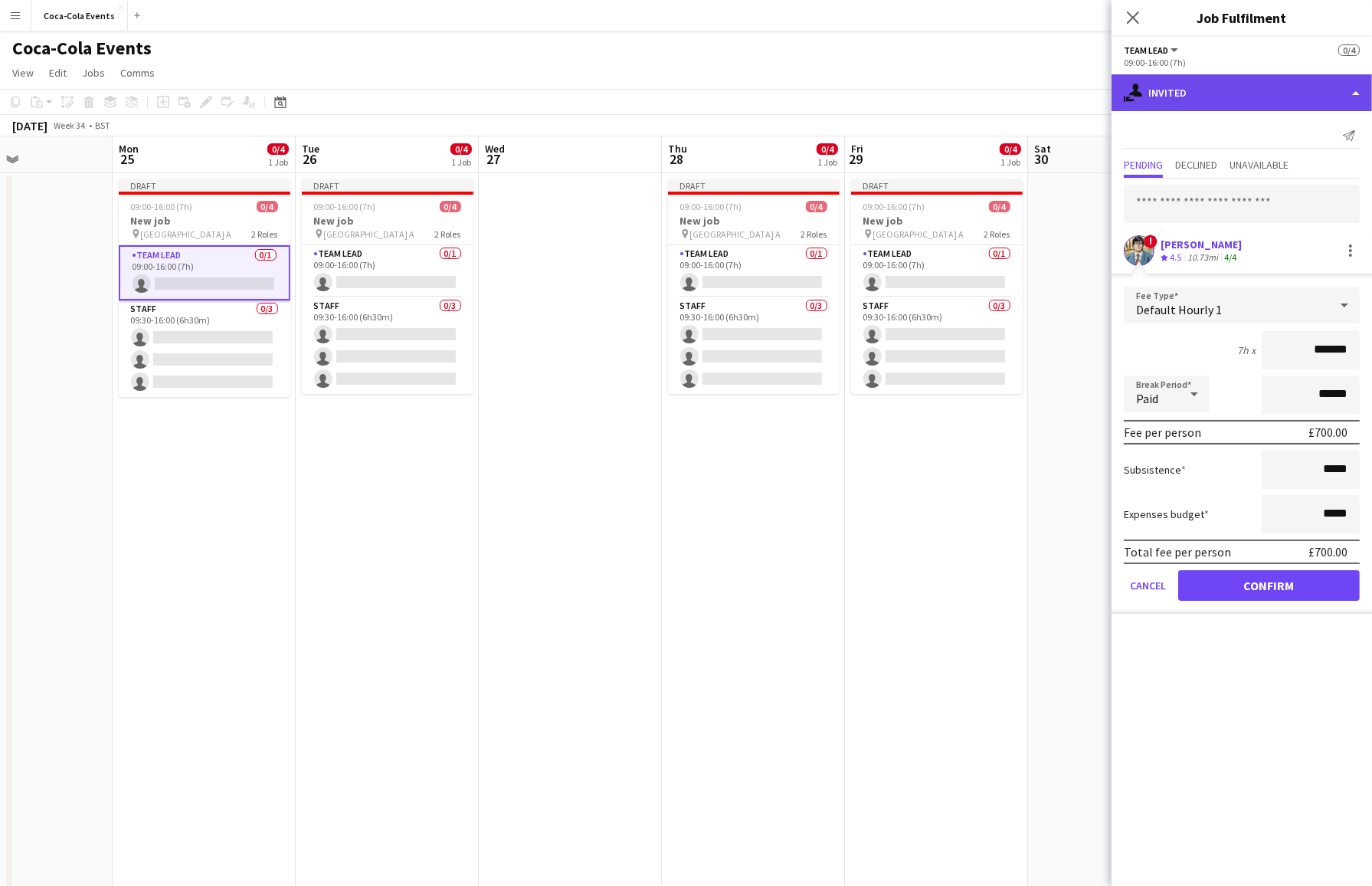
click at [1170, 99] on div "single-neutral-actions-share-1 Invited" at bounding box center [1241, 93] width 261 height 37
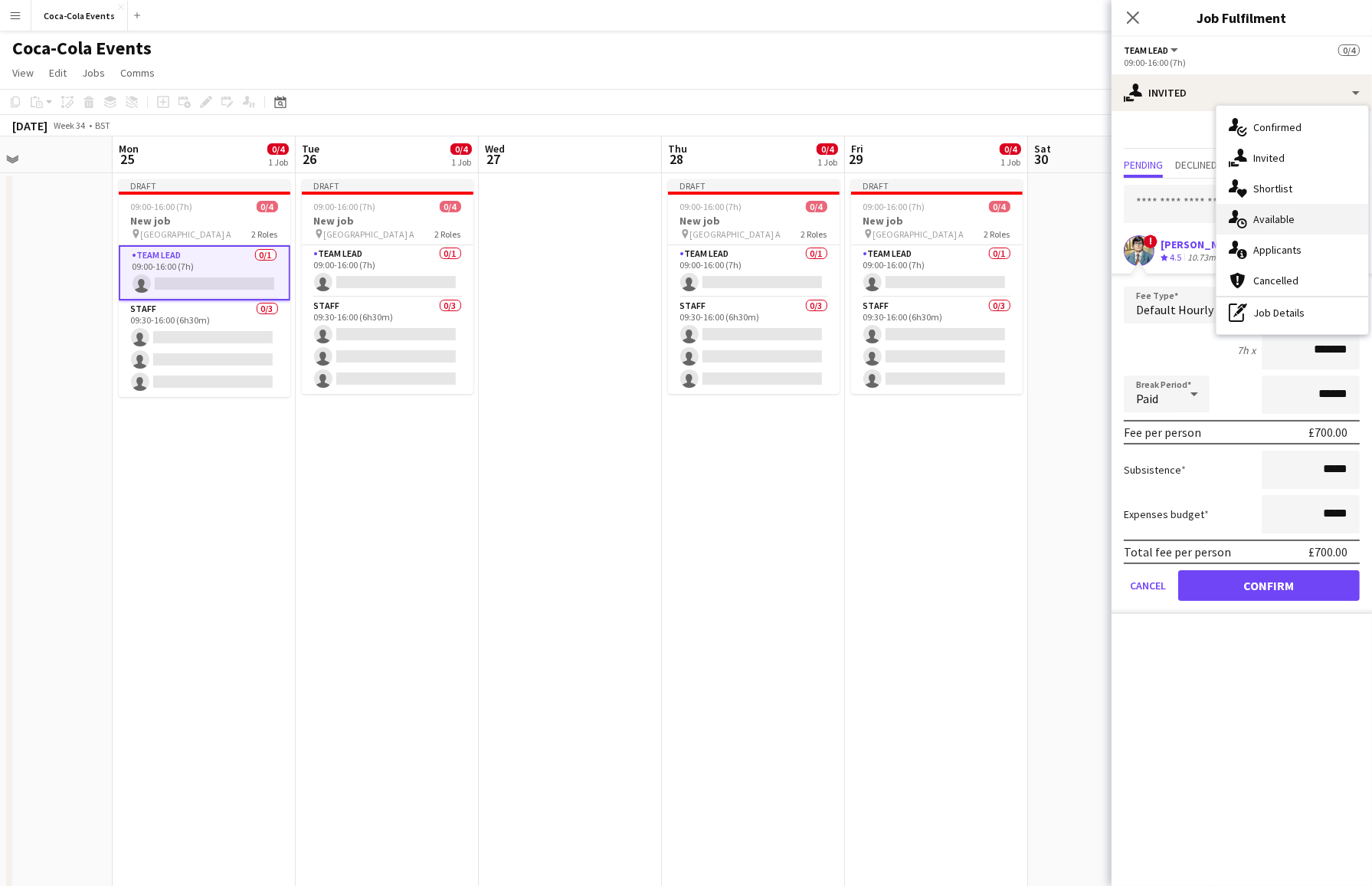
click at [1170, 223] on div "single-neutral-actions-upload Available" at bounding box center [1292, 218] width 152 height 31
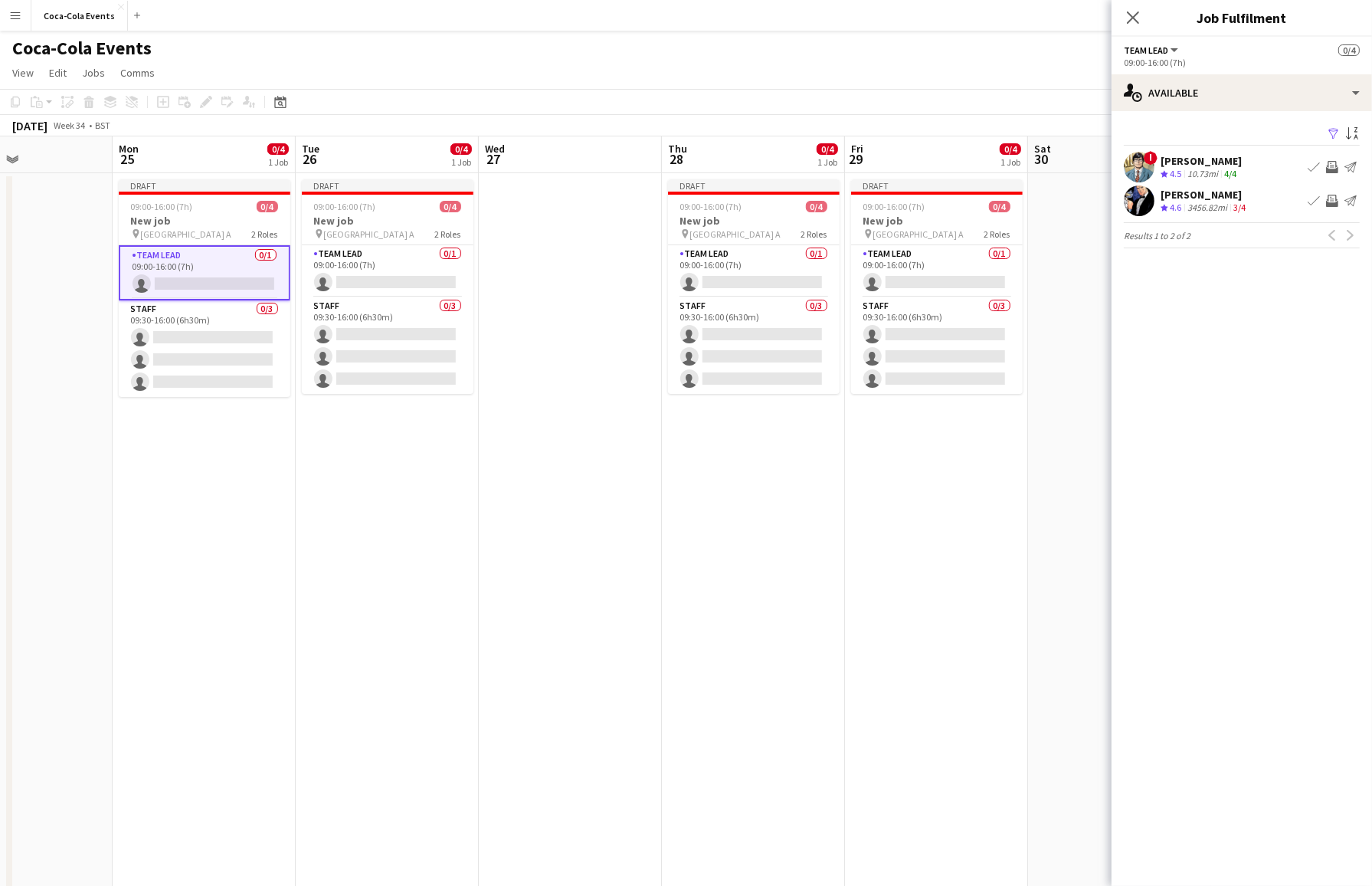
click at [1170, 154] on div "Clark Kent" at bounding box center [1201, 161] width 82 height 14
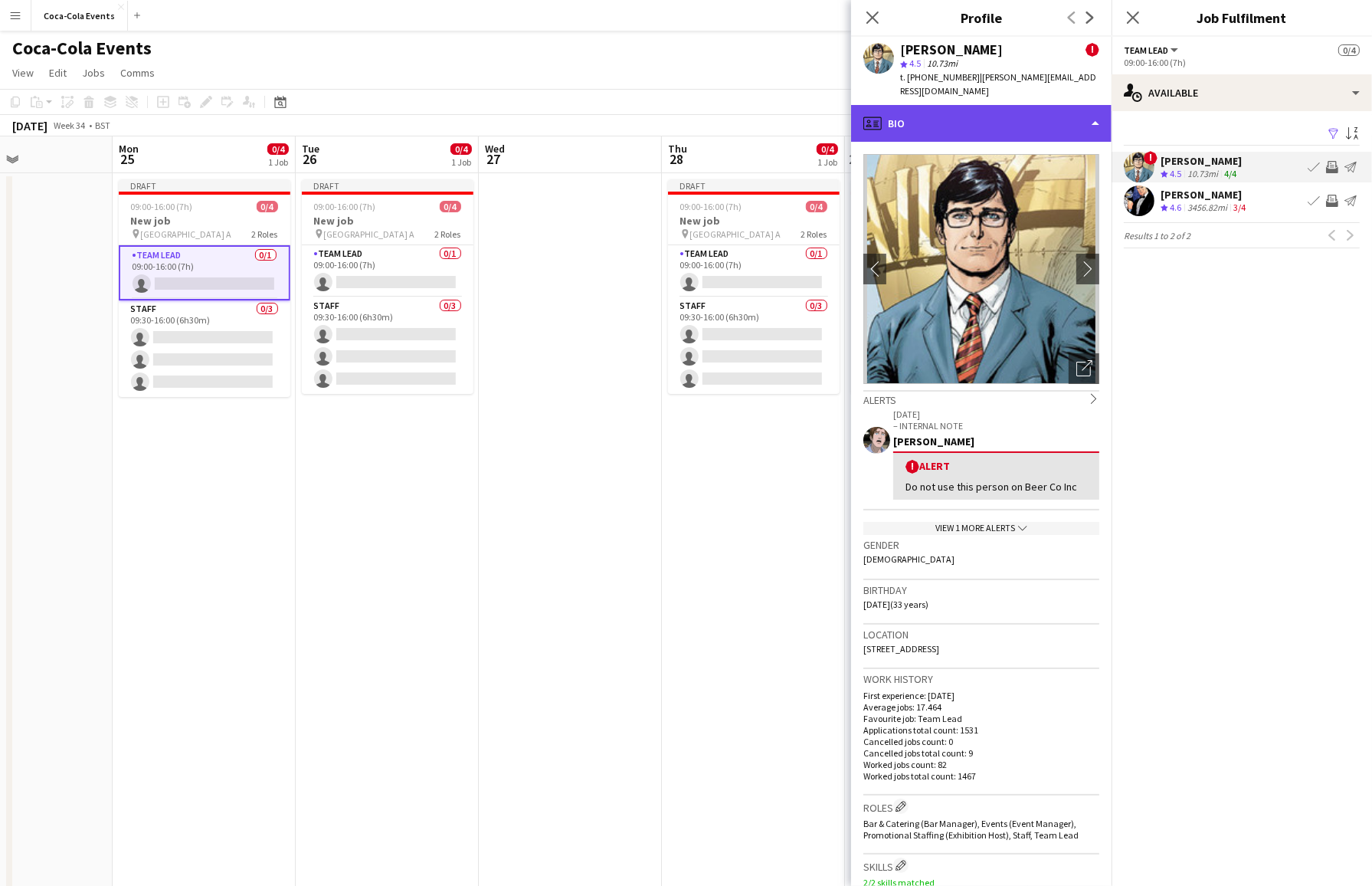
click at [1018, 109] on div "profile Bio" at bounding box center [981, 124] width 261 height 37
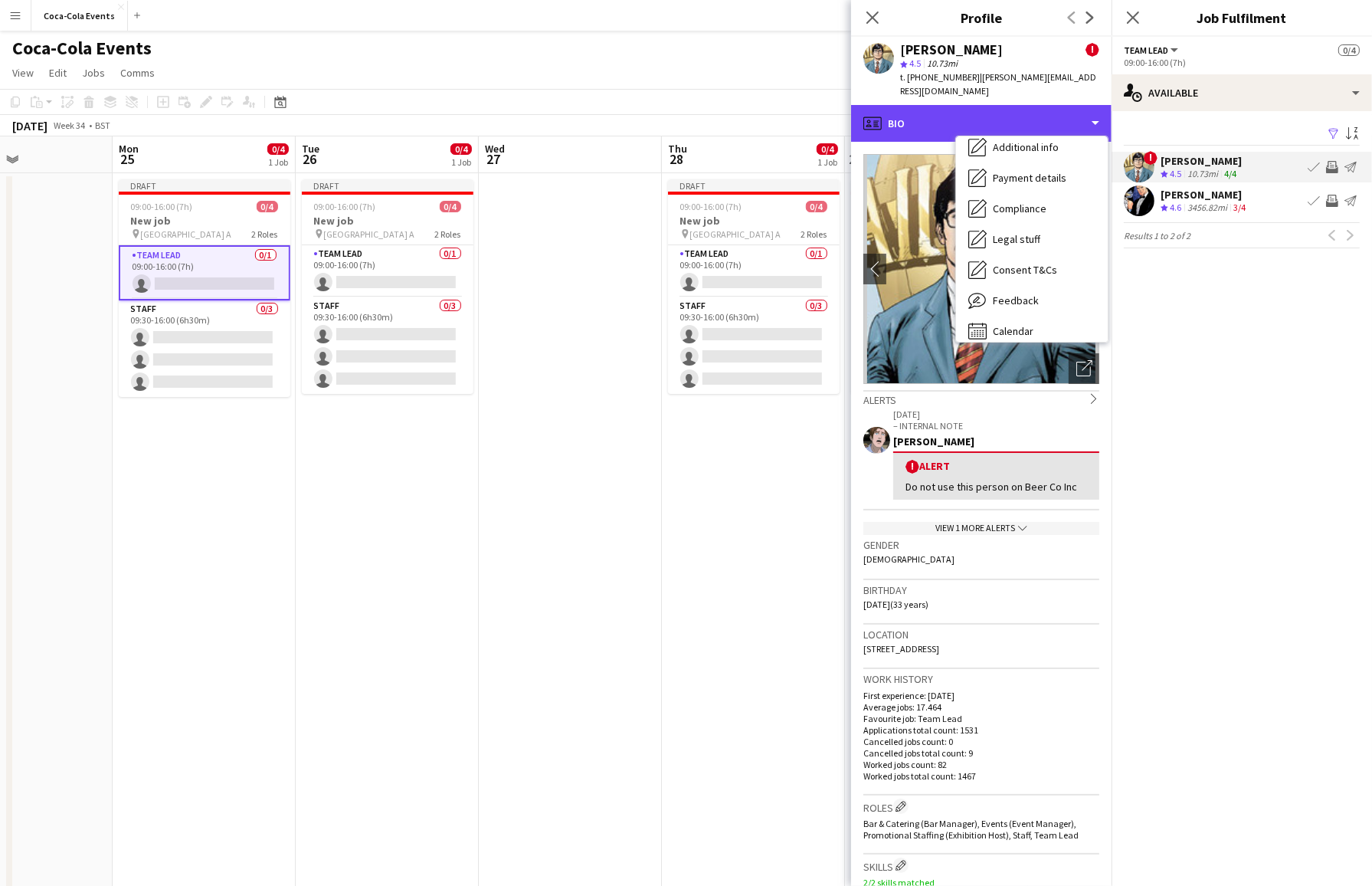
scroll to position [205, 0]
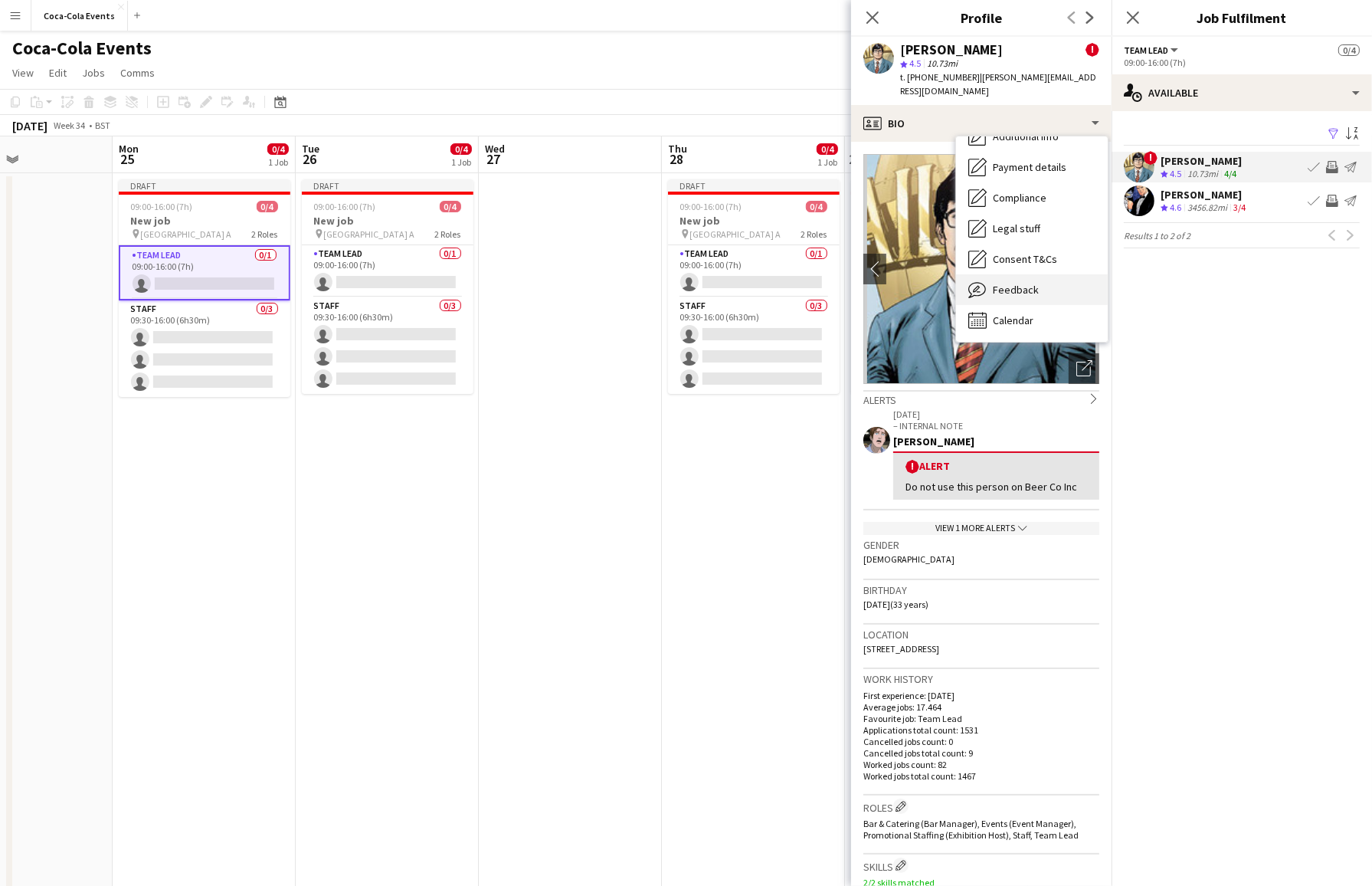
click at [1022, 275] on div "Feedback Feedback" at bounding box center [1032, 289] width 152 height 31
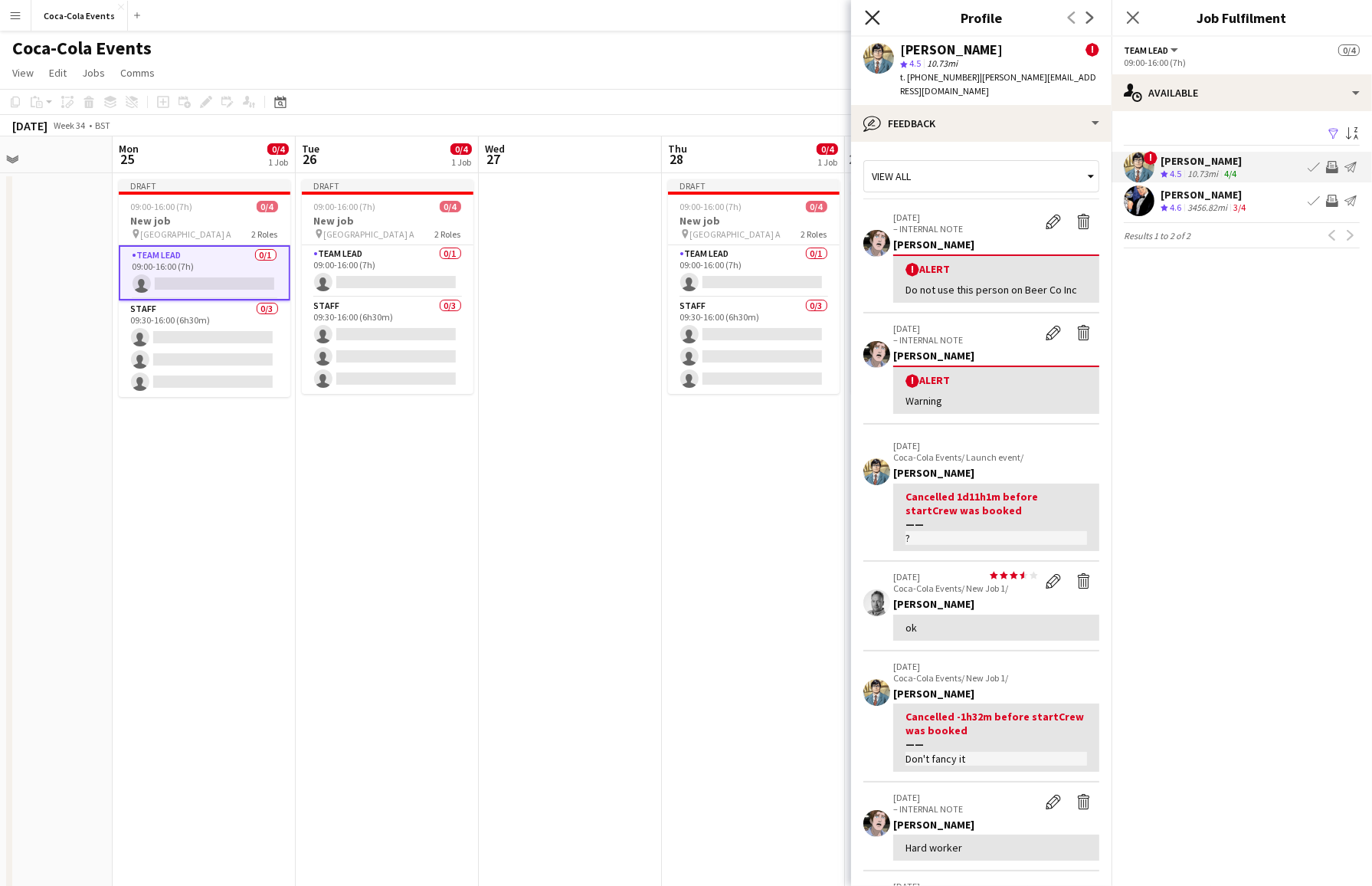
click at [870, 18] on icon at bounding box center [872, 17] width 15 height 15
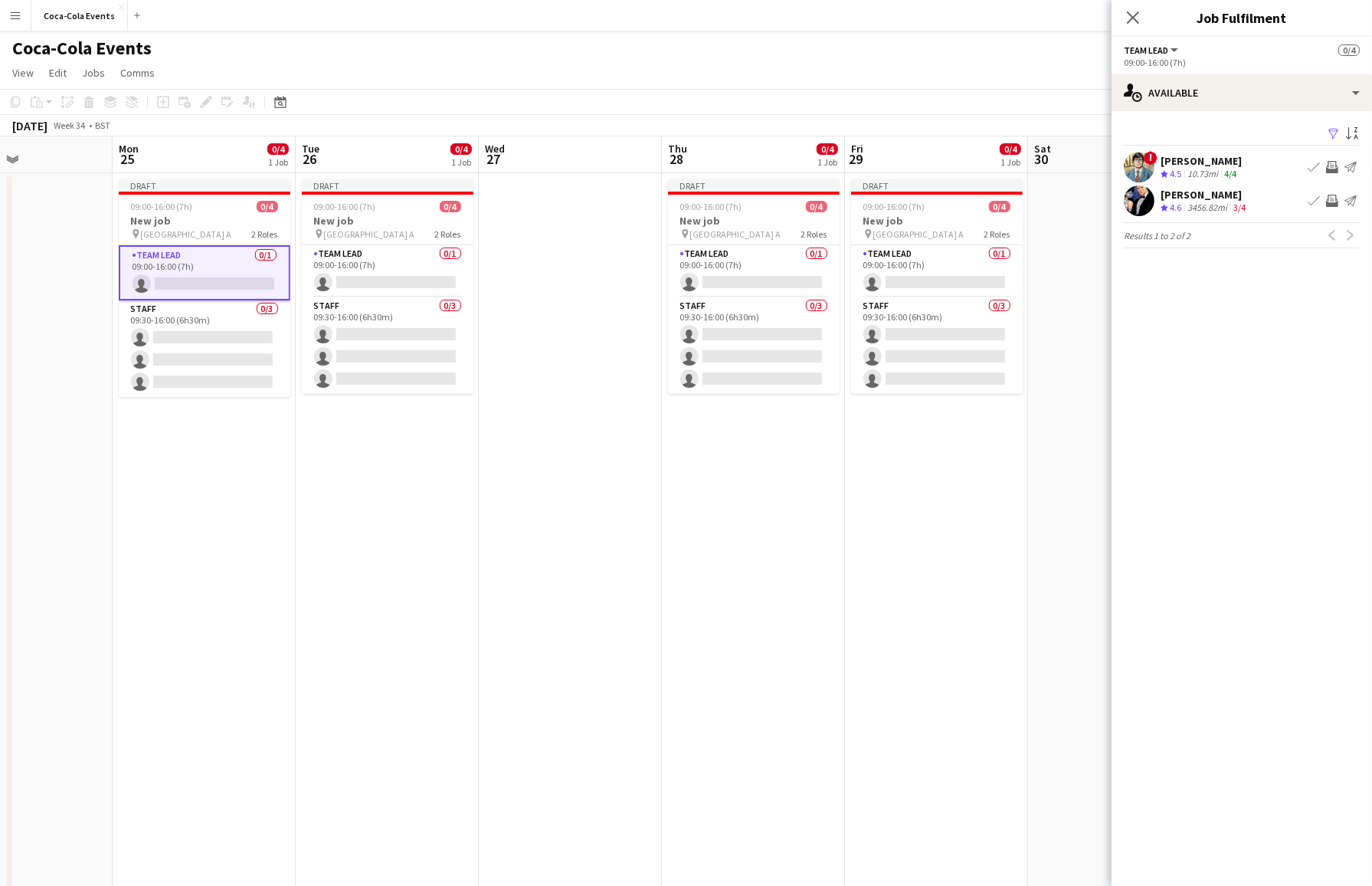
click at [1170, 208] on app-skills-label "3/4" at bounding box center [1240, 207] width 12 height 11
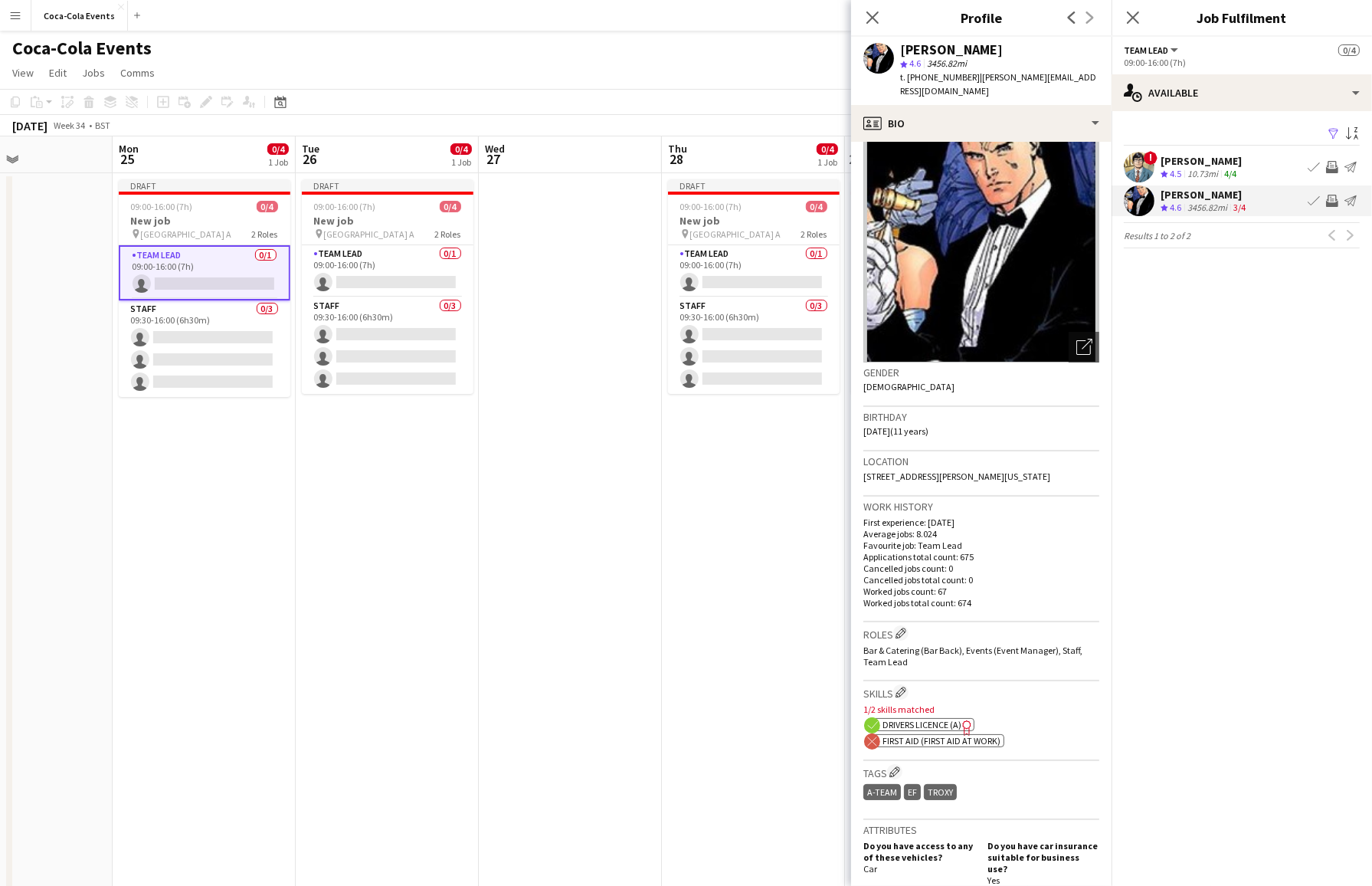
scroll to position [37, 0]
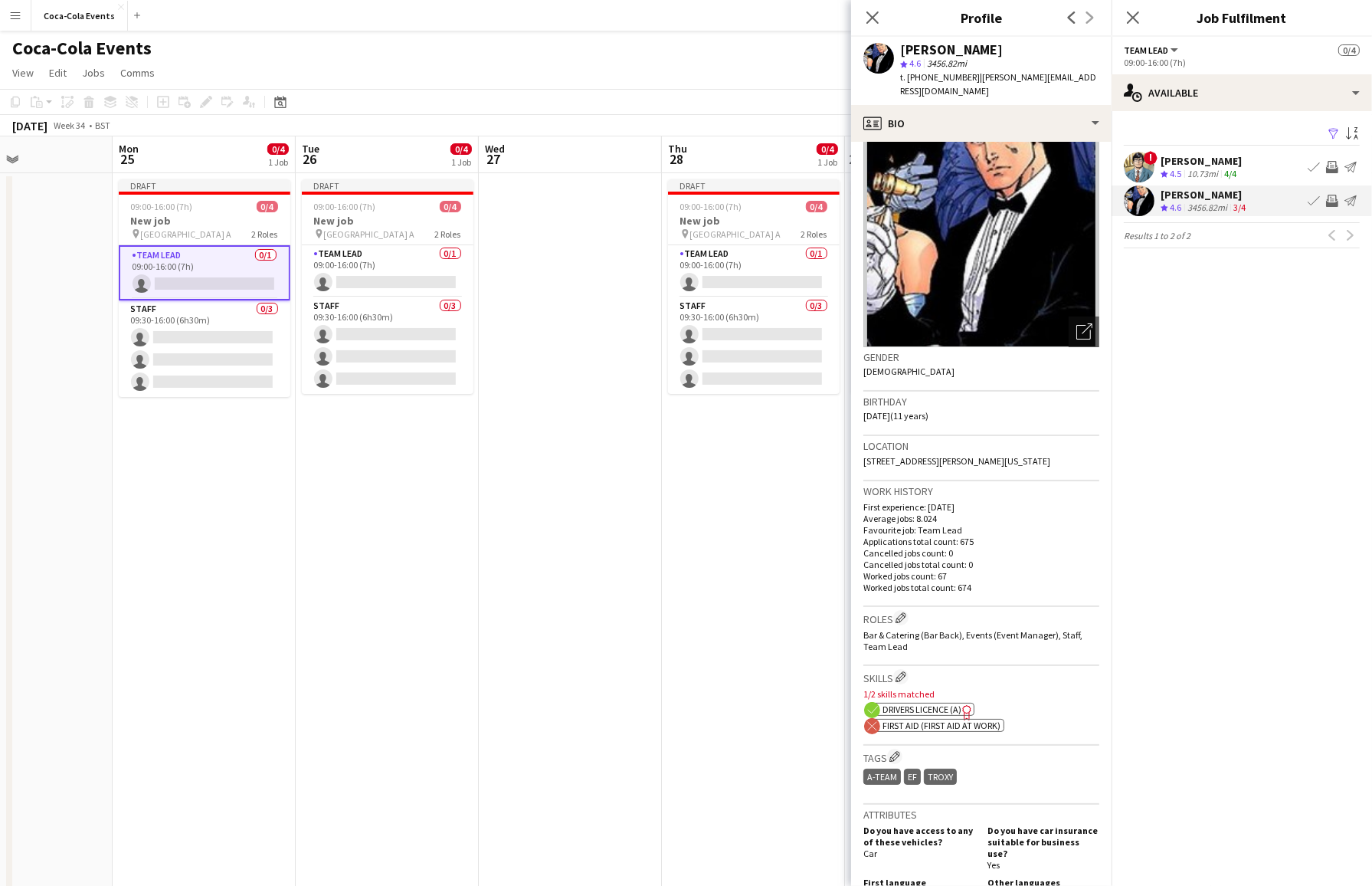
click at [907, 725] on span "First Aid (First Aid At Work)" at bounding box center [941, 725] width 118 height 11
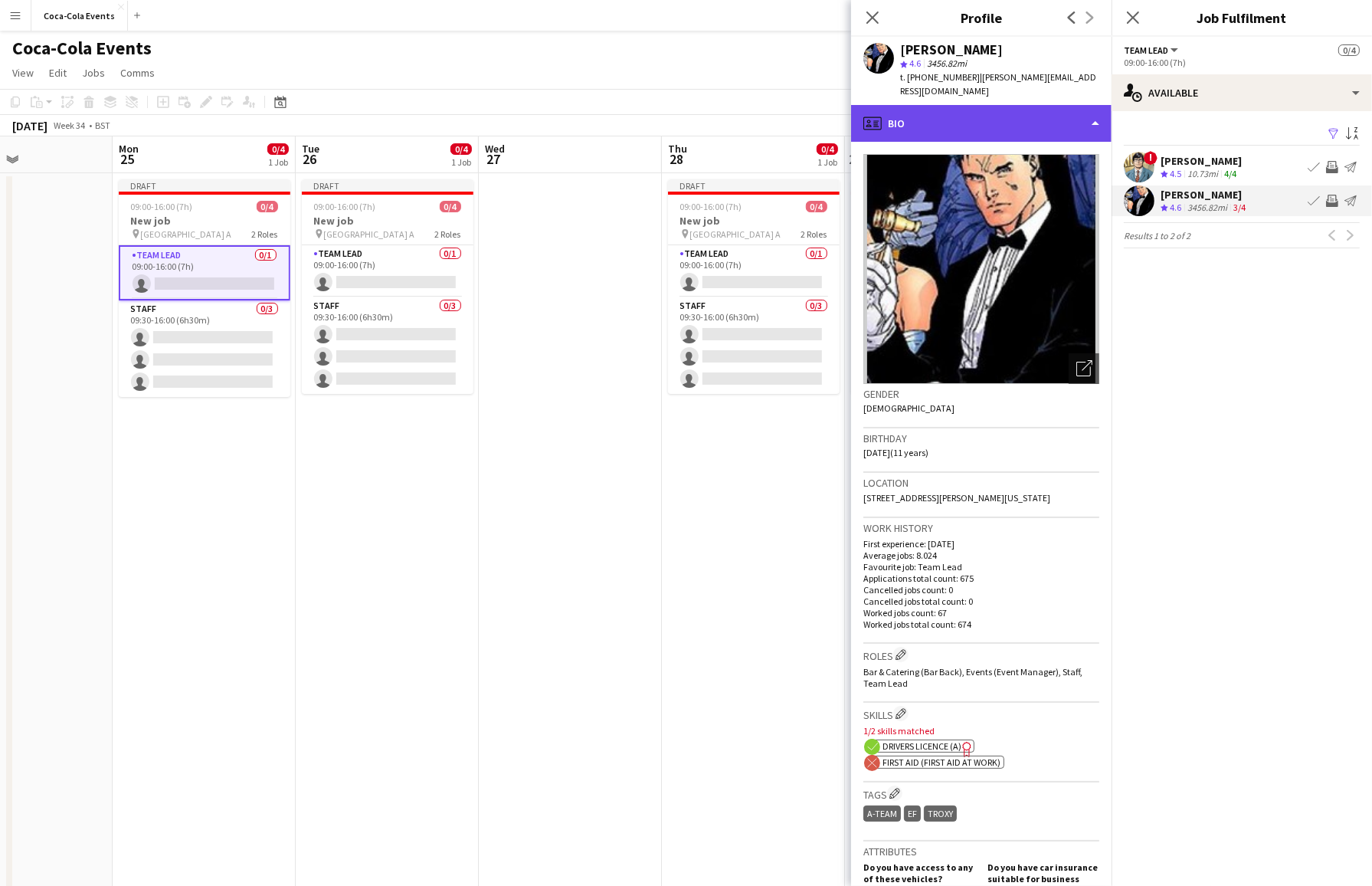
click at [975, 131] on div "profile Bio" at bounding box center [981, 124] width 261 height 37
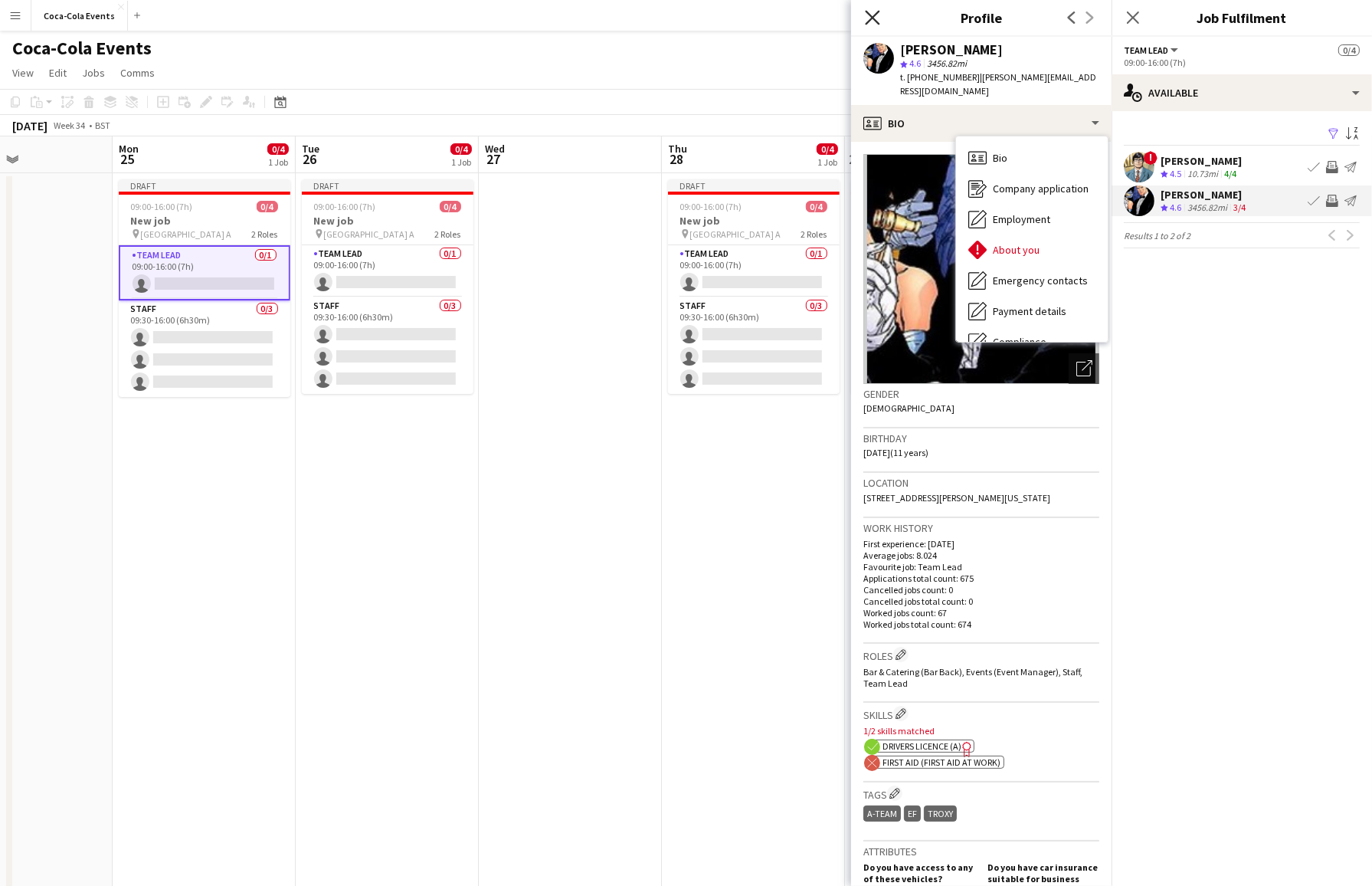
click at [873, 13] on icon "Close pop-in" at bounding box center [872, 17] width 15 height 15
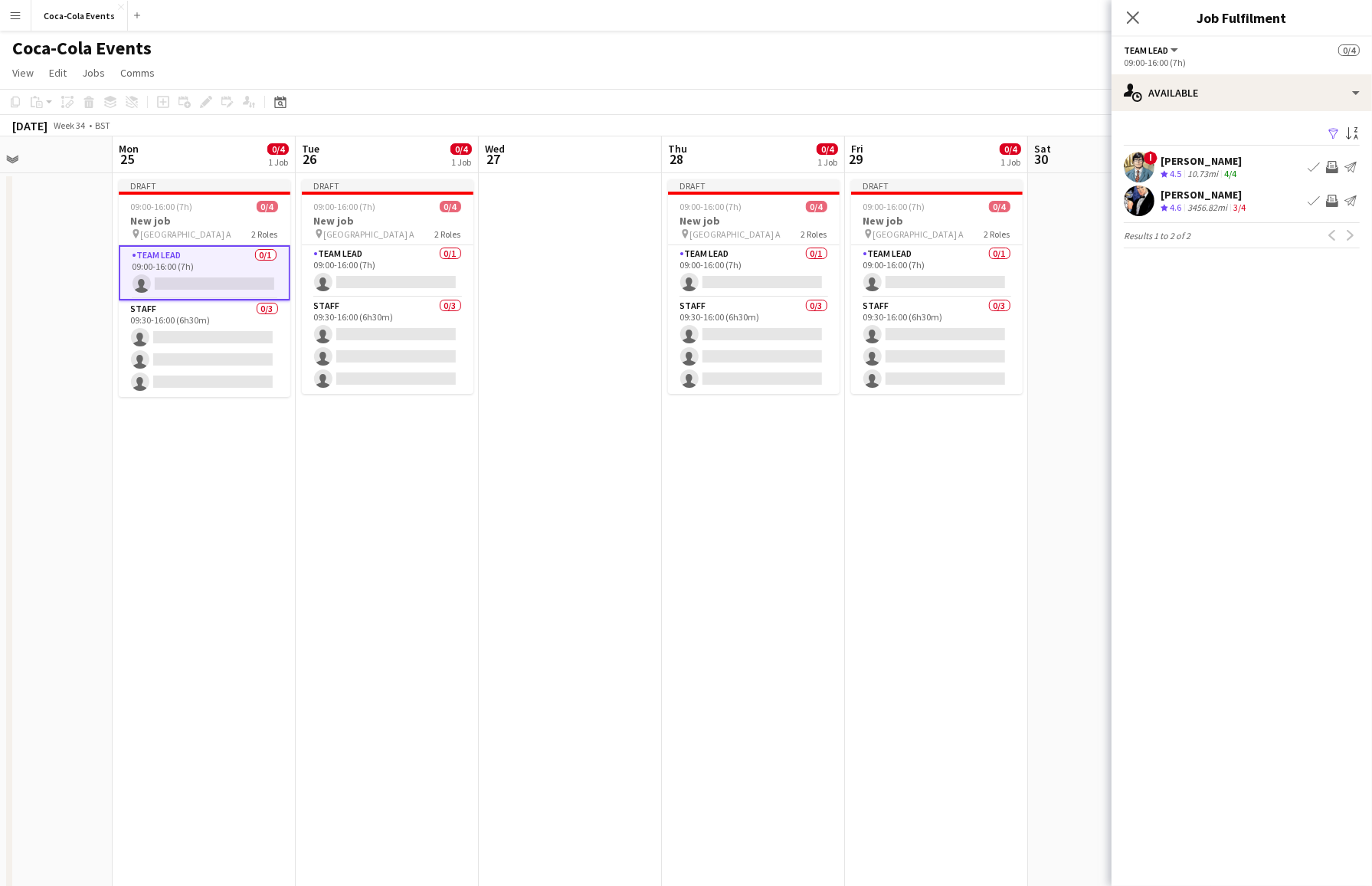
click at [1170, 169] on app-icon "Invite crew" at bounding box center [1333, 167] width 12 height 12
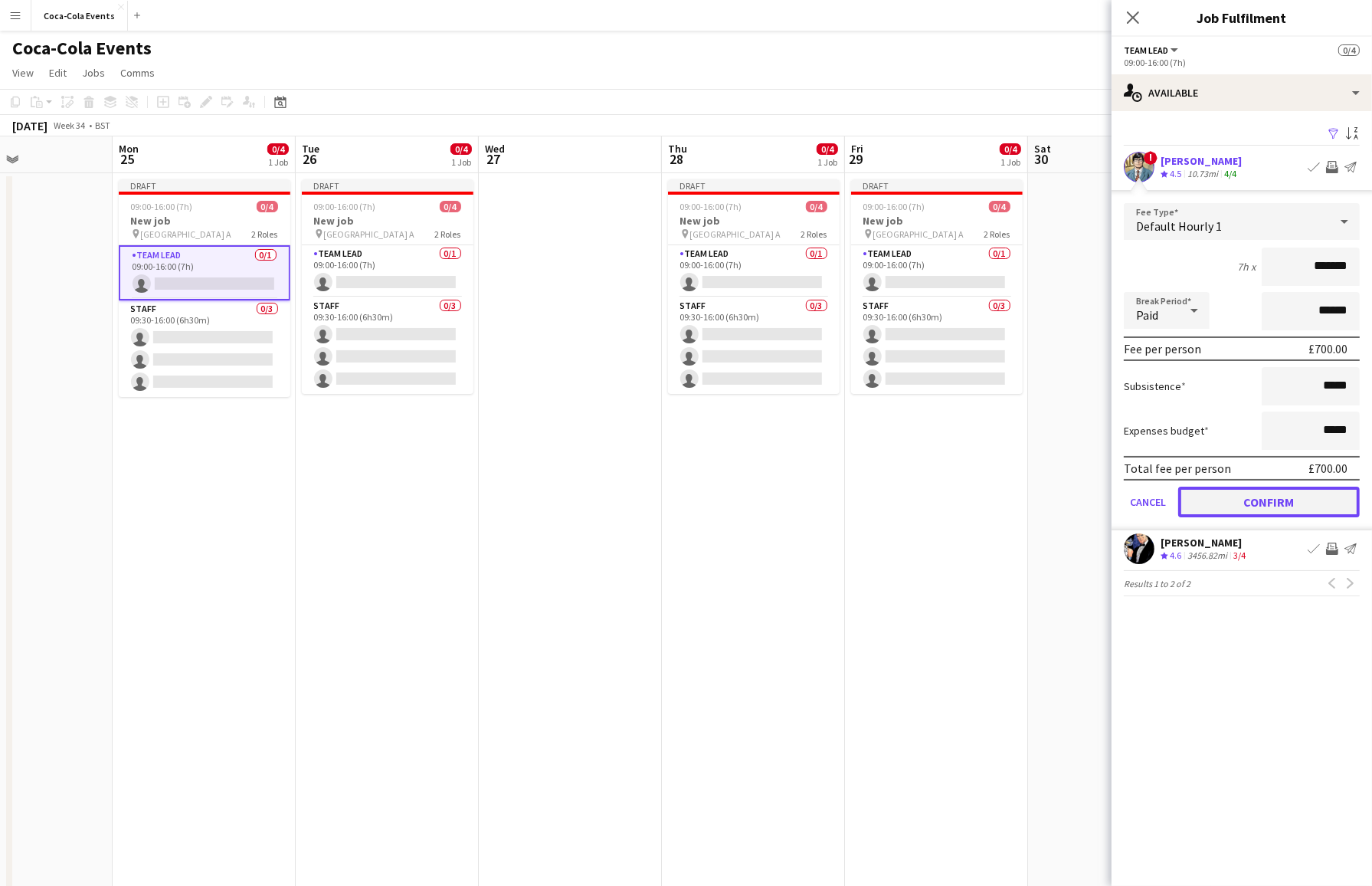
click at [1170, 504] on button "Confirm" at bounding box center [1268, 502] width 182 height 31
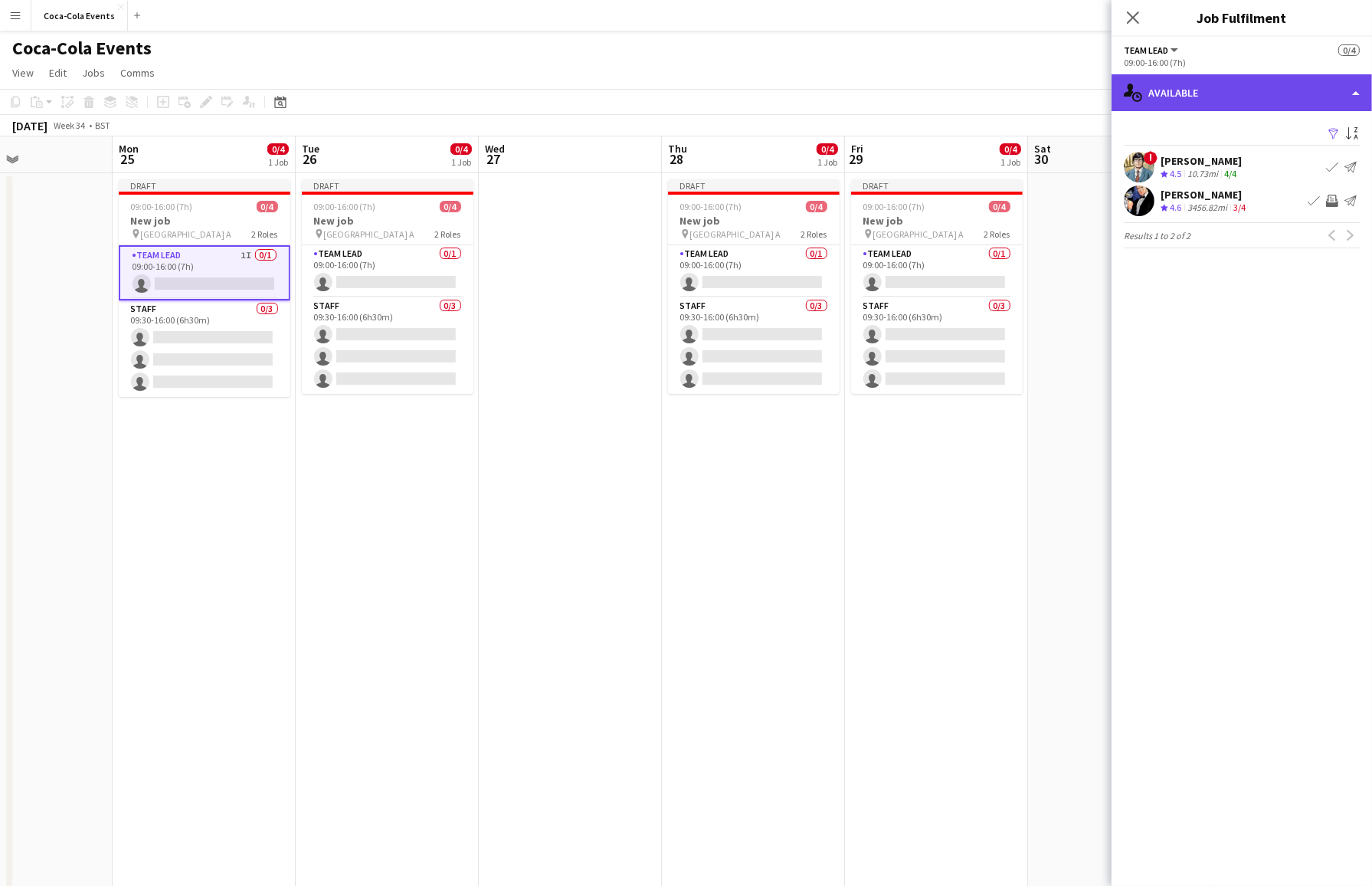
click at [1170, 101] on div "single-neutral-actions-upload Available" at bounding box center [1241, 93] width 261 height 37
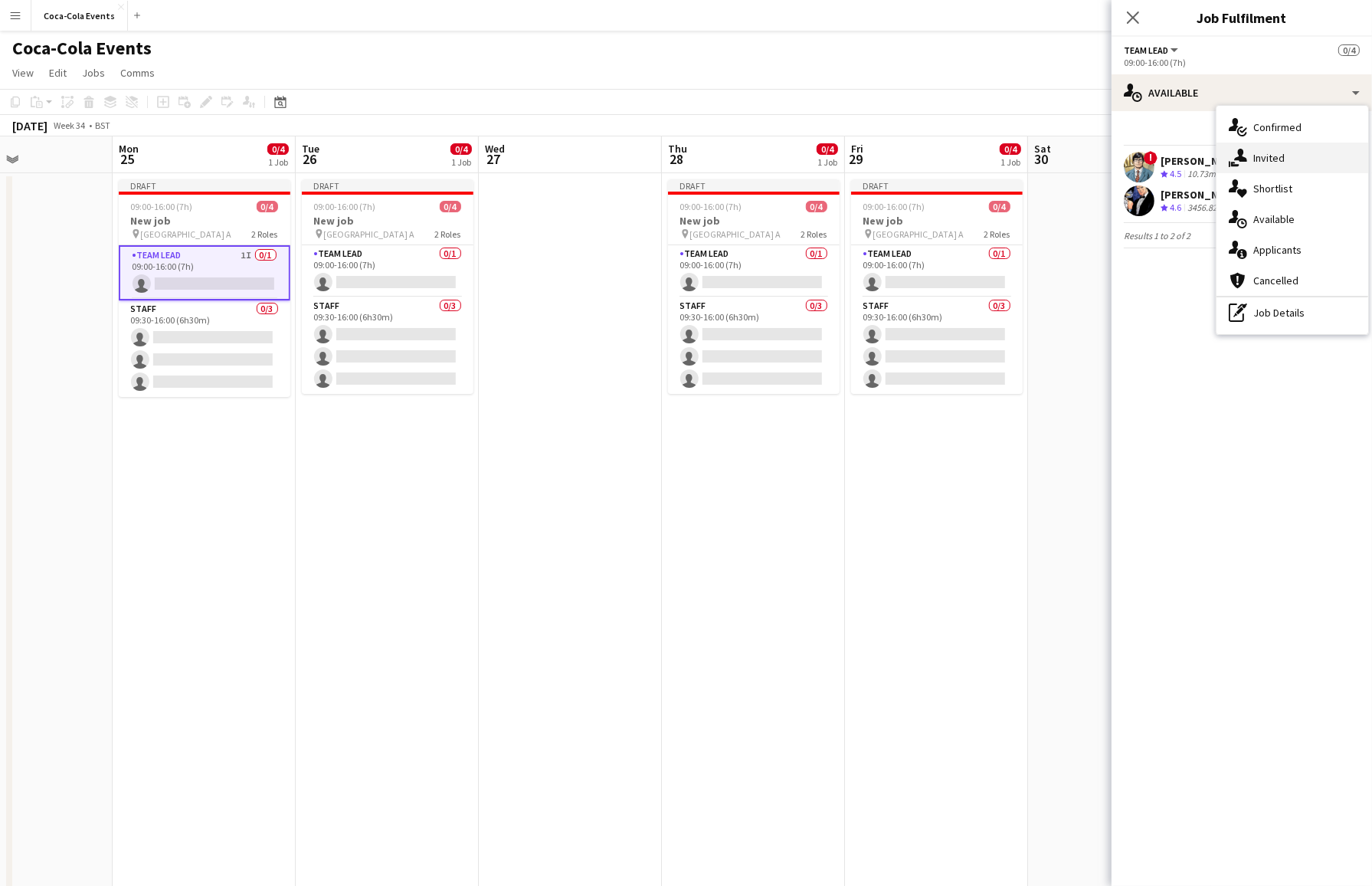
click at [1170, 163] on div "single-neutral-actions-share-1 Invited" at bounding box center [1292, 157] width 152 height 31
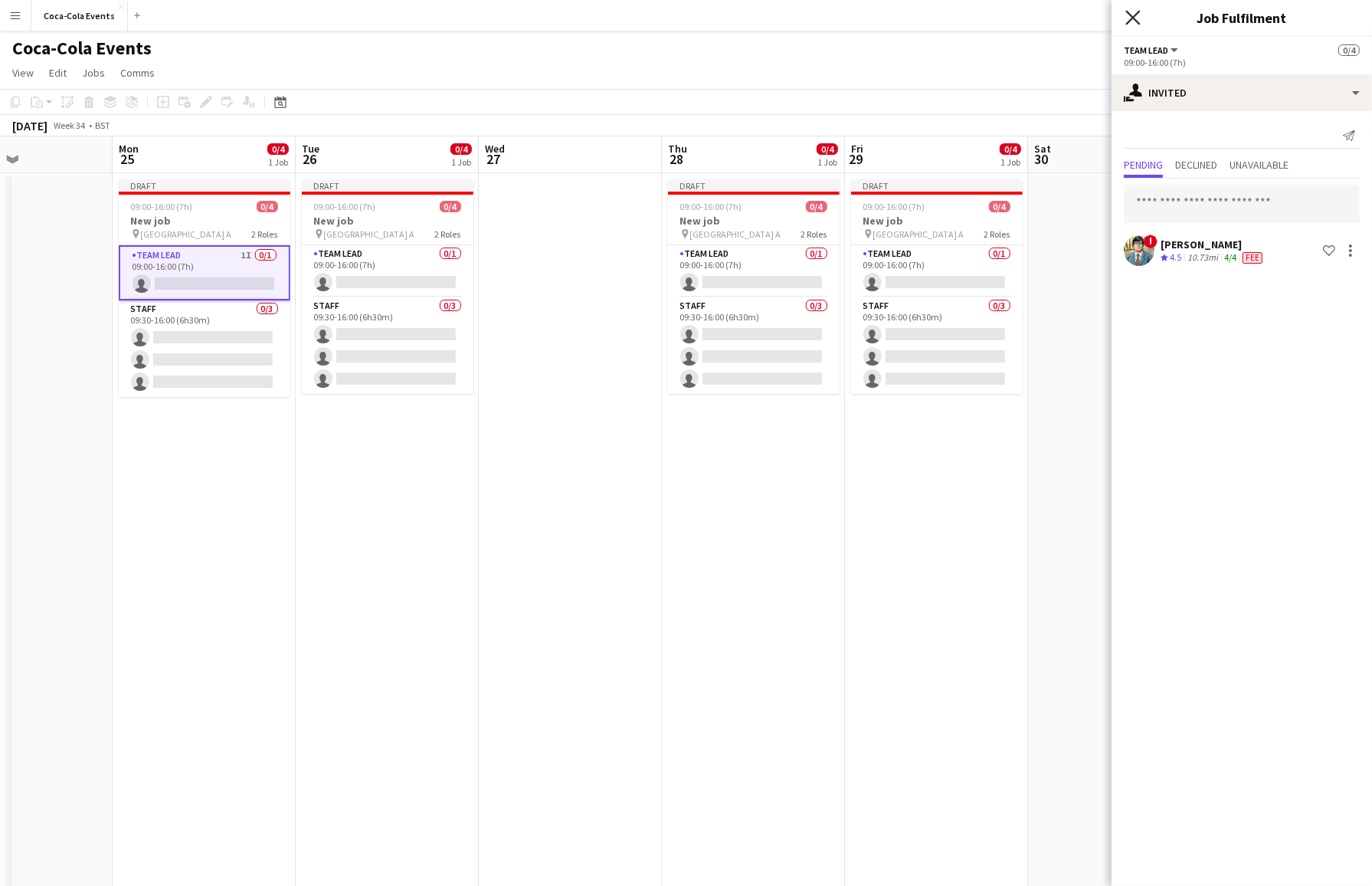
click at [1137, 18] on icon "Close pop-in" at bounding box center [1133, 17] width 15 height 15
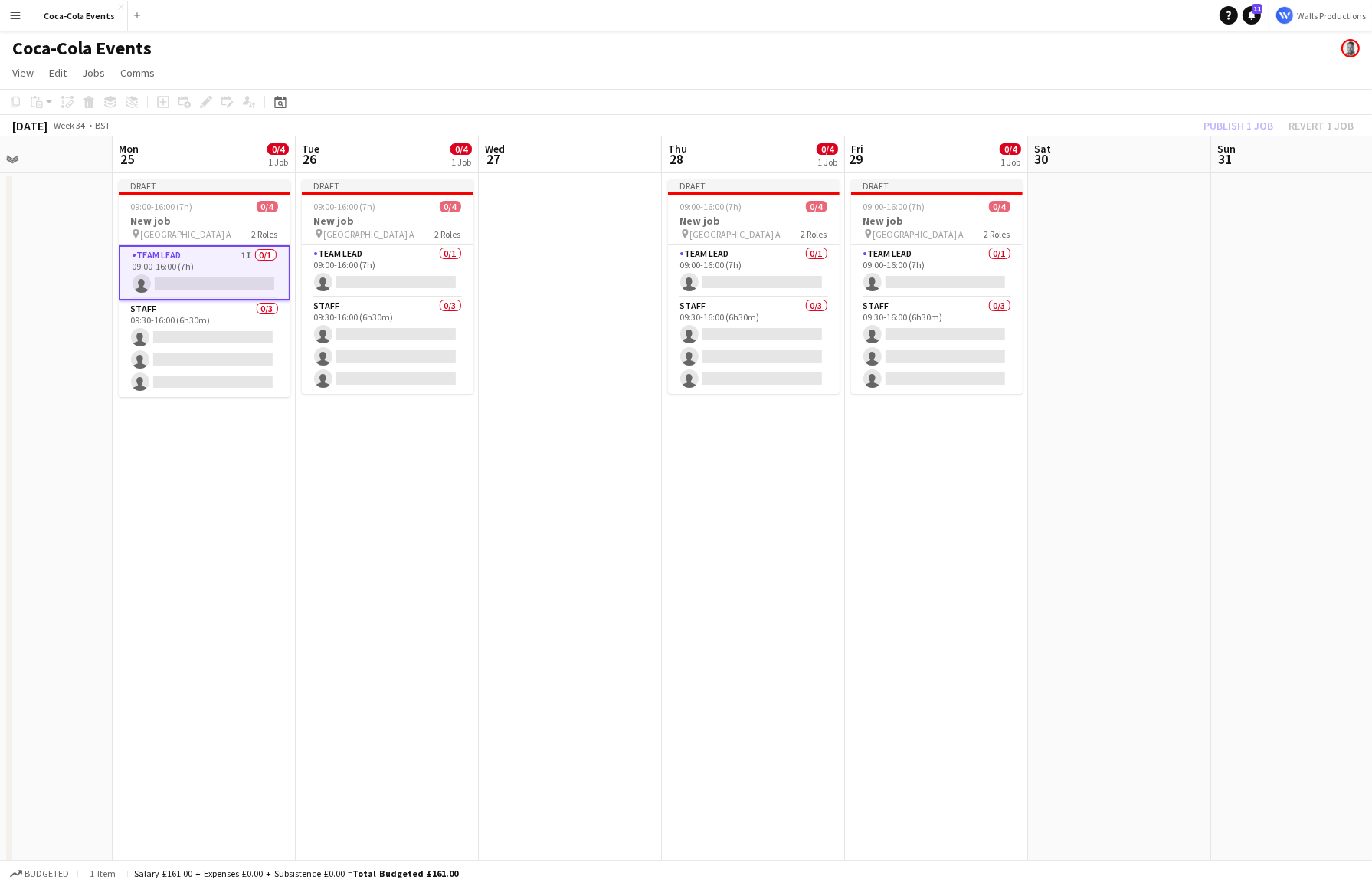
click at [412, 543] on app-date-cell "Draft 09:00-16:00 (7h) 0/4 New job pin Wembley Gate A 2 Roles Team Lead 0/1 09:…" at bounding box center [387, 534] width 183 height 724
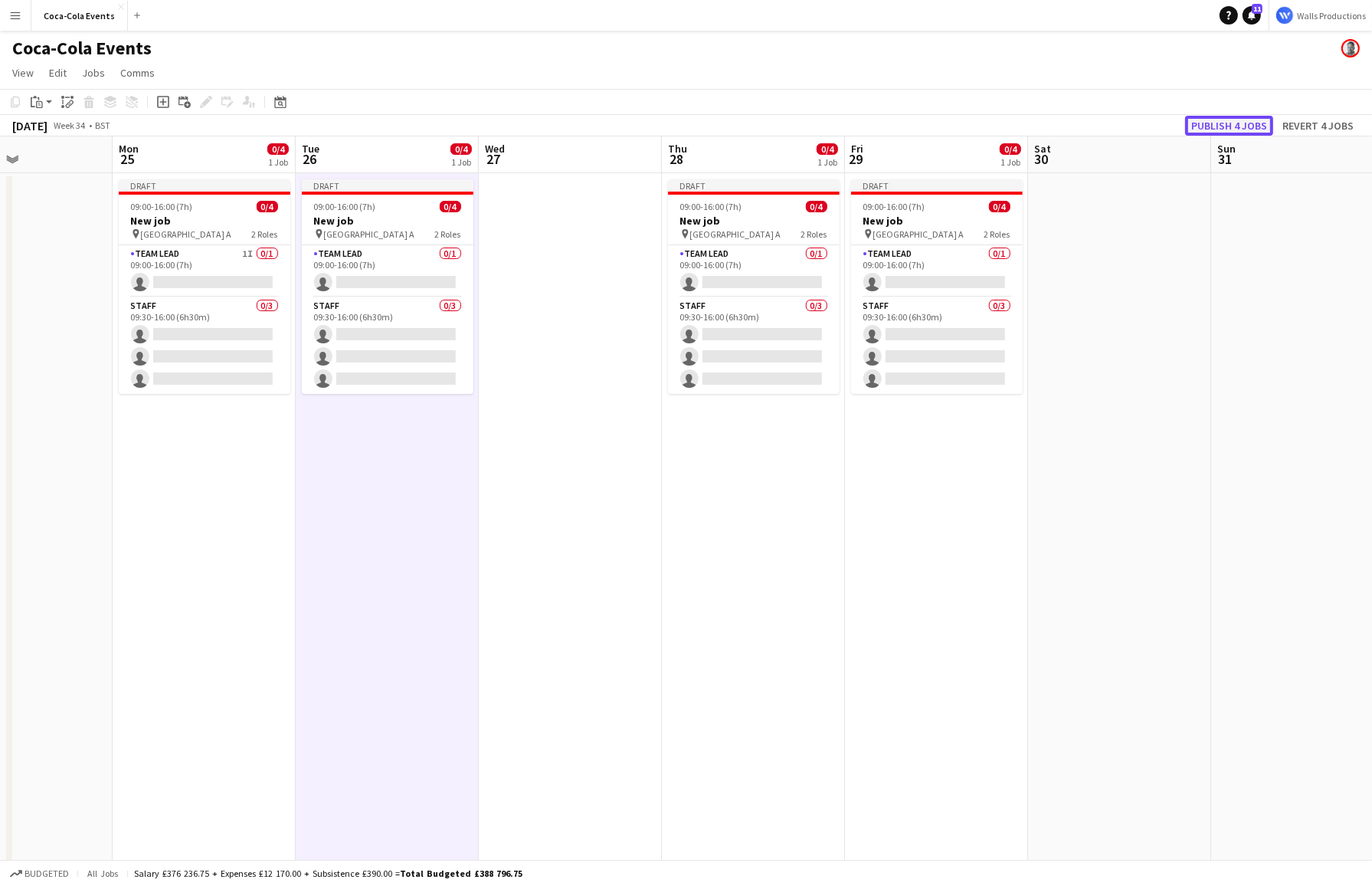
click at [1170, 121] on button "Publish 4 jobs" at bounding box center [1229, 125] width 88 height 20
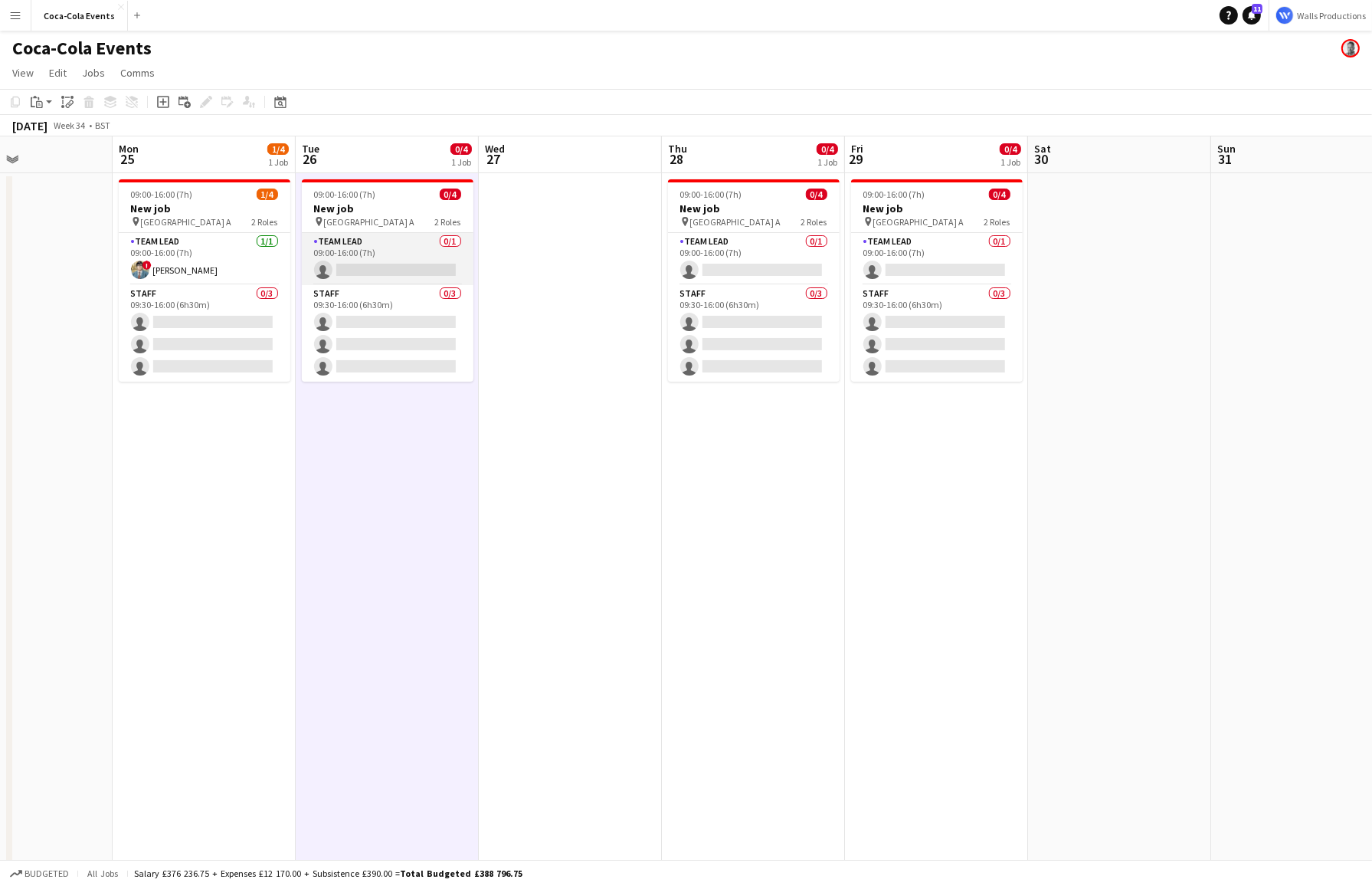
click at [357, 254] on app-card-role "Team Lead 0/1 09:00-16:00 (7h) single-neutral-actions" at bounding box center [388, 258] width 172 height 52
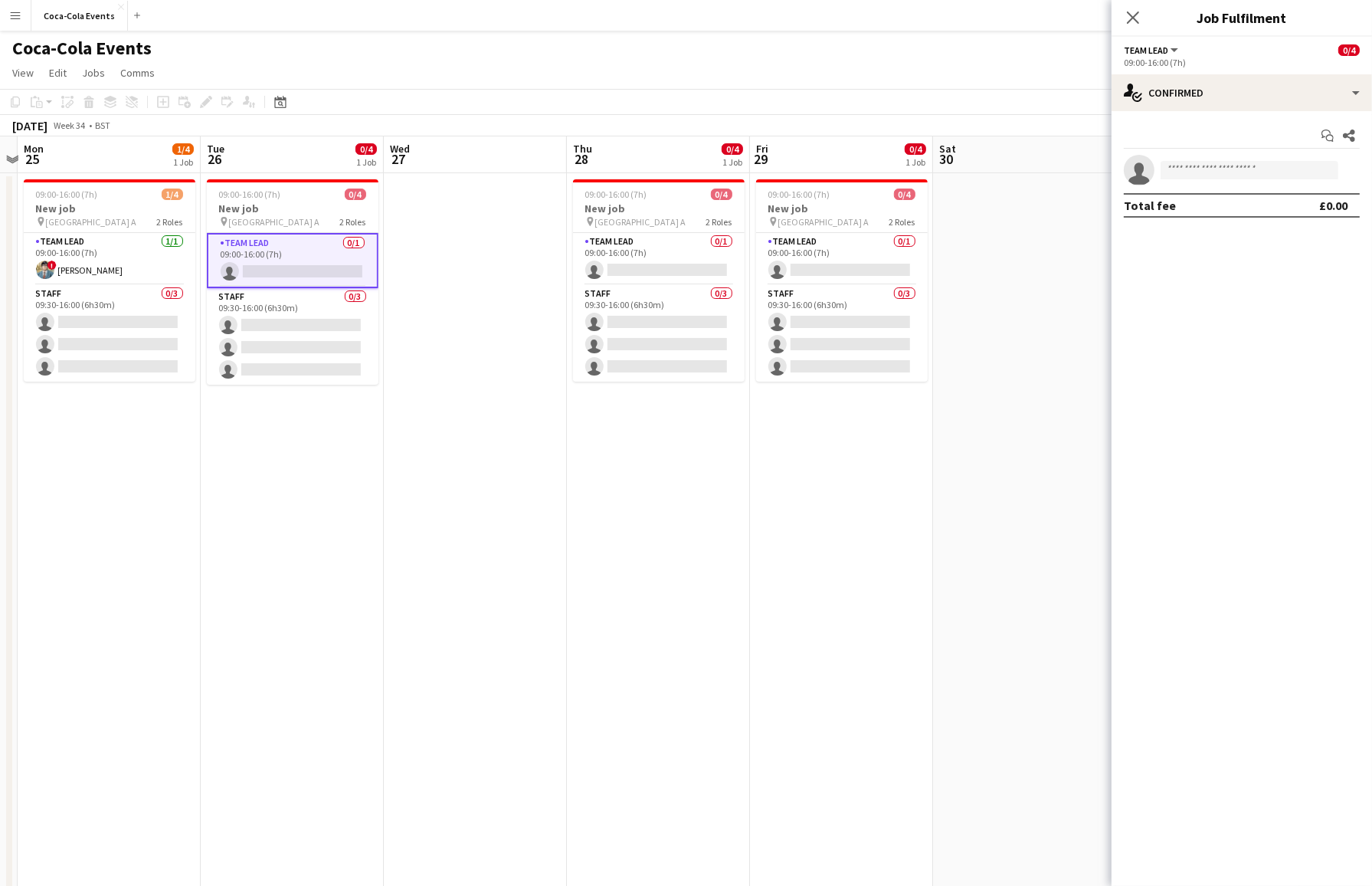
scroll to position [0, 534]
click at [668, 250] on app-card-role "Team Lead 0/1 09:00-16:00 (7h) single-neutral-actions" at bounding box center [657, 258] width 172 height 52
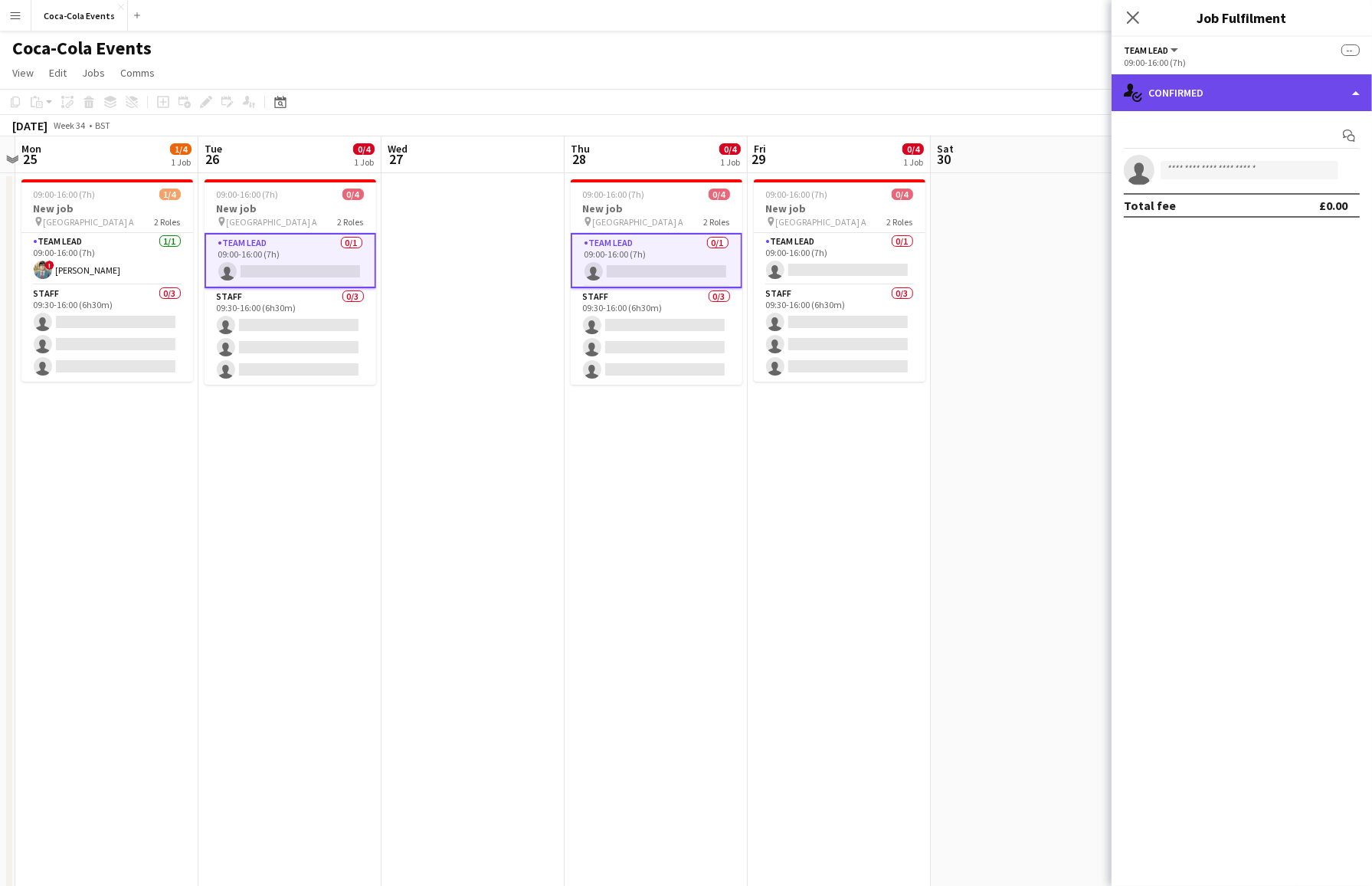
click at [1170, 94] on div "single-neutral-actions-check-2 Confirmed" at bounding box center [1241, 93] width 261 height 37
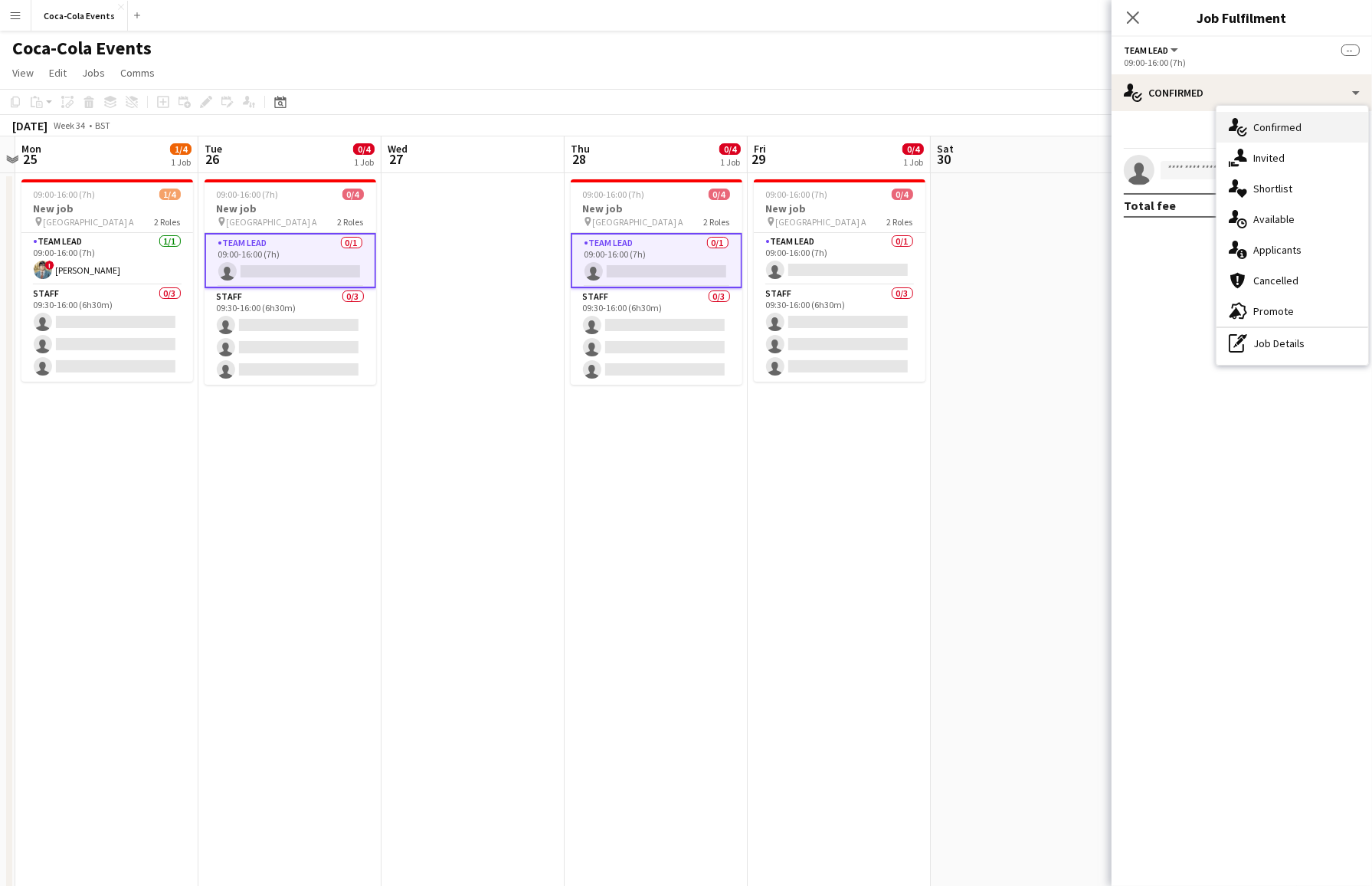
click at [1170, 125] on div "single-neutral-actions-check-2 Confirmed" at bounding box center [1292, 127] width 152 height 31
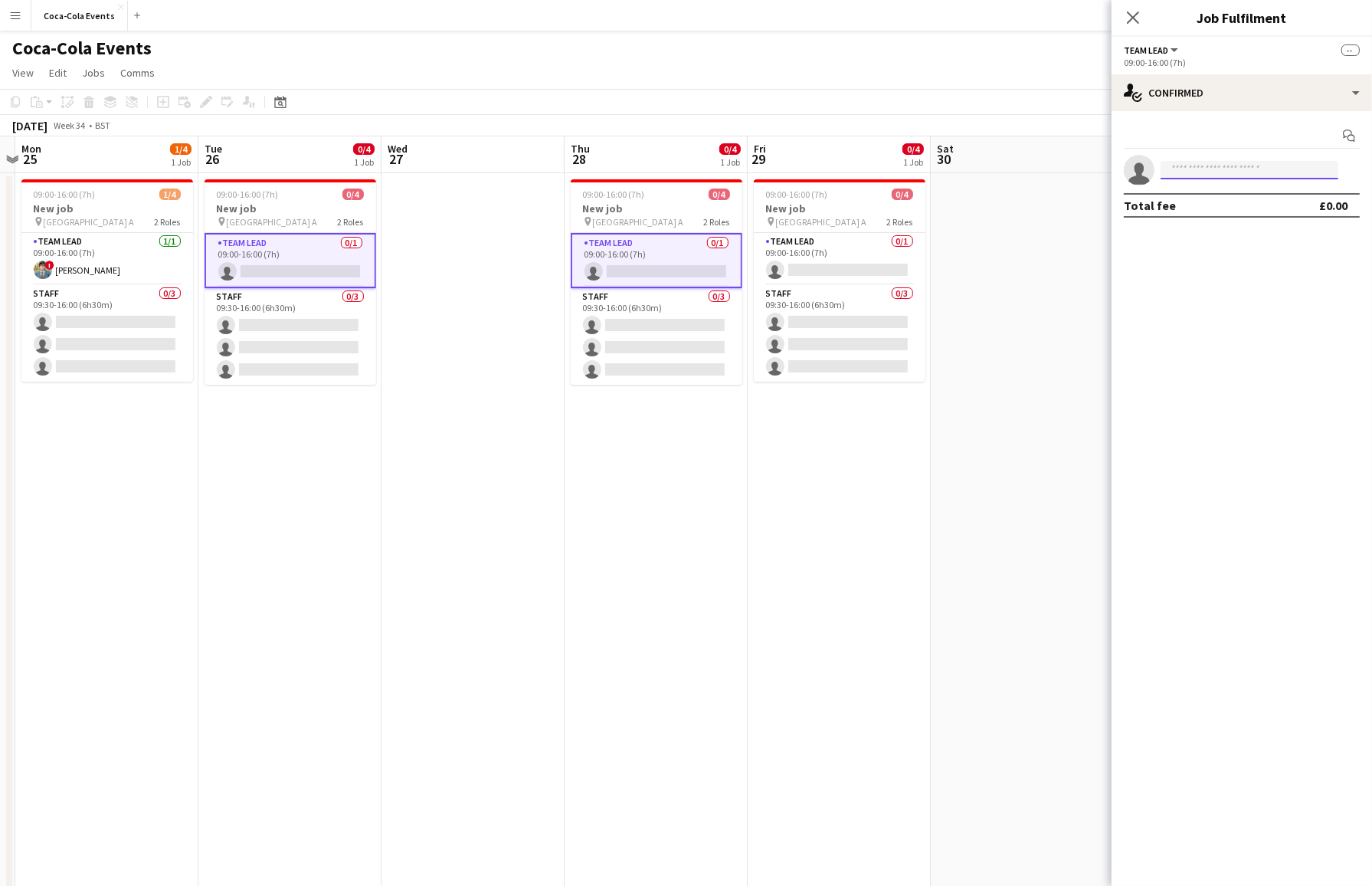
click at [1170, 163] on input at bounding box center [1249, 169] width 178 height 18
click at [1154, 161] on div at bounding box center [1154, 161] width 0 height 0
type input "*****"
click at [1170, 207] on span "clark+demo-vfetq@liveforce.co" at bounding box center [1249, 204] width 154 height 12
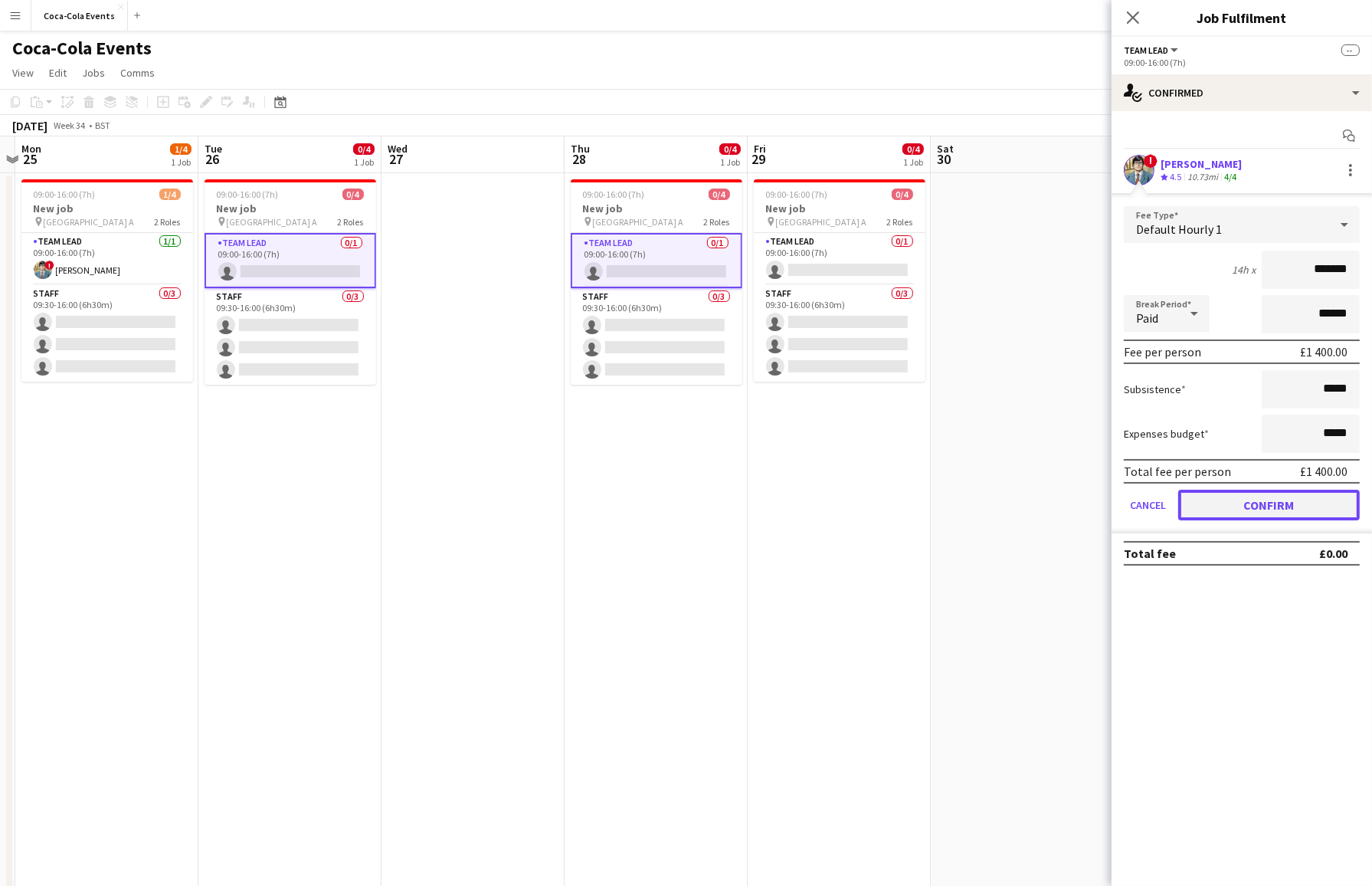
click at [1170, 511] on button "Confirm" at bounding box center [1268, 504] width 182 height 31
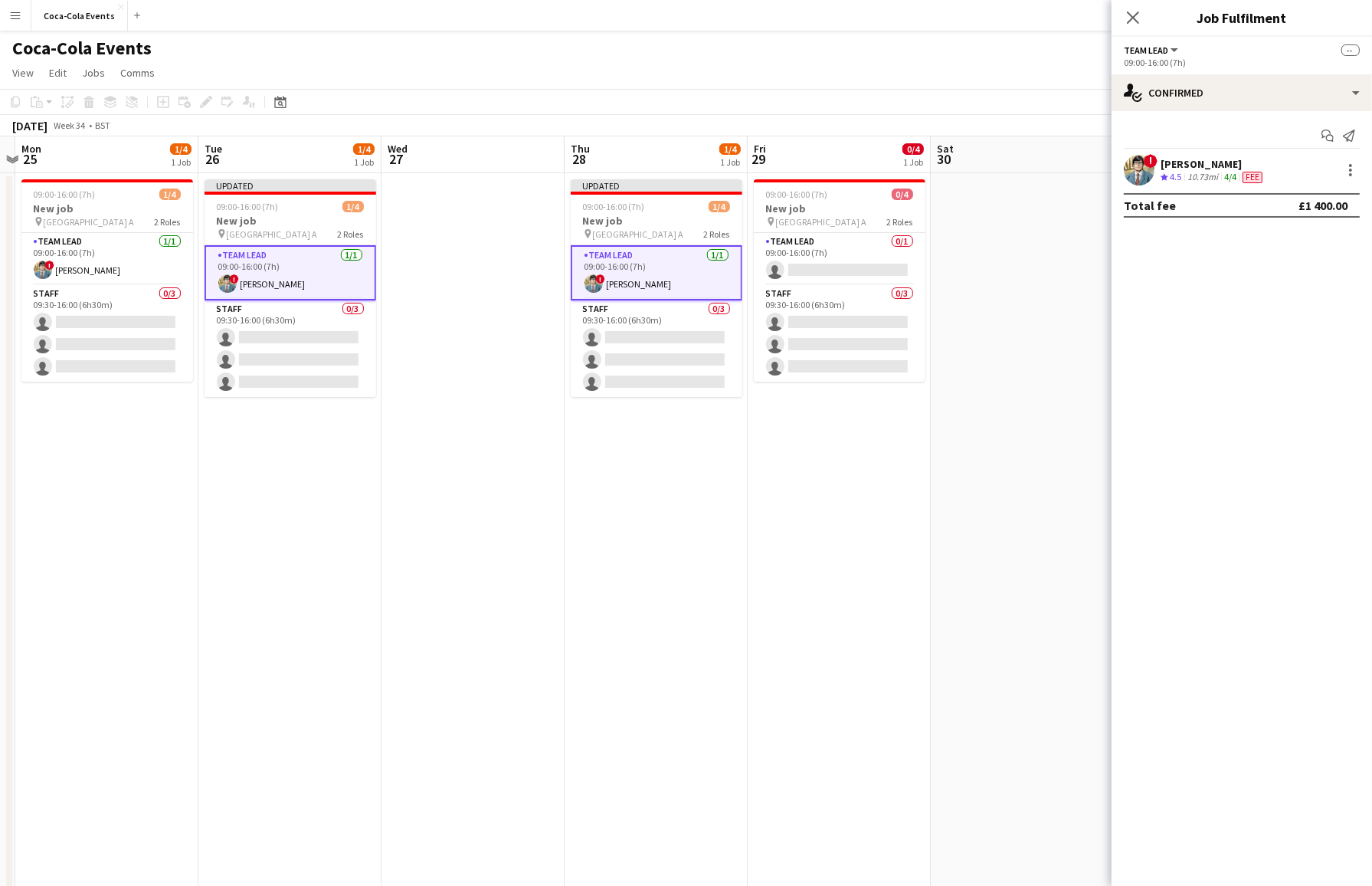
click at [1040, 511] on app-date-cell at bounding box center [1022, 534] width 183 height 724
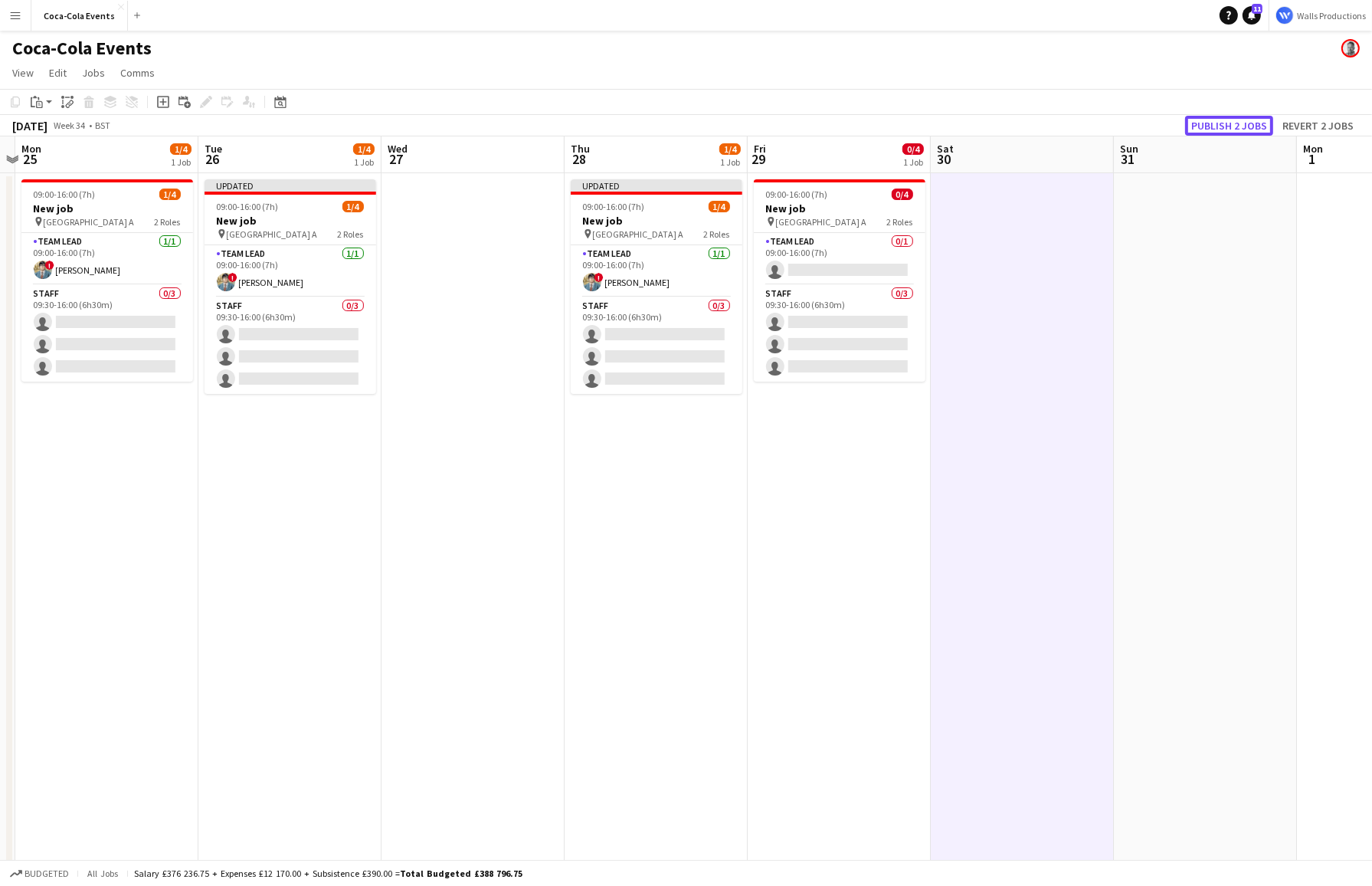
click at [1170, 127] on button "Publish 2 jobs" at bounding box center [1229, 125] width 88 height 20
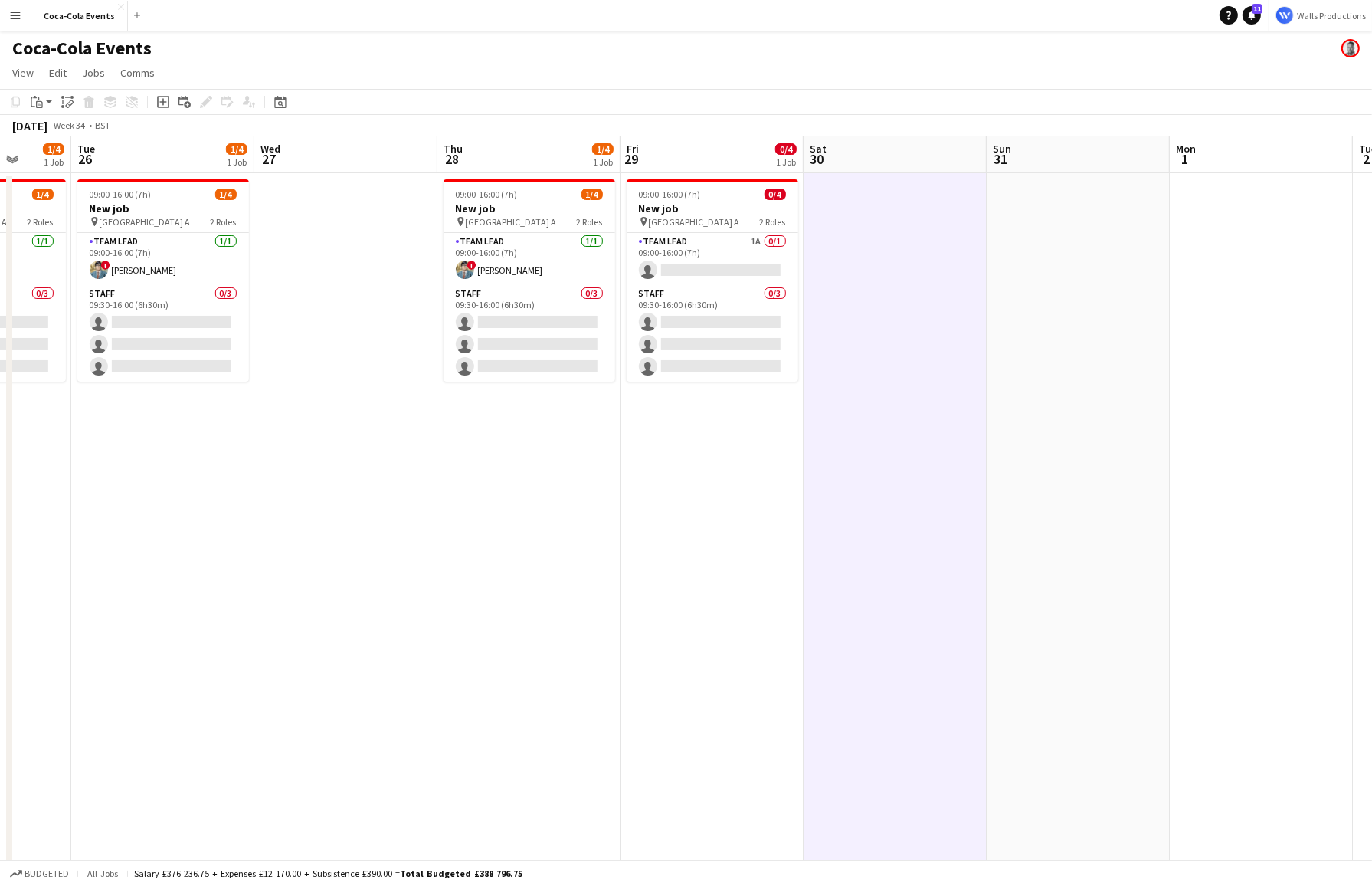
scroll to position [0, 673]
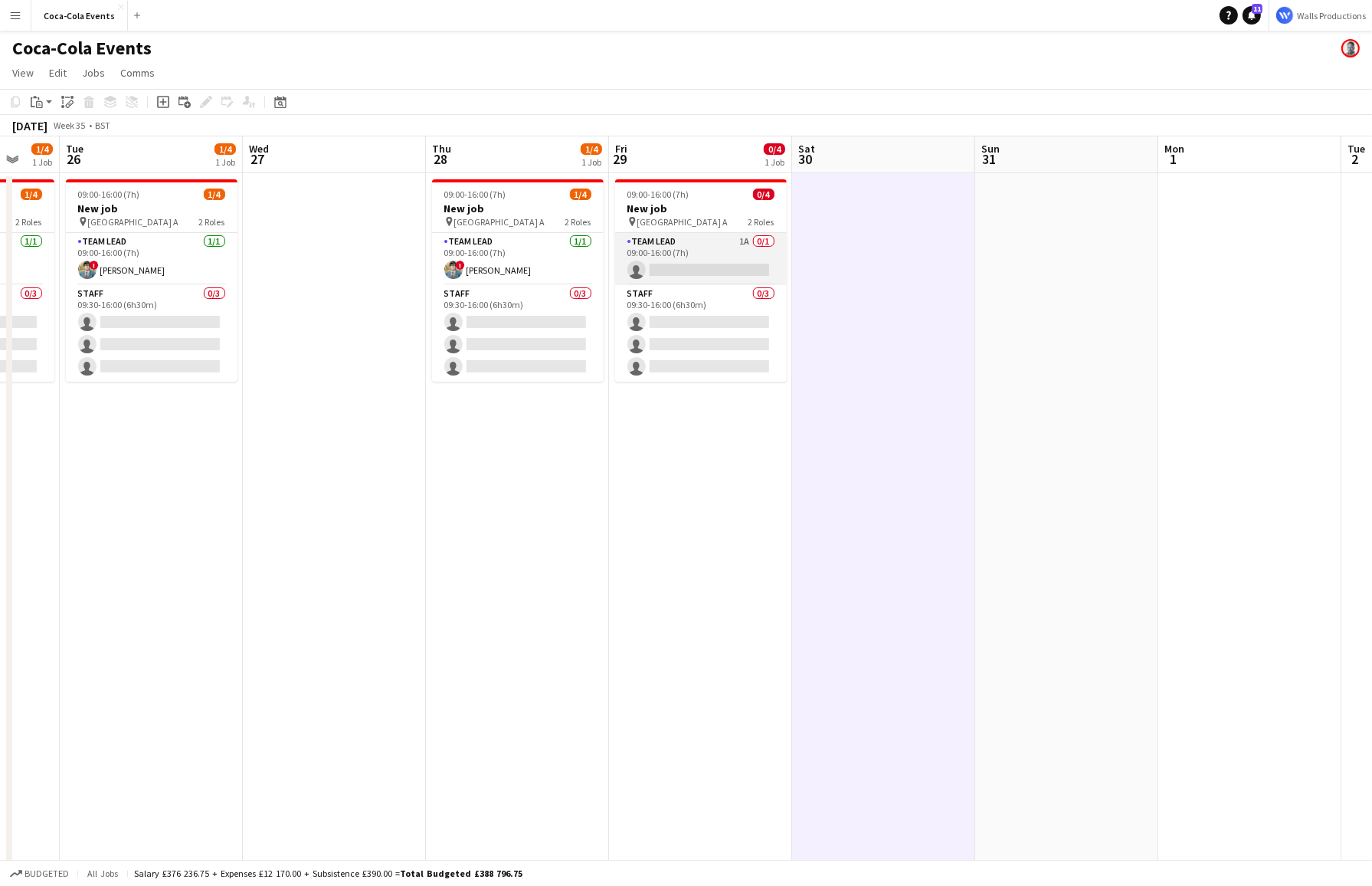
click at [709, 255] on app-card-role "Team Lead 1A 0/1 09:00-16:00 (7h) single-neutral-actions" at bounding box center [701, 258] width 172 height 52
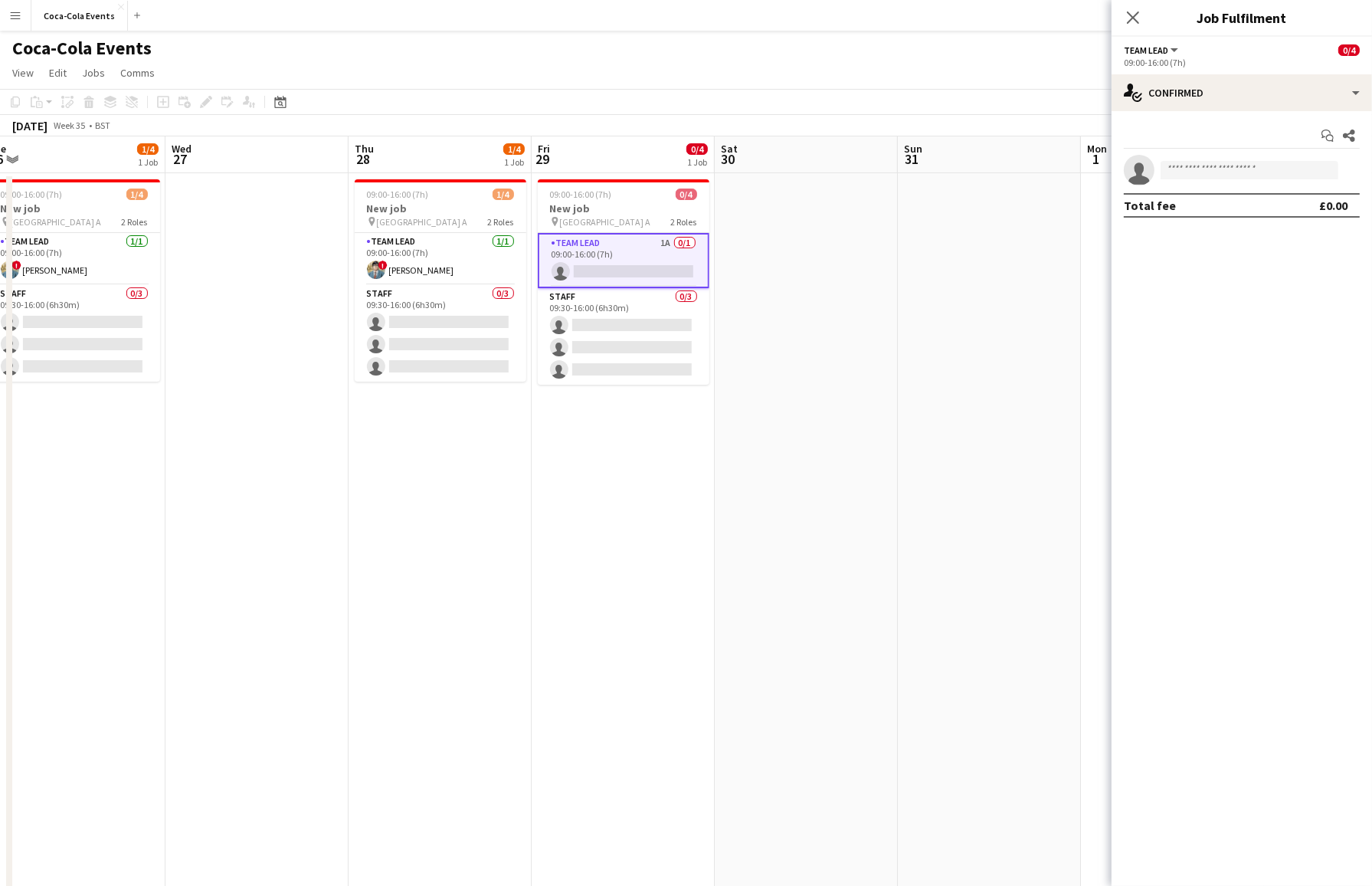
scroll to position [0, 582]
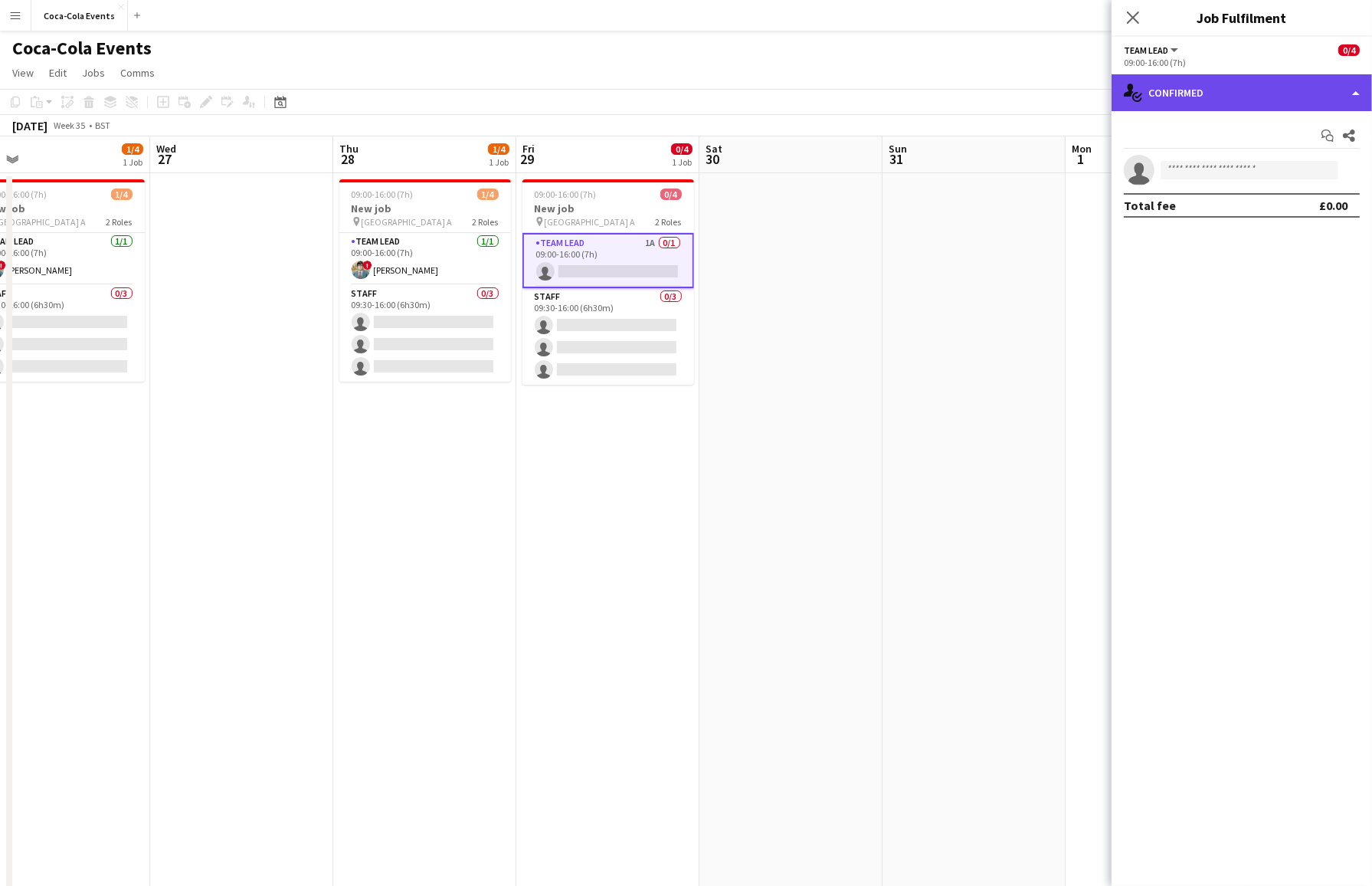
click at [1170, 102] on div "single-neutral-actions-check-2 Confirmed" at bounding box center [1241, 93] width 261 height 37
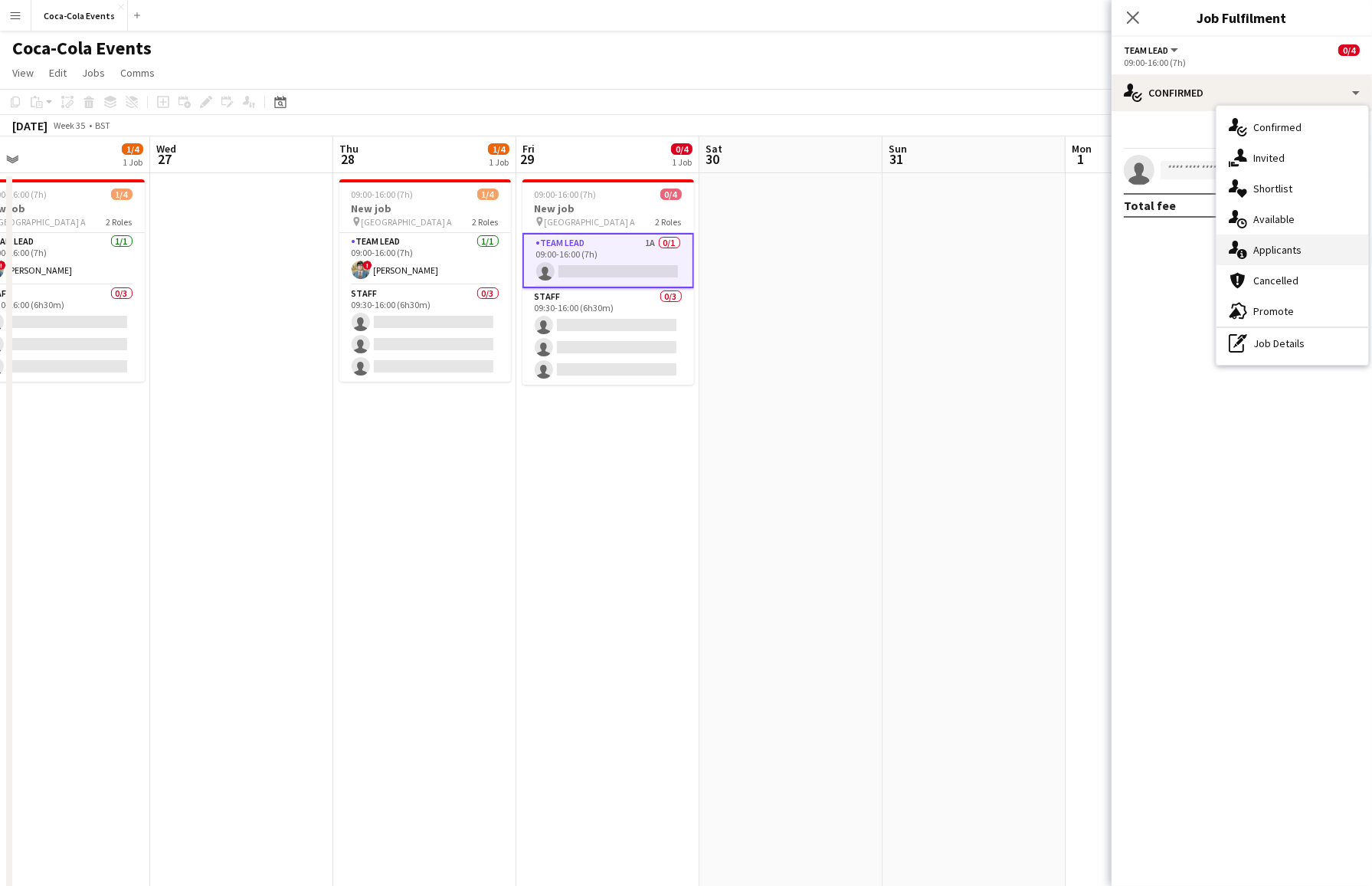
click at [1170, 251] on div "single-neutral-actions-information Applicants" at bounding box center [1292, 249] width 152 height 31
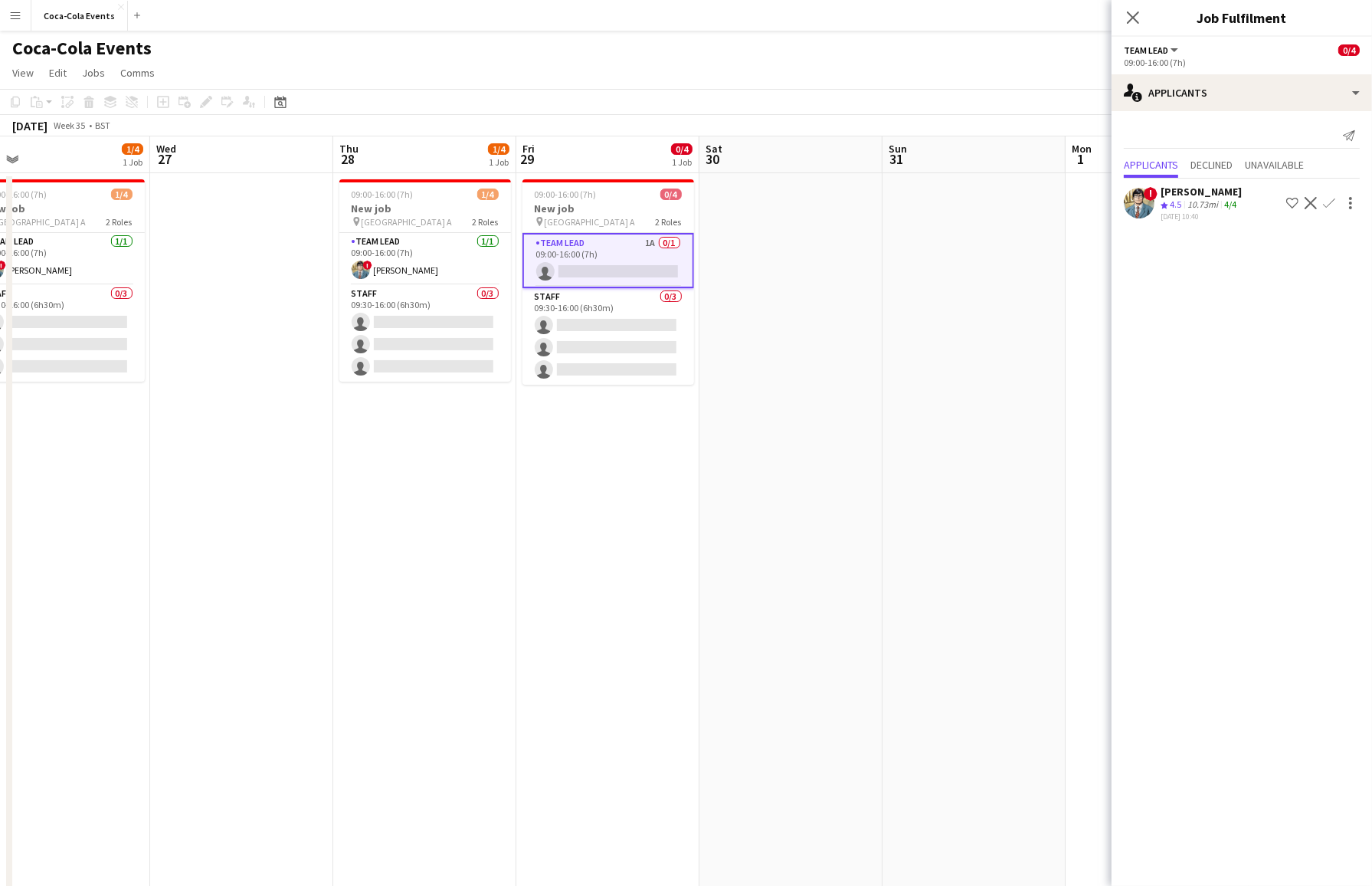
click at [1170, 203] on app-icon "Confirm" at bounding box center [1329, 203] width 12 height 12
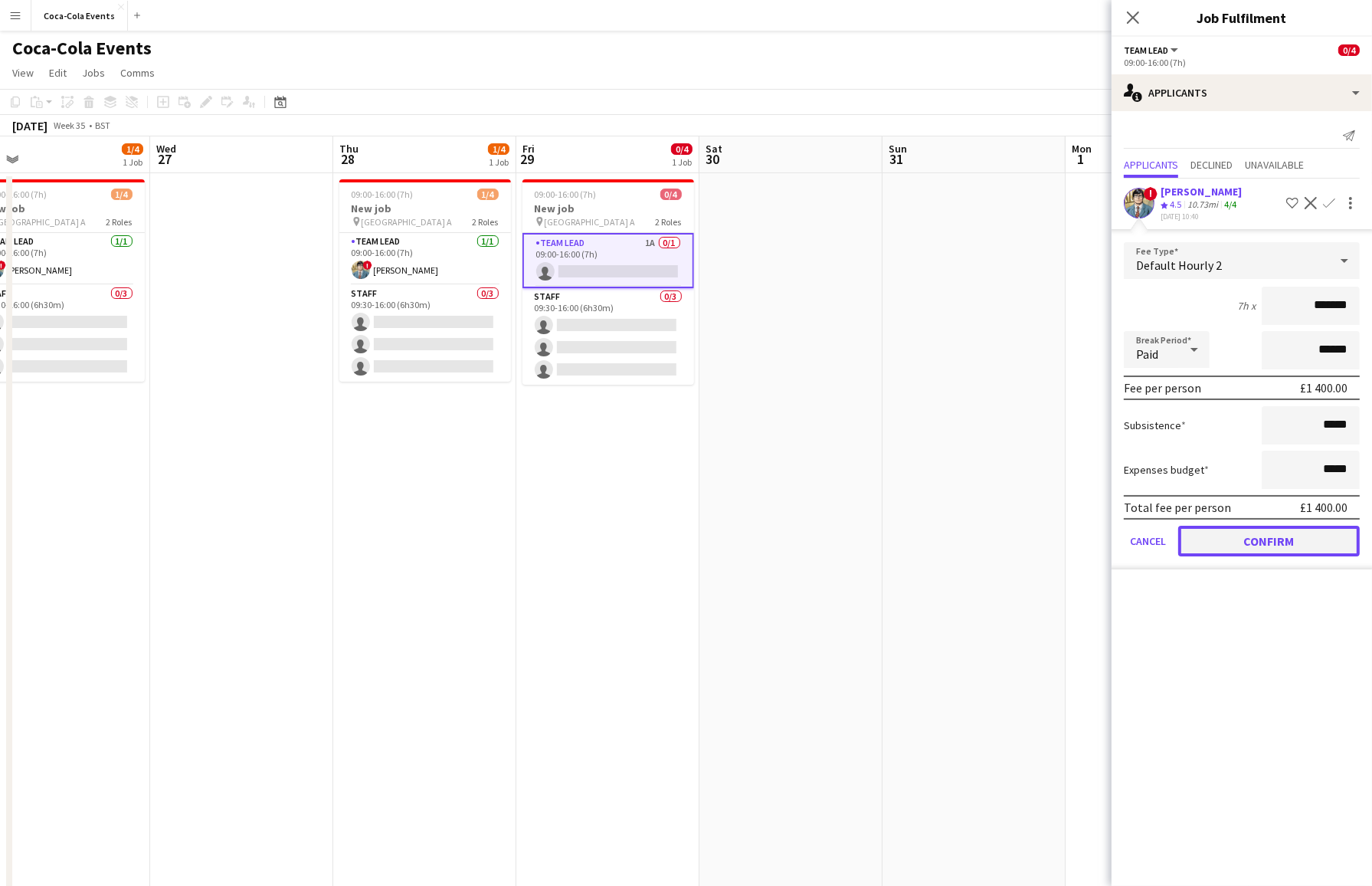
click at [1170, 533] on button "Confirm" at bounding box center [1268, 540] width 182 height 31
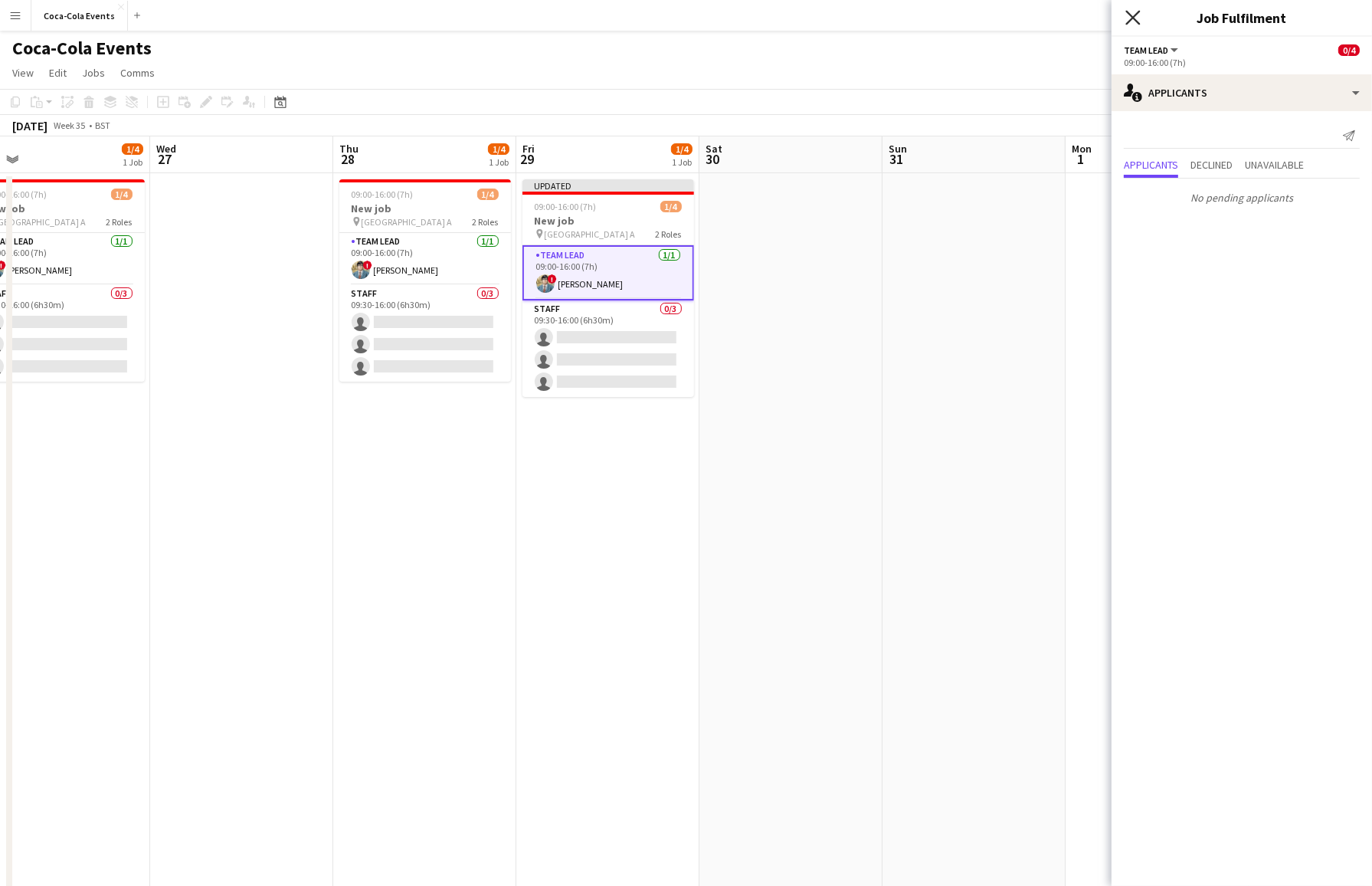
click at [1137, 24] on icon "Close pop-in" at bounding box center [1133, 17] width 15 height 15
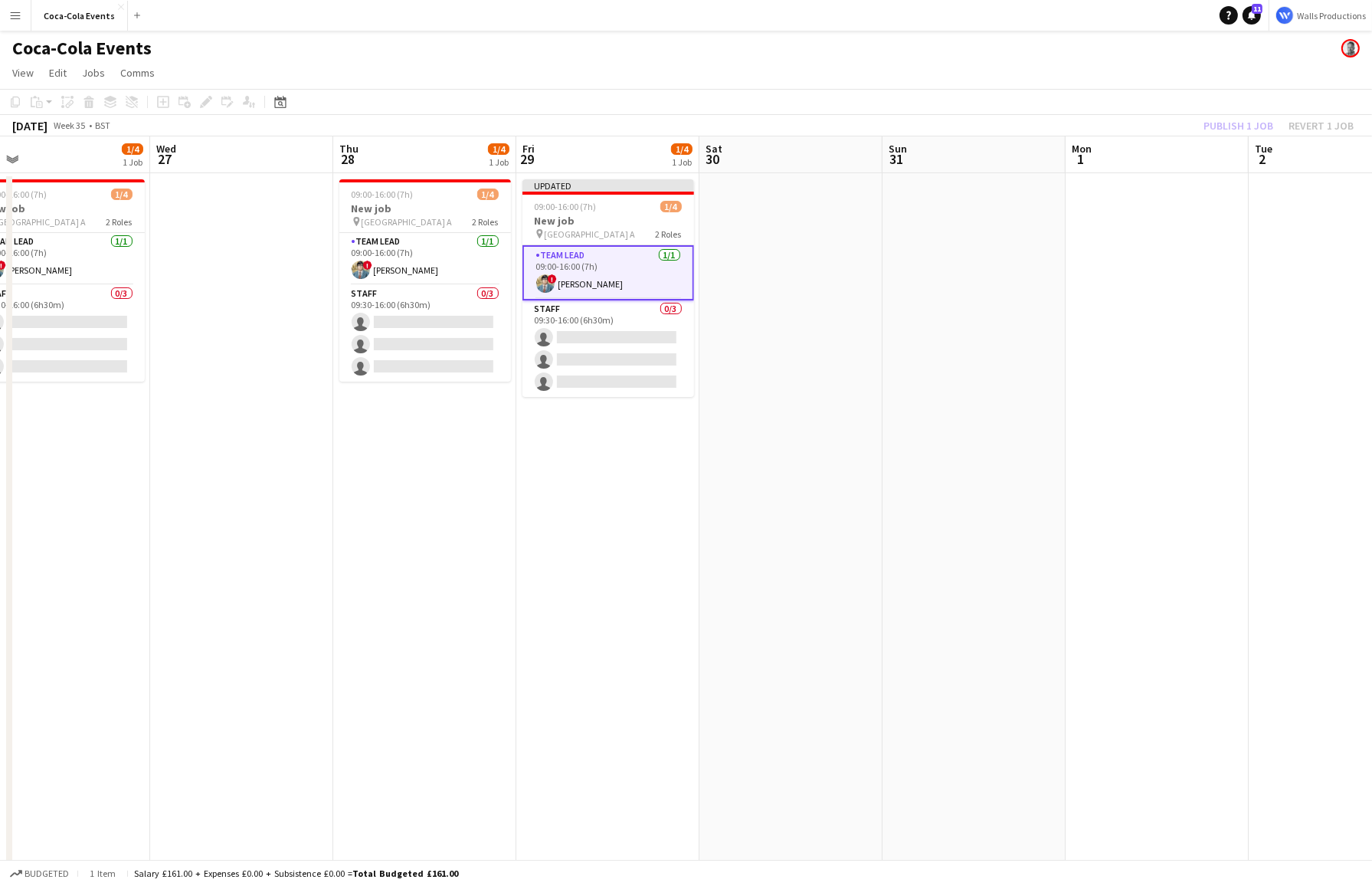
click at [798, 384] on app-date-cell at bounding box center [790, 534] width 183 height 724
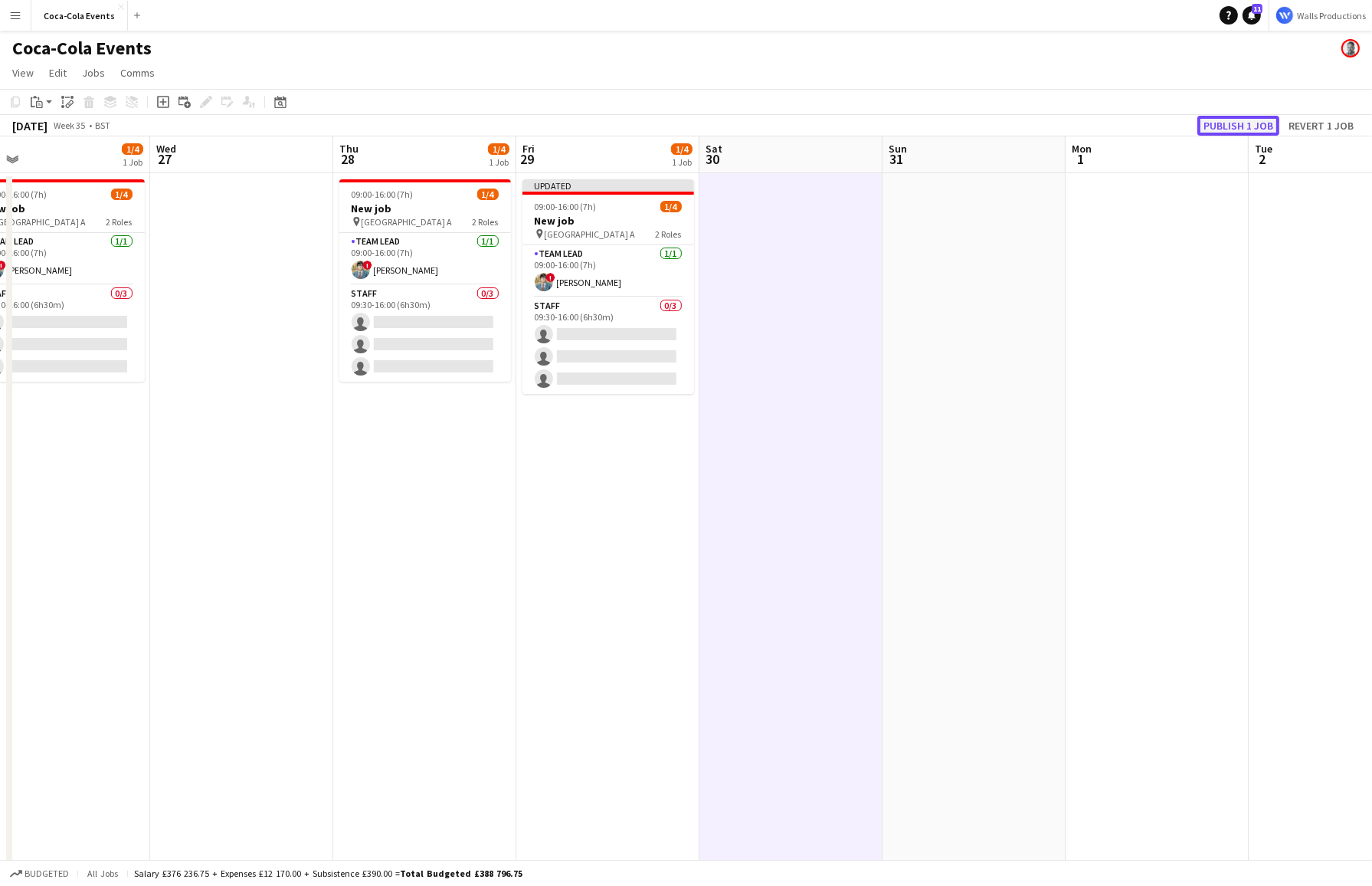
click at [1170, 124] on button "Publish 1 job" at bounding box center [1238, 125] width 82 height 20
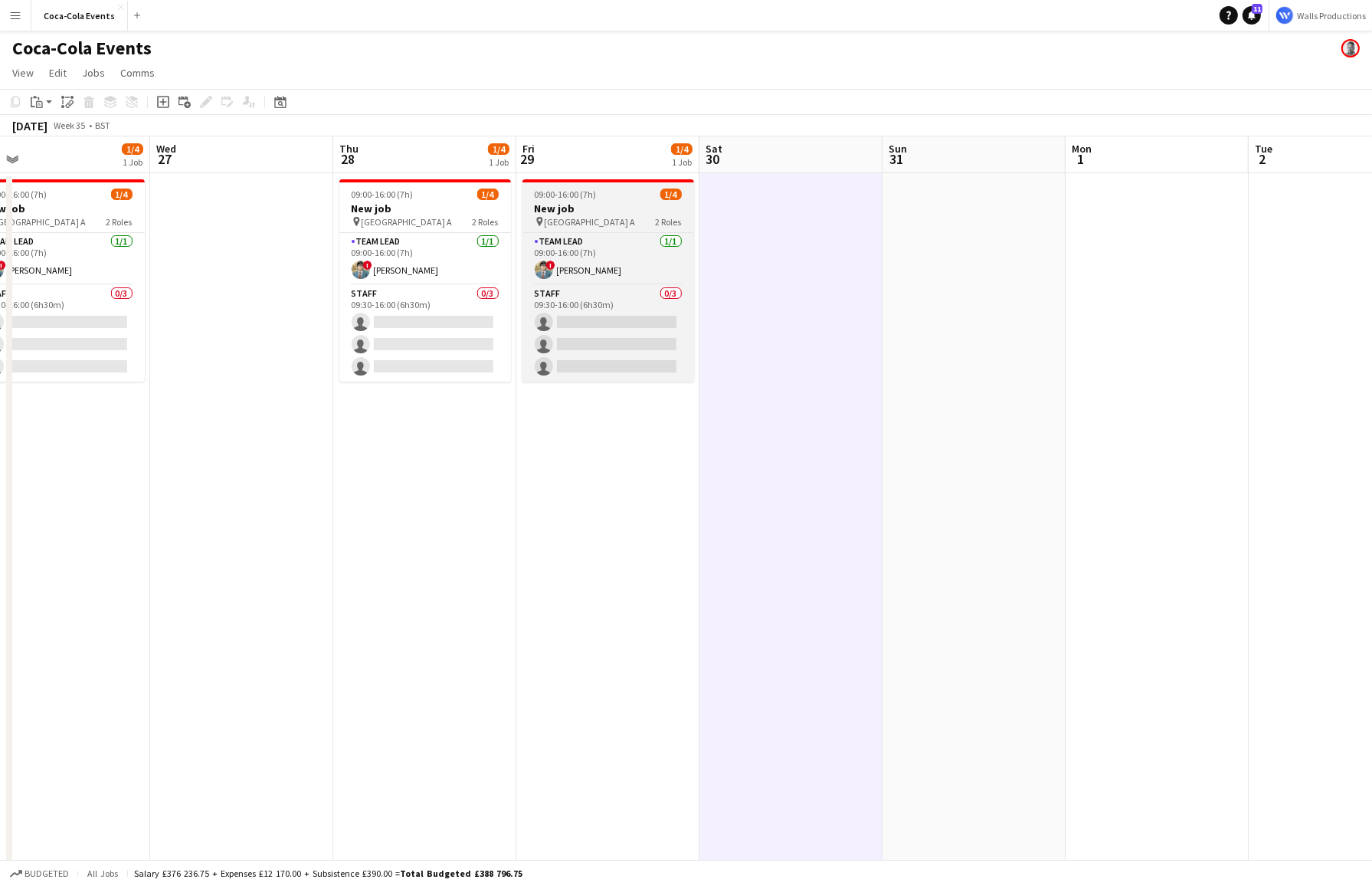
click at [558, 213] on h3 "New job" at bounding box center [609, 209] width 172 height 14
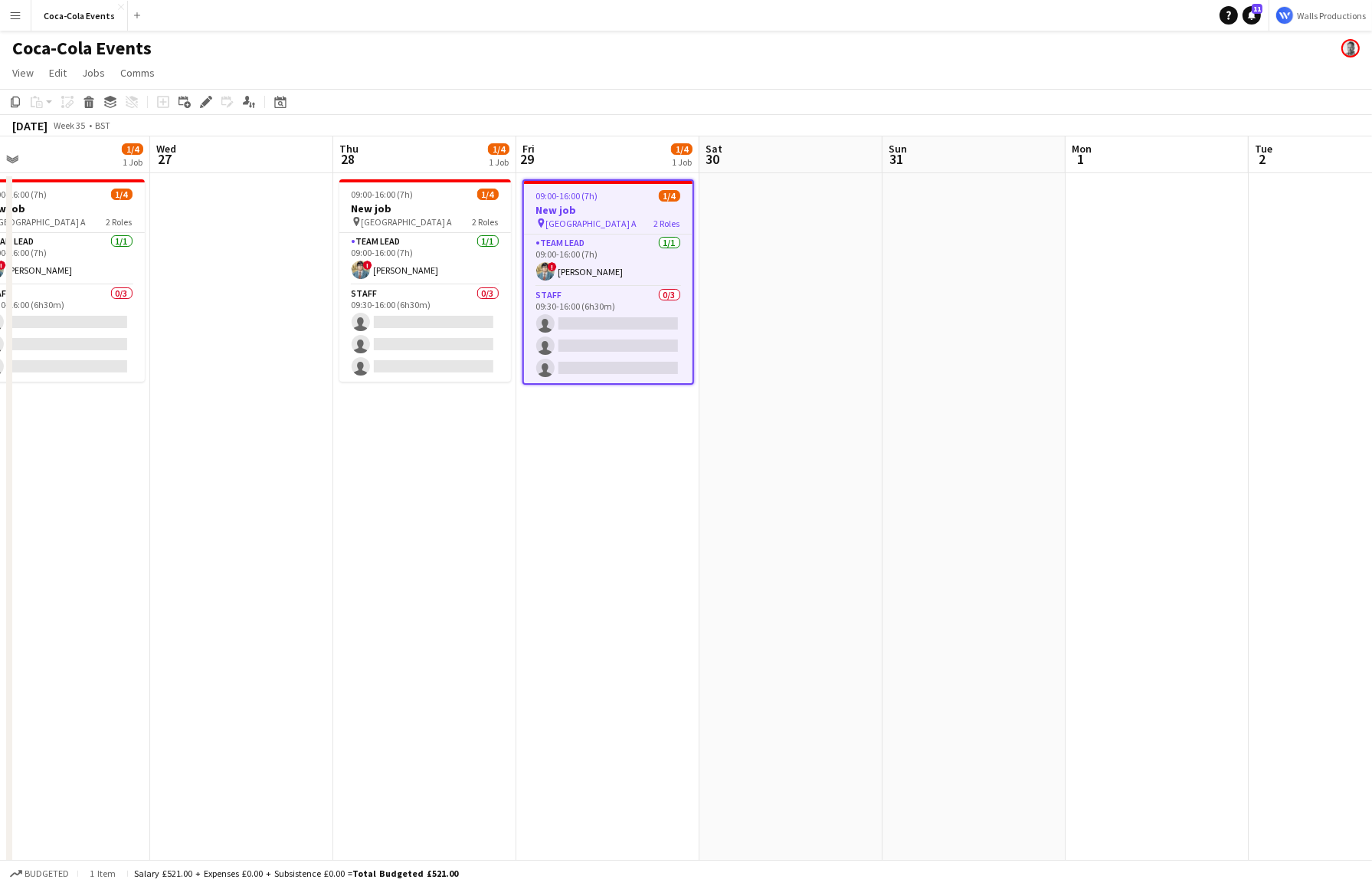
click at [773, 258] on app-date-cell at bounding box center [790, 534] width 183 height 724
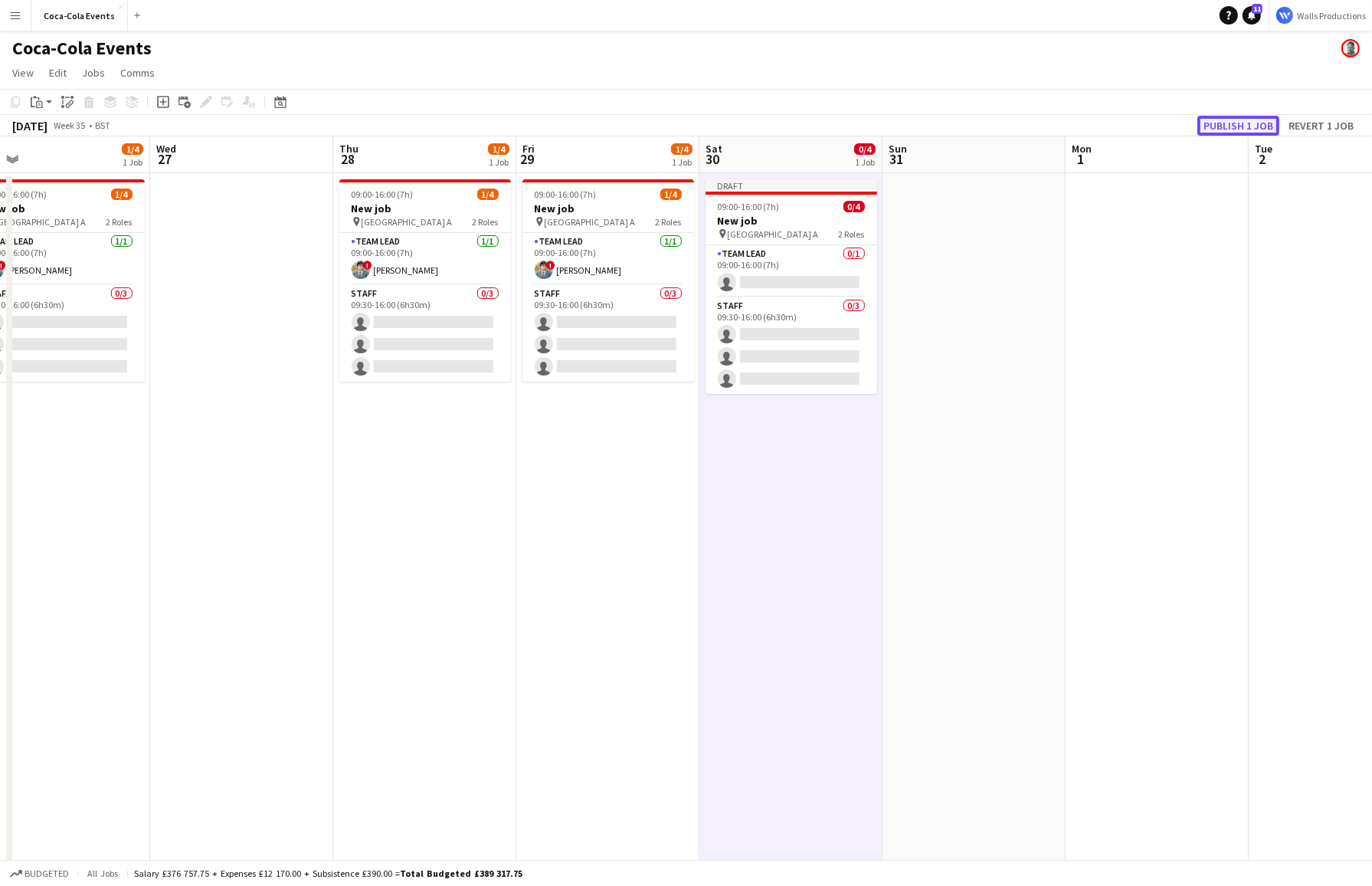
click at [1170, 121] on button "Publish 1 job" at bounding box center [1238, 125] width 82 height 20
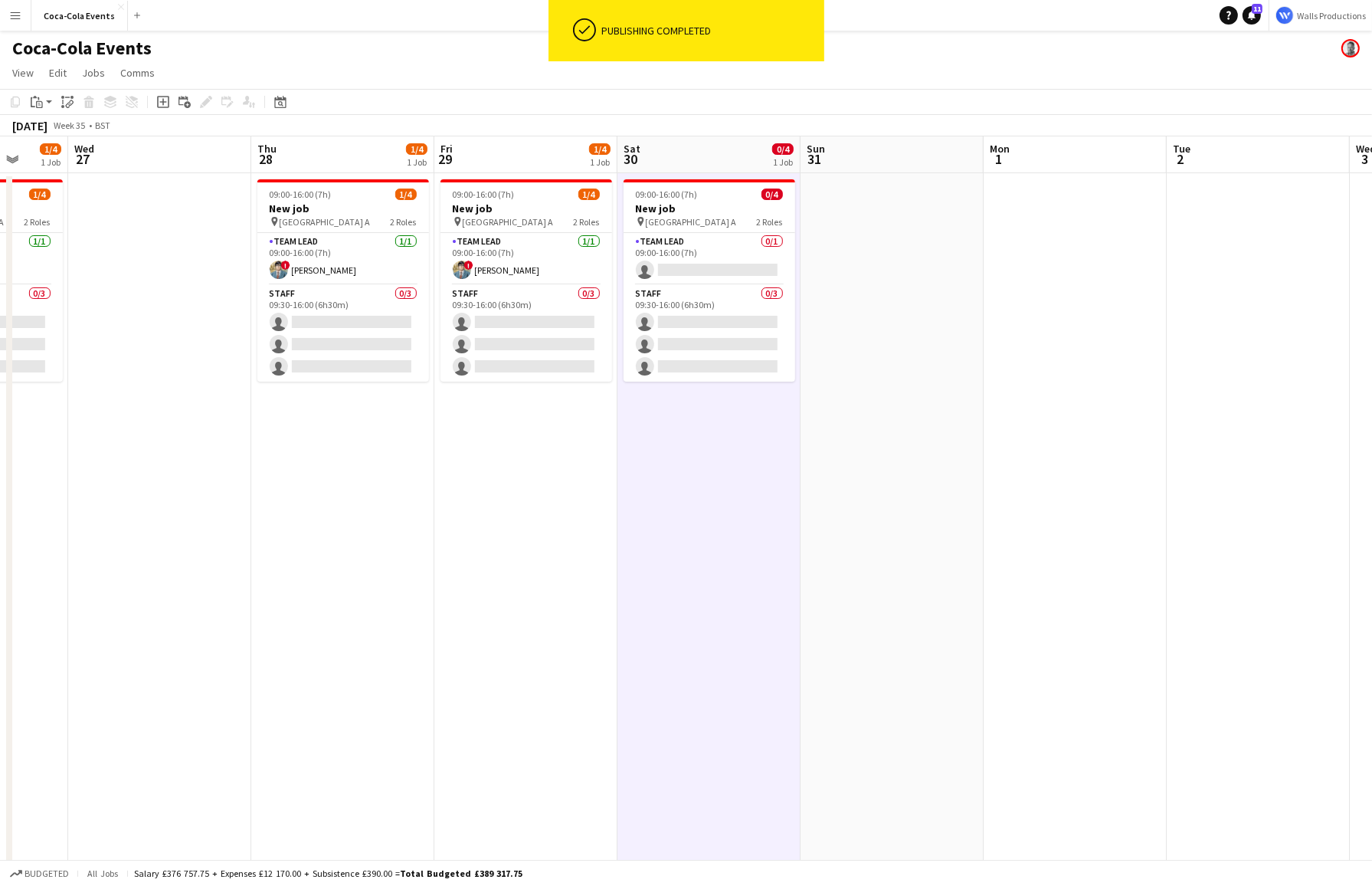
scroll to position [0, 599]
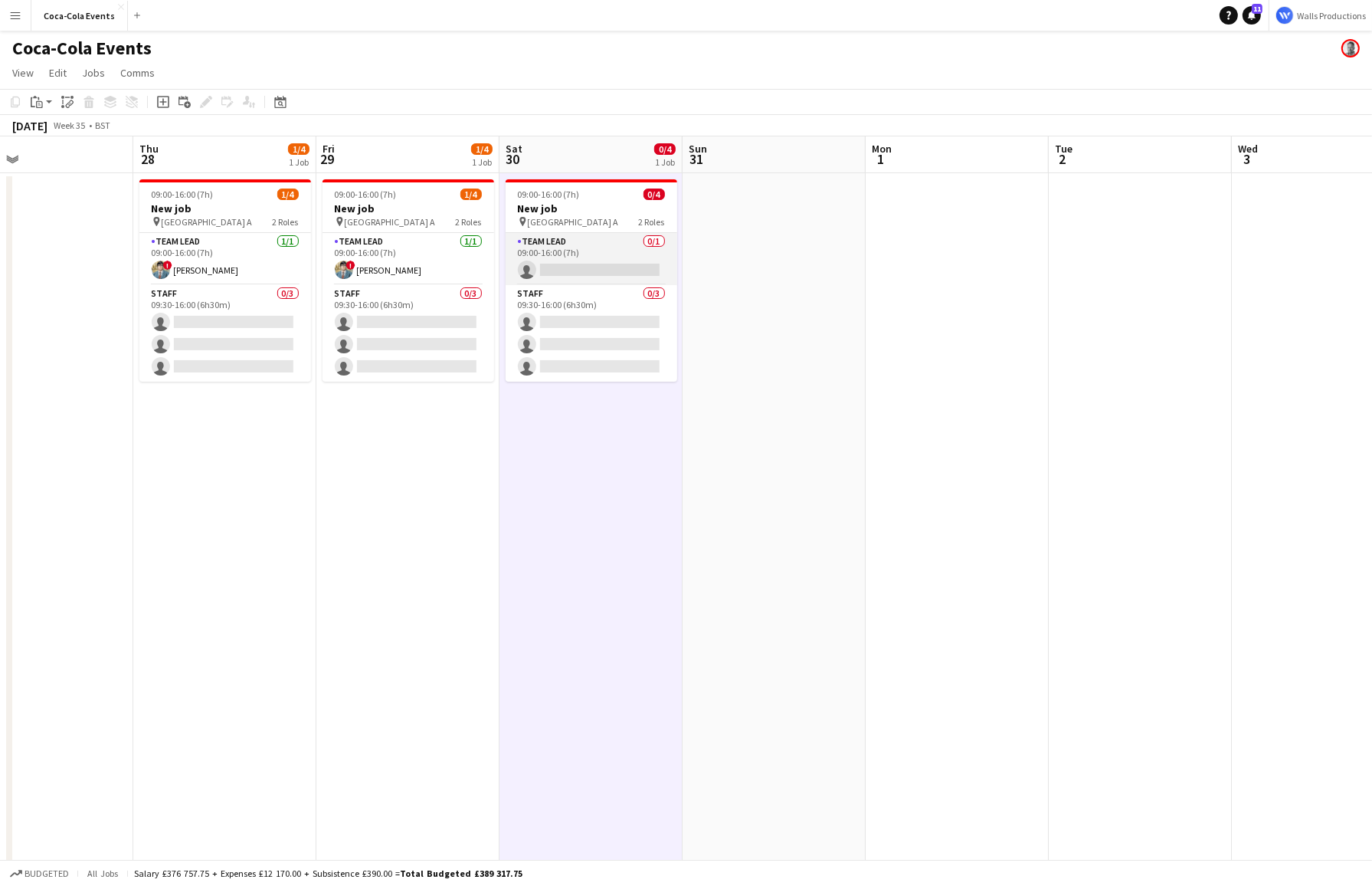
click at [554, 262] on app-card-role "Team Lead 0/1 09:00-16:00 (7h) single-neutral-actions" at bounding box center [591, 258] width 172 height 52
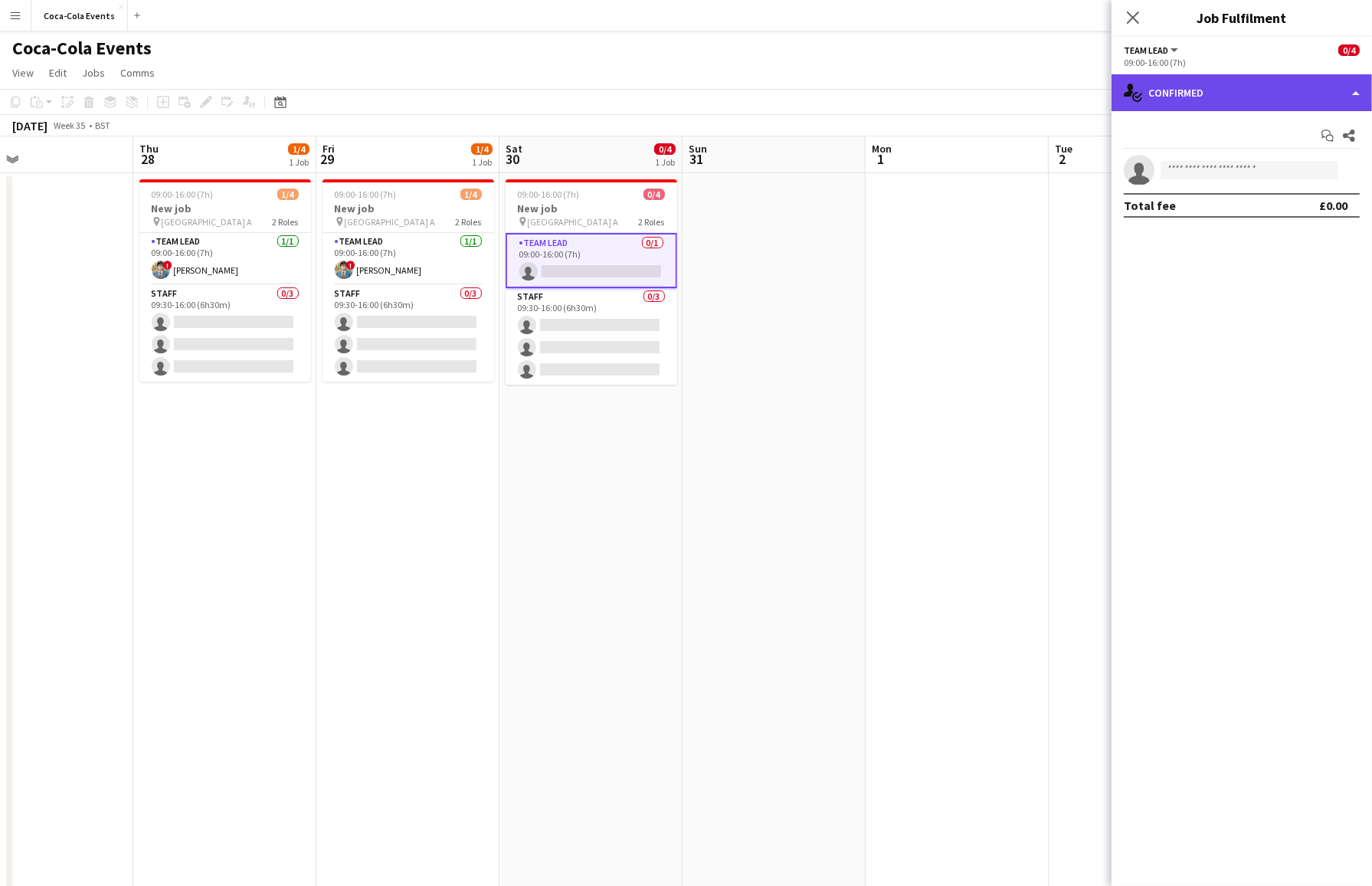
click at [1170, 94] on div "single-neutral-actions-check-2 Confirmed" at bounding box center [1241, 93] width 261 height 37
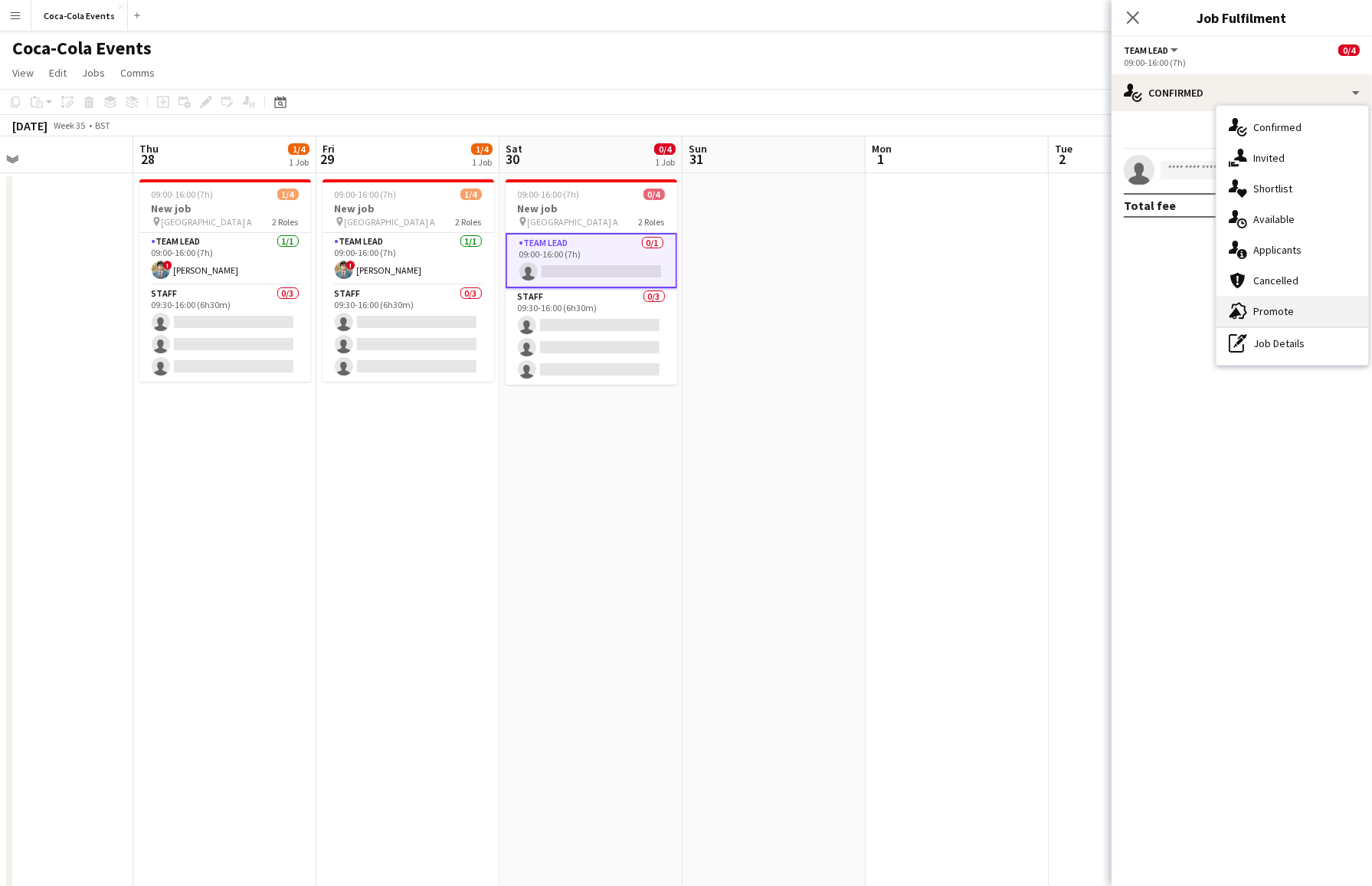
click at [1170, 316] on div "advertising-megaphone Promote" at bounding box center [1292, 311] width 152 height 31
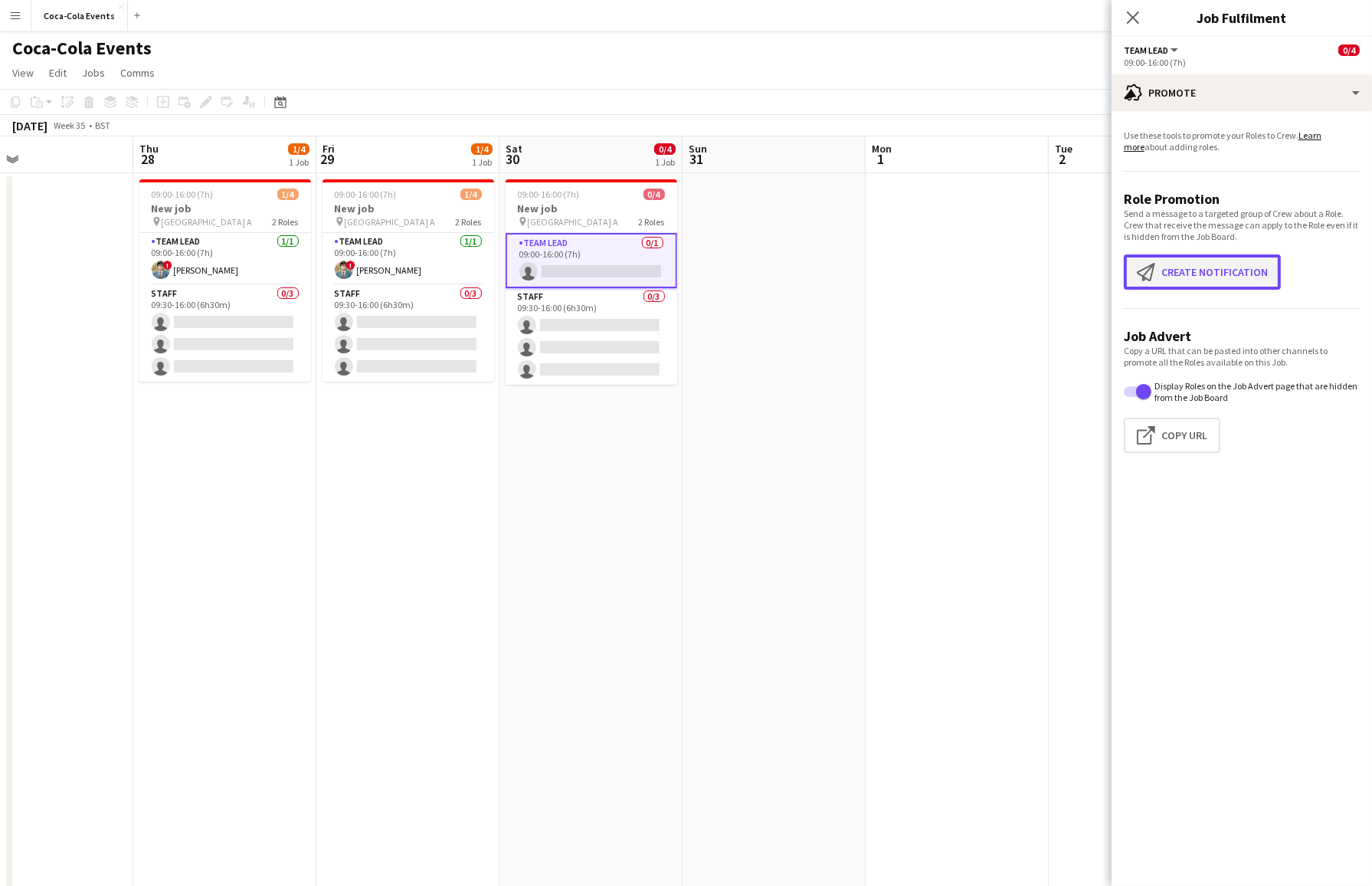
click at [1170, 275] on button "Create notification Create notification" at bounding box center [1202, 272] width 157 height 35
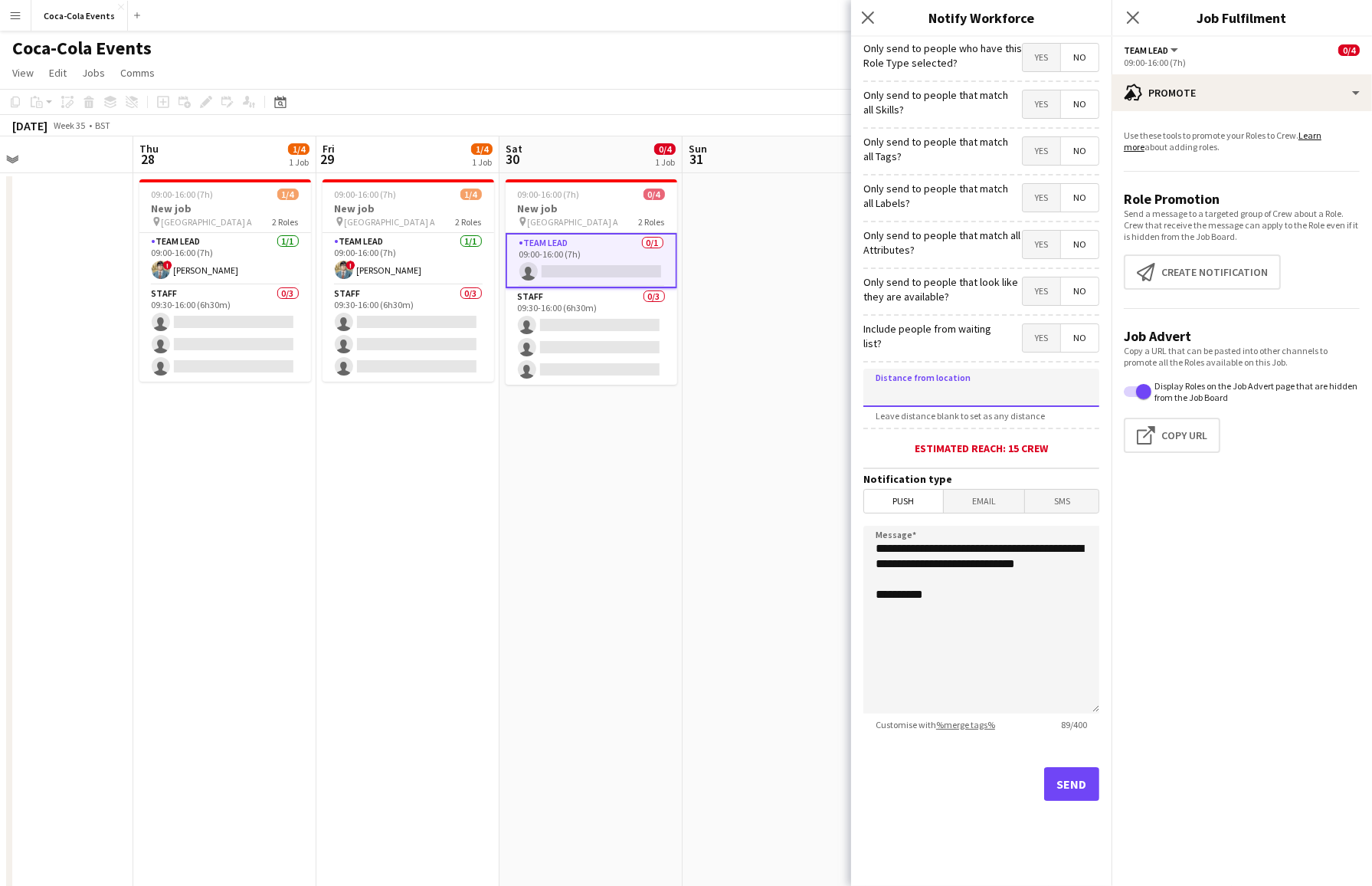
click at [895, 392] on input at bounding box center [981, 388] width 236 height 39
type input "*****"
click at [682, 445] on app-date-cell at bounding box center [774, 534] width 183 height 724
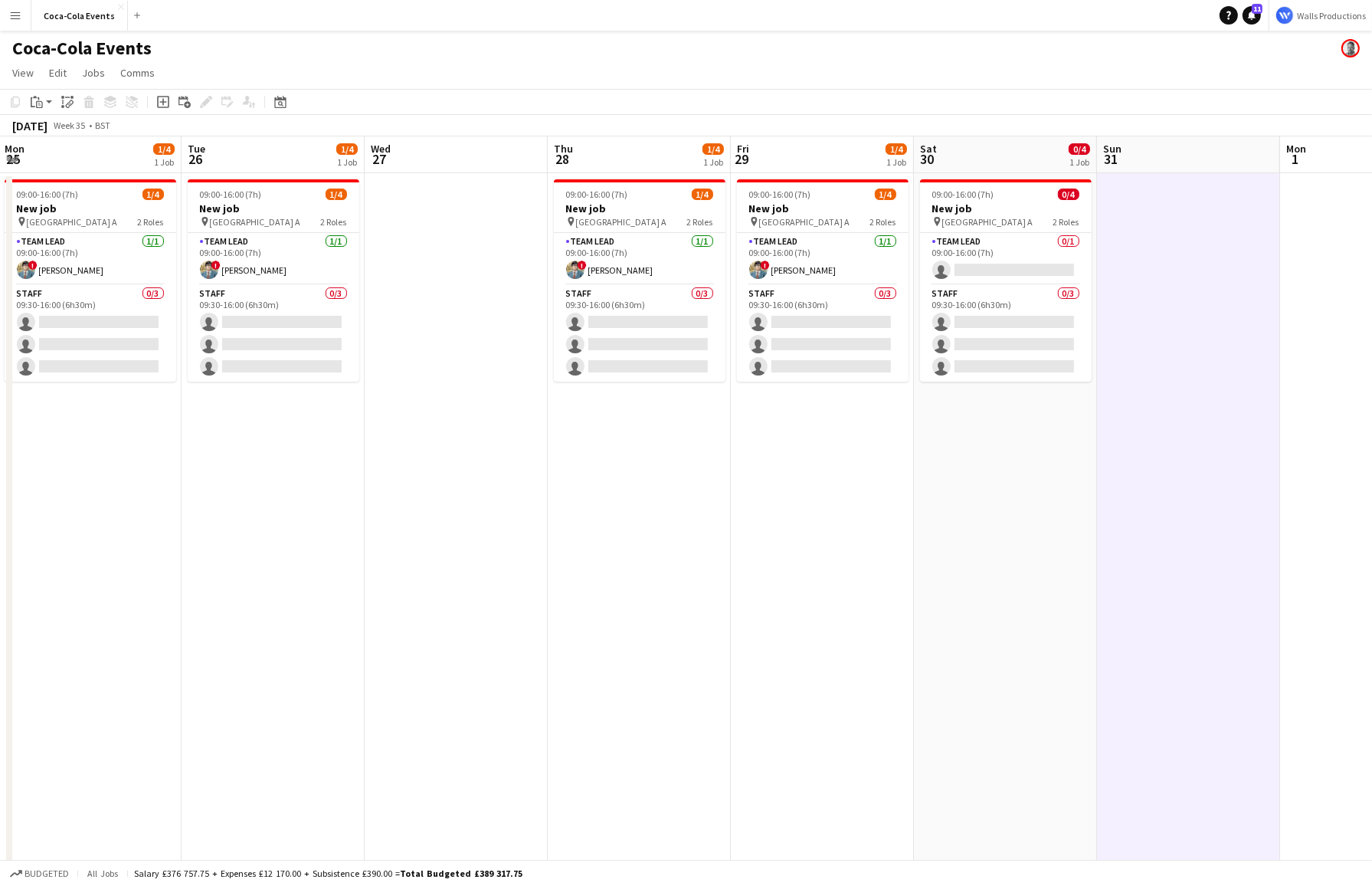
scroll to position [0, 361]
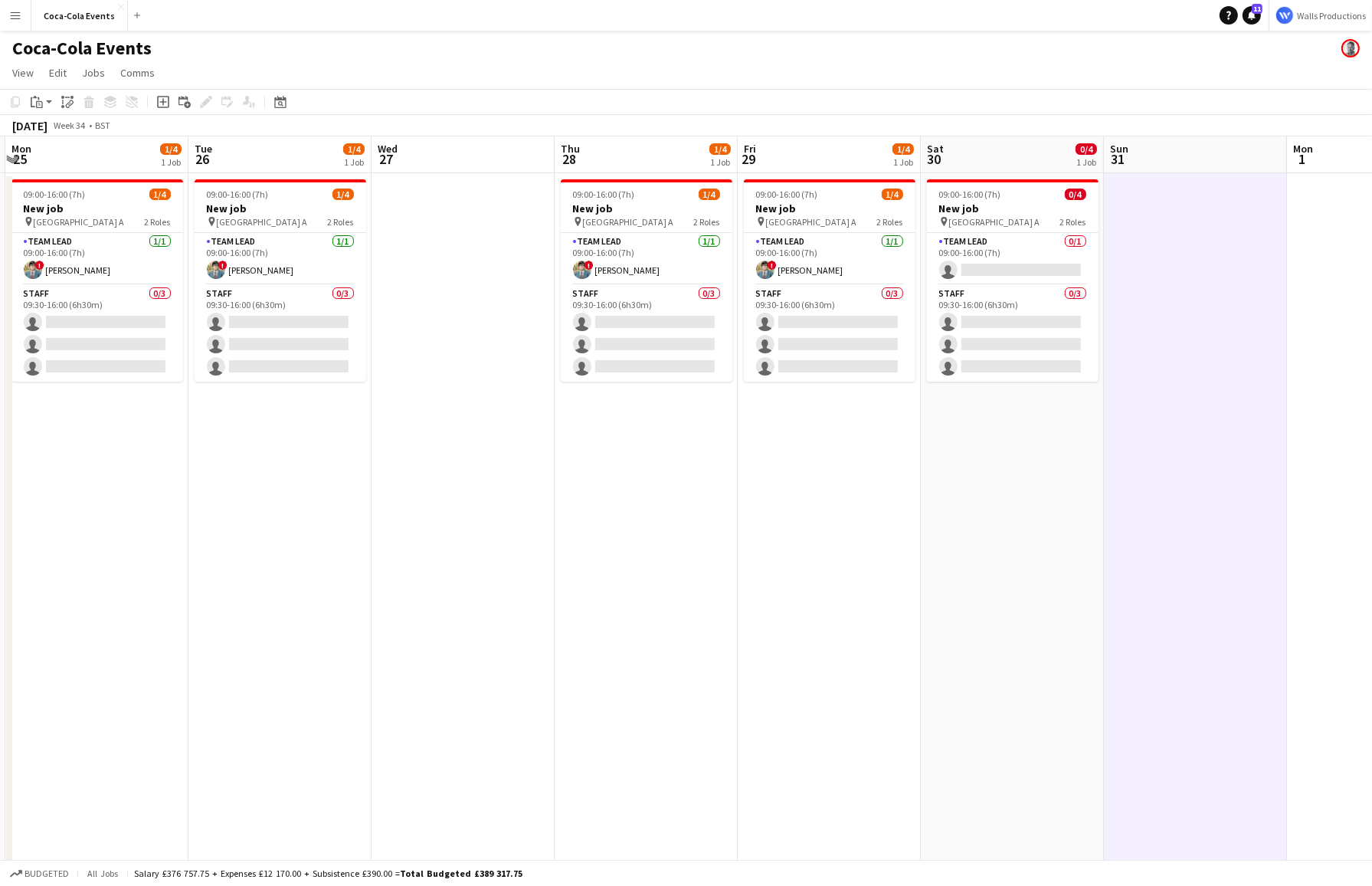
click at [642, 502] on app-date-cell "09:00-16:00 (7h) 1/4 New job pin Wembley Gate A 2 Roles Team Lead 1/1 09:00-16:…" at bounding box center [646, 534] width 183 height 724
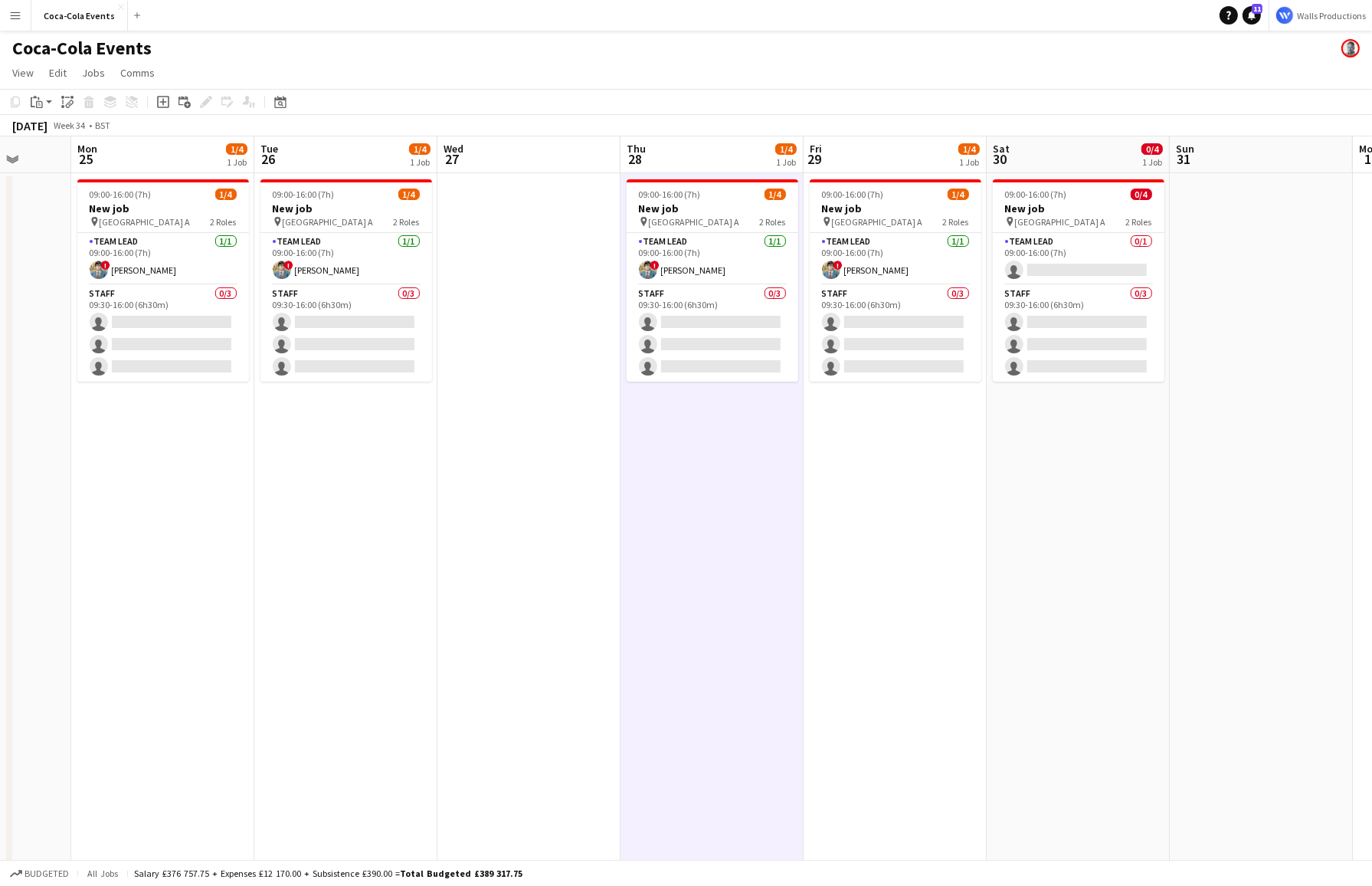
scroll to position [0, 471]
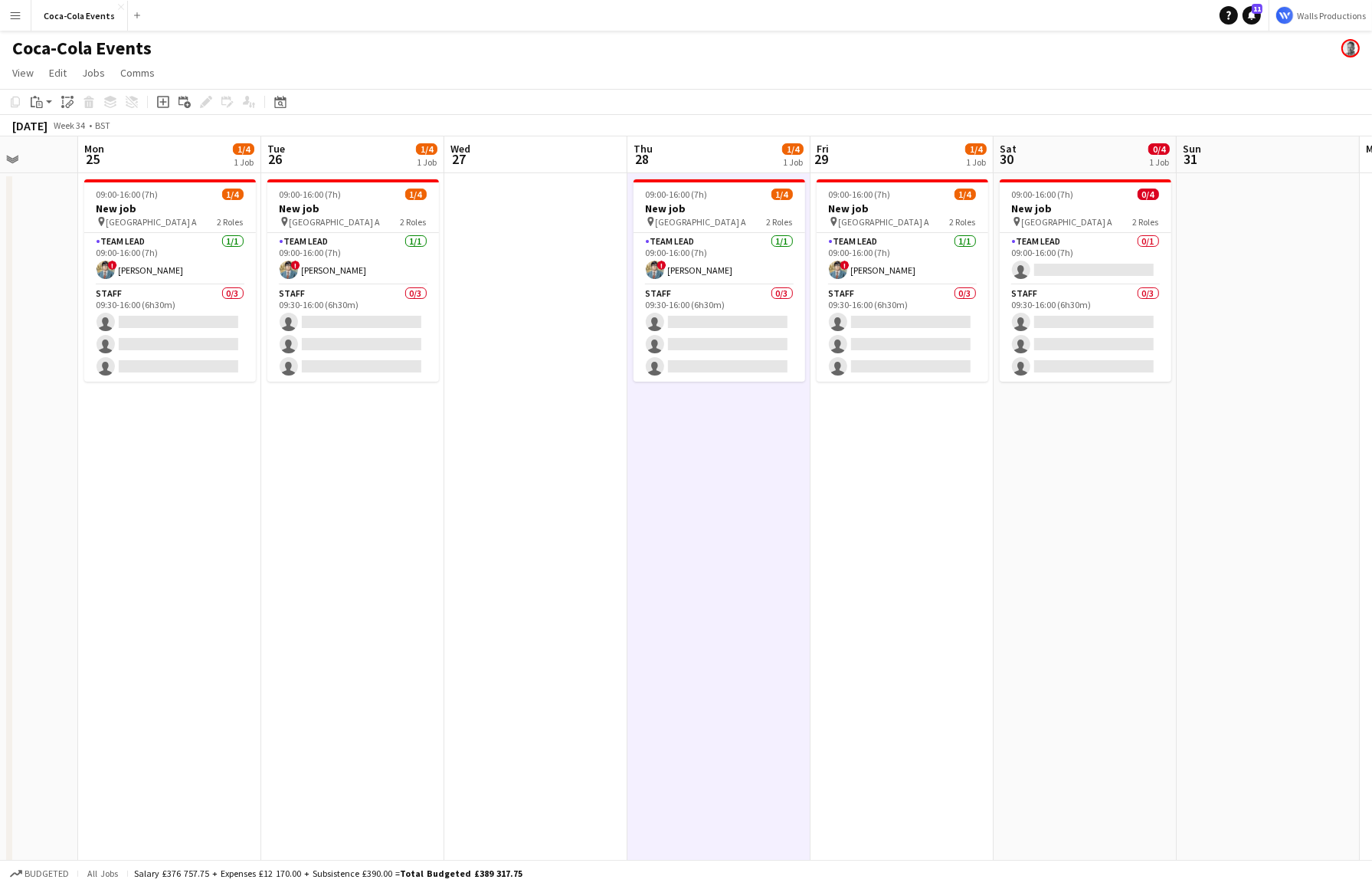
click at [18, 16] on app-icon "Menu" at bounding box center [15, 15] width 12 height 12
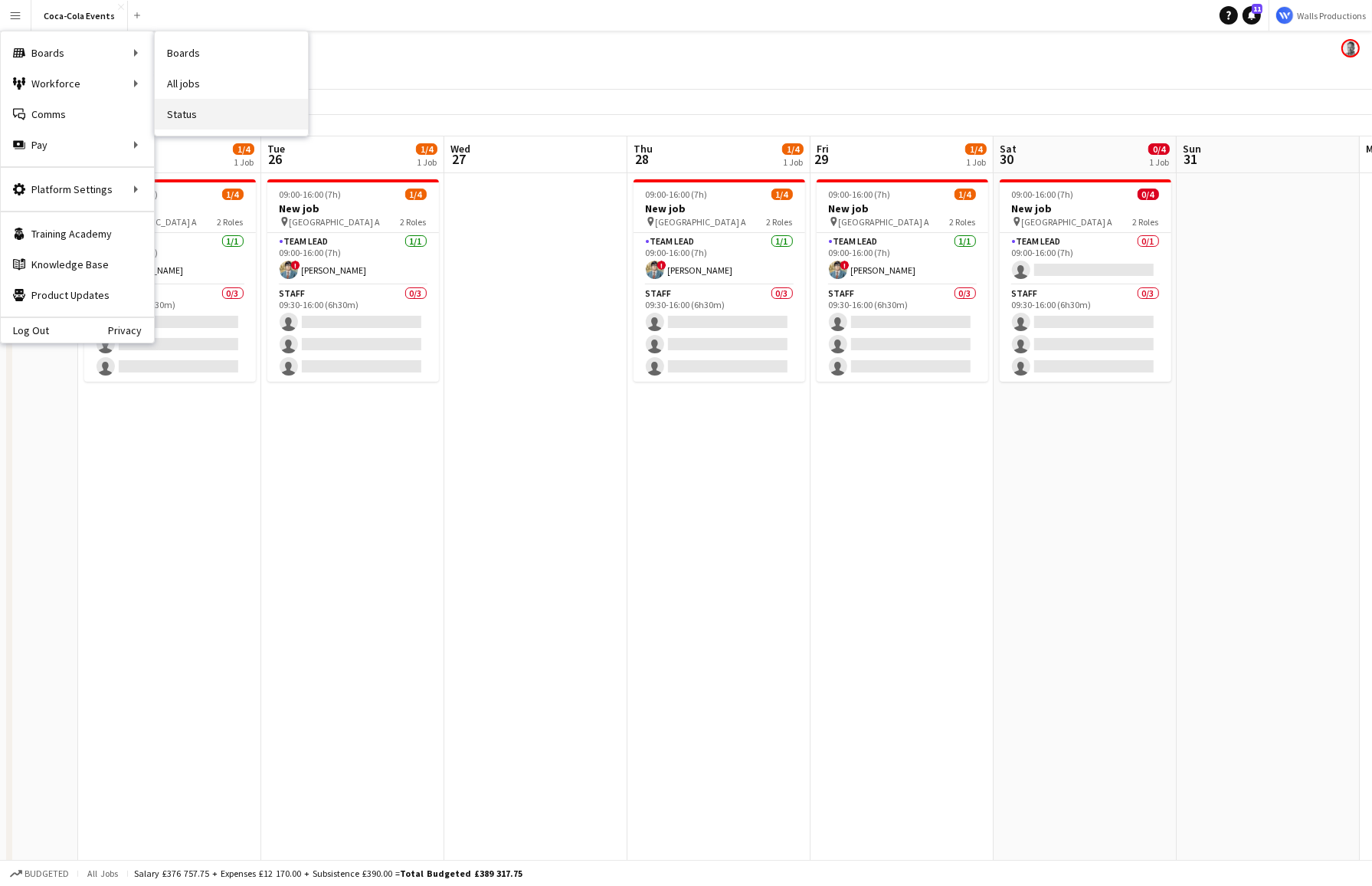
click at [195, 109] on link "Status" at bounding box center [231, 114] width 154 height 31
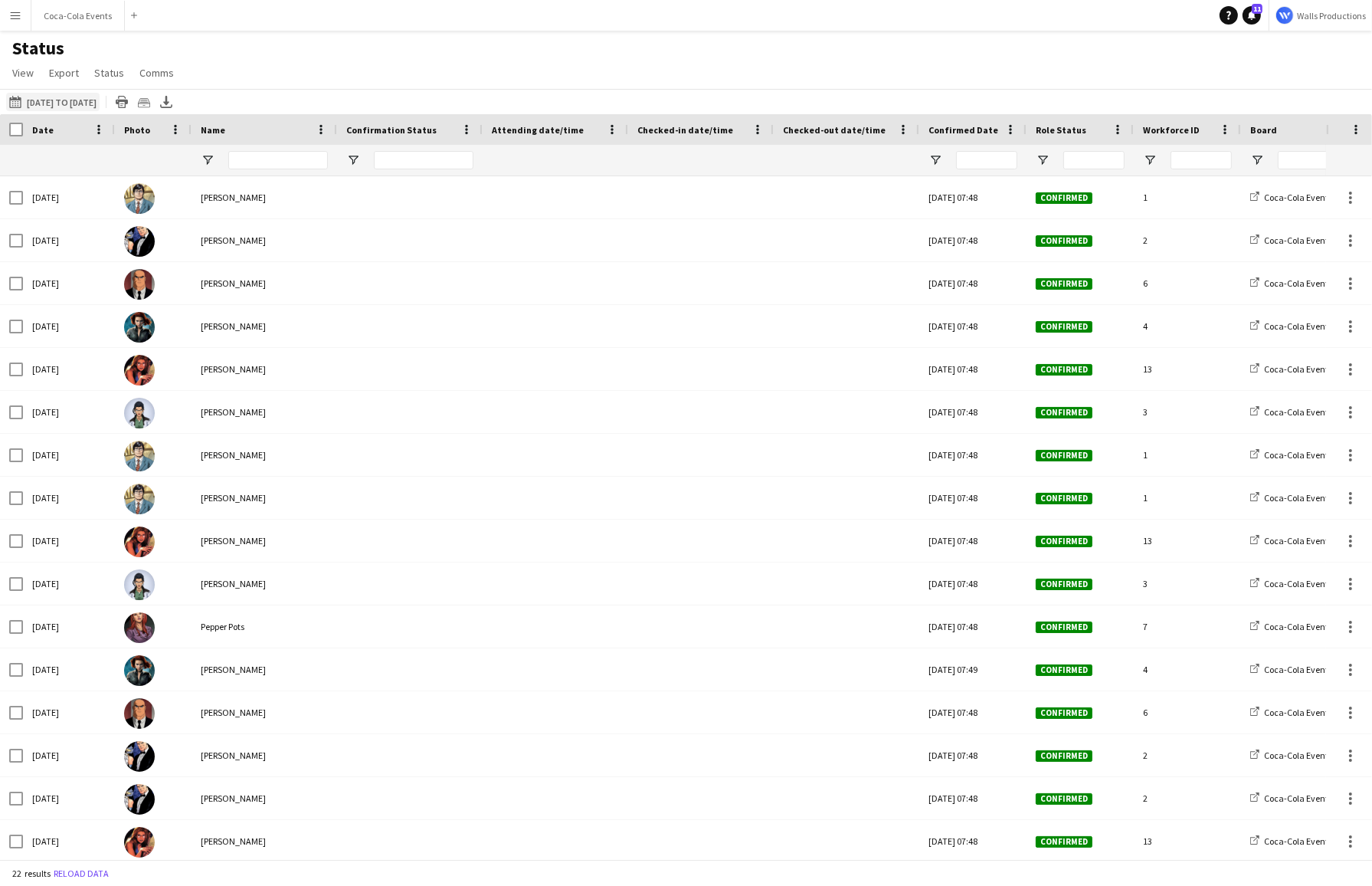
click at [73, 104] on button "14-08-2025 to 20-08-2025 14-08-2025 to 20-08-2025" at bounding box center [53, 102] width 94 height 18
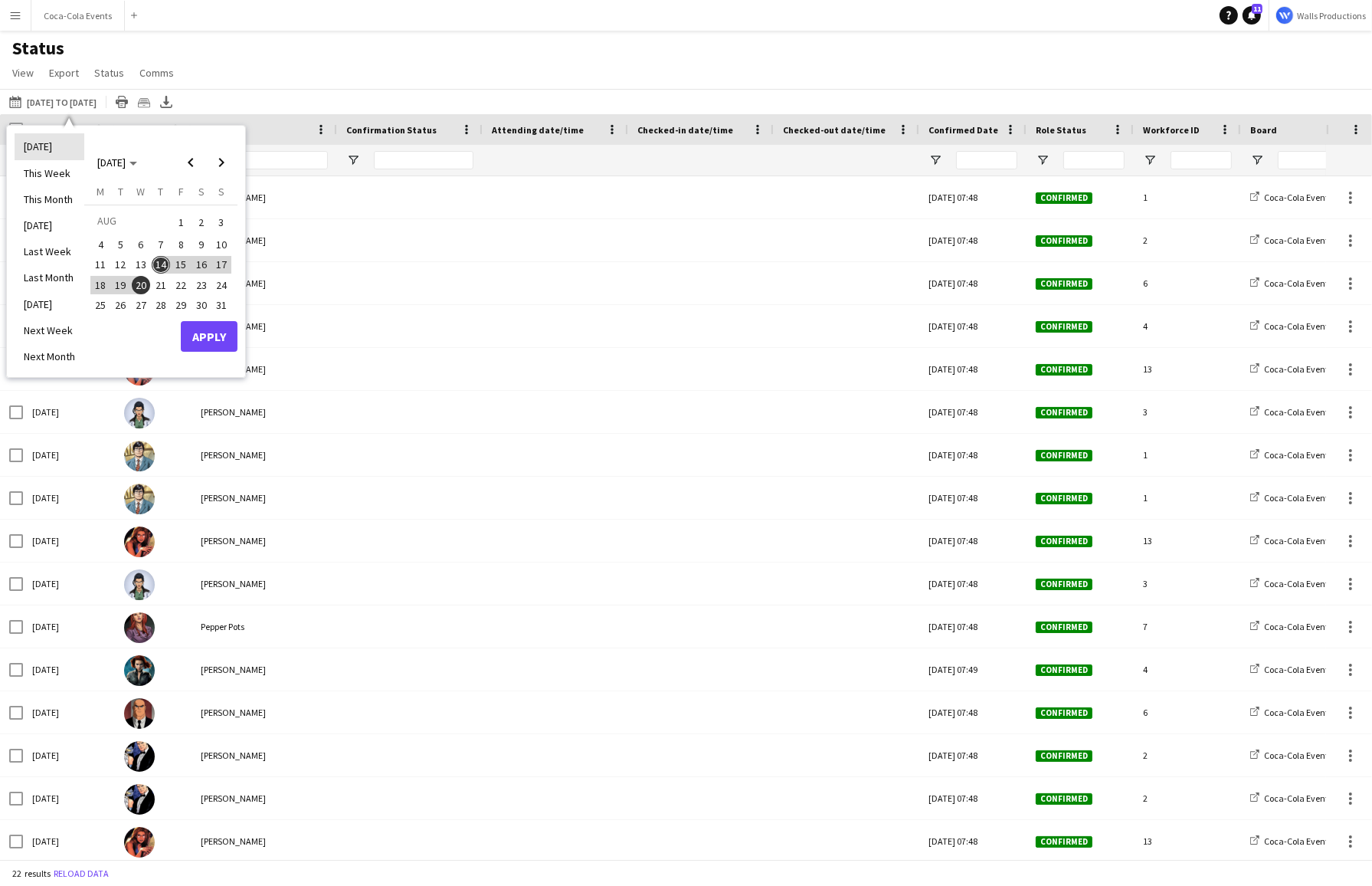
click at [41, 149] on li "Today" at bounding box center [49, 146] width 69 height 26
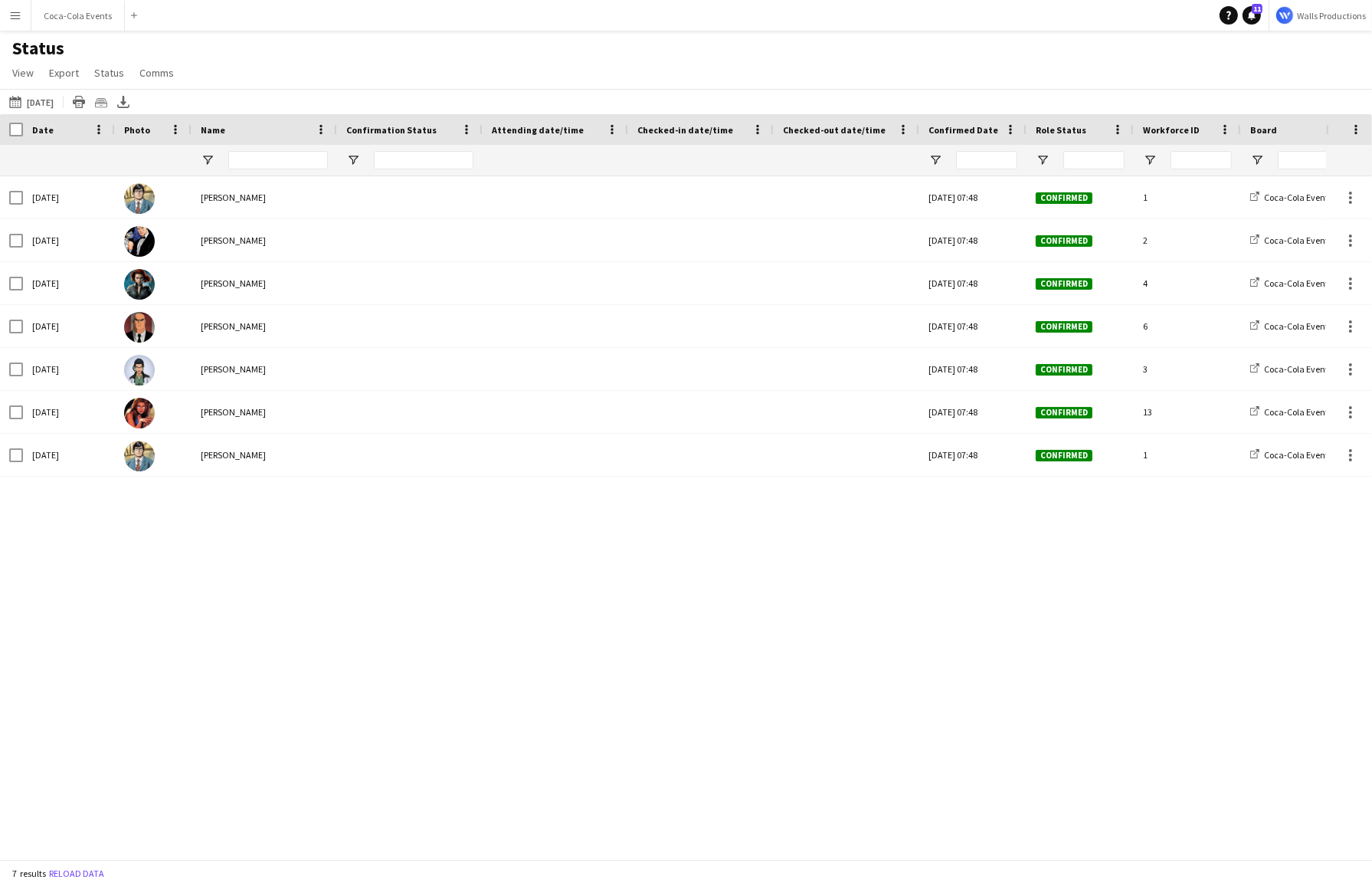
click at [27, 84] on app-page-menu "View Views Default view Check In Job Details Timesheets Client New view Update …" at bounding box center [95, 74] width 189 height 29
click at [27, 75] on span "View" at bounding box center [23, 73] width 21 height 14
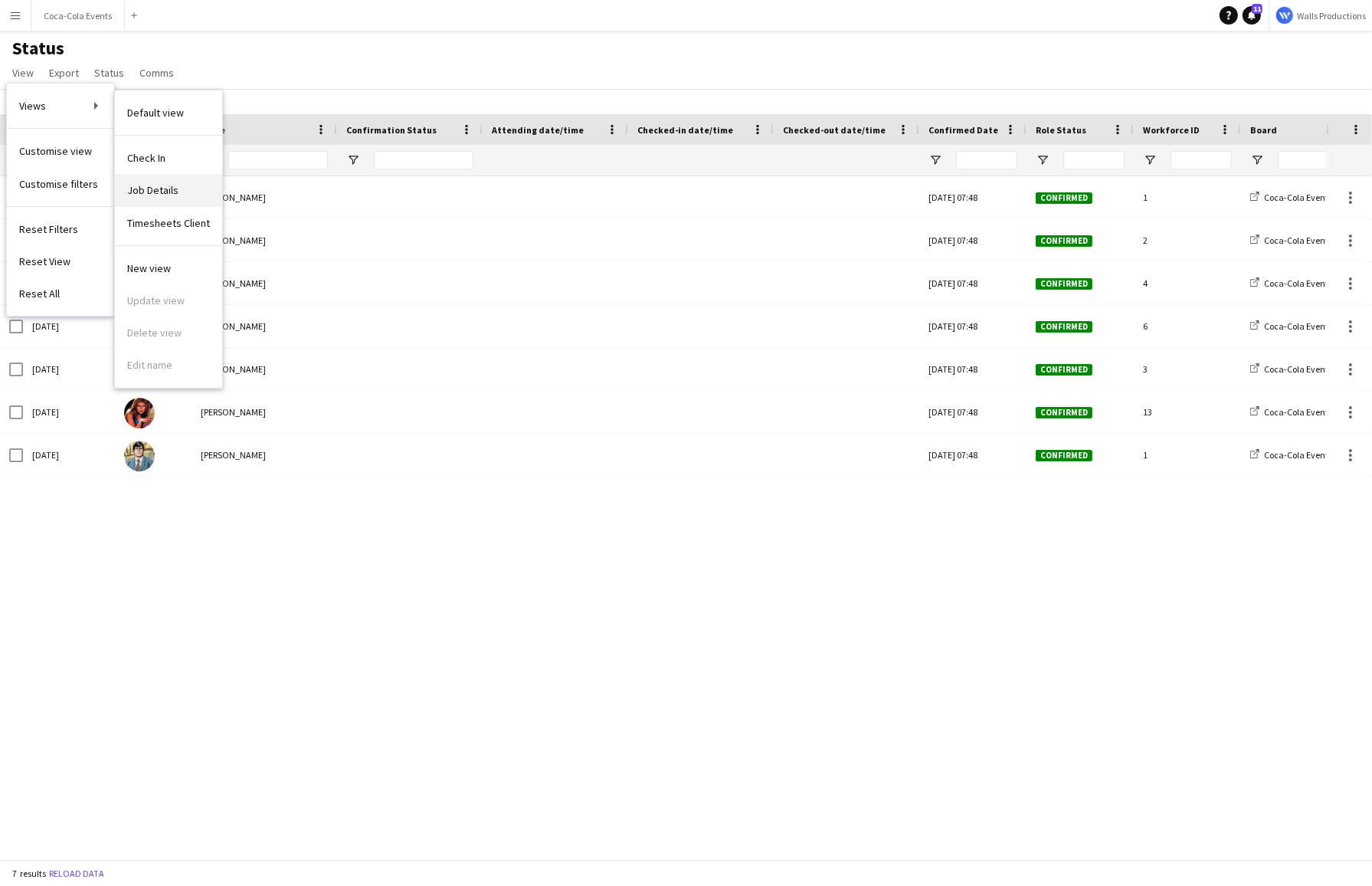
click at [170, 184] on span "Job Details" at bounding box center [153, 190] width 52 height 14
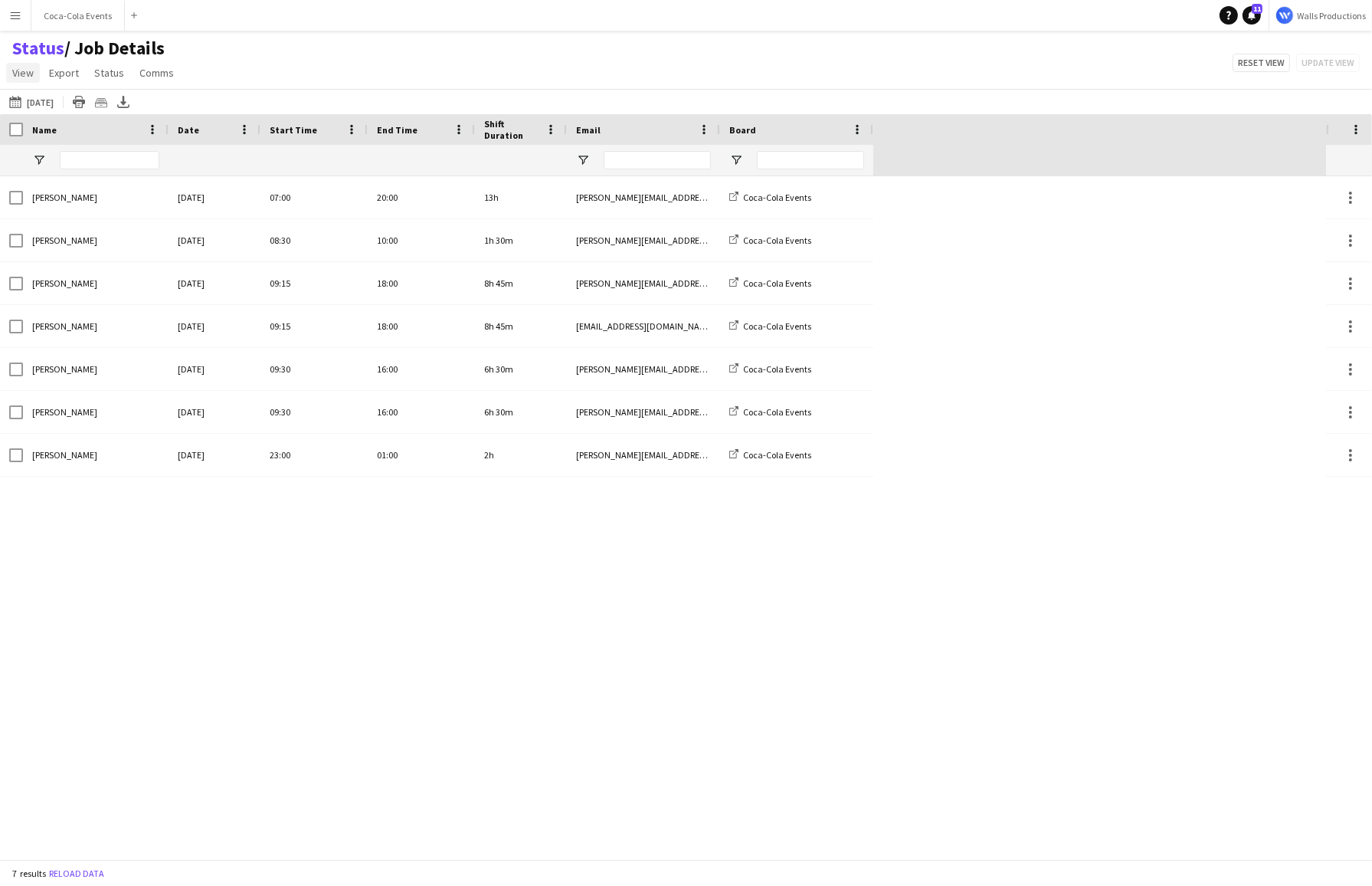
click at [18, 75] on span "View" at bounding box center [23, 73] width 21 height 14
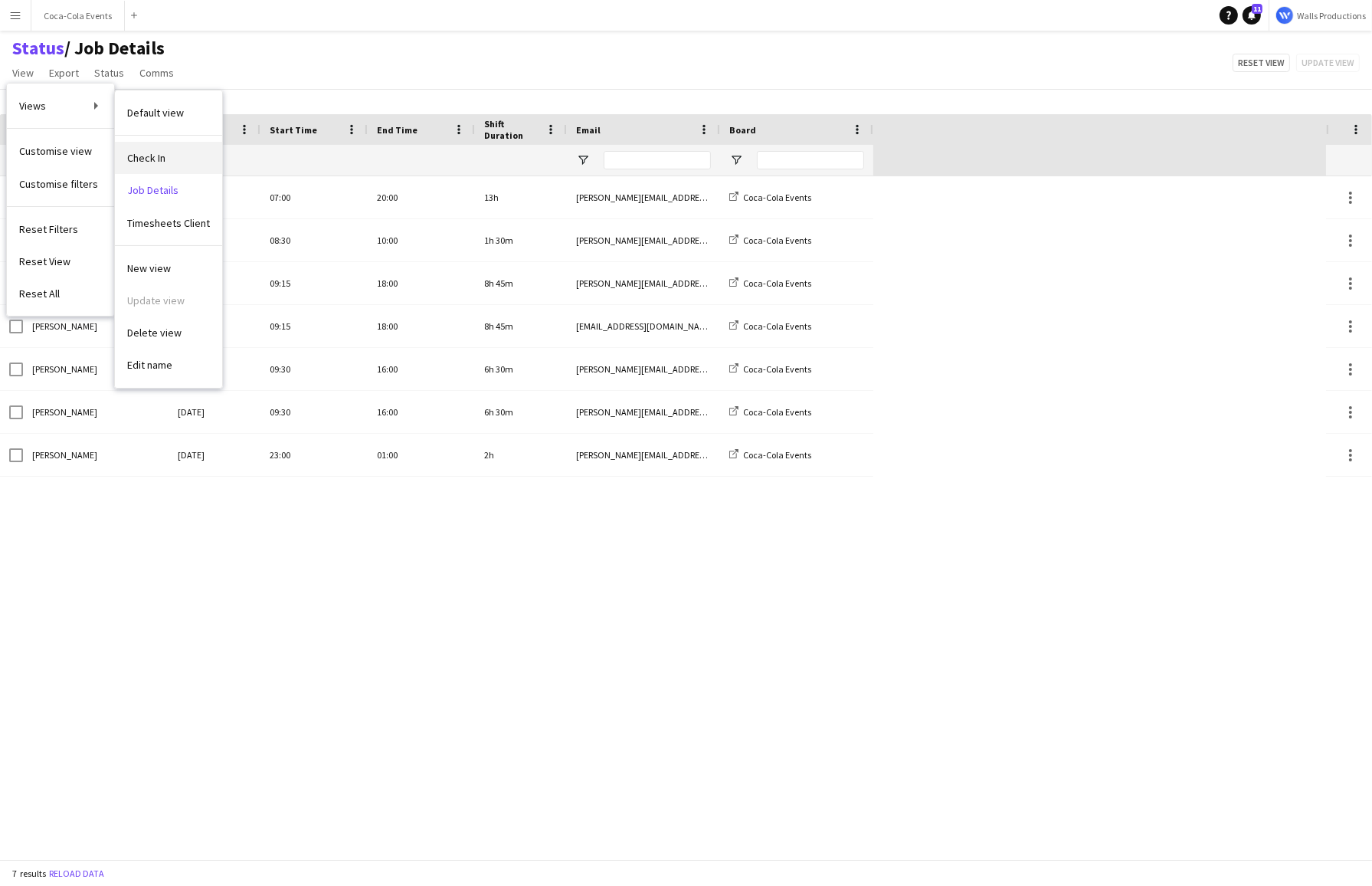
click at [161, 152] on span "Check In" at bounding box center [146, 158] width 39 height 14
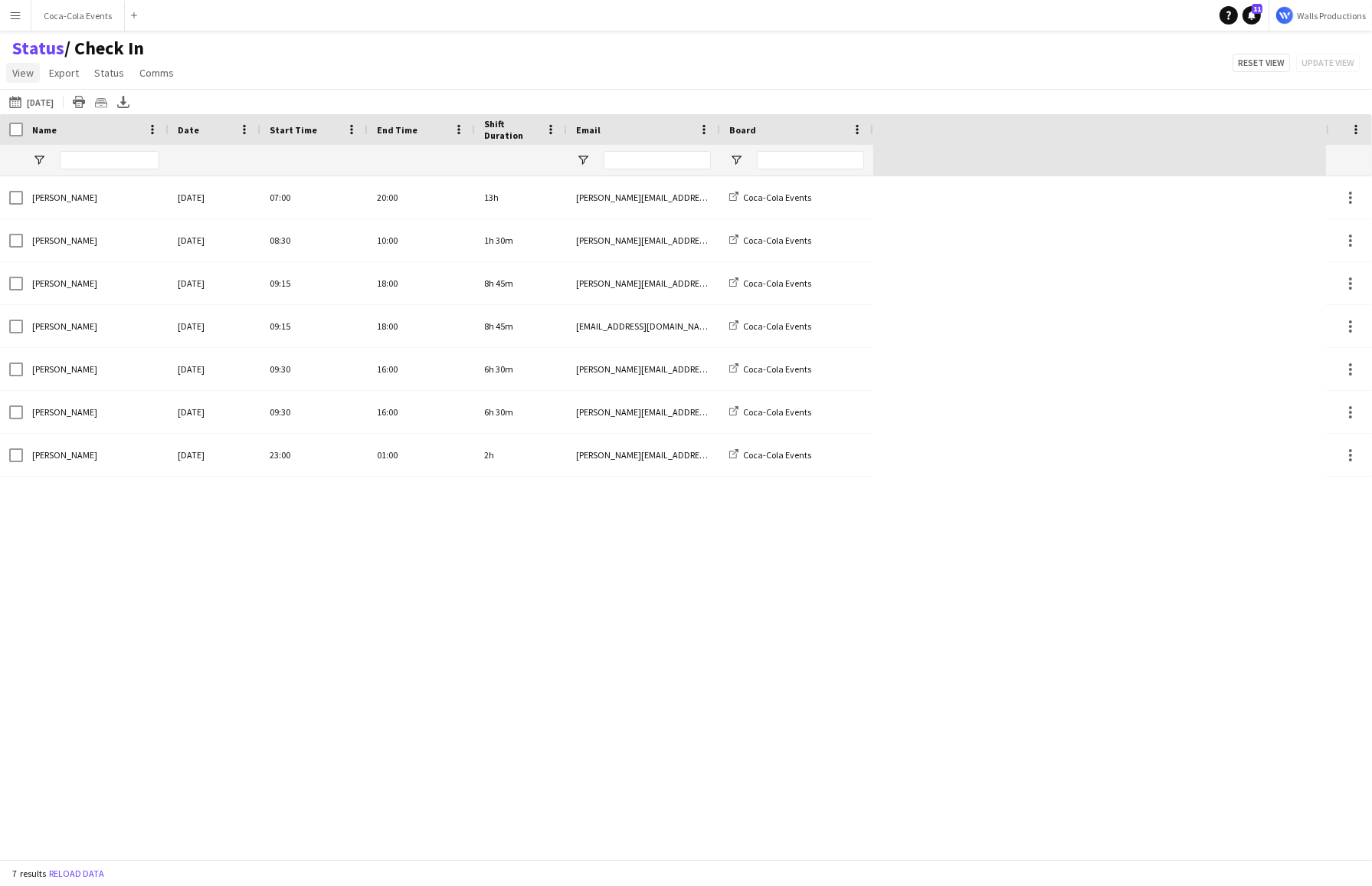
click at [27, 73] on span "View" at bounding box center [23, 73] width 21 height 14
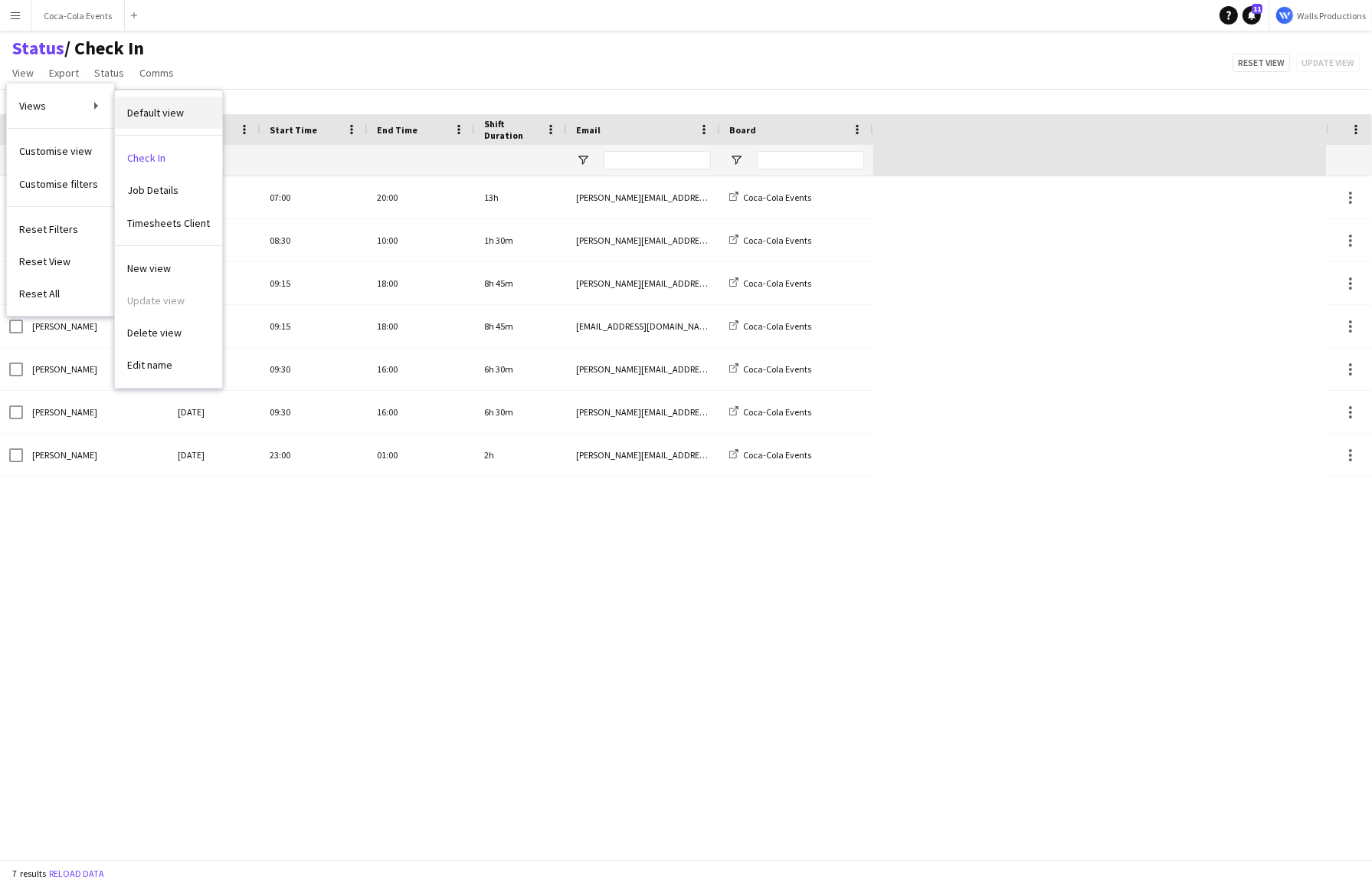
click at [154, 112] on span "Default view" at bounding box center [155, 113] width 57 height 14
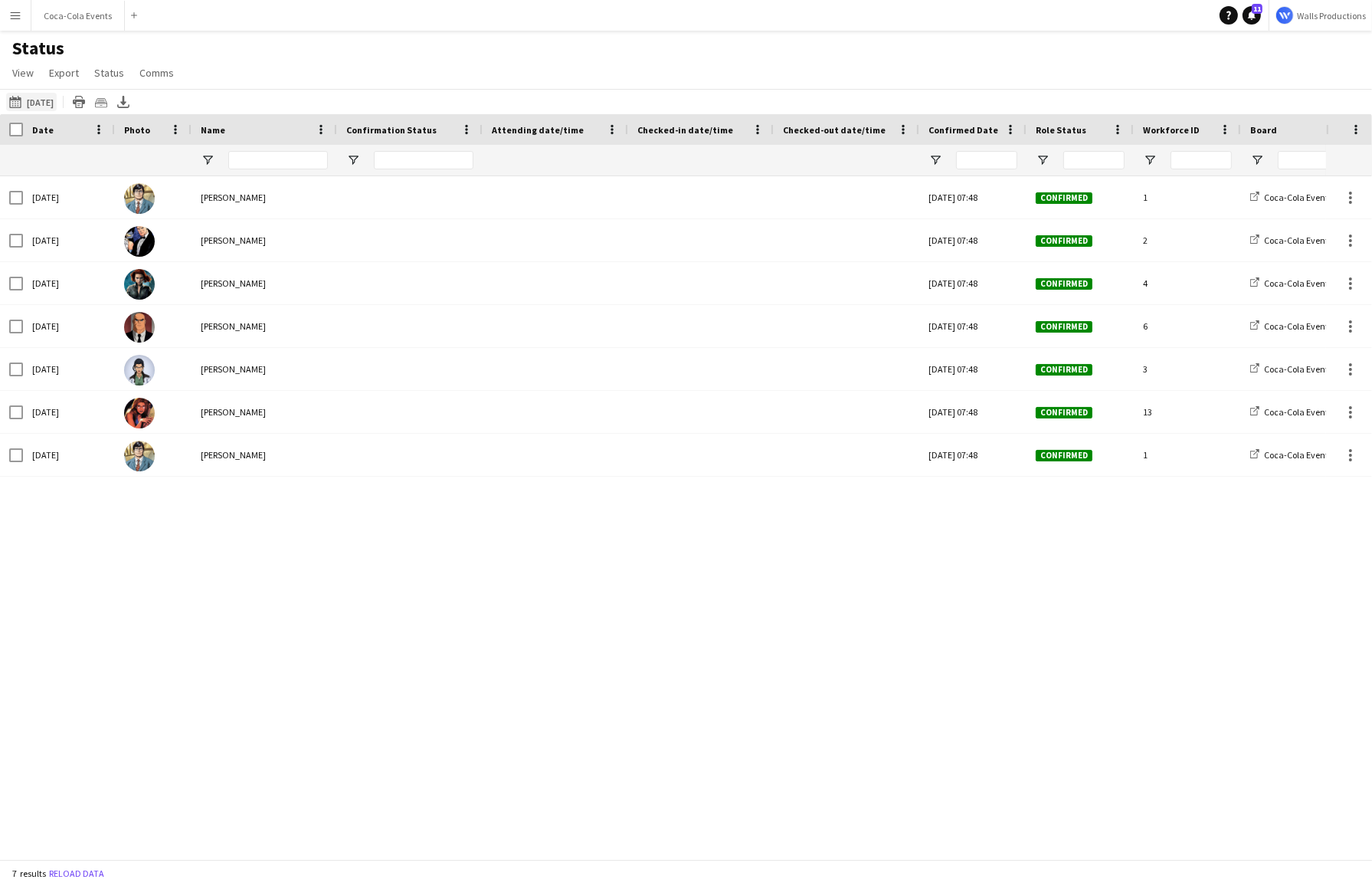
click at [31, 97] on button "14-08-2025 to 20-08-2025 Today" at bounding box center [32, 102] width 51 height 18
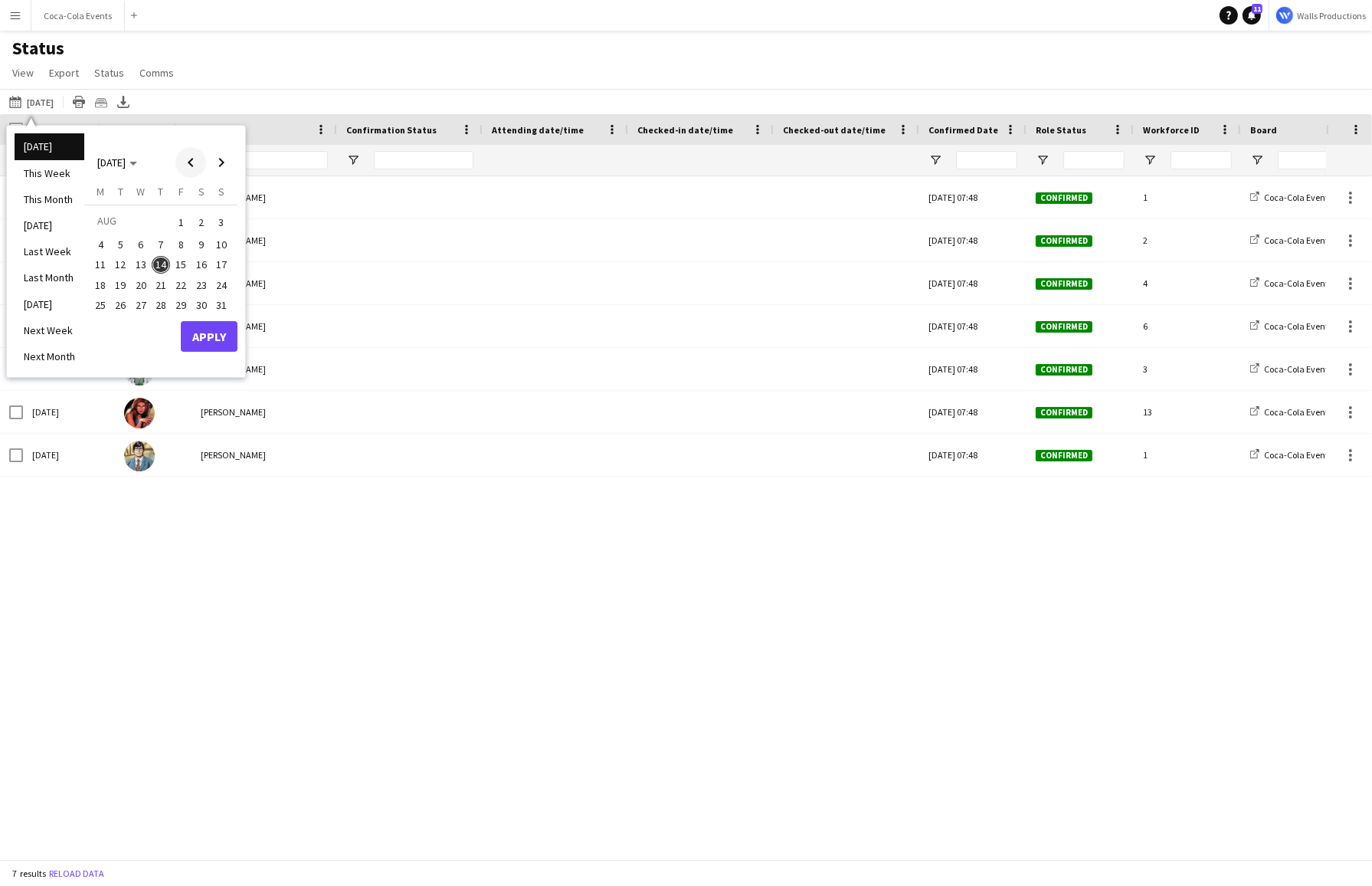
click at [196, 167] on span "Previous month" at bounding box center [190, 162] width 31 height 31
click at [188, 163] on span "Previous month" at bounding box center [190, 162] width 31 height 31
click at [102, 287] on span "19" at bounding box center [100, 284] width 18 height 18
click at [223, 162] on span "Next month" at bounding box center [221, 162] width 31 height 31
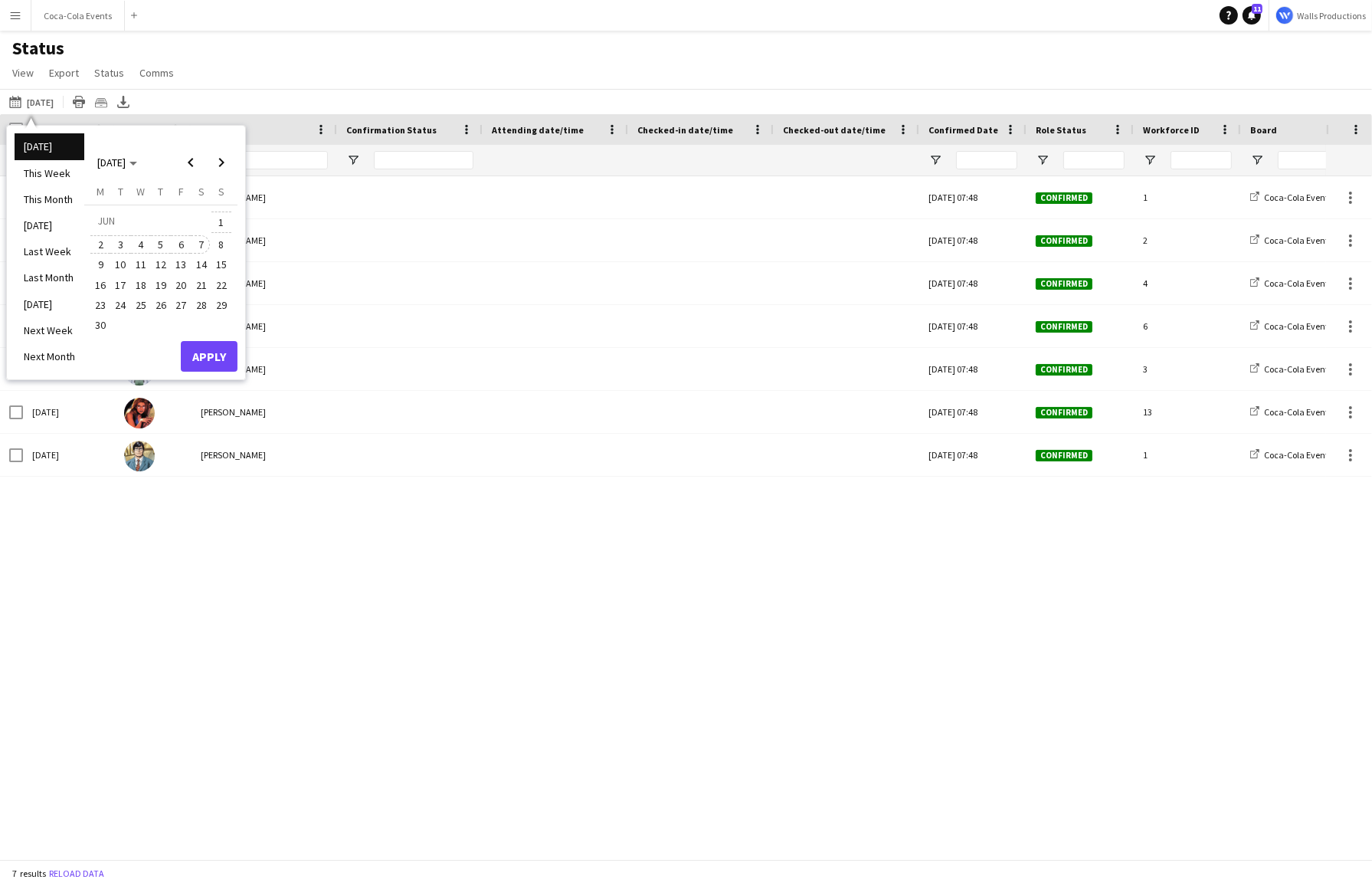
click at [200, 241] on span "7" at bounding box center [201, 244] width 18 height 18
click at [215, 360] on button "Apply" at bounding box center [209, 356] width 57 height 31
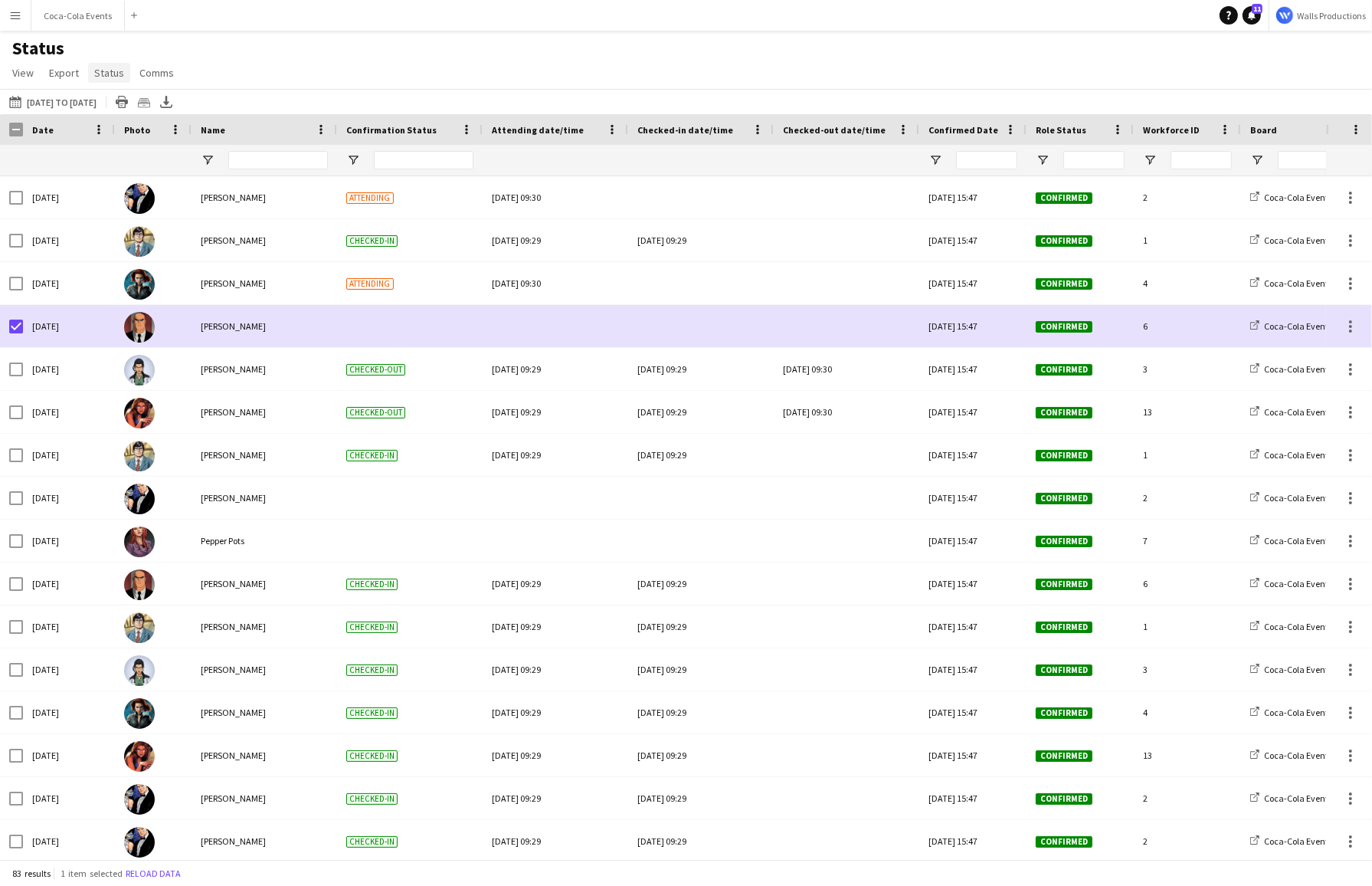
click at [104, 78] on span "Status" at bounding box center [109, 73] width 30 height 14
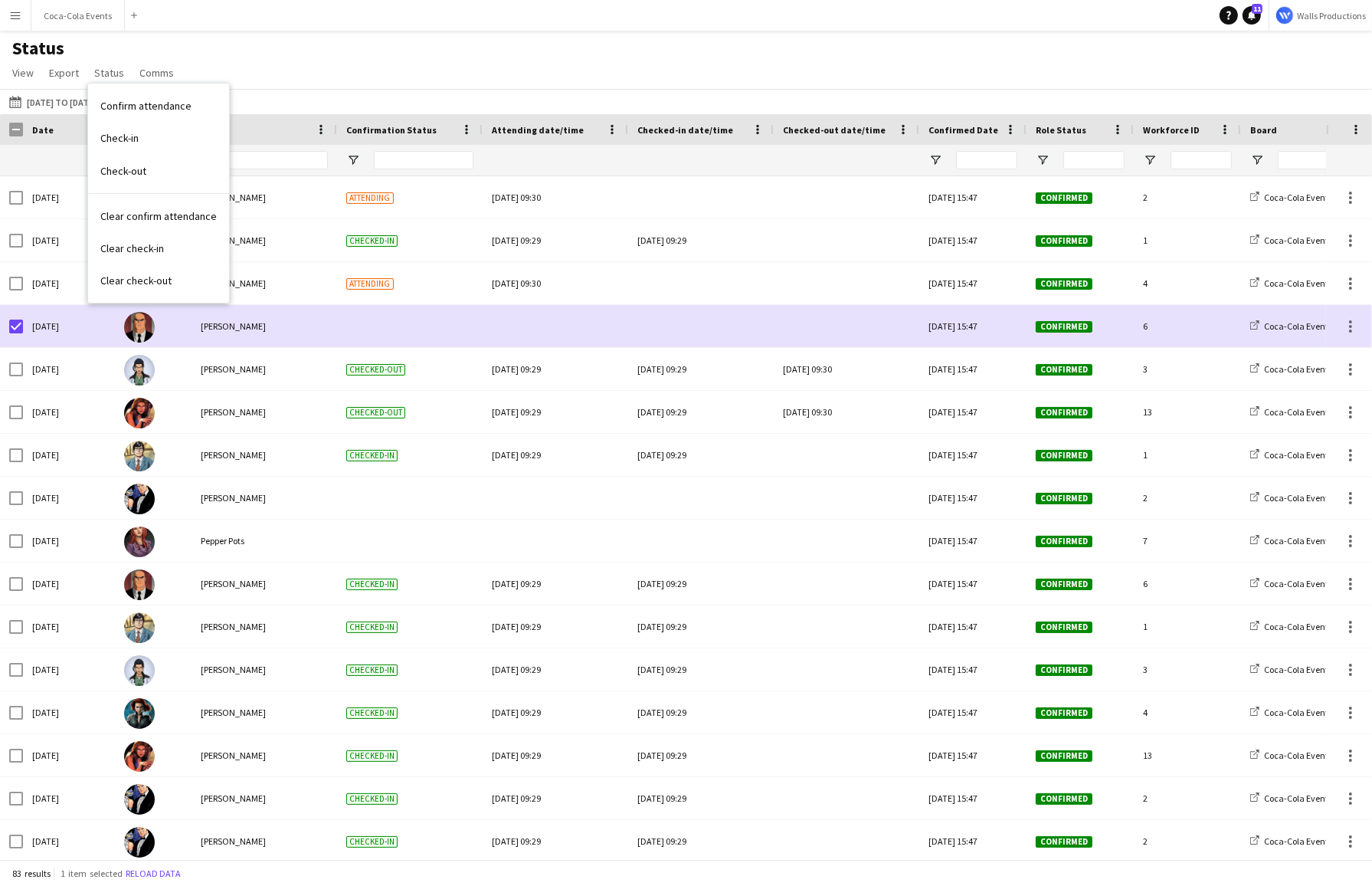
click at [310, 88] on div "Status View Views Default view Check In Job Details Timesheets Client New view …" at bounding box center [686, 62] width 1372 height 52
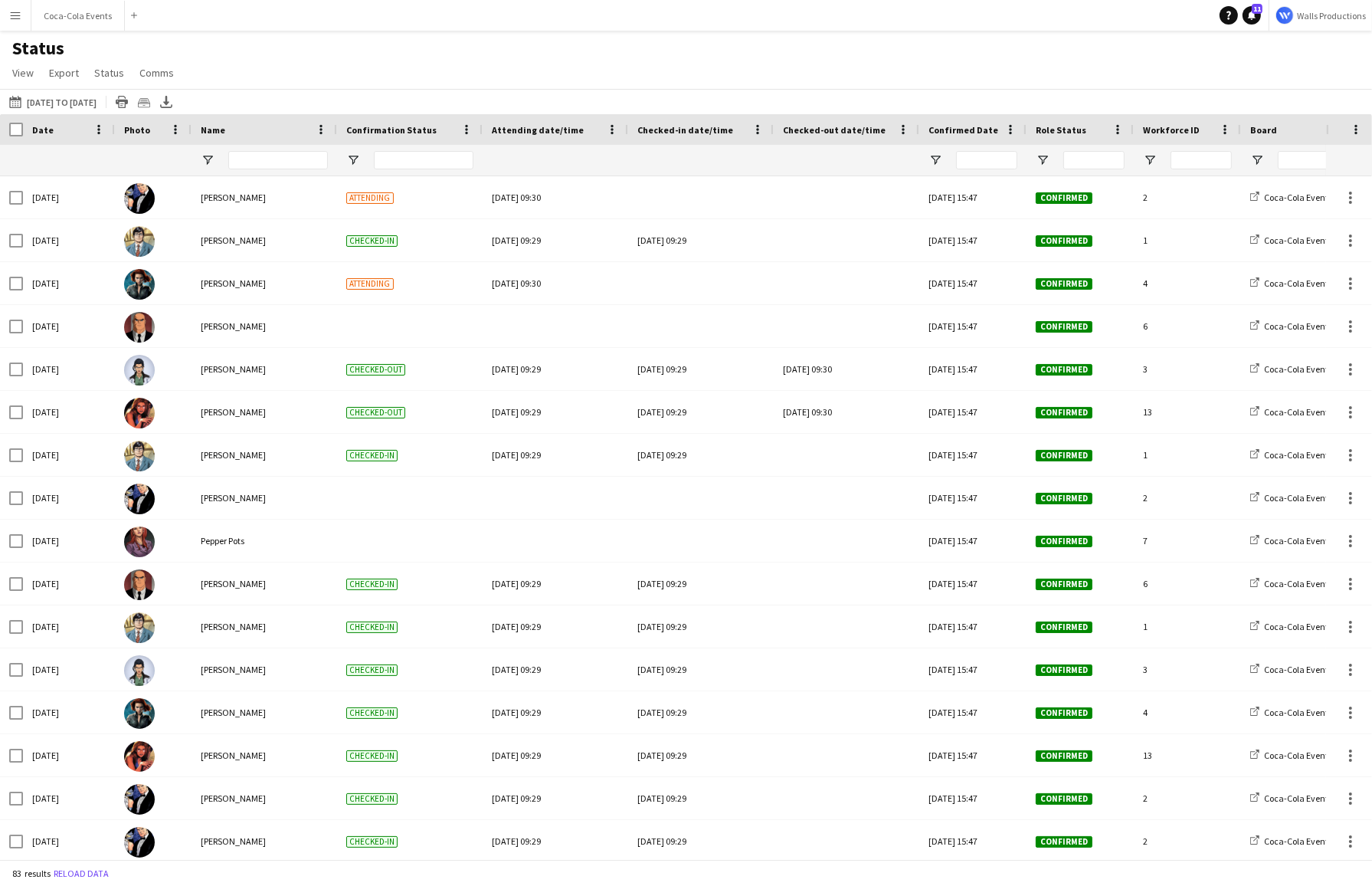
click at [14, 15] on app-icon "Menu" at bounding box center [15, 15] width 12 height 12
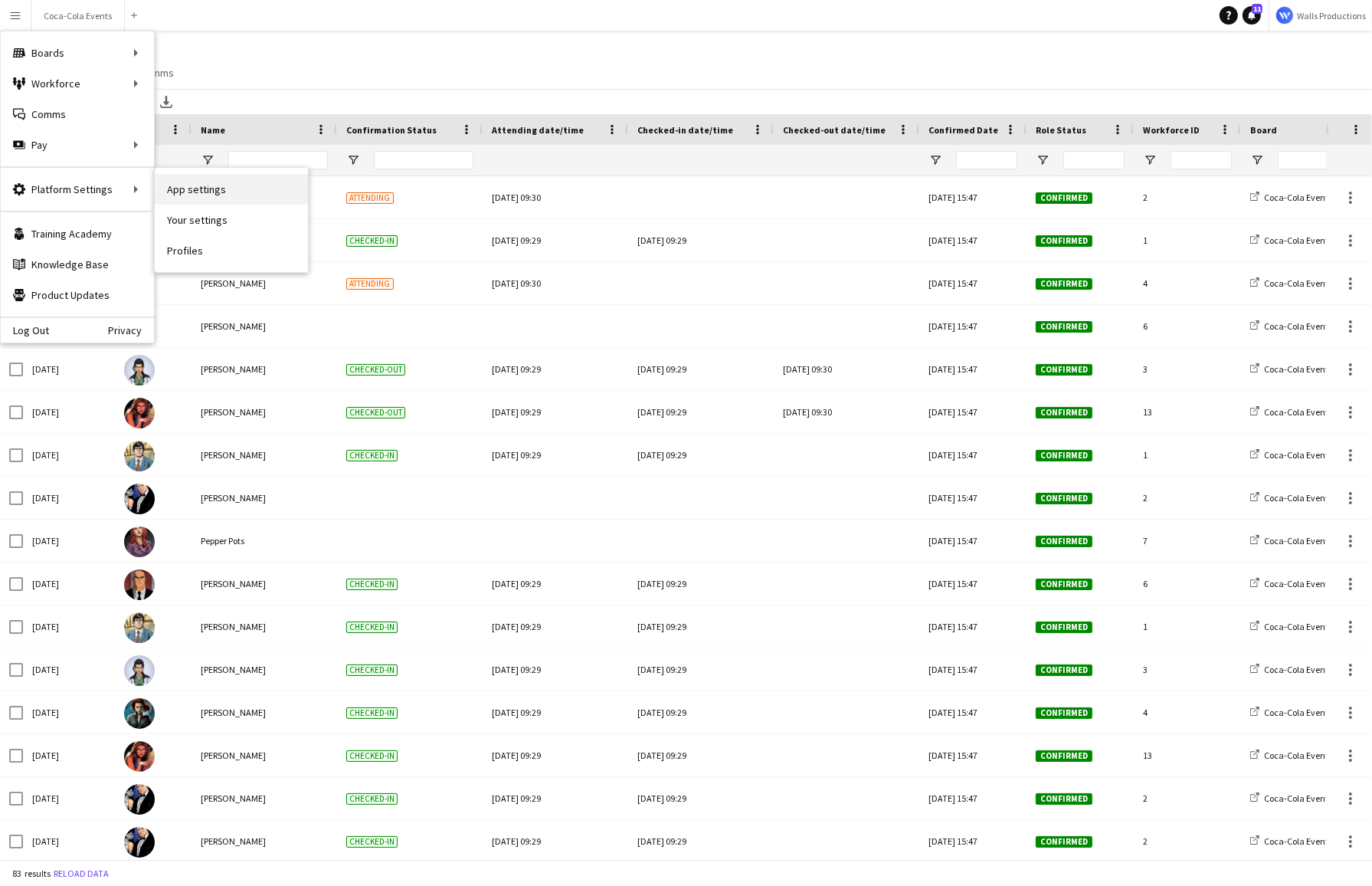
click at [194, 188] on link "App settings" at bounding box center [231, 189] width 154 height 31
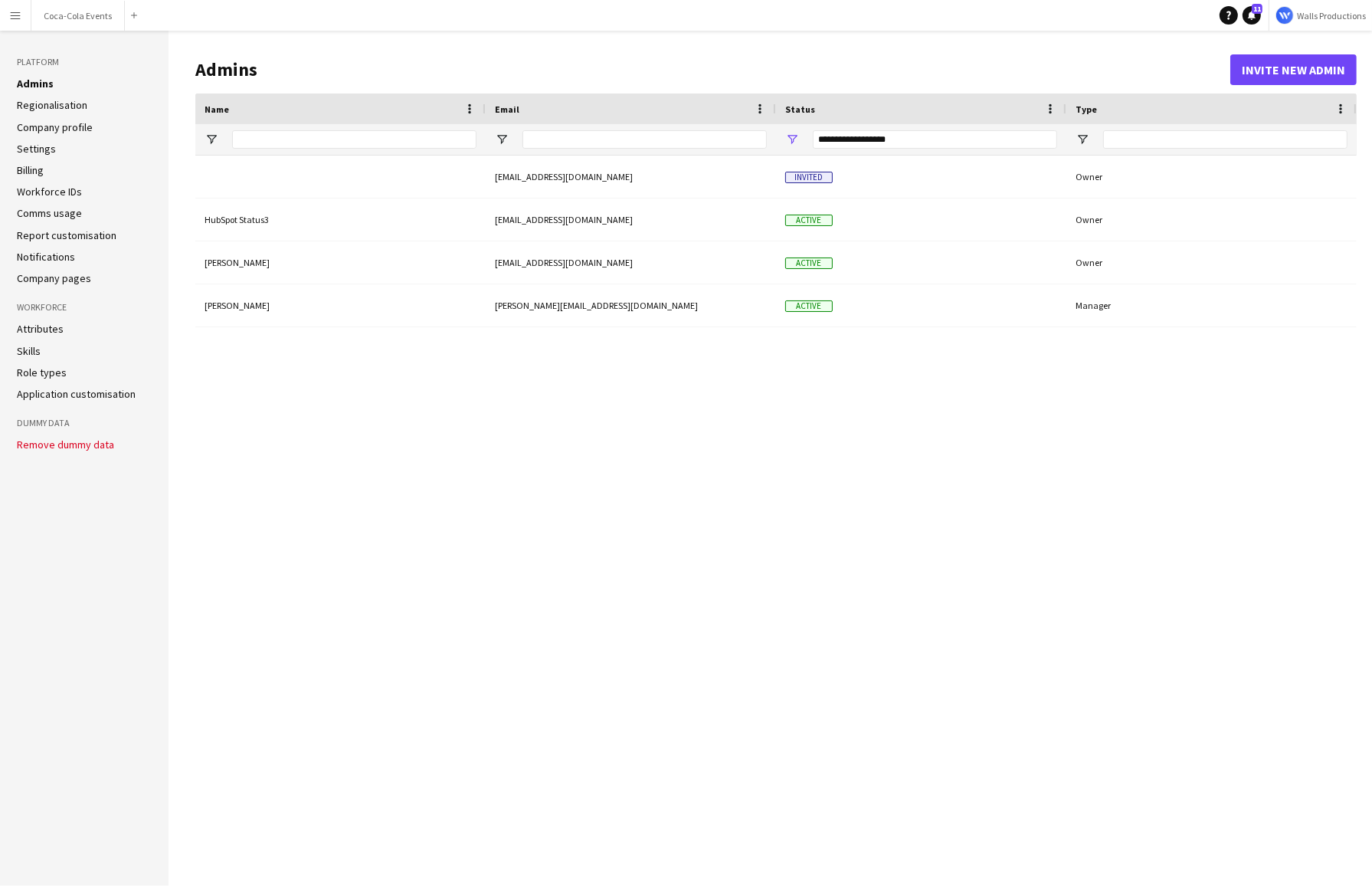
click at [43, 366] on link "Role types" at bounding box center [41, 373] width 50 height 14
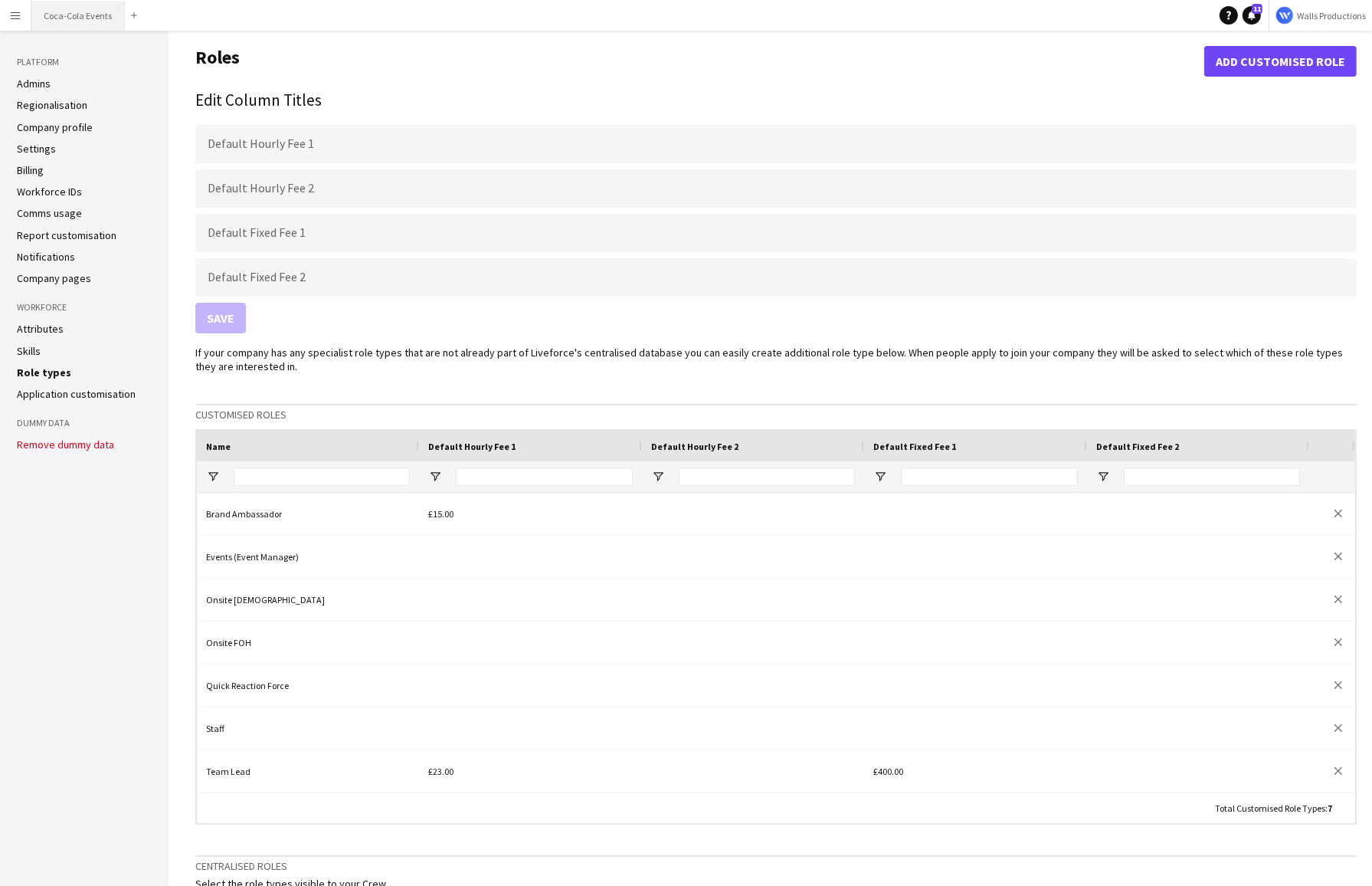
click at [91, 14] on button "Coca-Cola Events Close" at bounding box center [78, 16] width 94 height 30
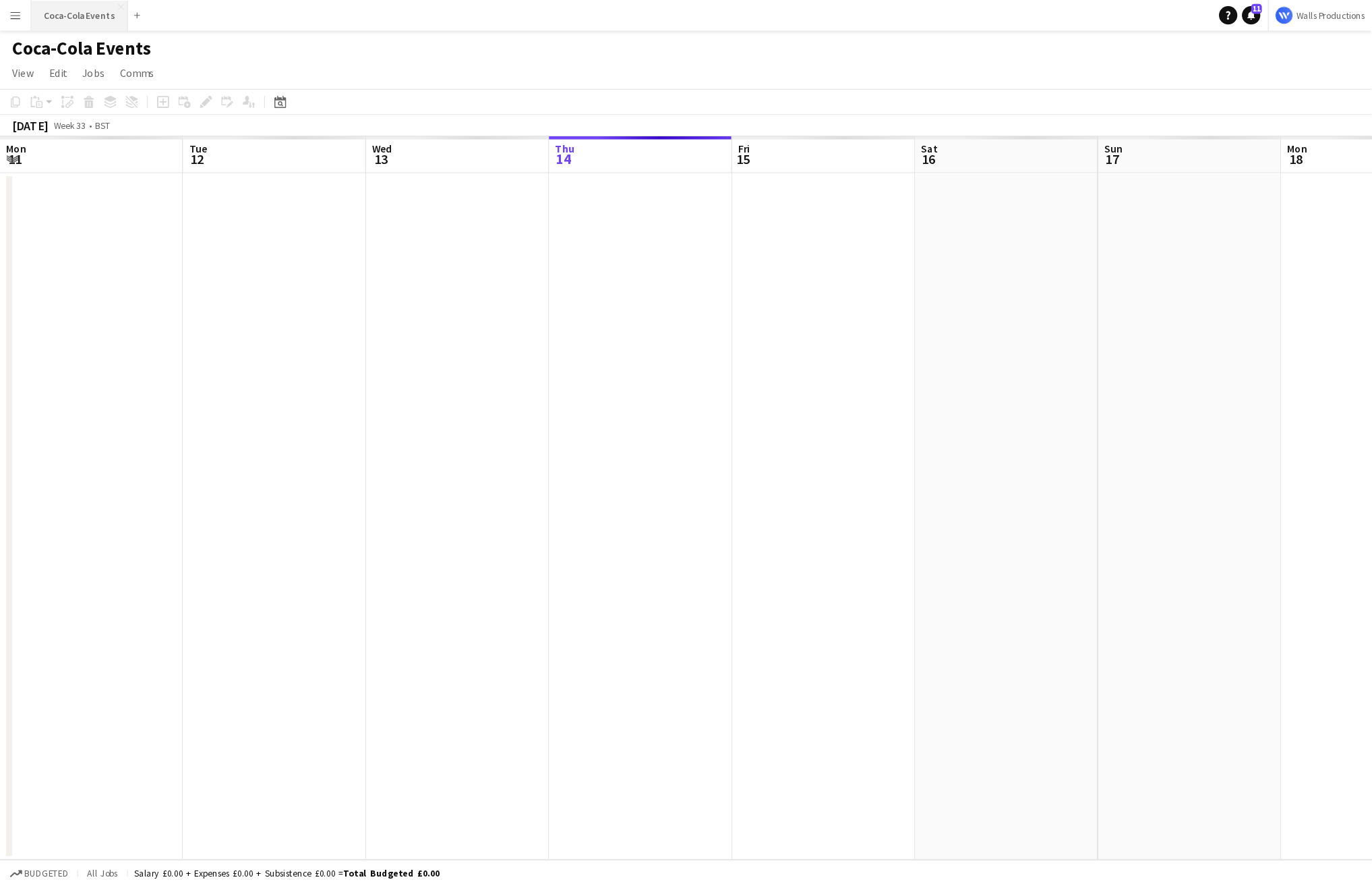
scroll to position [0, 322]
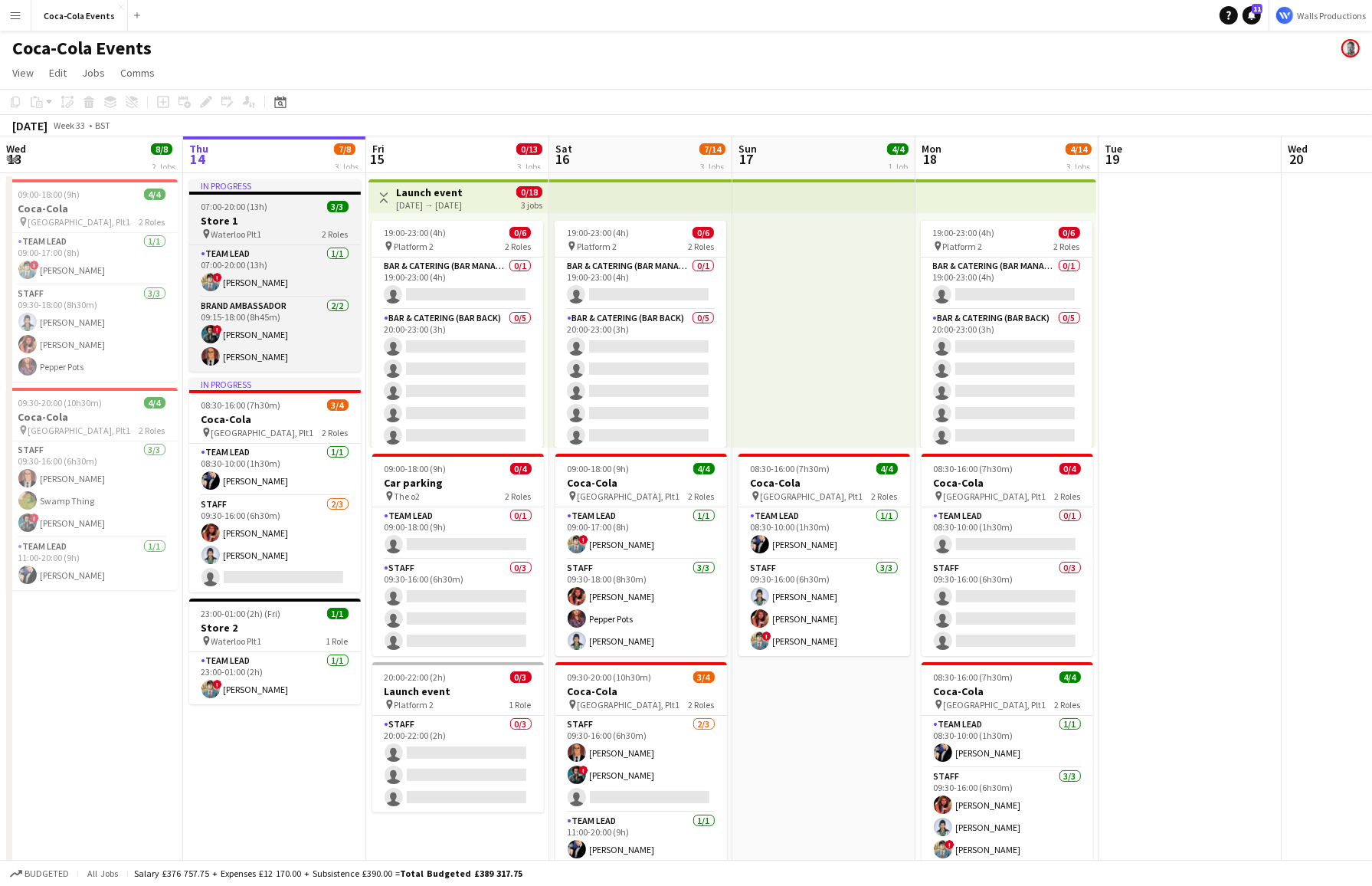
click at [253, 223] on h3 "Store 1" at bounding box center [275, 221] width 172 height 14
